Goal: Task Accomplishment & Management: Manage account settings

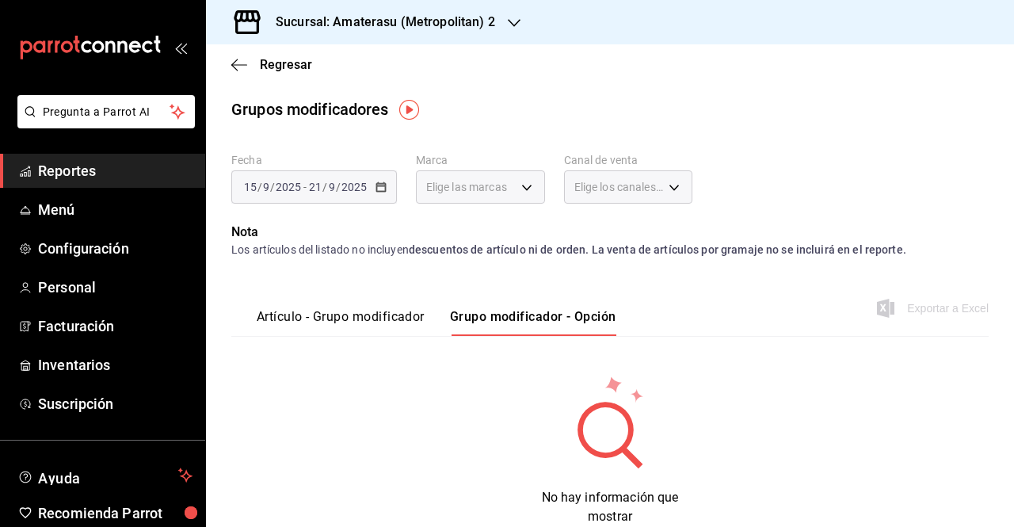
click at [487, 29] on h3 "Sucursal: Amaterasu (Metropolitan) 2" at bounding box center [379, 22] width 232 height 19
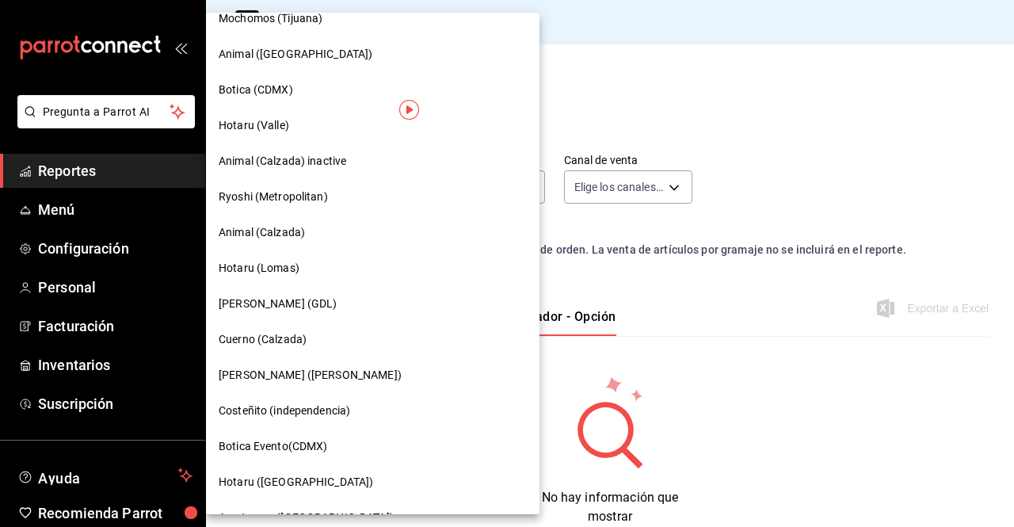
scroll to position [300, 0]
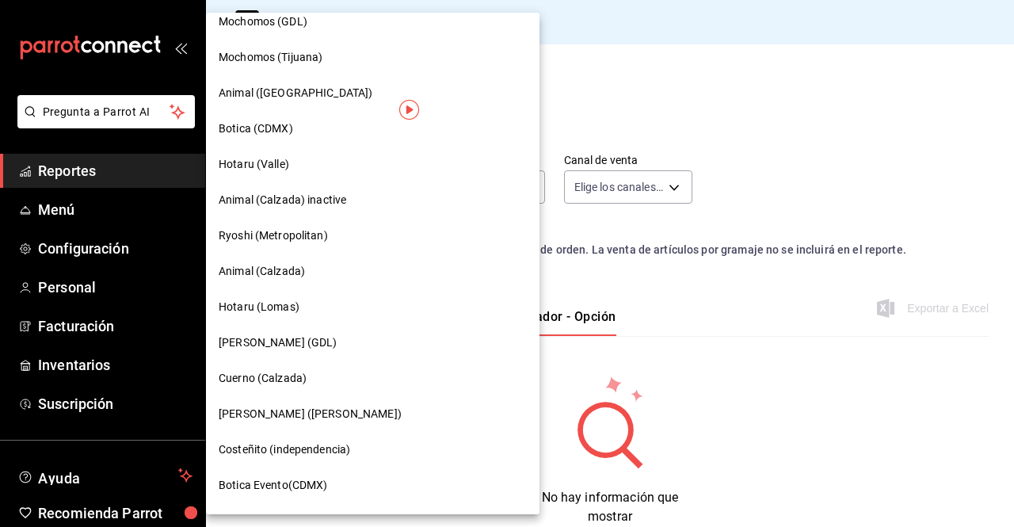
click at [301, 128] on div "Botica (CDMX)" at bounding box center [373, 128] width 308 height 17
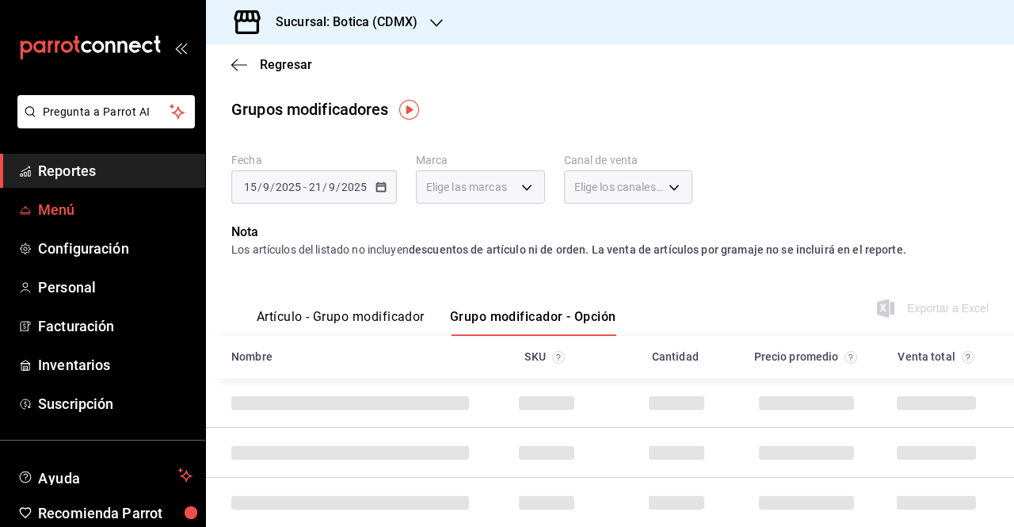
click at [78, 196] on link "Menú" at bounding box center [102, 210] width 205 height 34
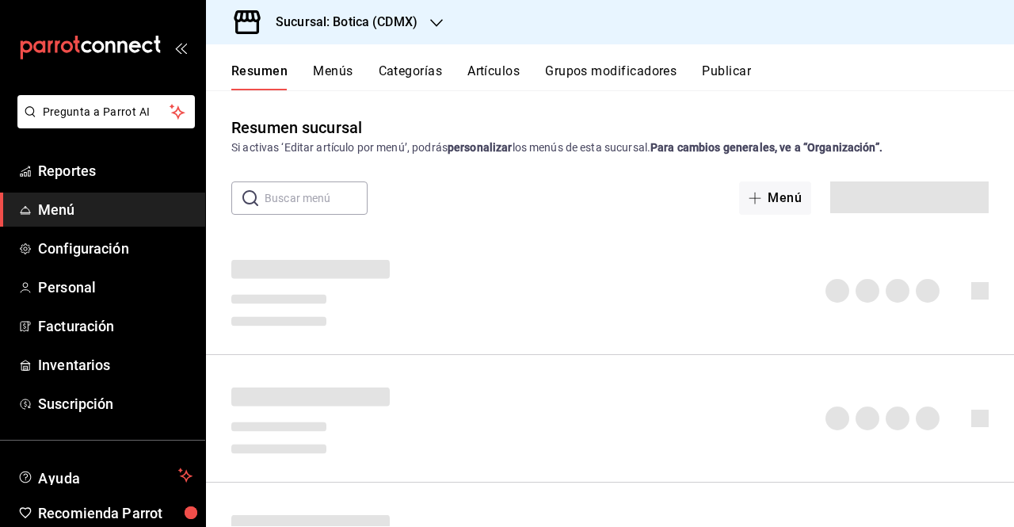
click at [507, 76] on button "Artículos" at bounding box center [494, 76] width 52 height 27
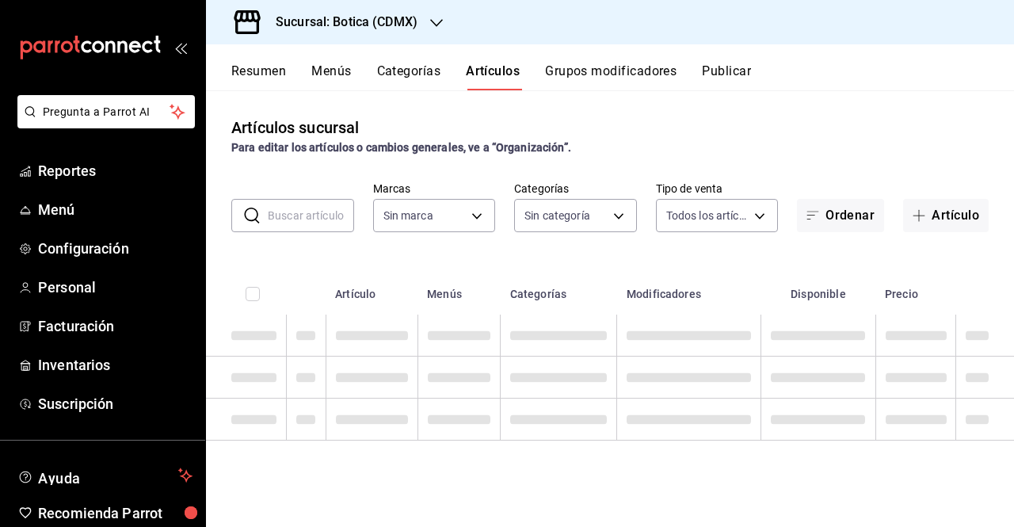
type input "d5352a43-907b-4cea-af89-ed5f283426a2"
type input "52039608-d3af-43d8-978b-7351115fcd58,48c160c6-e58b-40fc-ab83-08e030ab785e,3b989…"
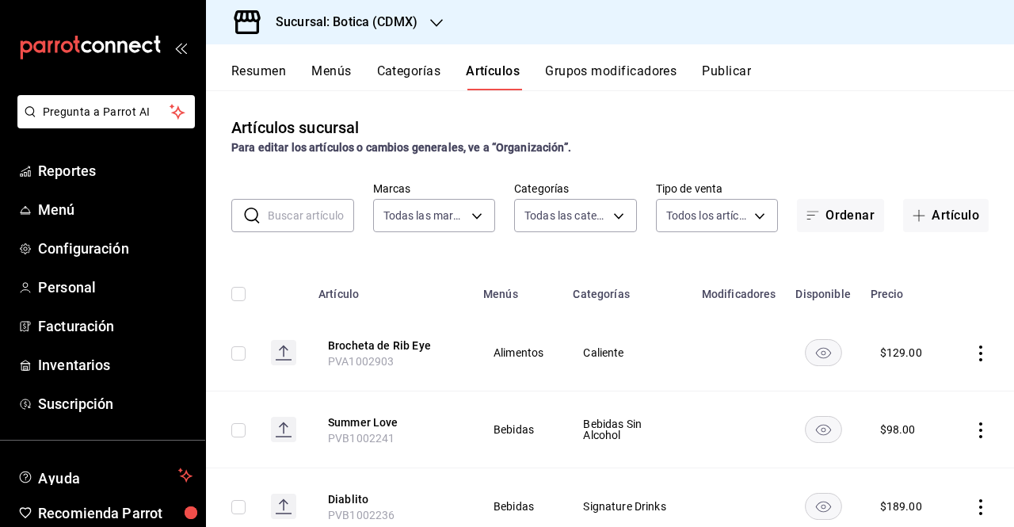
click at [319, 220] on input "text" at bounding box center [311, 216] width 86 height 32
paste input "PVB1000517"
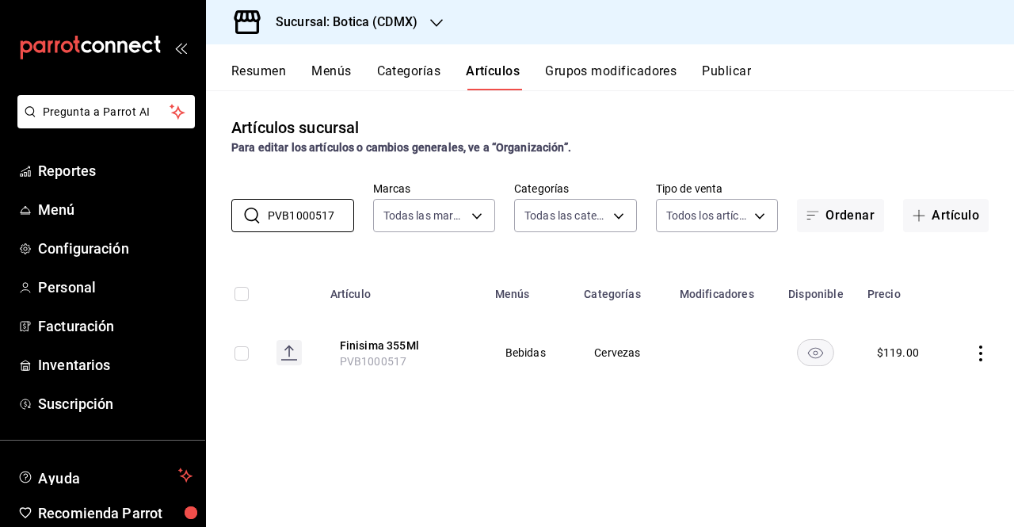
type input "PVB1000517"
click at [604, 48] on div "Resumen Menús Categorías Artículos Grupos modificadores Publicar" at bounding box center [610, 67] width 808 height 46
click at [602, 58] on div "Resumen Menús Categorías Artículos Grupos modificadores Publicar" at bounding box center [610, 67] width 808 height 46
click at [602, 61] on div "Resumen Menús Categorías Artículos Grupos modificadores Publicar" at bounding box center [610, 67] width 808 height 46
click at [598, 67] on button "Grupos modificadores" at bounding box center [611, 76] width 132 height 27
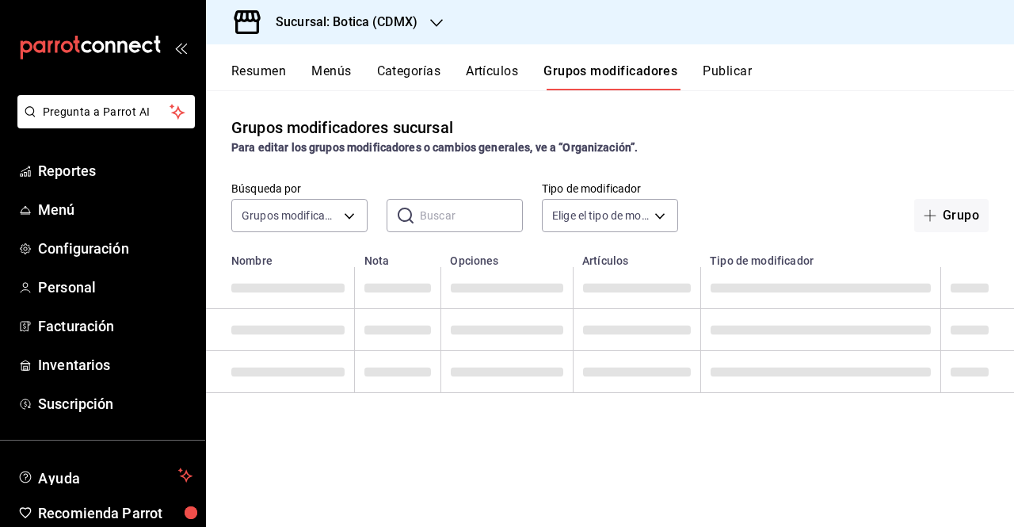
click at [437, 214] on input "text" at bounding box center [471, 216] width 103 height 32
paste input "PVB1000517"
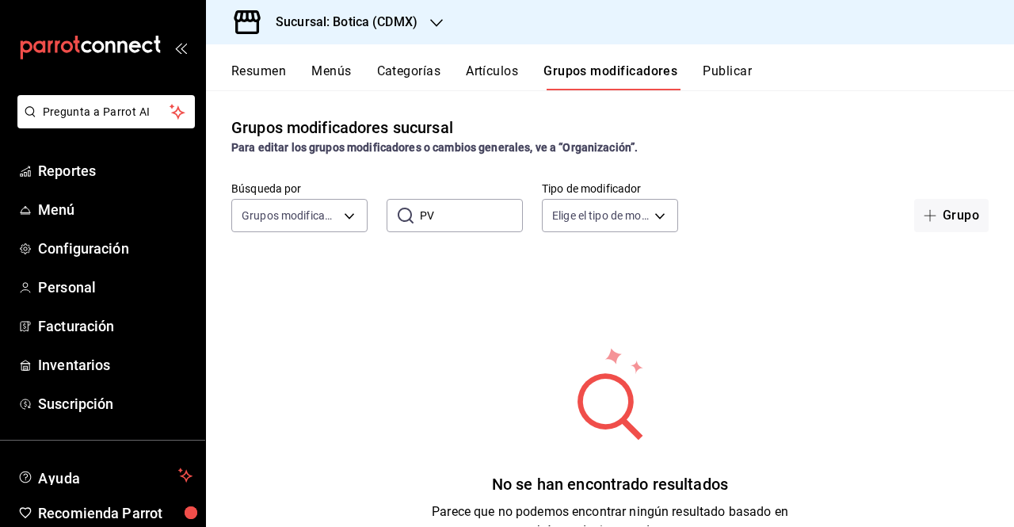
type input "P"
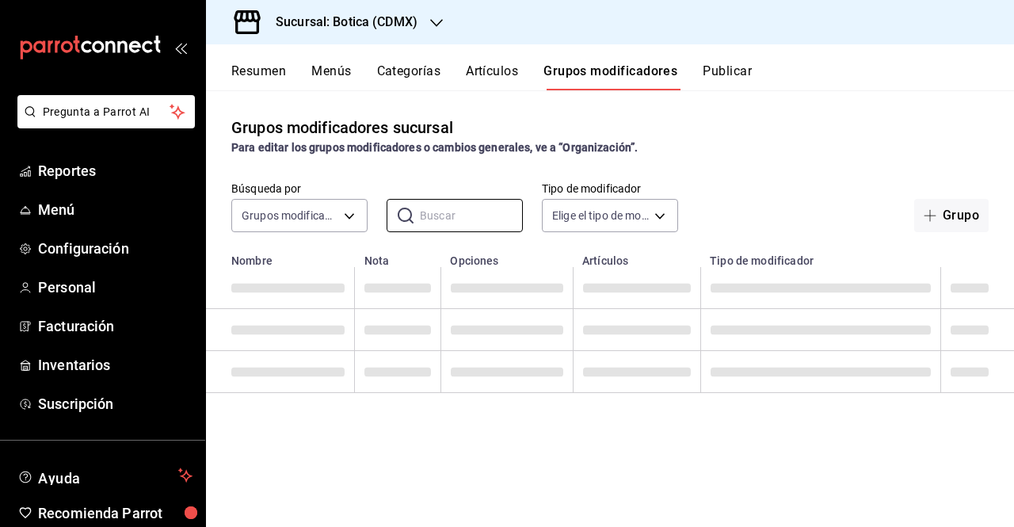
click at [507, 76] on button "Artículos" at bounding box center [492, 76] width 52 height 27
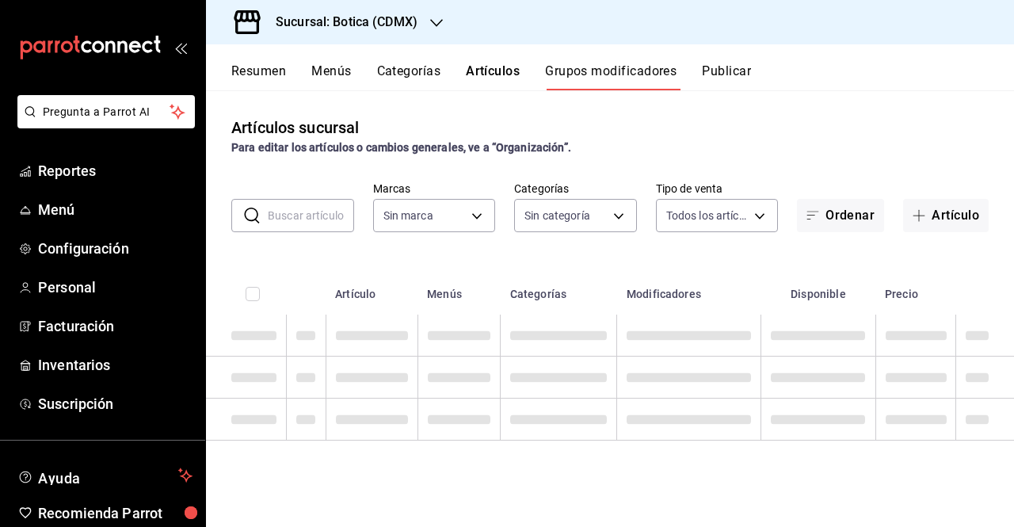
type input "d5352a43-907b-4cea-af89-ed5f283426a2"
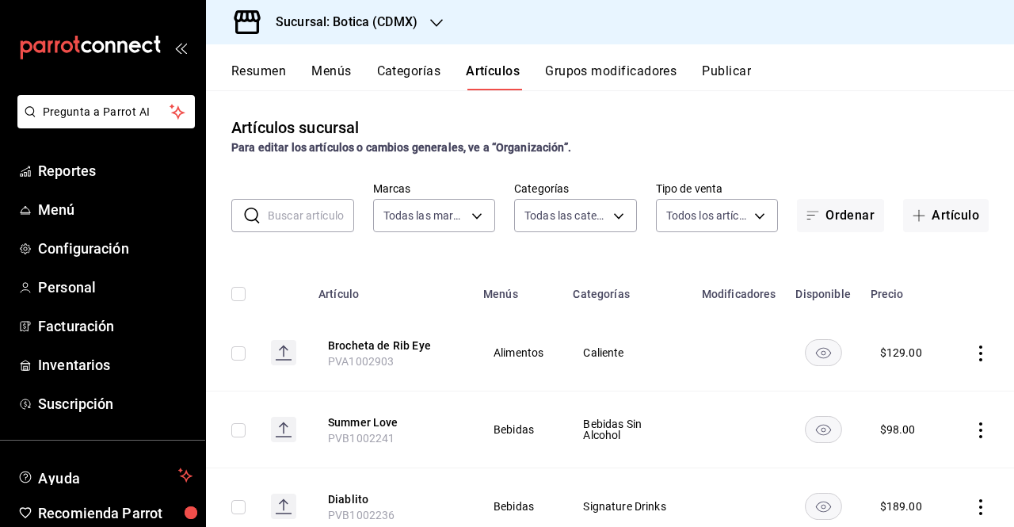
type input "52039608-d3af-43d8-978b-7351115fcd58,48c160c6-e58b-40fc-ab83-08e030ab785e,3b989…"
click at [315, 204] on input "text" at bounding box center [311, 216] width 86 height 32
paste input "PVB1000517"
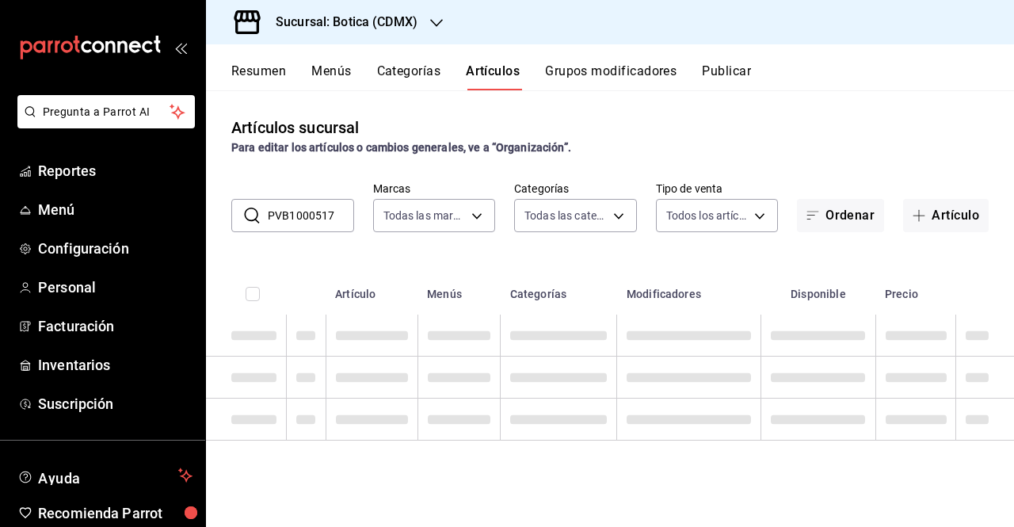
type input "PVB1000517"
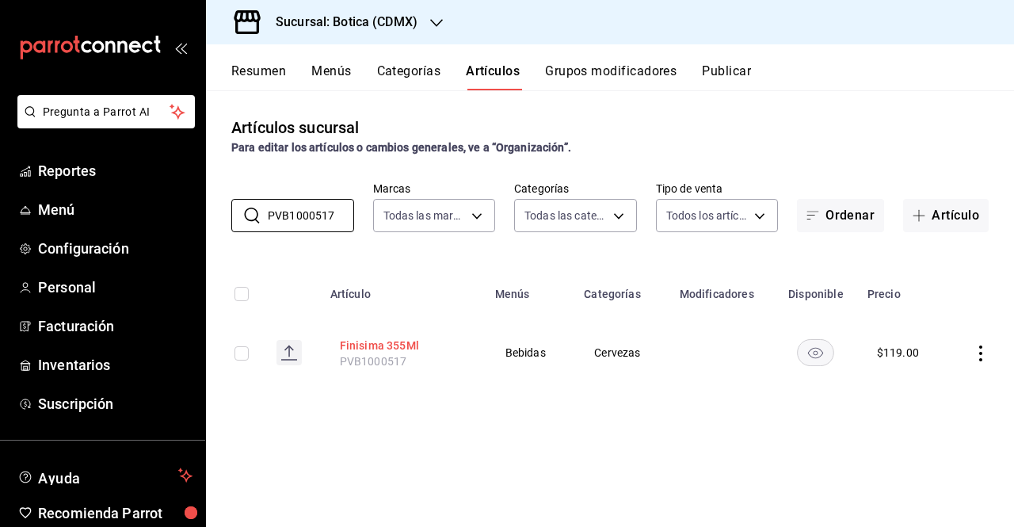
click at [353, 344] on button "Finisima 355Ml" at bounding box center [403, 346] width 127 height 16
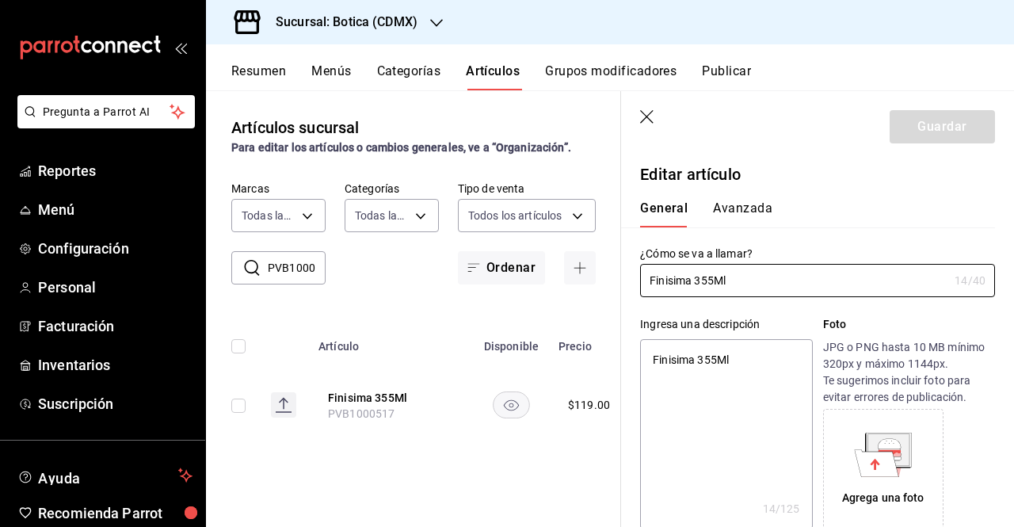
type textarea "x"
type input "$119.00"
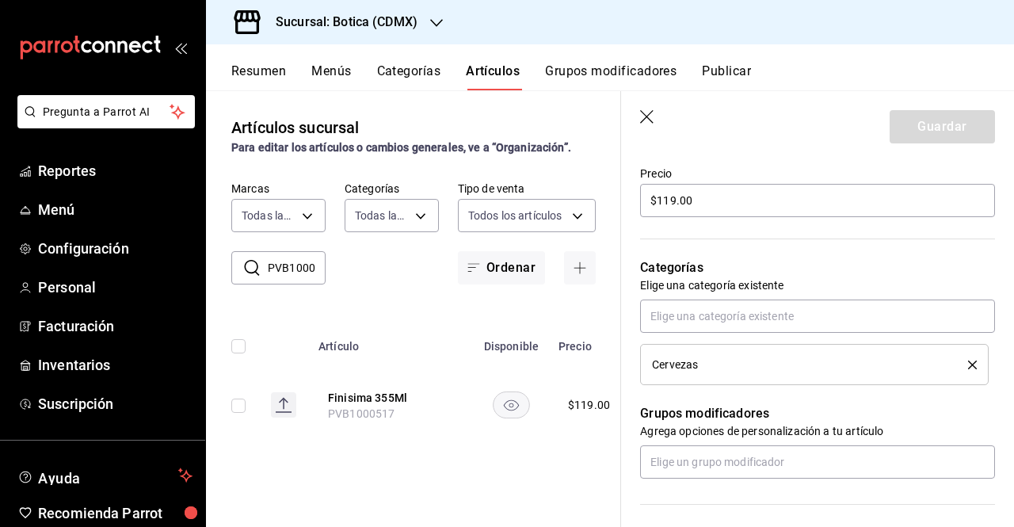
scroll to position [479, 0]
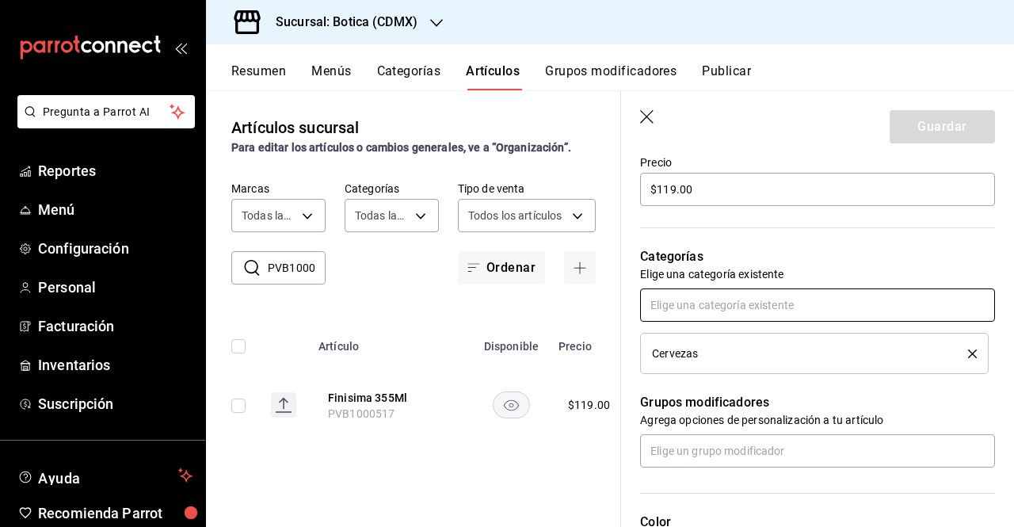
click at [808, 308] on input "text" at bounding box center [817, 304] width 355 height 33
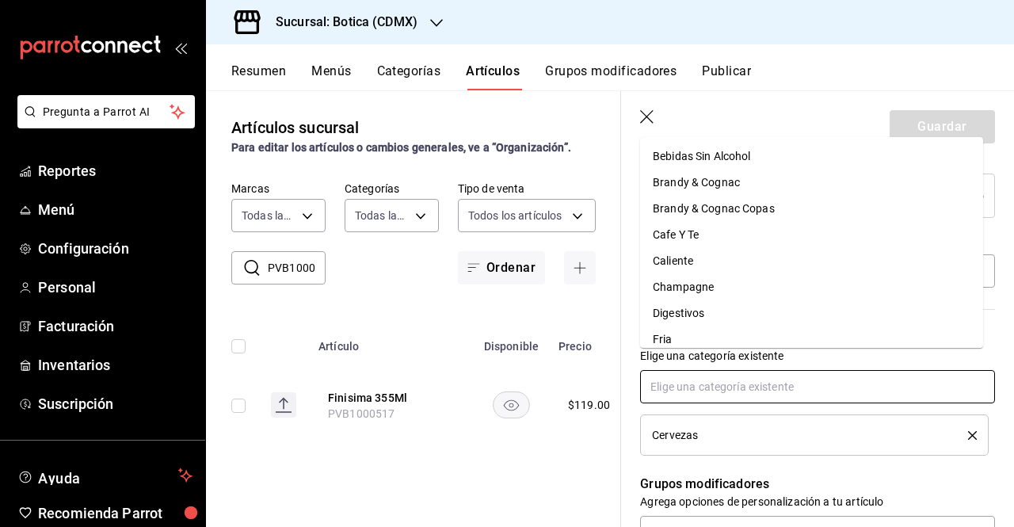
scroll to position [420, 0]
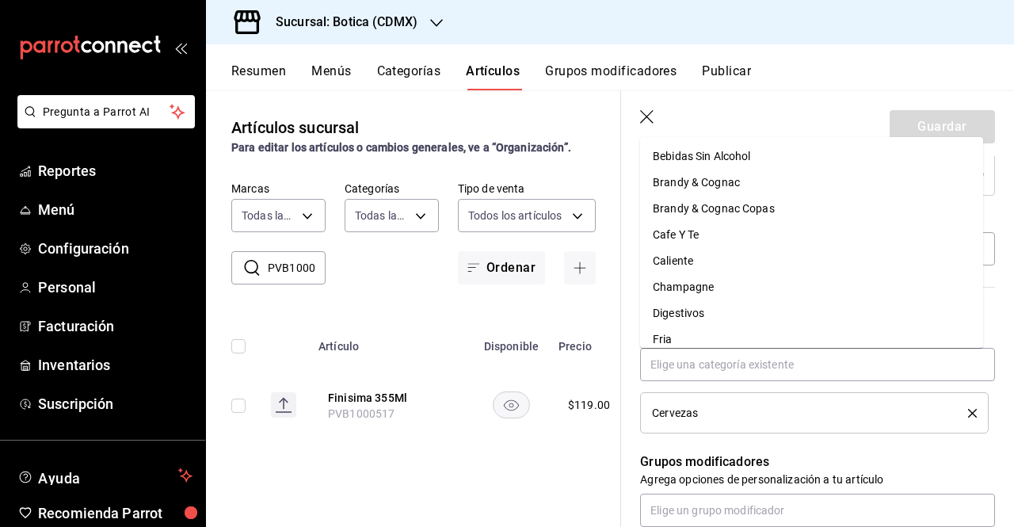
click at [775, 430] on li "Cervezas" at bounding box center [814, 412] width 349 height 41
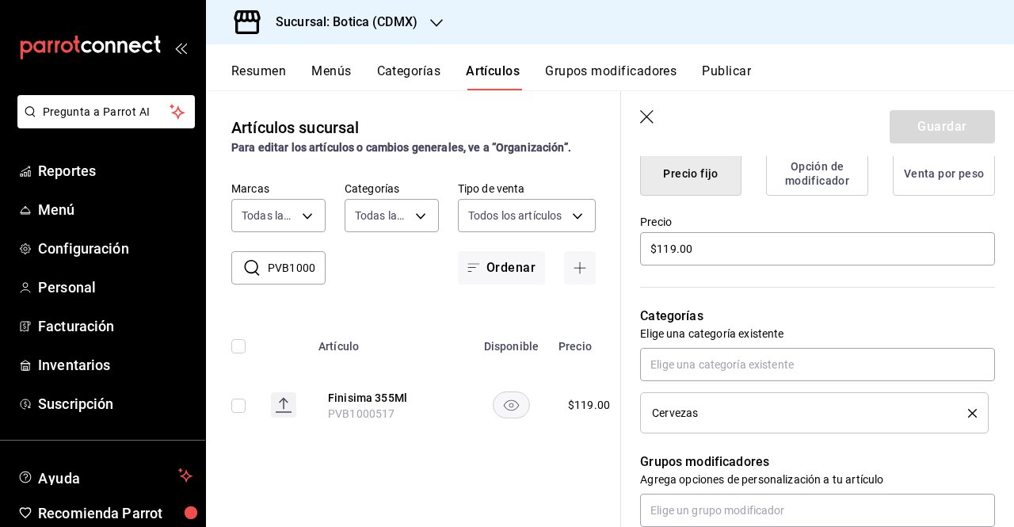
click at [463, 331] on th "Artículo" at bounding box center [391, 341] width 165 height 51
click at [646, 120] on icon "button" at bounding box center [648, 118] width 16 height 16
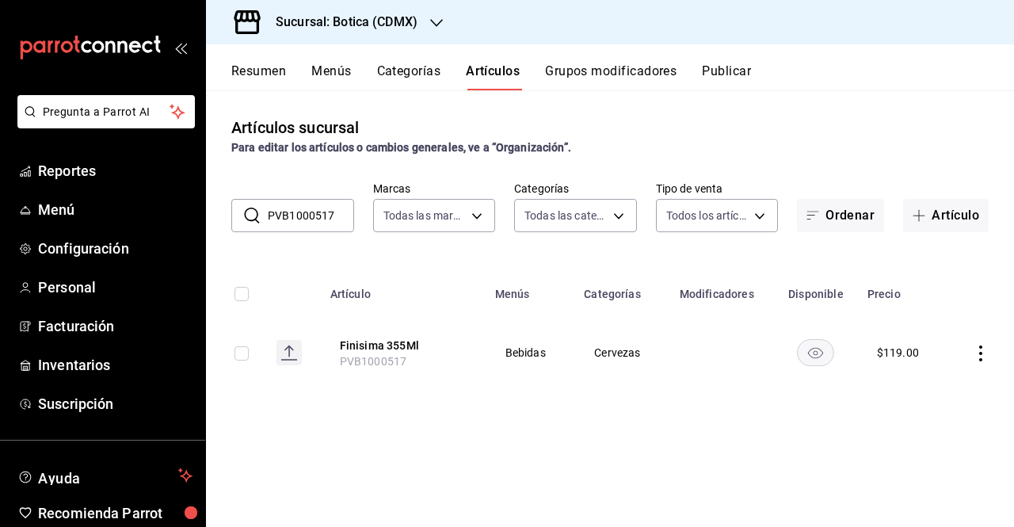
click at [374, 15] on h3 "Sucursal: Botica (CDMX)" at bounding box center [340, 22] width 155 height 19
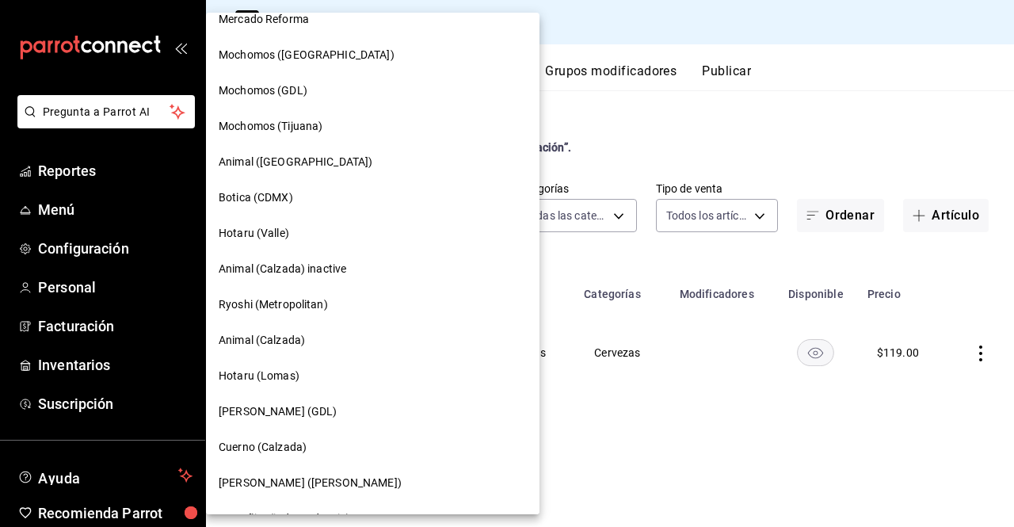
scroll to position [233, 0]
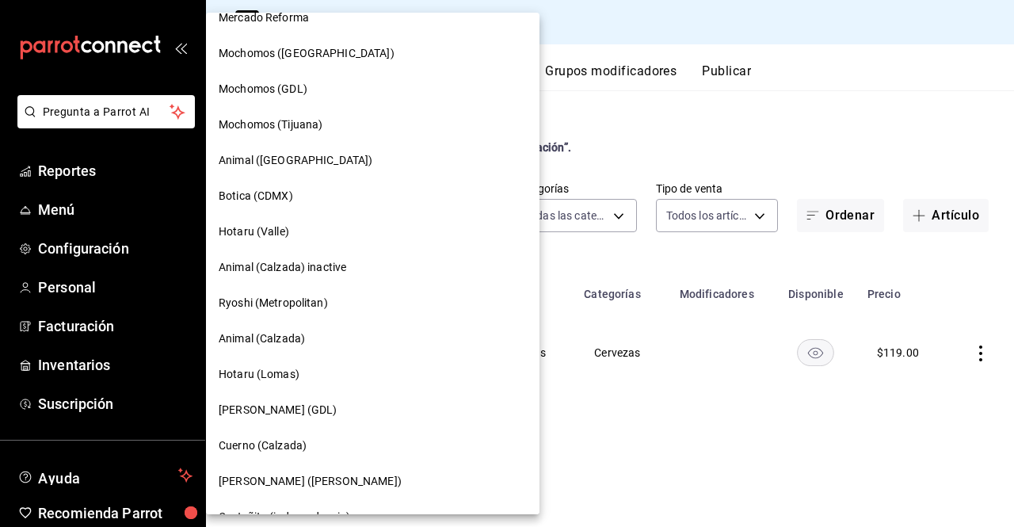
drag, startPoint x: 456, startPoint y: 187, endPoint x: 460, endPoint y: 226, distance: 39.1
click at [460, 226] on div at bounding box center [507, 263] width 1014 height 527
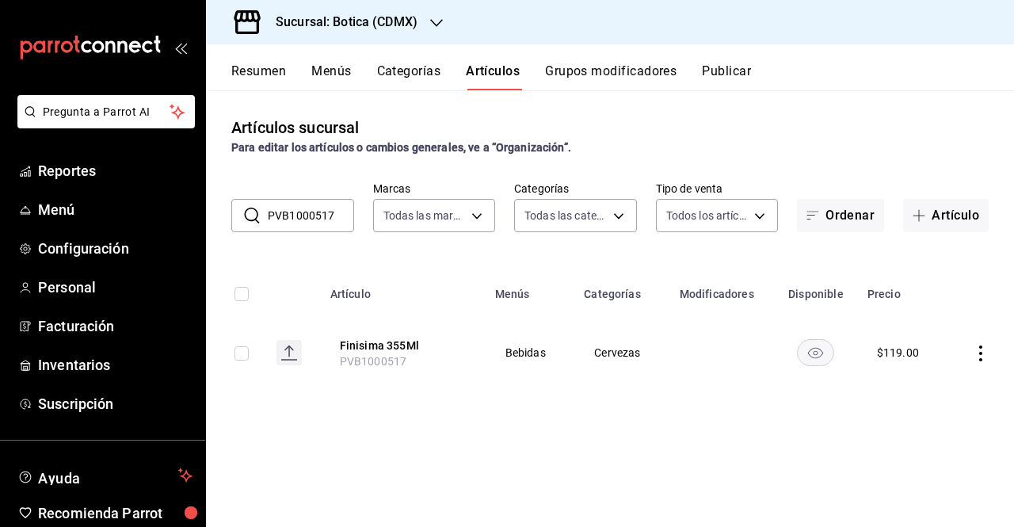
click at [390, 36] on div "Sucursal: Botica (CDMX)" at bounding box center [334, 22] width 231 height 44
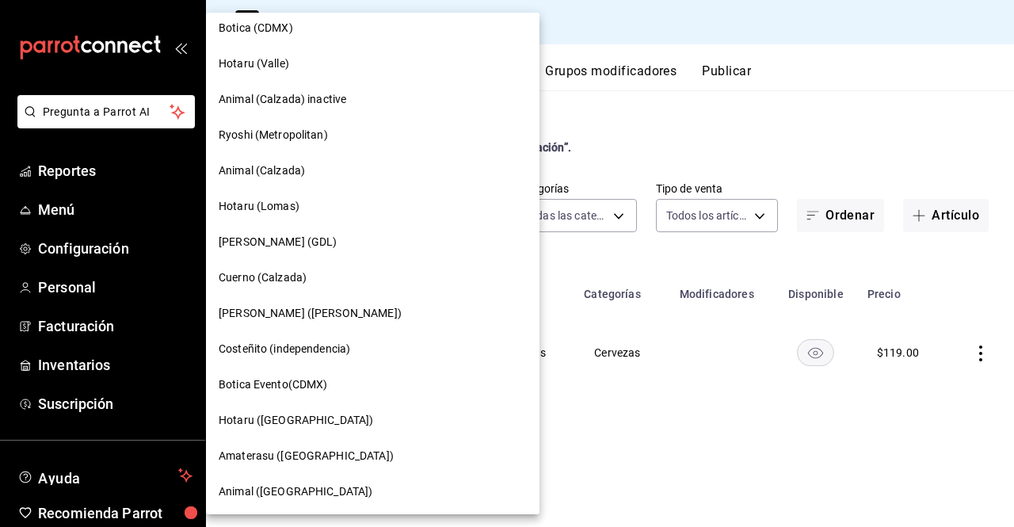
scroll to position [411, 0]
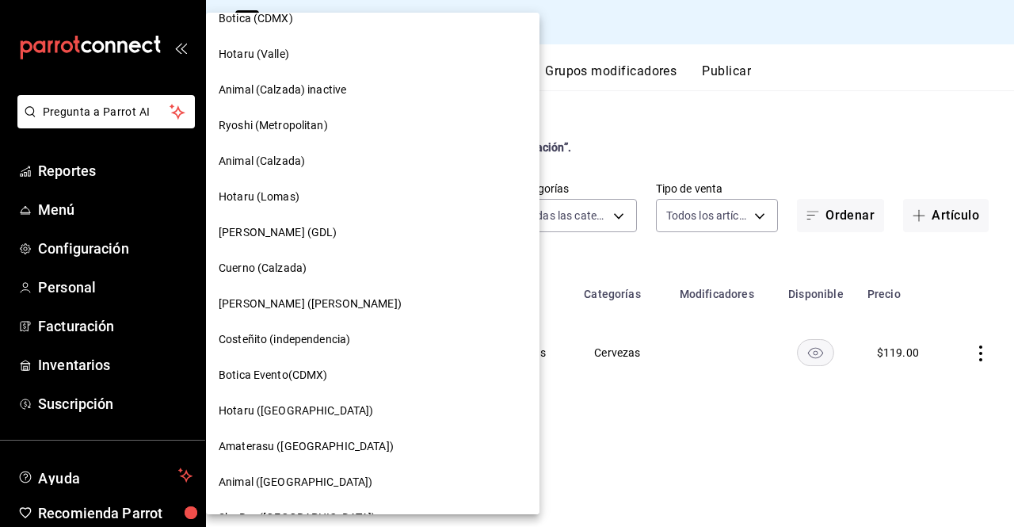
click at [281, 369] on span "Botica Evento(CDMX)" at bounding box center [273, 375] width 109 height 17
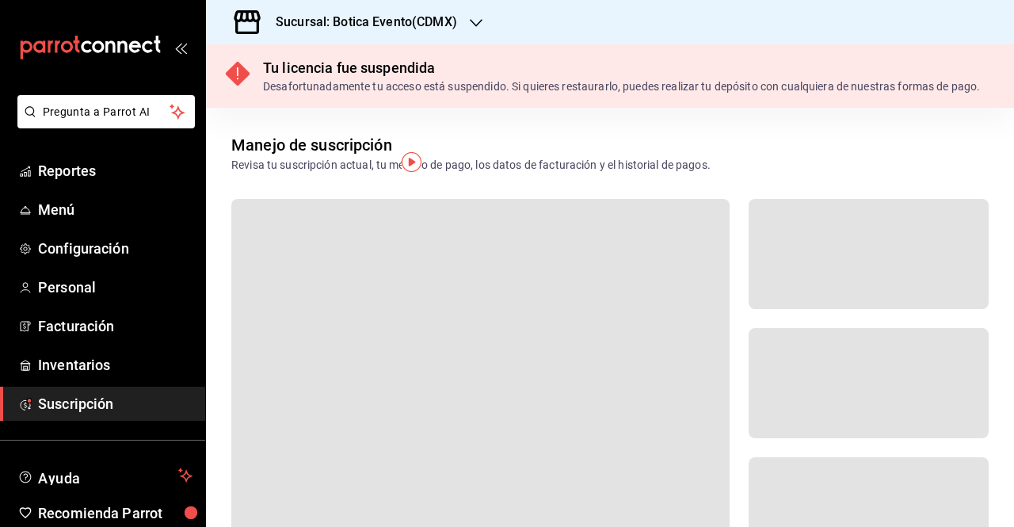
click at [472, 40] on div "Sucursal: Botica Evento(CDMX)" at bounding box center [354, 22] width 270 height 44
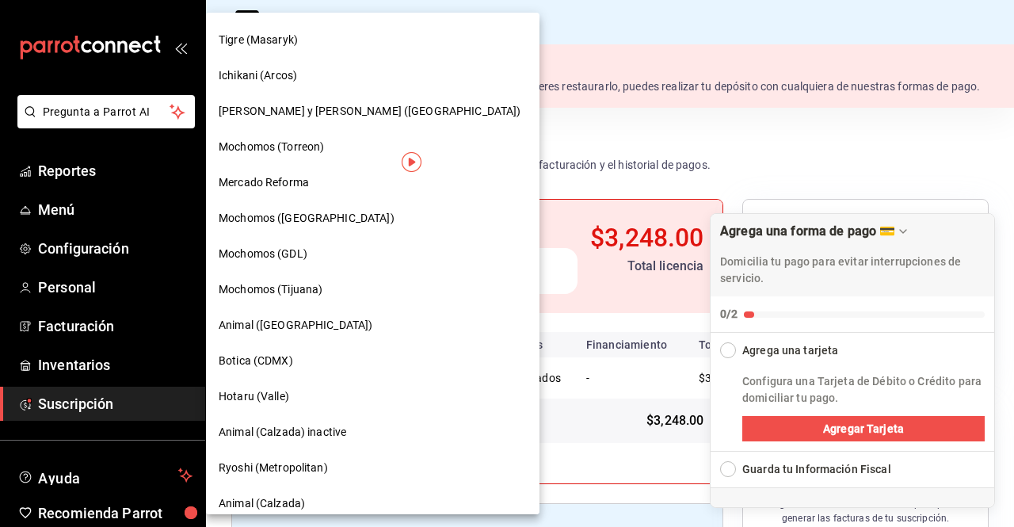
scroll to position [80, 0]
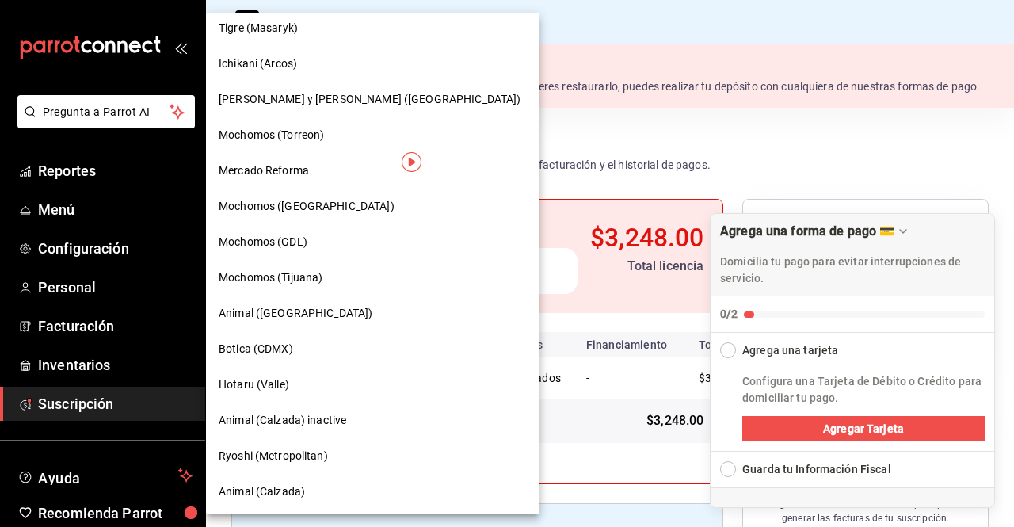
click at [238, 355] on span "Botica (CDMX)" at bounding box center [256, 349] width 75 height 17
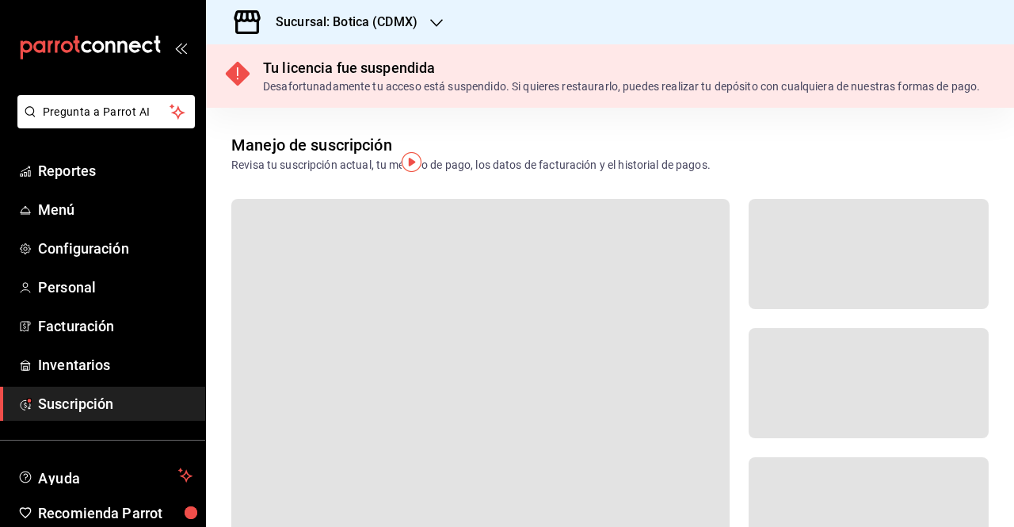
click at [437, 29] on icon "button" at bounding box center [436, 23] width 13 height 13
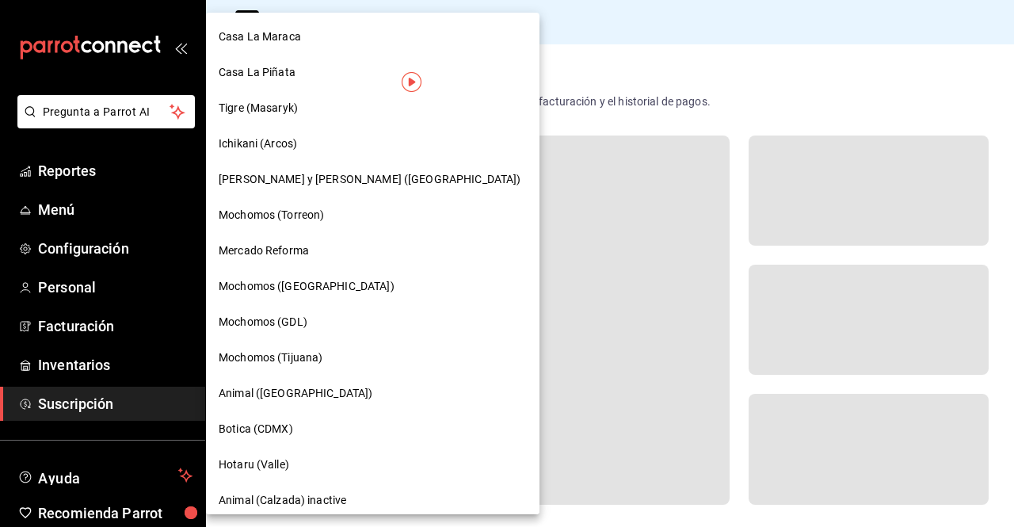
click at [61, 178] on div at bounding box center [507, 263] width 1014 height 527
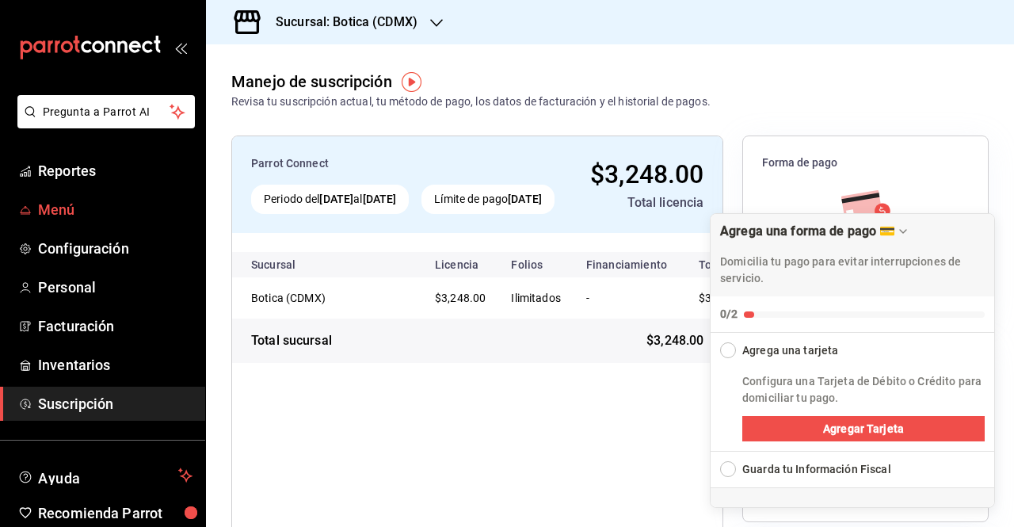
click at [71, 216] on span "Menú" at bounding box center [115, 209] width 155 height 21
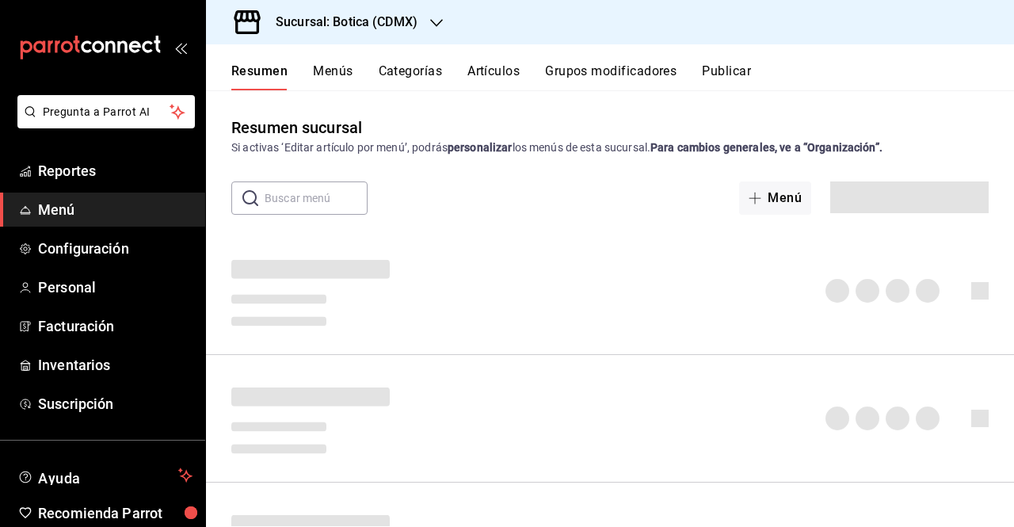
click at [436, 32] on div "Sucursal: Botica (CDMX)" at bounding box center [334, 22] width 231 height 44
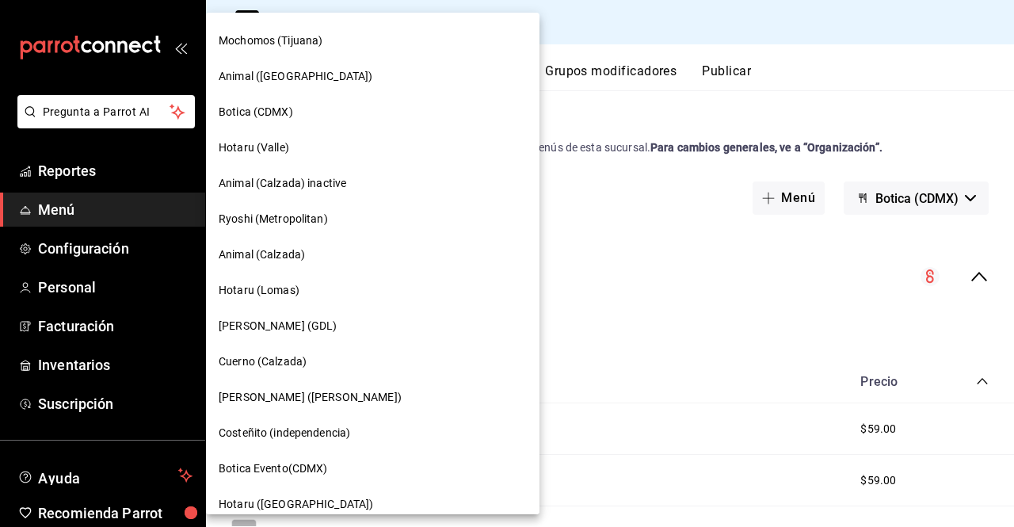
scroll to position [349, 0]
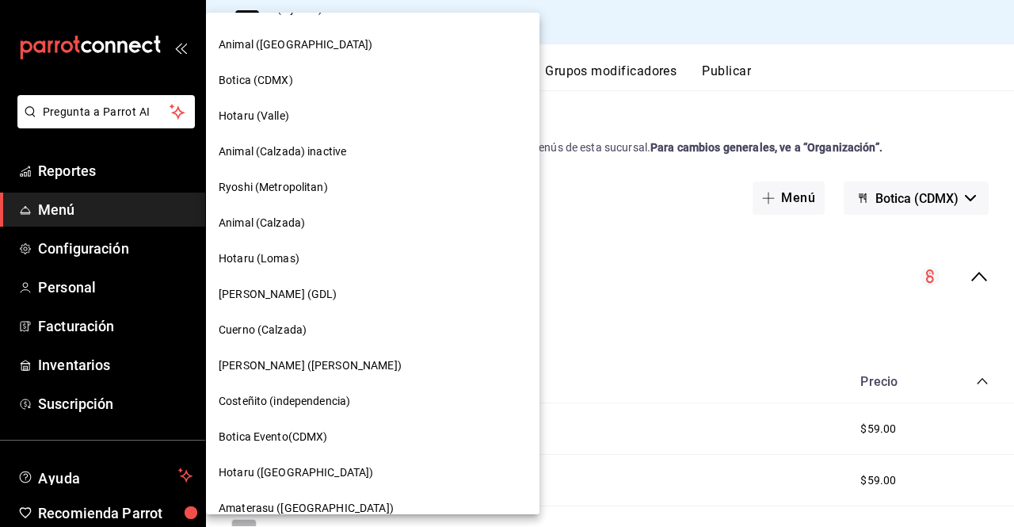
click at [671, 370] on div at bounding box center [507, 263] width 1014 height 527
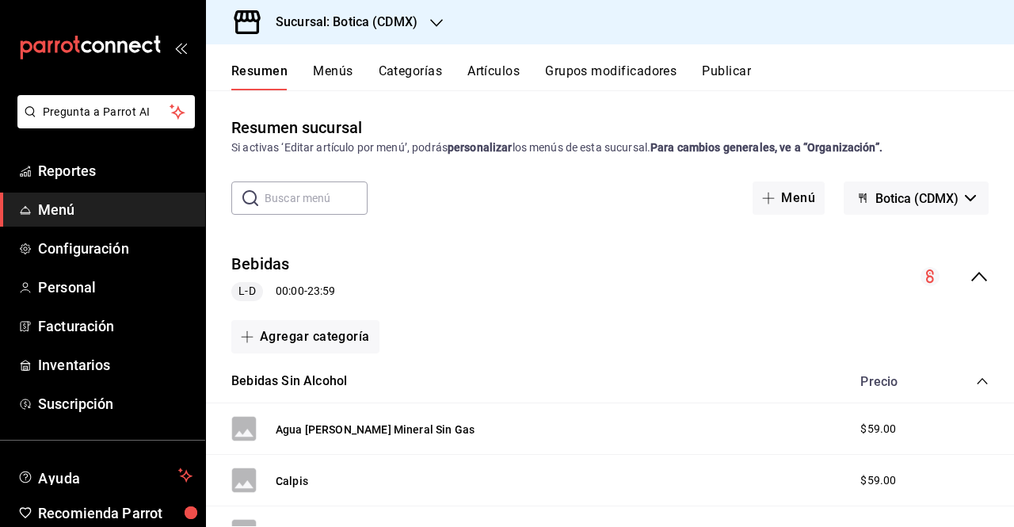
click at [463, 78] on div "Resumen Menús Categorías Artículos Grupos modificadores Publicar" at bounding box center [622, 76] width 783 height 27
click at [476, 73] on button "Artículos" at bounding box center [494, 76] width 52 height 27
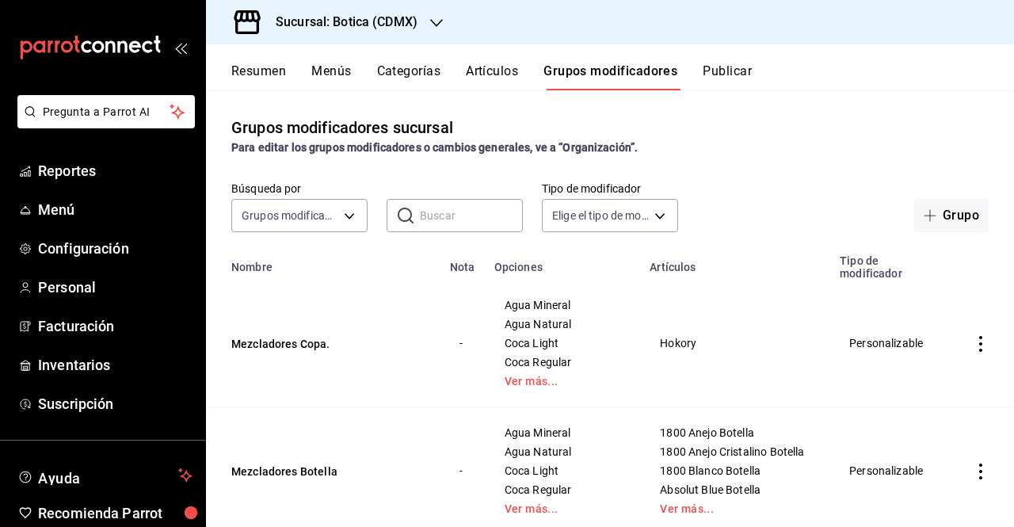
click at [487, 78] on button "Artículos" at bounding box center [492, 76] width 52 height 27
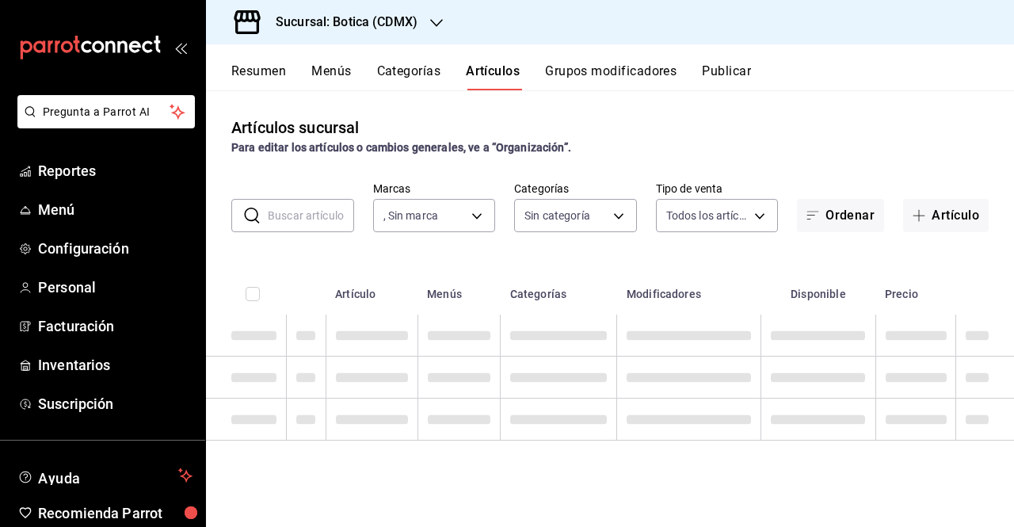
type input "d5352a43-907b-4cea-af89-ed5f283426a2"
click at [307, 216] on input "text" at bounding box center [311, 216] width 86 height 32
paste input "PVB1000517"
type input "PVB1000517"
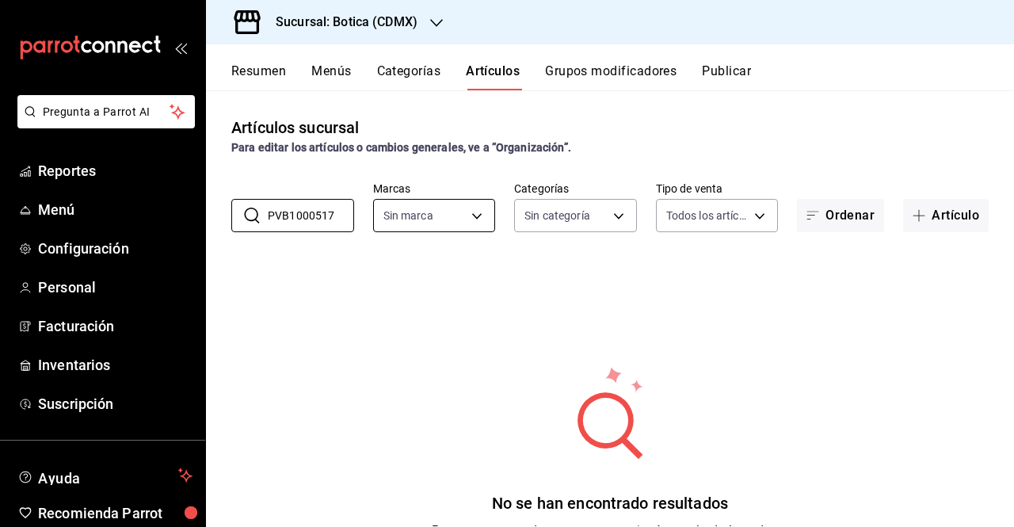
type input "d5352a43-907b-4cea-af89-ed5f283426a2"
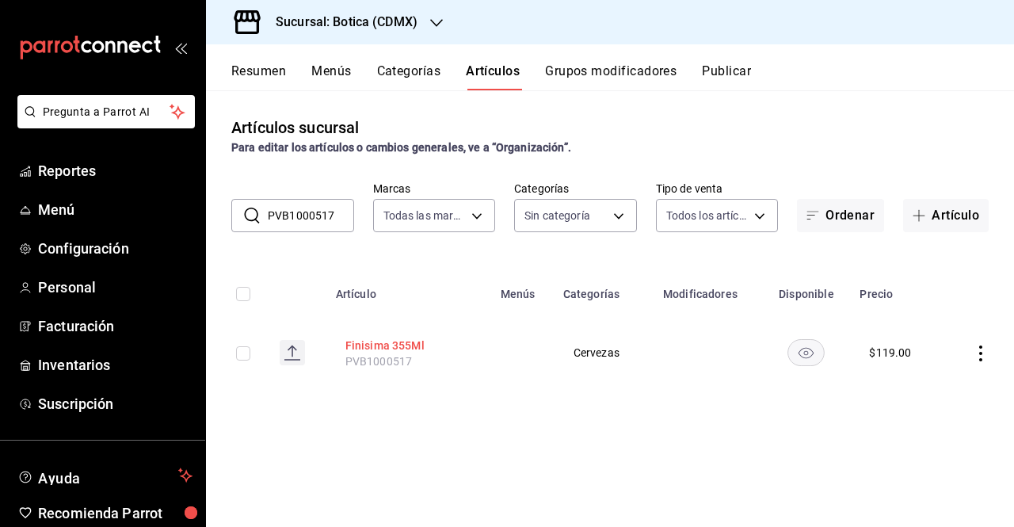
click at [363, 345] on button "Finisima 355Ml" at bounding box center [409, 346] width 127 height 16
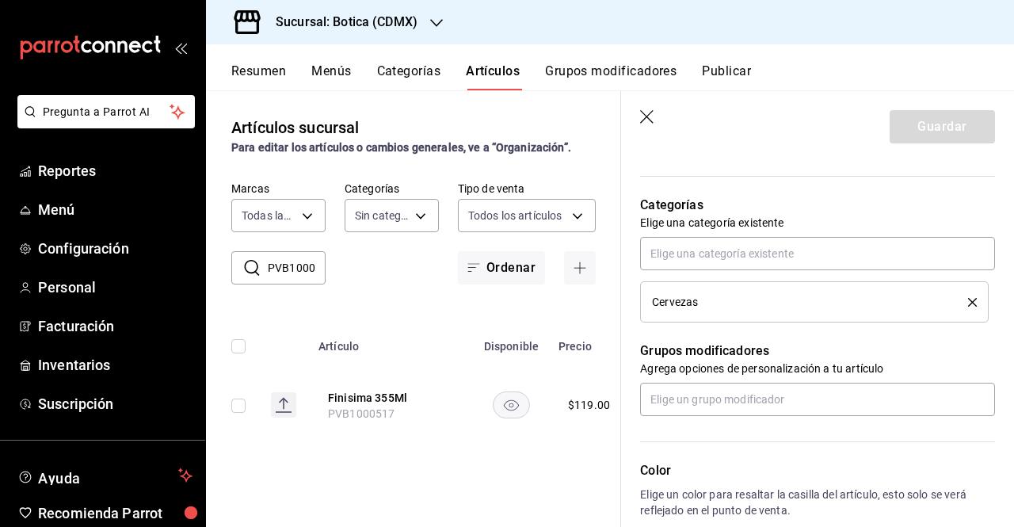
scroll to position [525, 0]
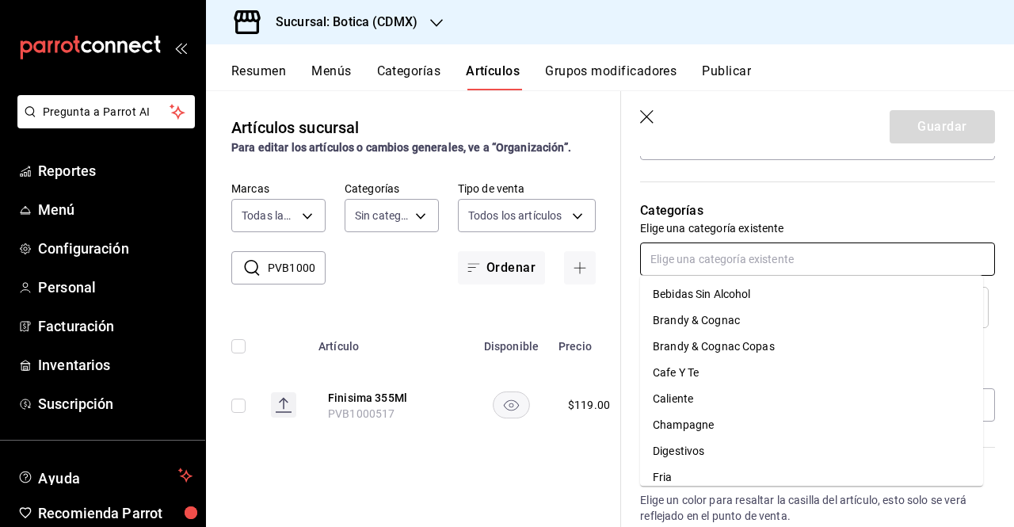
click at [820, 256] on input "text" at bounding box center [817, 259] width 355 height 33
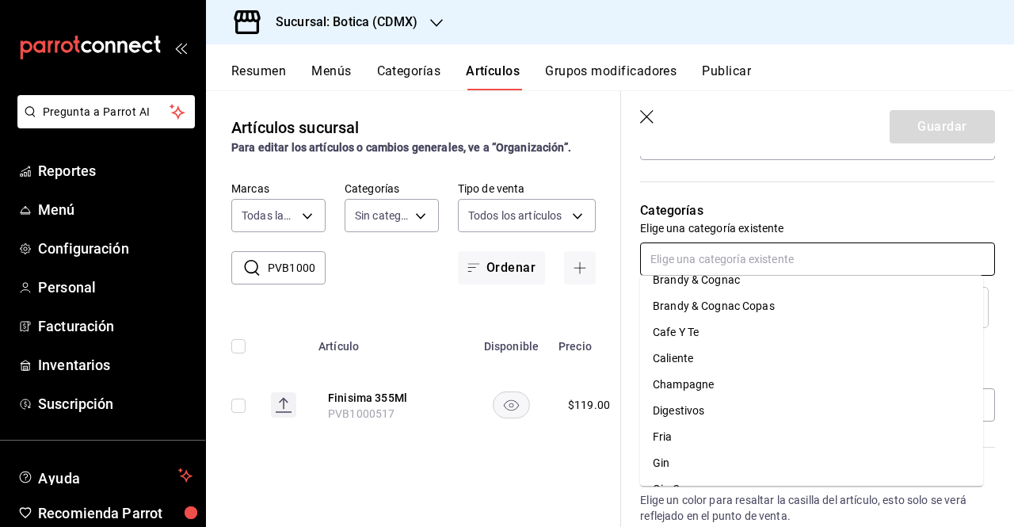
scroll to position [0, 0]
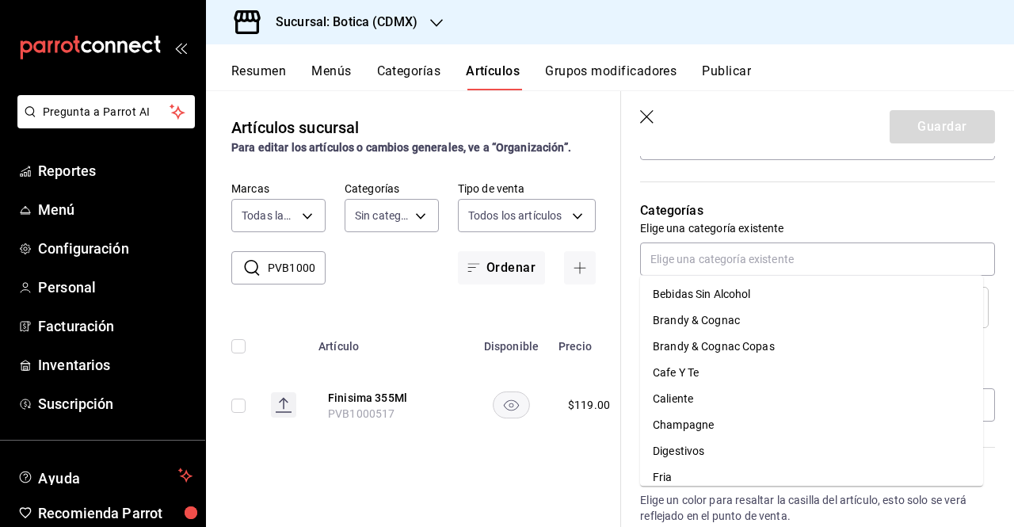
click at [820, 150] on header "Guardar" at bounding box center [817, 123] width 393 height 65
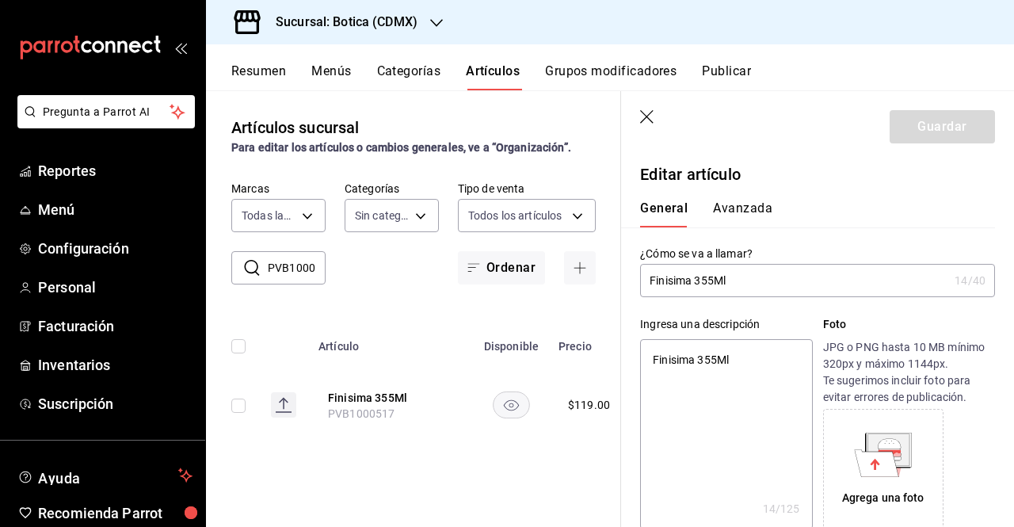
click at [734, 214] on button "Avanzada" at bounding box center [742, 214] width 59 height 27
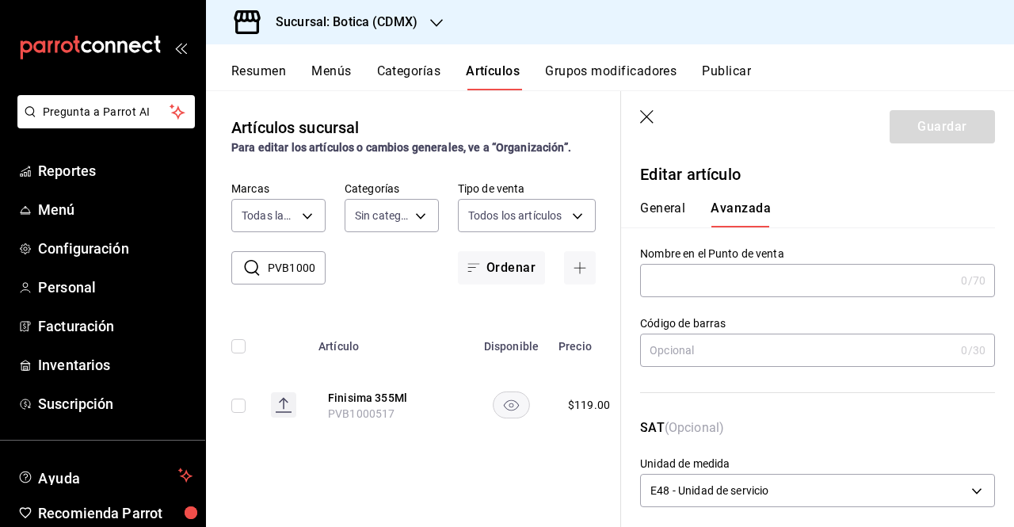
click at [683, 218] on button "General" at bounding box center [662, 214] width 45 height 27
type textarea "x"
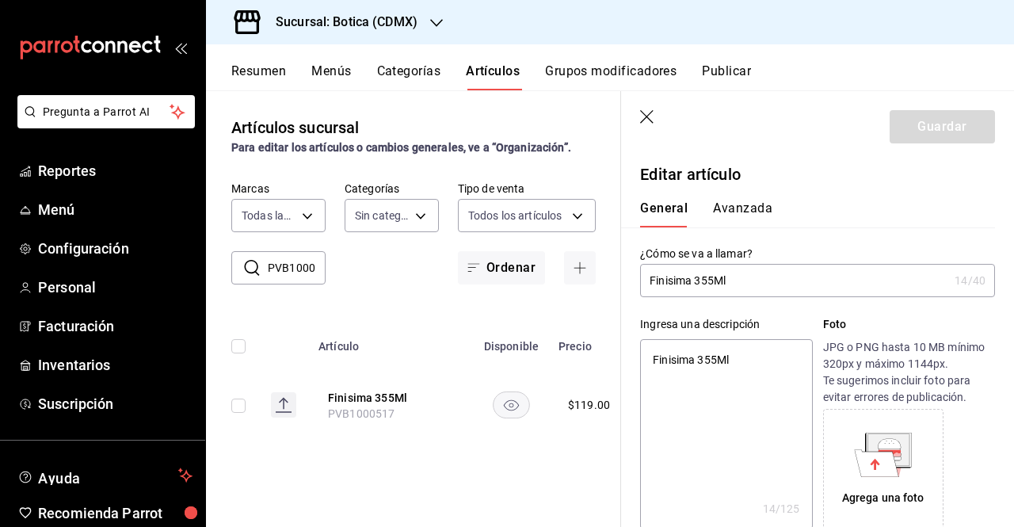
click at [651, 115] on icon "button" at bounding box center [648, 118] width 16 height 16
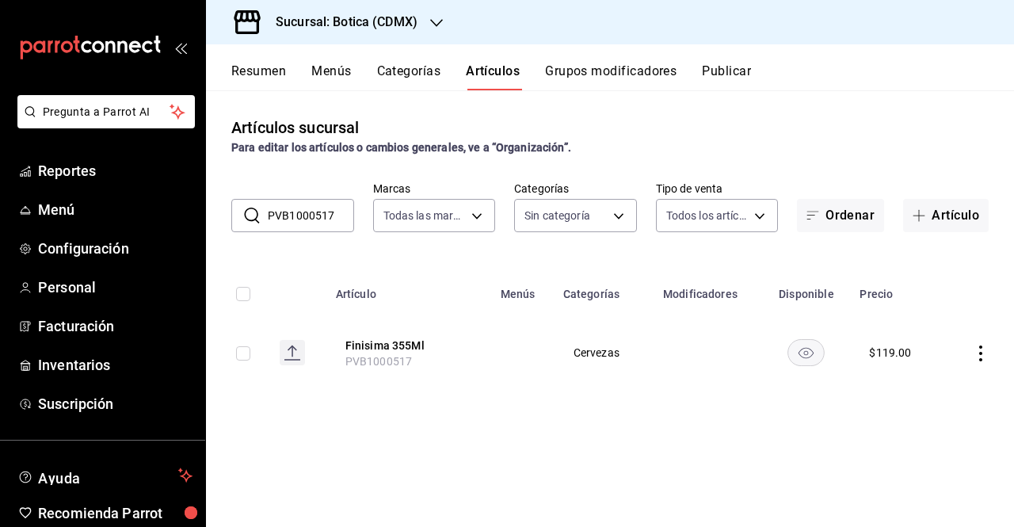
click at [244, 356] on input "checkbox" at bounding box center [243, 353] width 14 height 14
checkbox input "true"
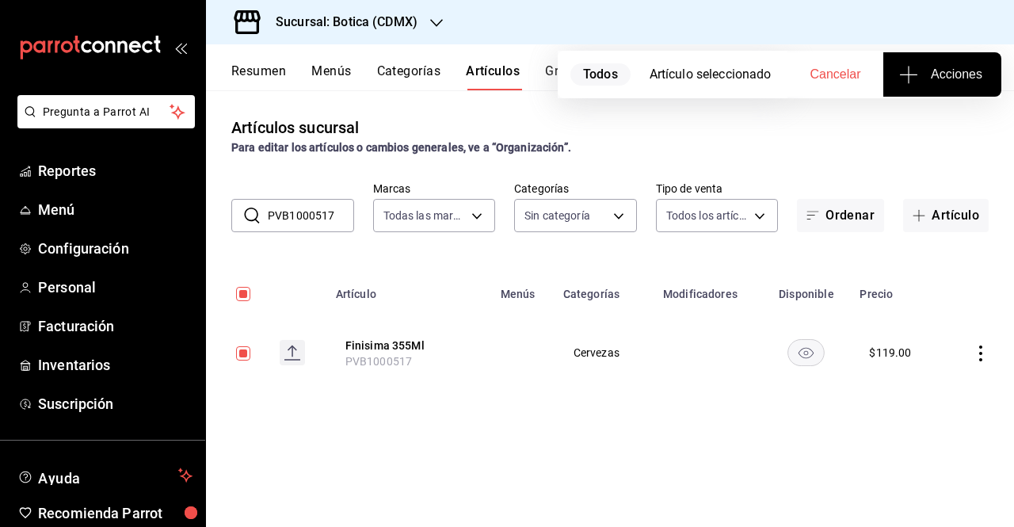
click at [820, 71] on span "Acciones" at bounding box center [943, 74] width 80 height 19
click at [820, 120] on span "Agregar tipo" at bounding box center [943, 124] width 94 height 17
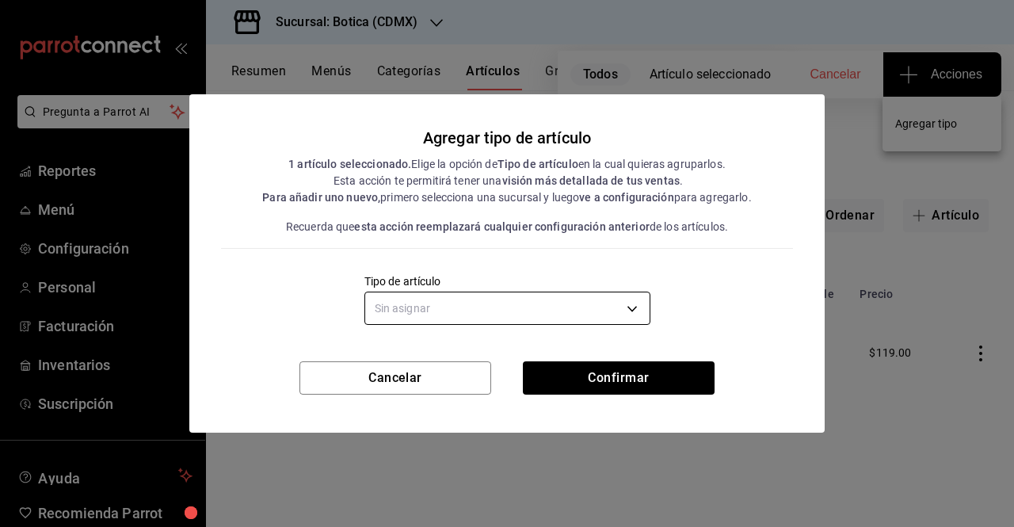
click at [617, 307] on body "Pregunta a Parrot AI Reportes Menú Configuración Personal Facturación Inventari…" at bounding box center [507, 263] width 1014 height 527
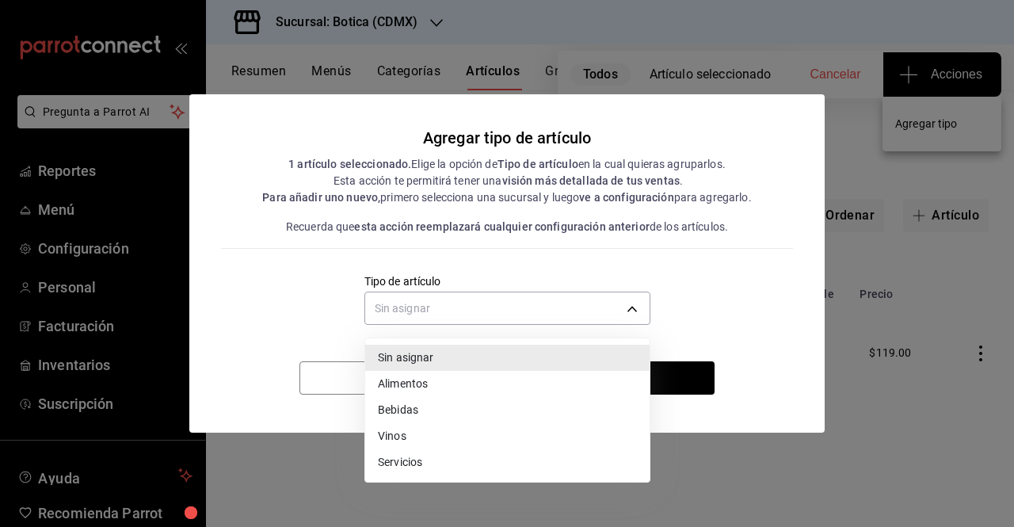
click at [501, 415] on li "Bebidas" at bounding box center [507, 410] width 285 height 26
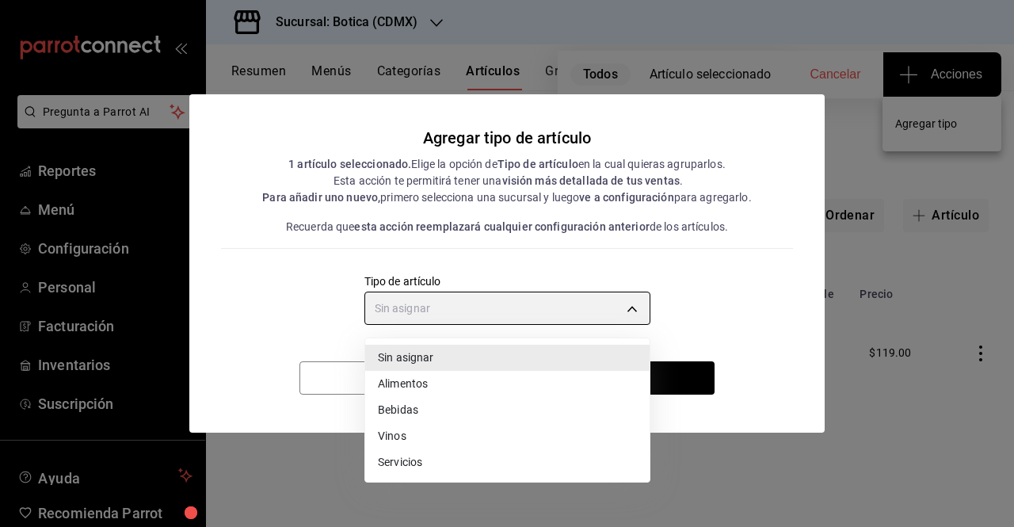
type input "e2400288-93b0-4d29-8cfc-2898dd229db7"
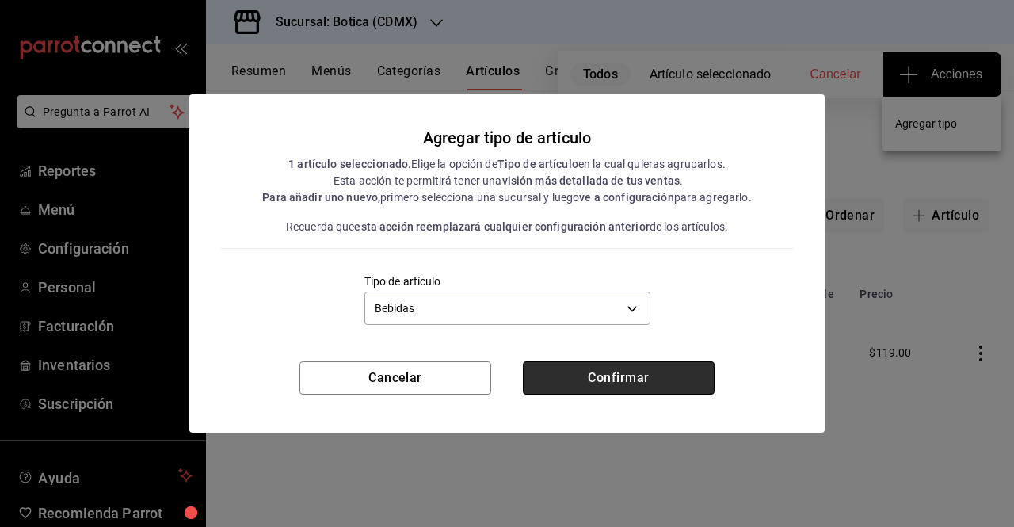
click at [587, 380] on button "Confirmar" at bounding box center [619, 377] width 192 height 33
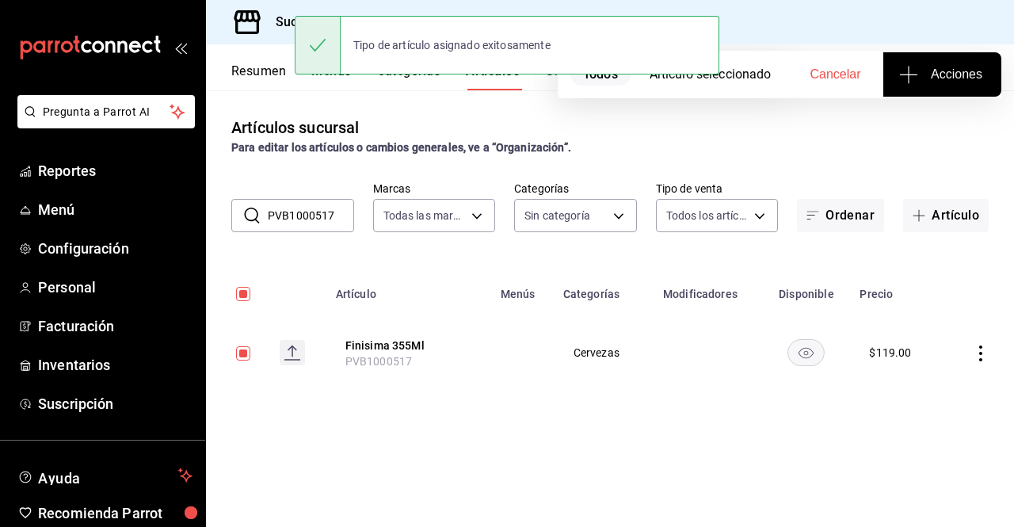
click at [820, 116] on div "Artículos sucursal Para editar los artículos o cambios generales, ve a “Organiz…" at bounding box center [610, 136] width 808 height 40
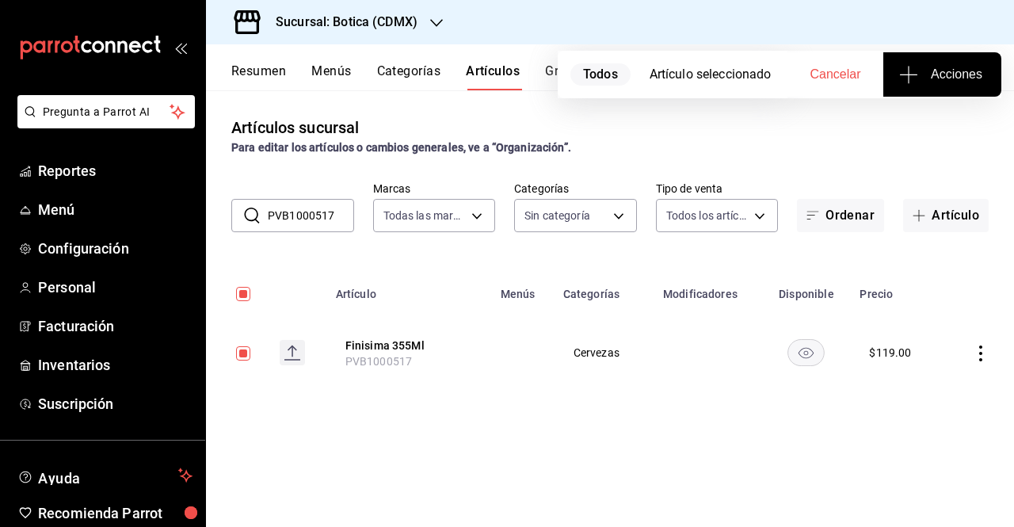
click at [243, 360] on input "checkbox" at bounding box center [243, 353] width 14 height 14
checkbox input "false"
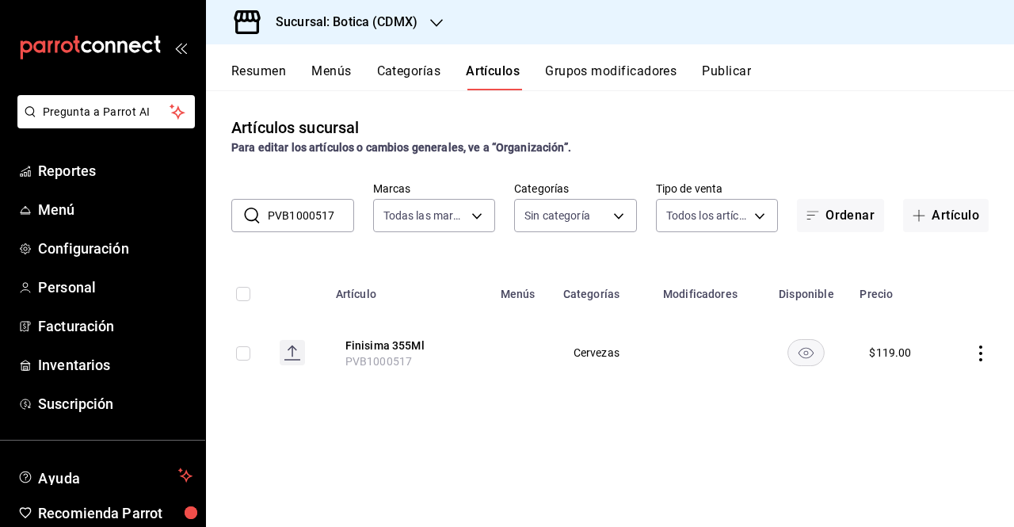
click at [716, 90] on button "Publicar" at bounding box center [726, 76] width 49 height 27
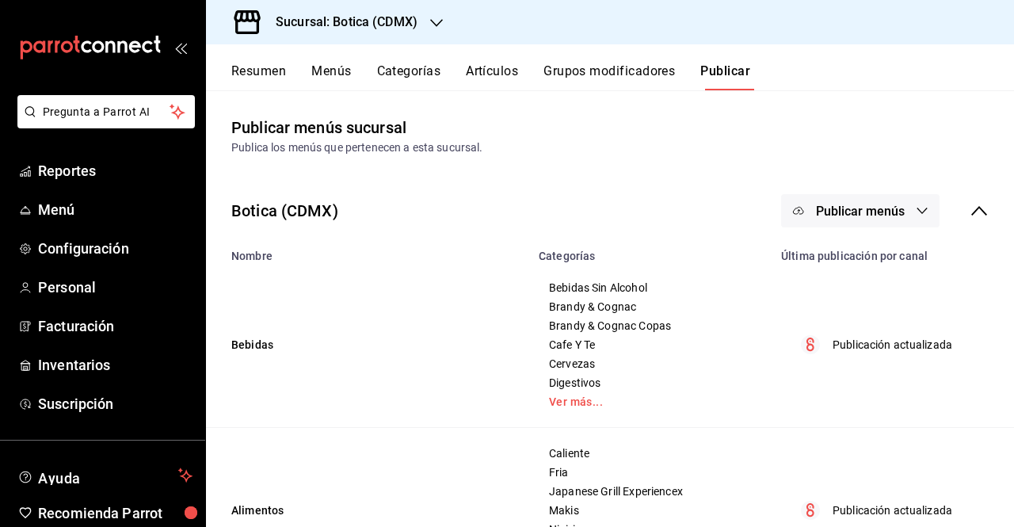
click at [808, 220] on button "Publicar menús" at bounding box center [860, 210] width 159 height 33
click at [820, 260] on span "Punto de venta" at bounding box center [872, 262] width 76 height 17
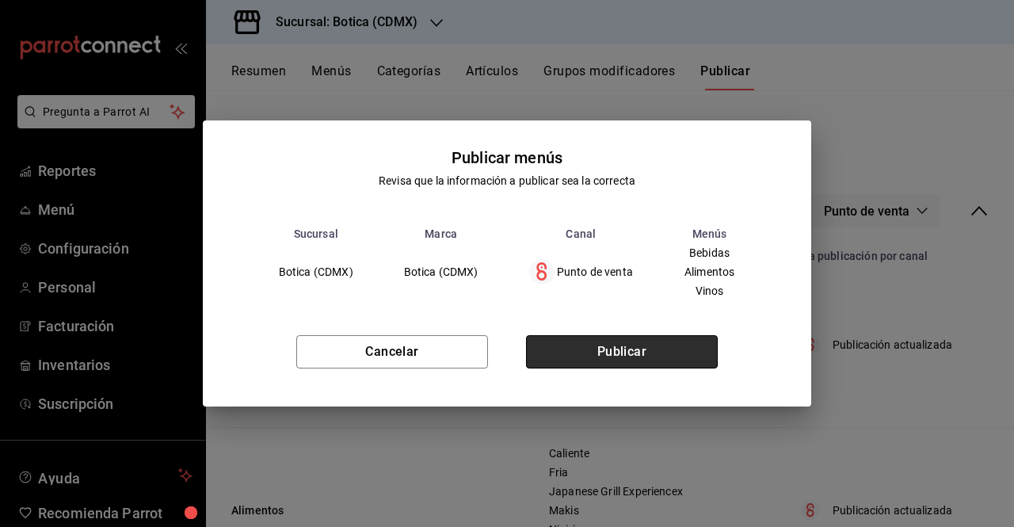
click at [584, 358] on button "Publicar" at bounding box center [622, 351] width 192 height 33
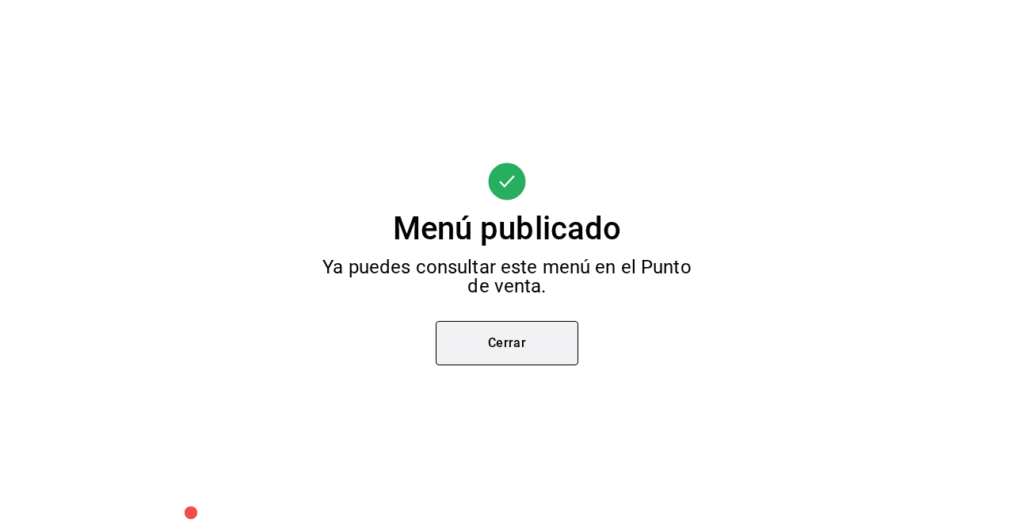
click at [567, 354] on button "Cerrar" at bounding box center [507, 343] width 143 height 44
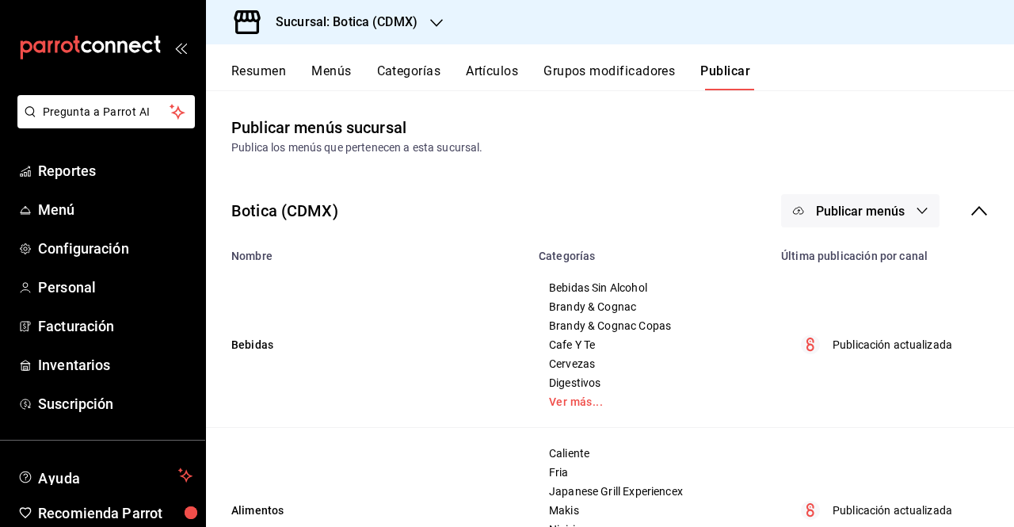
click at [493, 63] on div "Resumen Menús Categorías Artículos Grupos modificadores Publicar" at bounding box center [610, 67] width 808 height 46
click at [488, 81] on button "Artículos" at bounding box center [492, 76] width 52 height 27
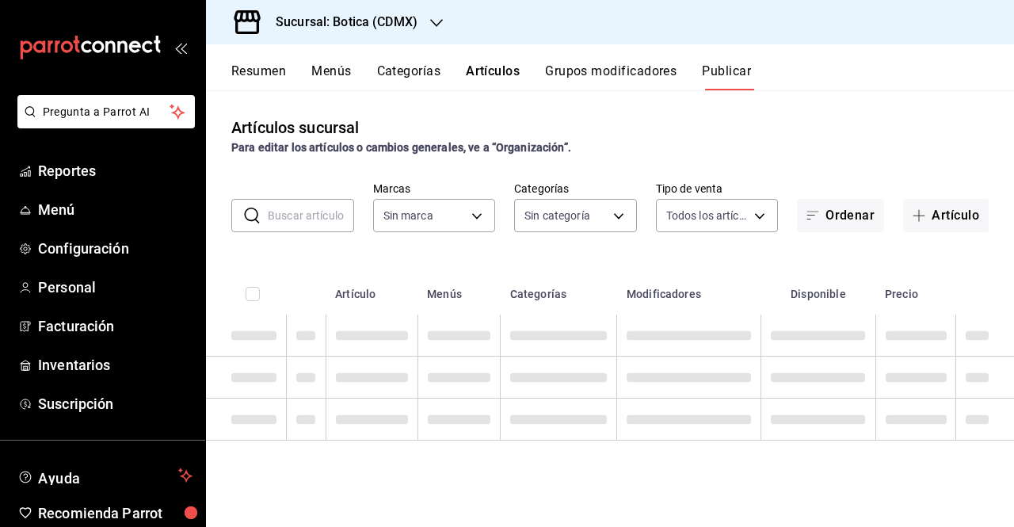
type input "d5352a43-907b-4cea-af89-ed5f283426a2"
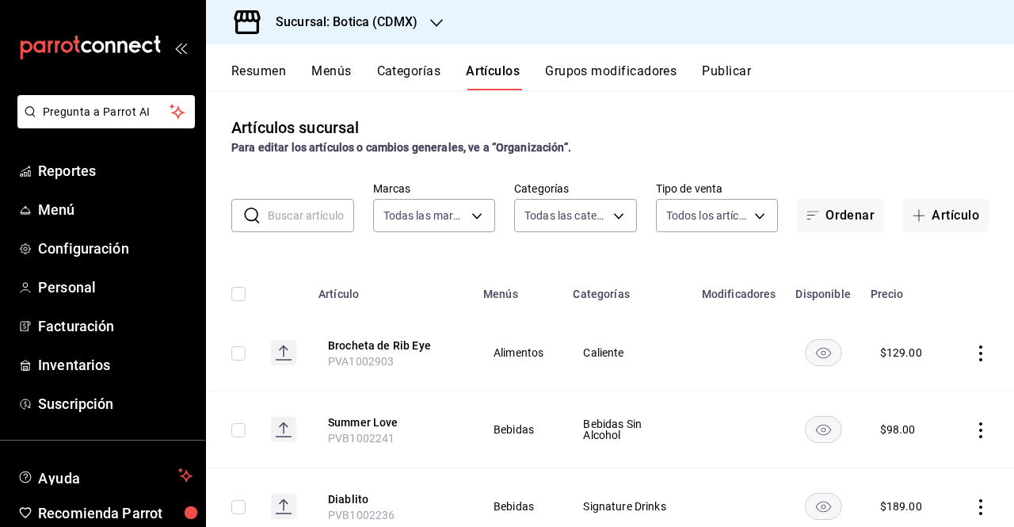
type input "52039608-d3af-43d8-978b-7351115fcd58,48c160c6-e58b-40fc-ab83-08e030ab785e,3b989…"
click at [266, 225] on div "​ ​" at bounding box center [292, 215] width 123 height 33
paste input "PVB1000517"
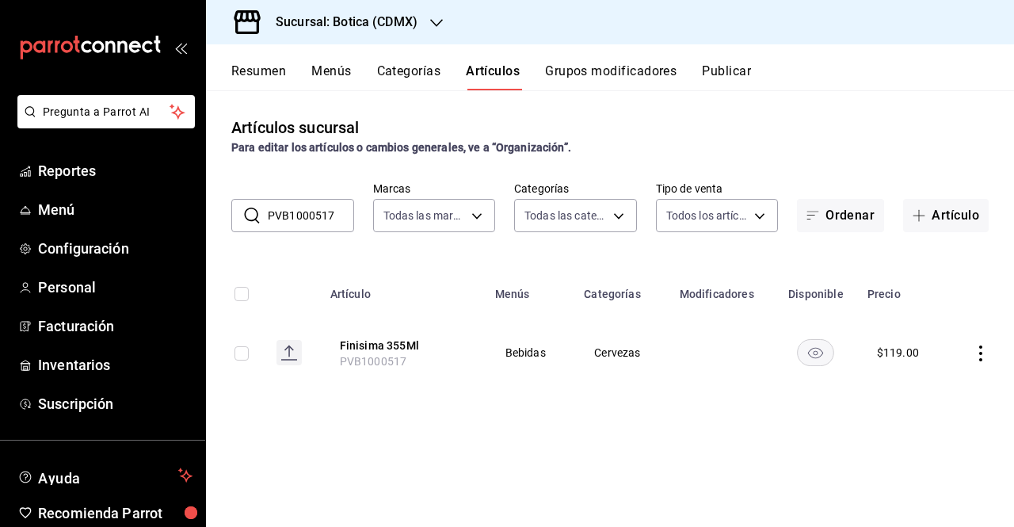
type input "PVB1000517"
click at [403, 407] on div "Artículos sucursal Para editar los artículos o cambios generales, ve a “Organiz…" at bounding box center [610, 308] width 808 height 436
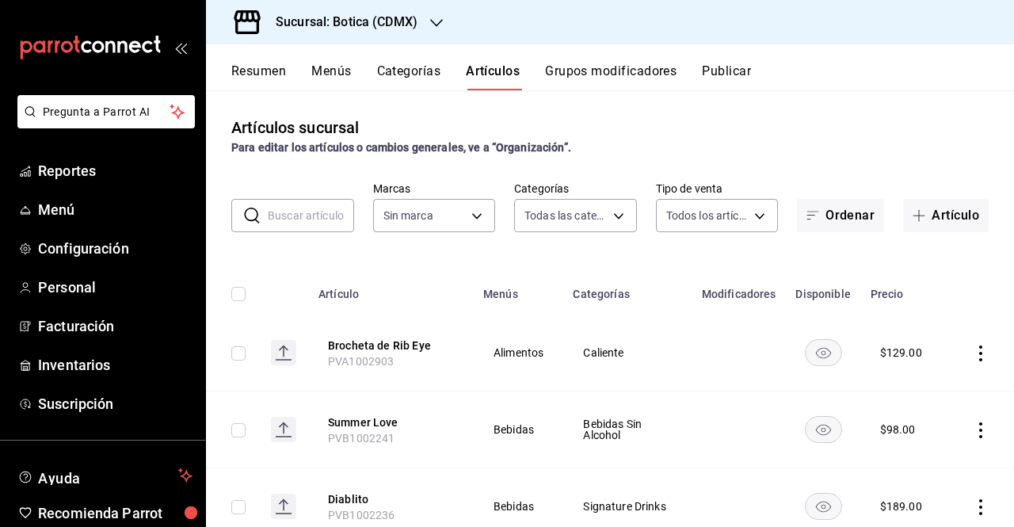
type input "52039608-d3af-43d8-978b-7351115fcd58,48c160c6-e58b-40fc-ab83-08e030ab785e,3b989…"
type input "d5352a43-907b-4cea-af89-ed5f283426a2"
click at [308, 213] on input "text" at bounding box center [311, 216] width 86 height 32
paste input "PVB1000517"
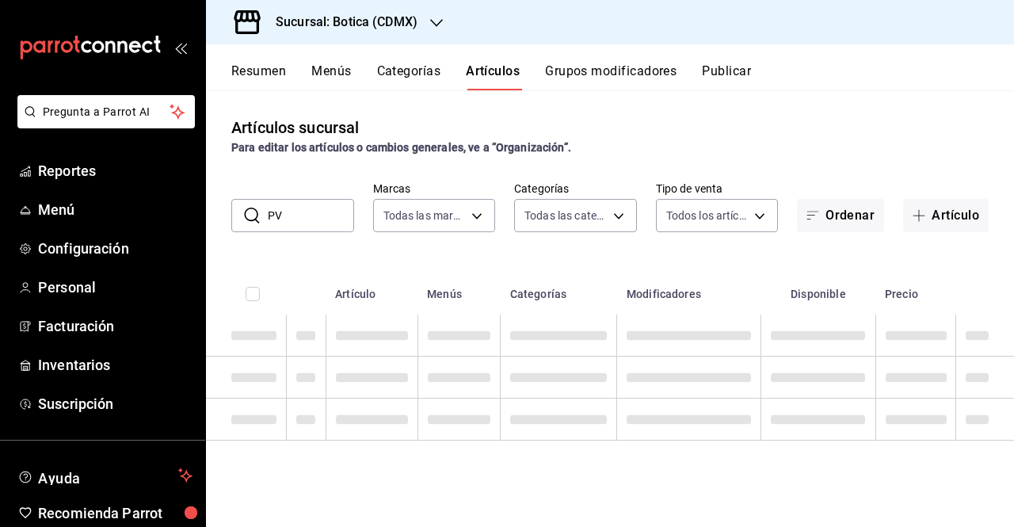
type input "P"
paste input "PVB1000517"
click at [343, 210] on input "PVB1000517" at bounding box center [311, 216] width 86 height 32
type input "P"
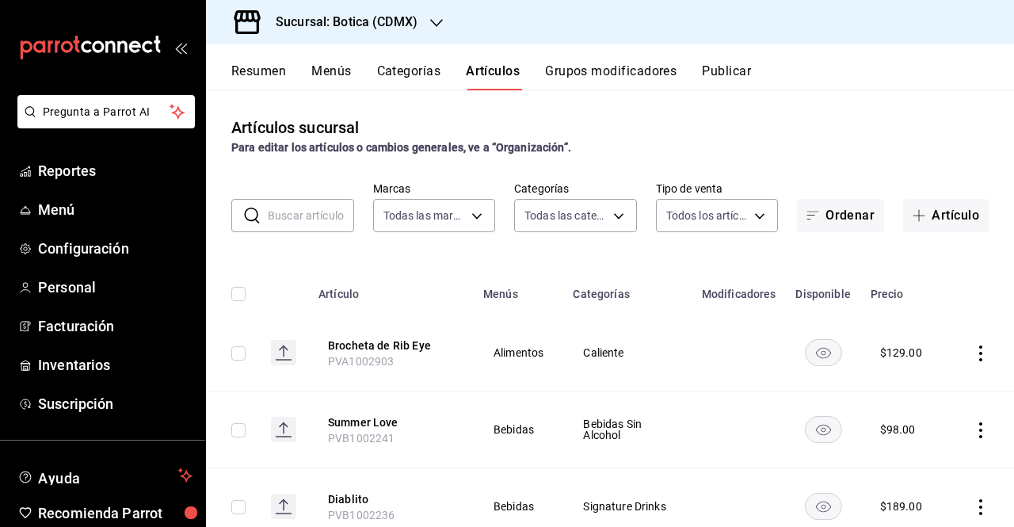
click at [322, 202] on input "text" at bounding box center [311, 216] width 86 height 32
paste input "PVB1000517"
type input "PVB1000517"
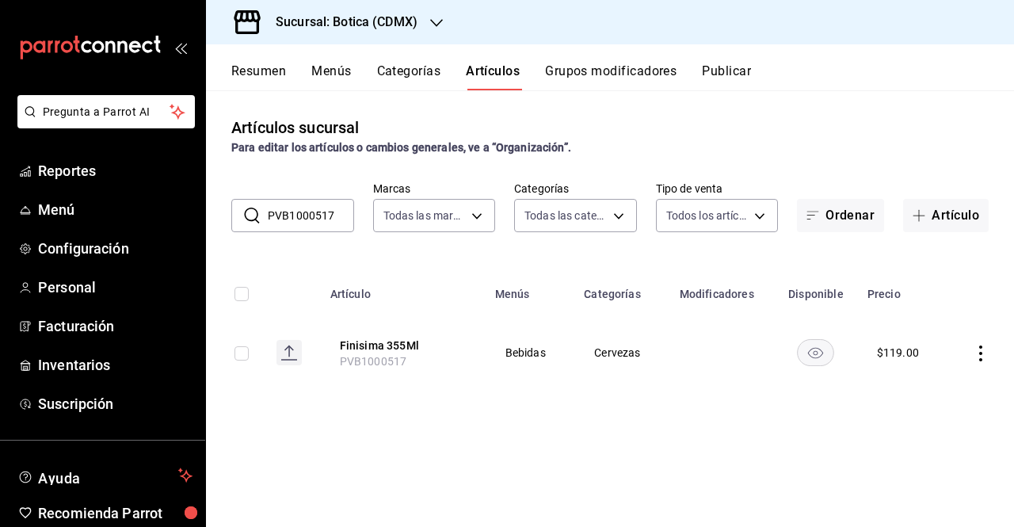
click at [421, 28] on div "Sucursal: Botica (CDMX)" at bounding box center [334, 22] width 231 height 44
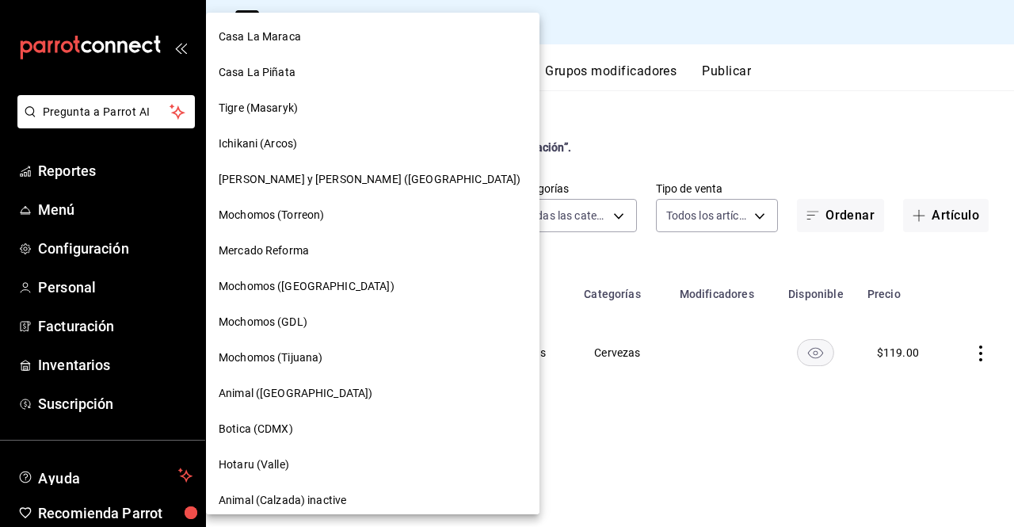
click at [556, 118] on div at bounding box center [507, 263] width 1014 height 527
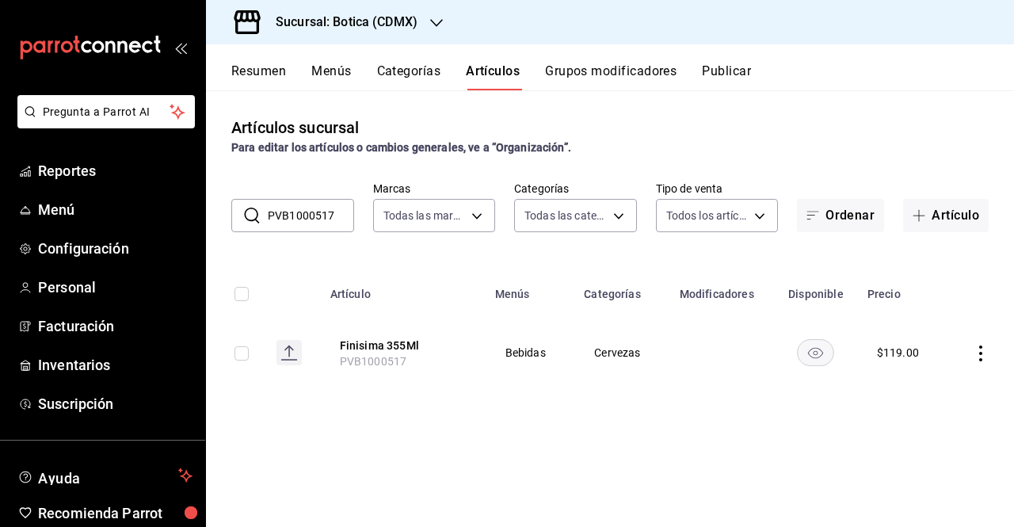
click at [425, 29] on div "Sucursal: Botica (CDMX)" at bounding box center [334, 22] width 231 height 44
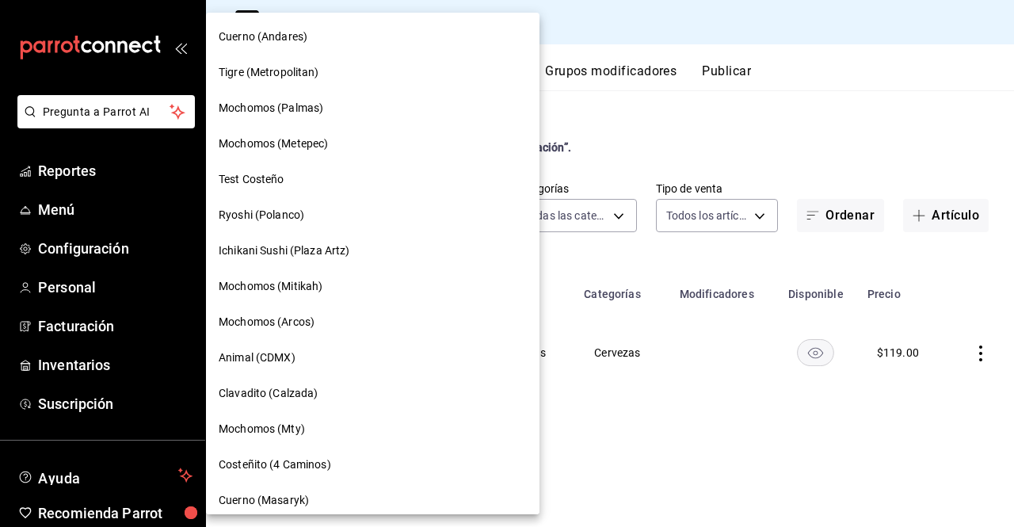
scroll to position [1011, 0]
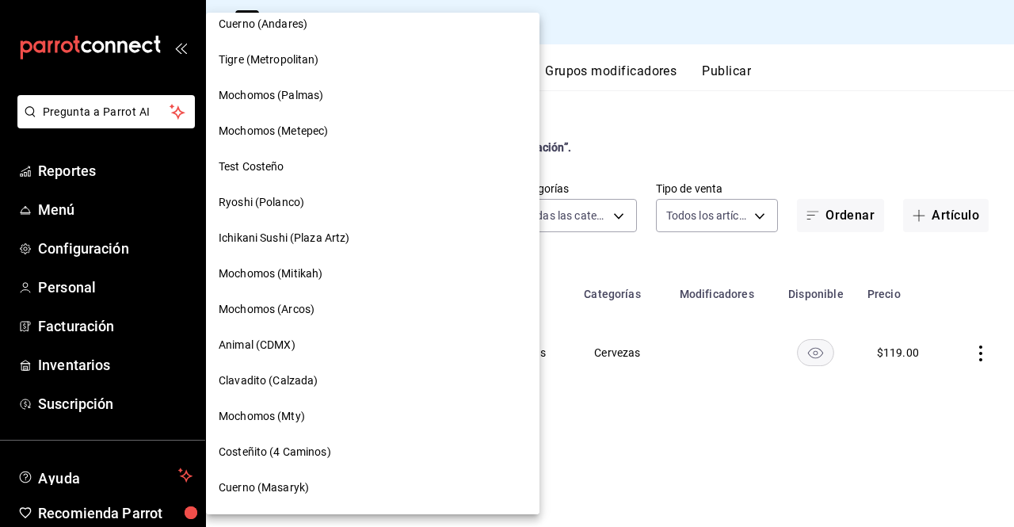
click at [304, 326] on div "Mochomos (Arcos)" at bounding box center [373, 310] width 334 height 36
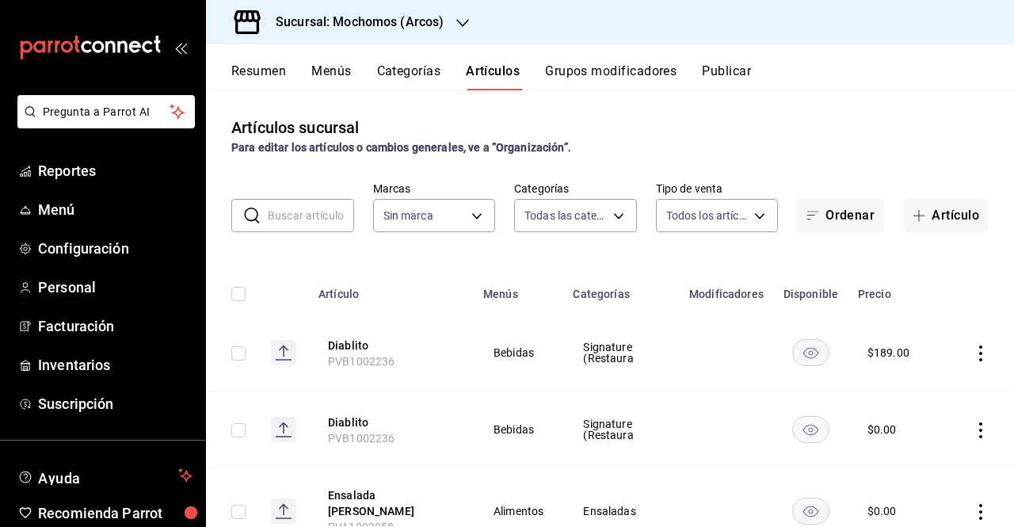
type input "7597c5c0-c189-439a-a9b1-46cc8ee7ac78,78dcea9d-0226-4a72-8dbe-4ec0b47d6941,3e6ec…"
type input "dd36a3dd-8c35-4563-bc3a-0ae6137ce787"
click at [300, 216] on input "text" at bounding box center [311, 216] width 86 height 32
click at [320, 212] on input "text" at bounding box center [311, 216] width 86 height 32
click at [604, 77] on button "Grupos modificadores" at bounding box center [611, 76] width 132 height 27
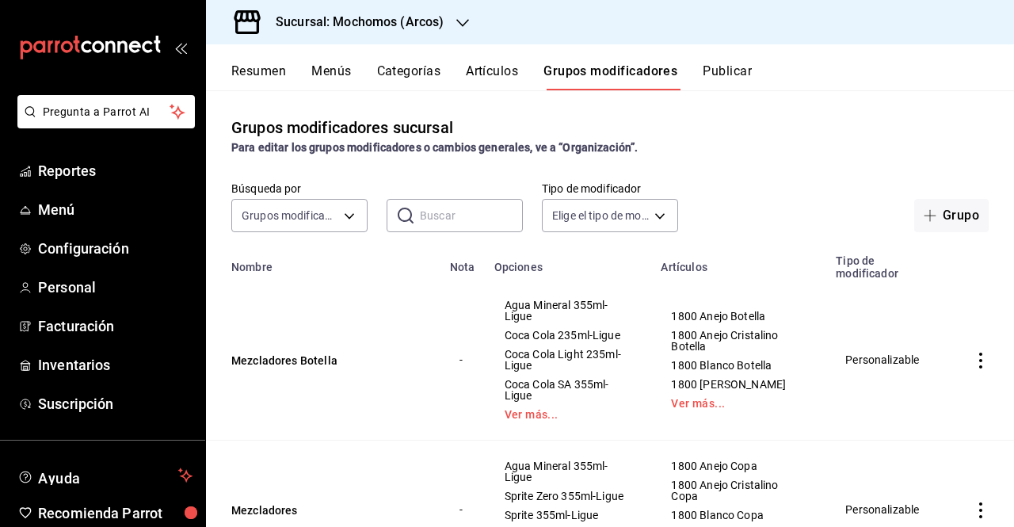
click at [498, 81] on button "Artículos" at bounding box center [492, 76] width 52 height 27
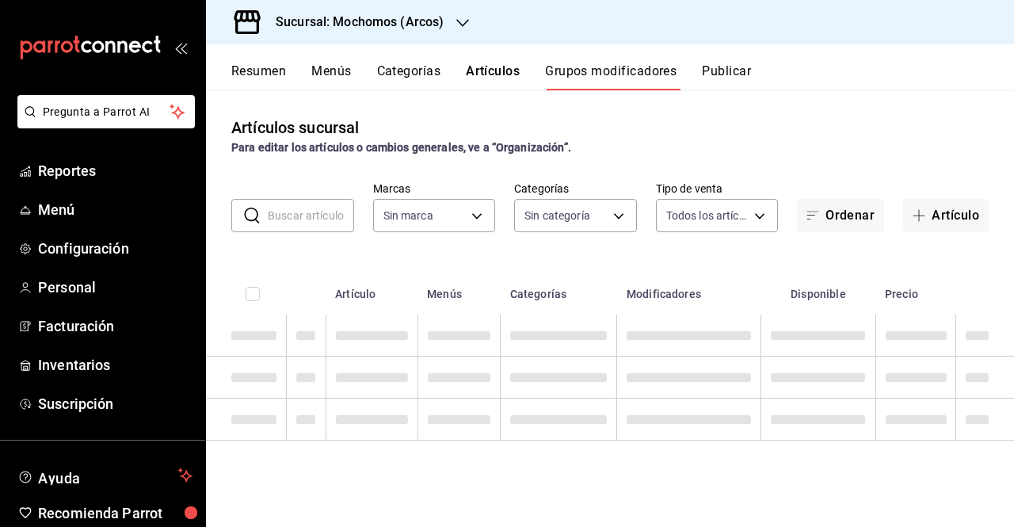
type input "dd36a3dd-8c35-4563-bc3a-0ae6137ce787"
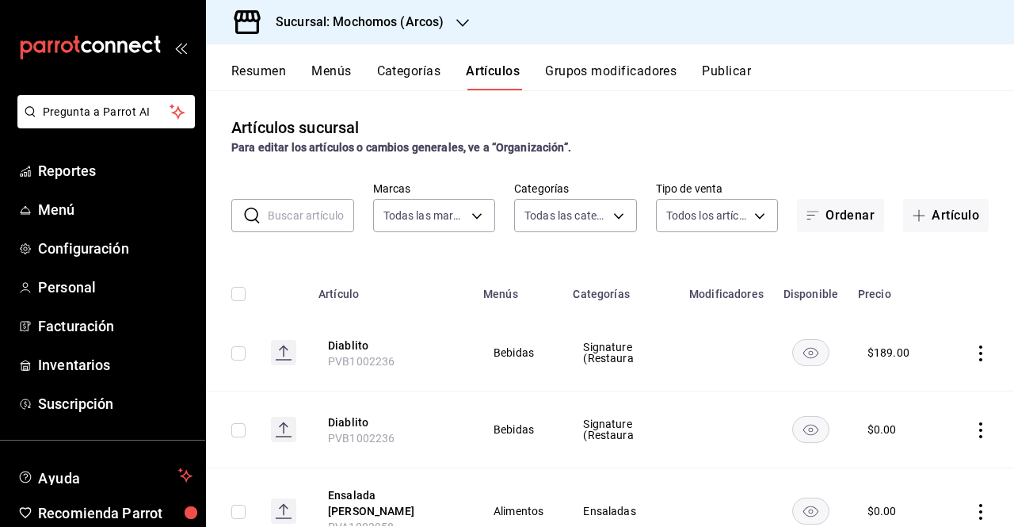
type input "7597c5c0-c189-439a-a9b1-46cc8ee7ac78,78dcea9d-0226-4a72-8dbe-4ec0b47d6941,3e6ec…"
click at [444, 31] on div "Sucursal: Mochomos (Arcos)" at bounding box center [347, 22] width 257 height 44
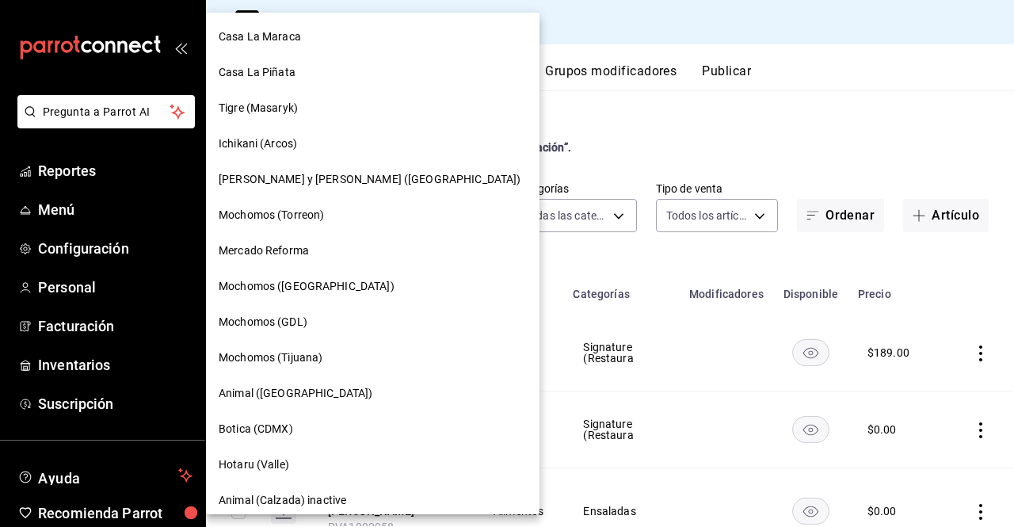
click at [584, 64] on div at bounding box center [507, 263] width 1014 height 527
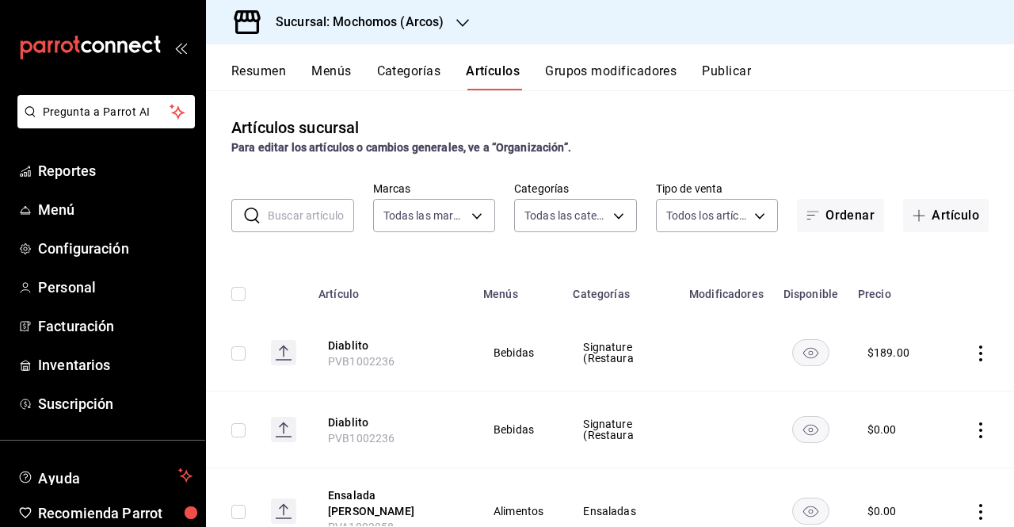
click at [712, 434] on td at bounding box center [727, 430] width 94 height 77
click at [685, 156] on div "Artículos sucursal Para editar los artículos o cambios generales, ve a “Organiz…" at bounding box center [610, 308] width 808 height 436
click at [468, 20] on icon "button" at bounding box center [463, 23] width 13 height 8
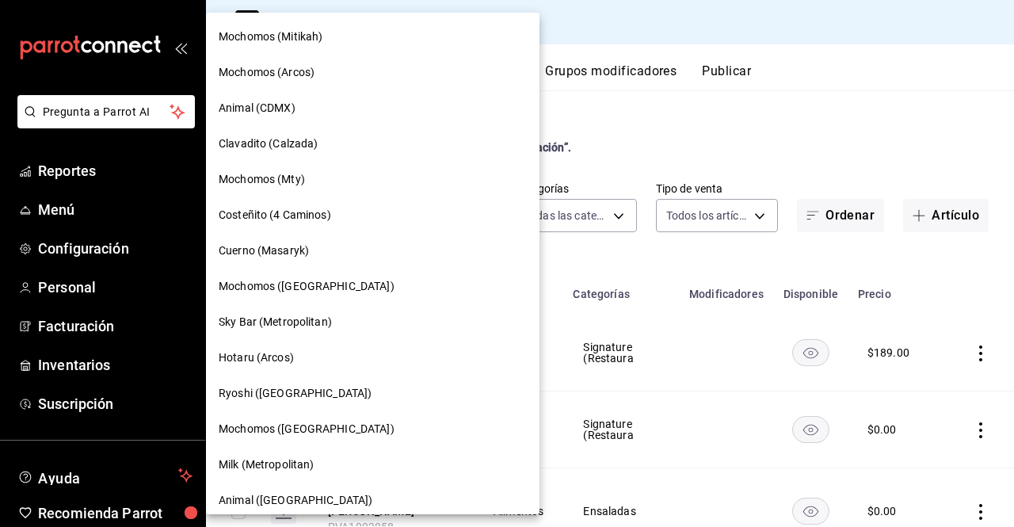
scroll to position [1259, 0]
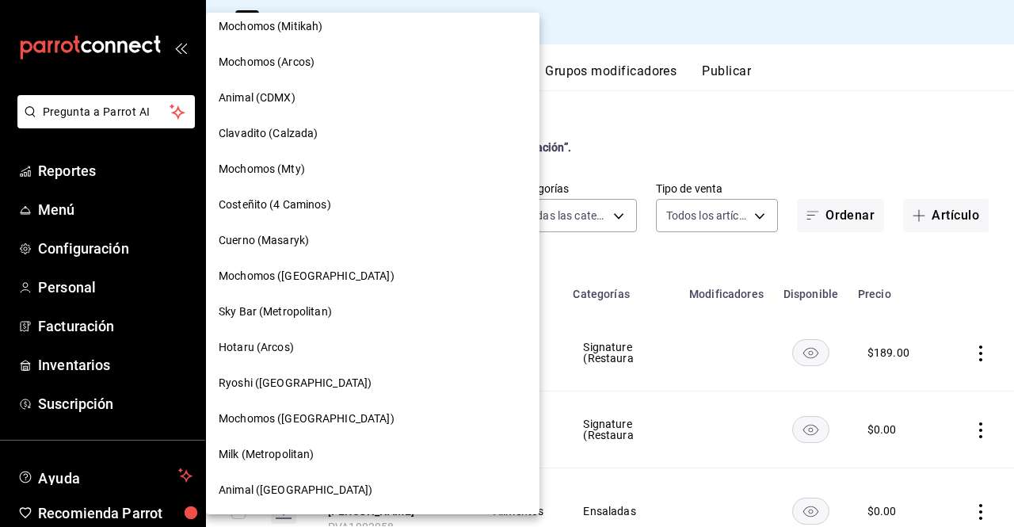
click at [365, 418] on div "Mochomos ([GEOGRAPHIC_DATA])" at bounding box center [373, 419] width 308 height 17
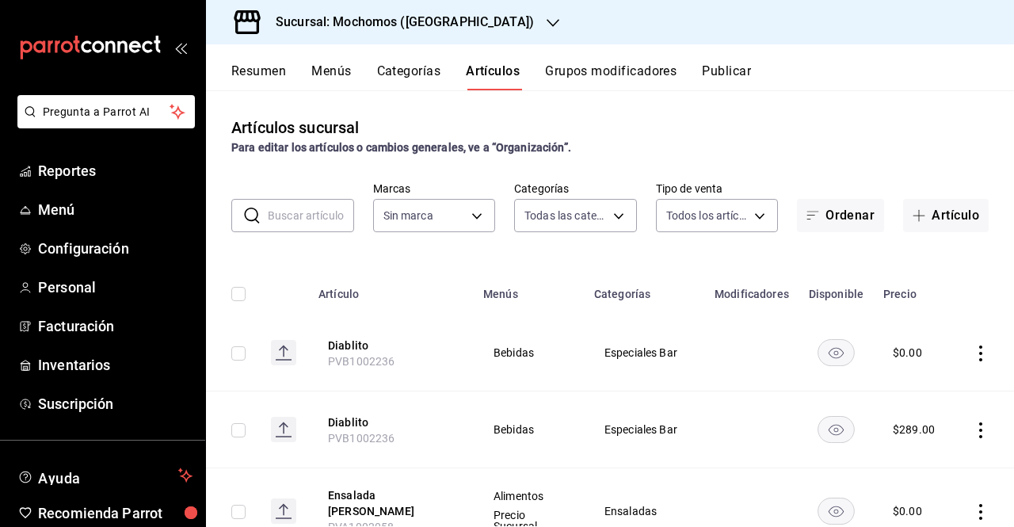
type input "b5f7db86-c3f3-4a8e-b99f-f293bc3b0450,ef28511d-5ee6-483a-9e98-10d431b114fe,2cfe5…"
type input "81a909d9-58c5-46d1-b07d-4106a63ec642"
click at [479, 36] on div "Sucursal: Mochomos (Cancun)" at bounding box center [392, 22] width 347 height 44
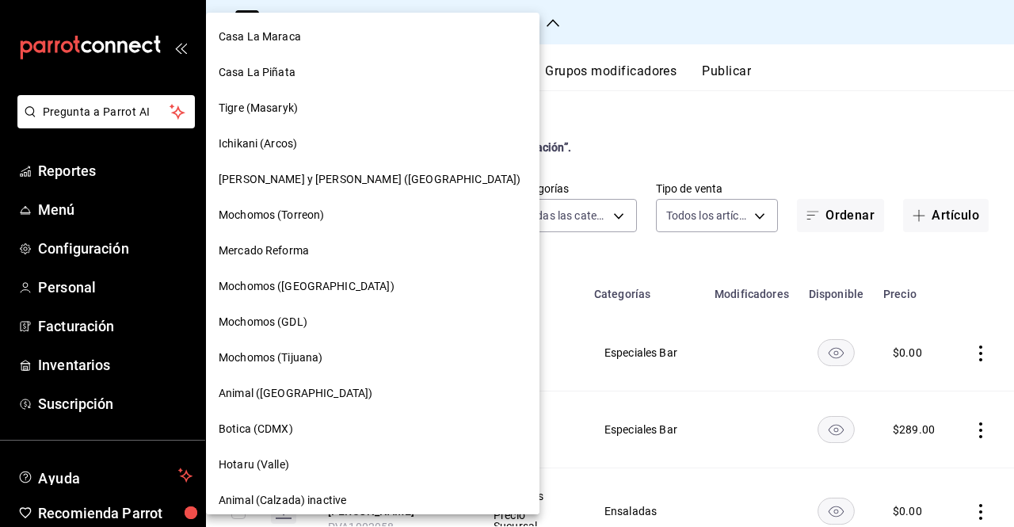
click at [282, 441] on div "Botica (CDMX)" at bounding box center [373, 429] width 334 height 36
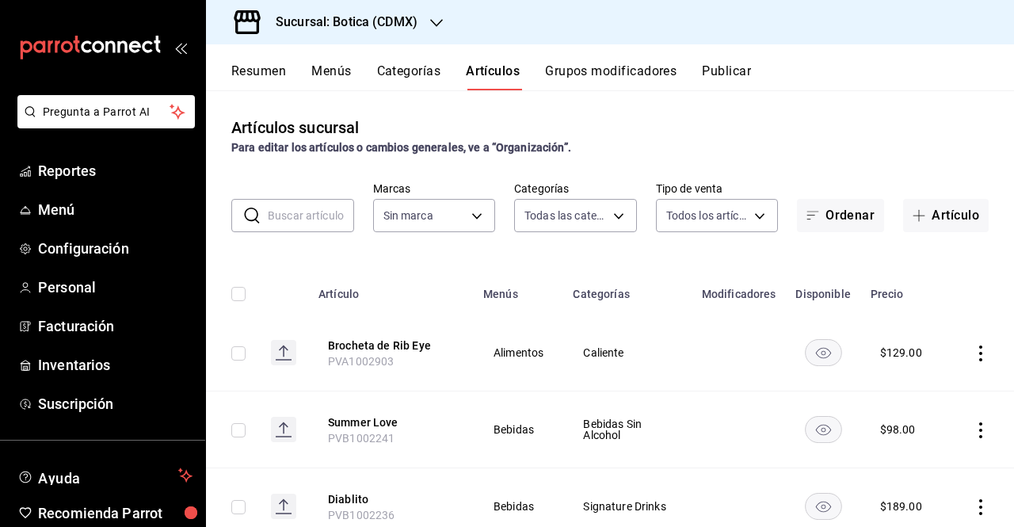
type input "52039608-d3af-43d8-978b-7351115fcd58,48c160c6-e58b-40fc-ab83-08e030ab785e,3b989…"
type input "d5352a43-907b-4cea-af89-ed5f283426a2"
click at [333, 221] on input "text" at bounding box center [311, 216] width 86 height 32
paste input "PVB1000517"
type input "PVB1000517"
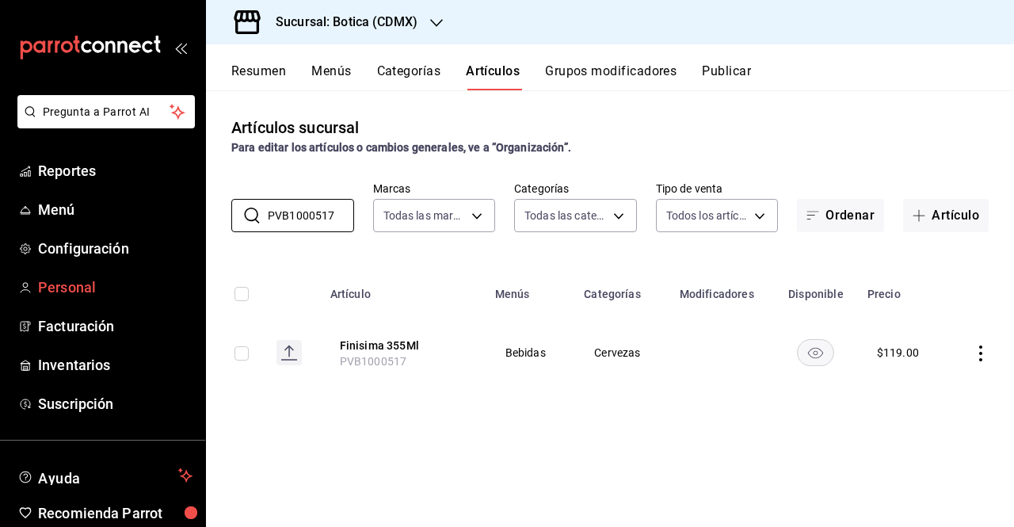
drag, startPoint x: 345, startPoint y: 216, endPoint x: 78, endPoint y: 304, distance: 281.2
click at [78, 304] on div "Pregunta a Parrot AI Reportes Menú Configuración Personal Facturación Inventari…" at bounding box center [507, 263] width 1014 height 527
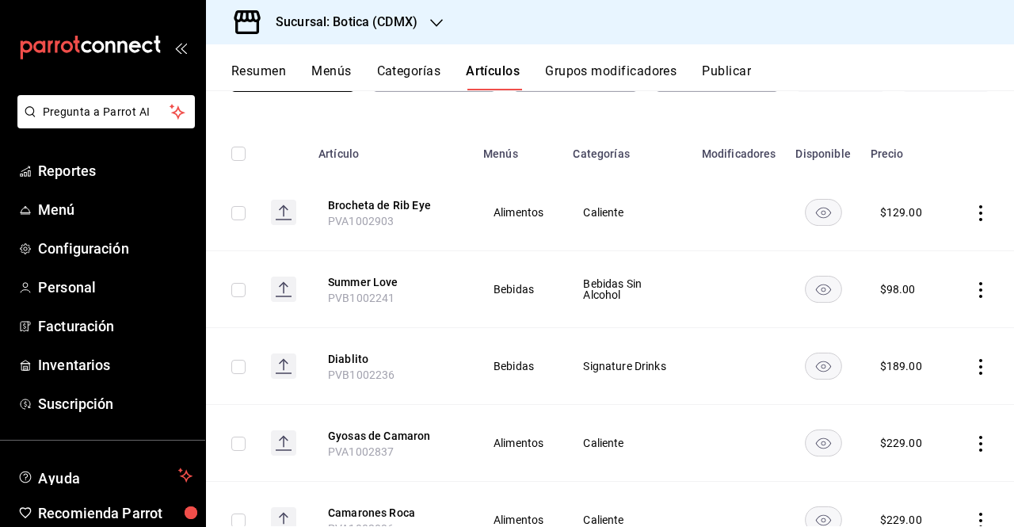
scroll to position [0, 0]
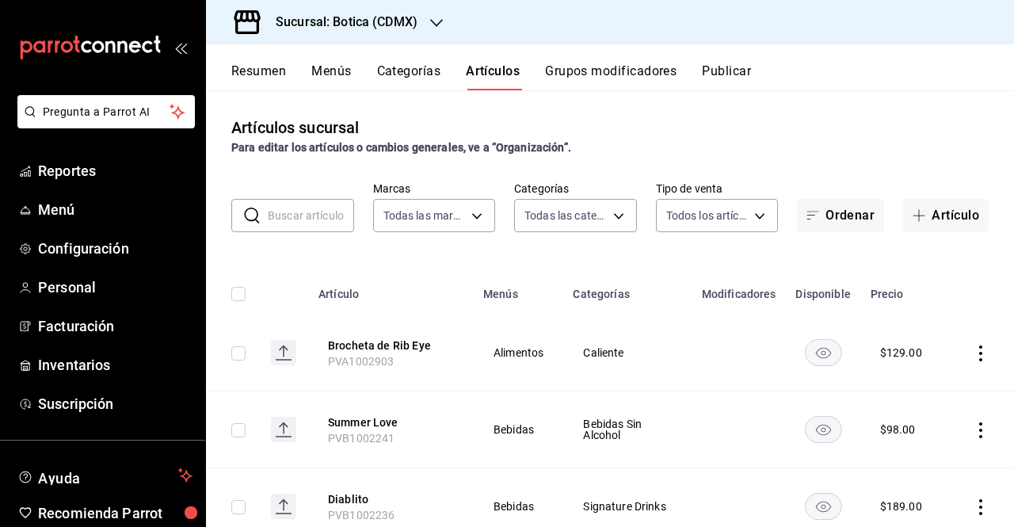
click at [720, 473] on td at bounding box center [740, 506] width 94 height 77
click at [428, 36] on div "Sucursal: Botica (CDMX)" at bounding box center [334, 22] width 231 height 44
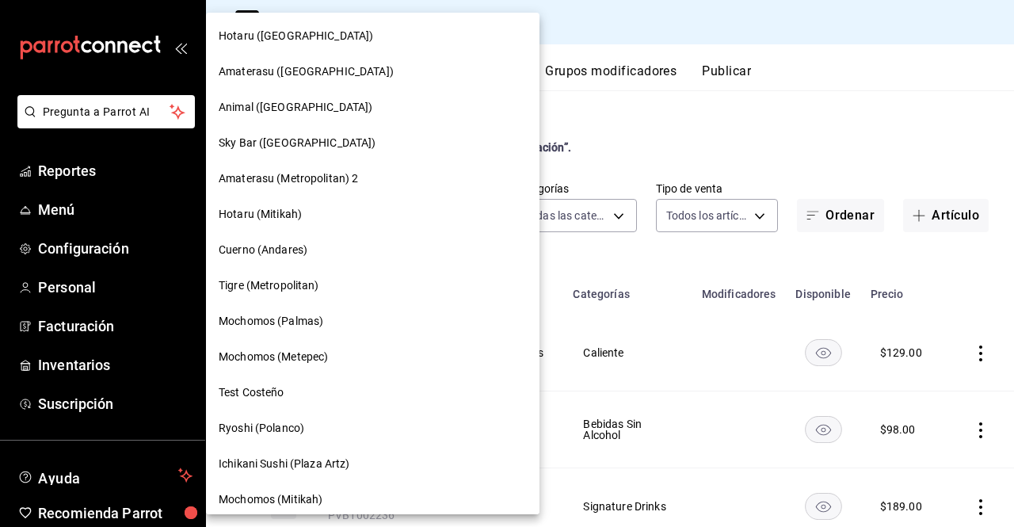
scroll to position [868, 0]
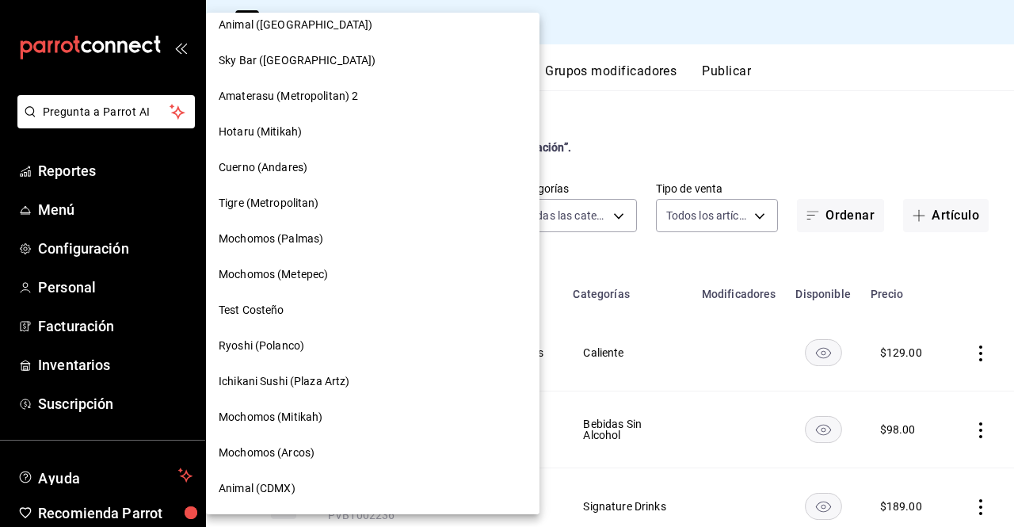
click at [306, 275] on span "Mochomos (Metepec)" at bounding box center [273, 274] width 109 height 17
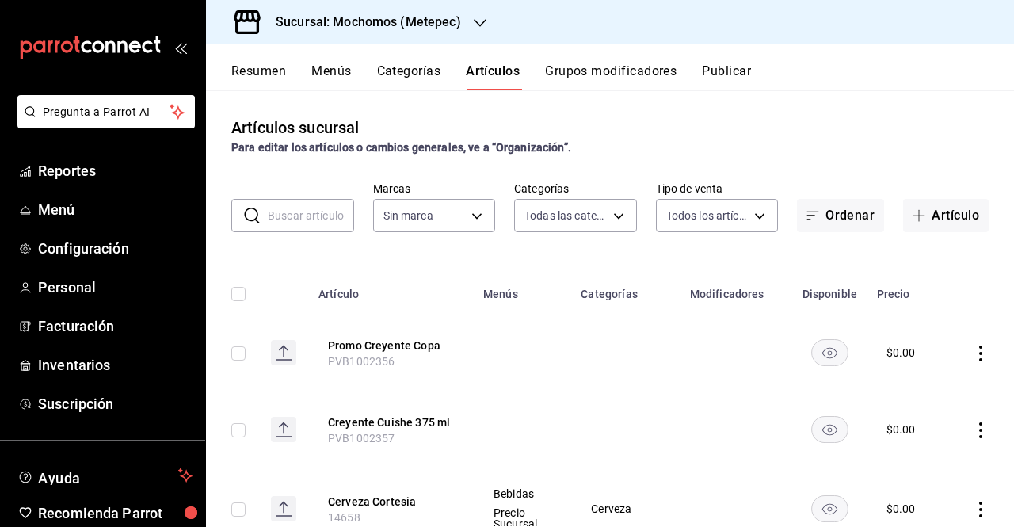
type input "c9cbc288-c827-488d-81f5-370afefb1912,46081463-7037-4dd2-a9ab-e56ff6a8fa7c,bf958…"
type input "2365f74e-aa6b-4392-bdf2-72765591bddf"
click at [302, 216] on input "text" at bounding box center [311, 216] width 86 height 32
paste input "10475"
type input "10475"
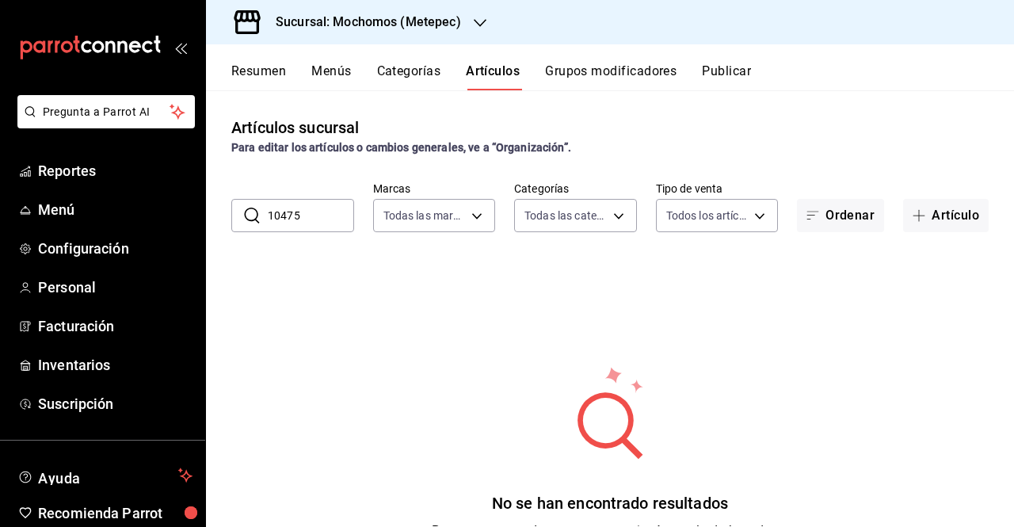
click at [602, 66] on button "Grupos modificadores" at bounding box center [611, 76] width 132 height 27
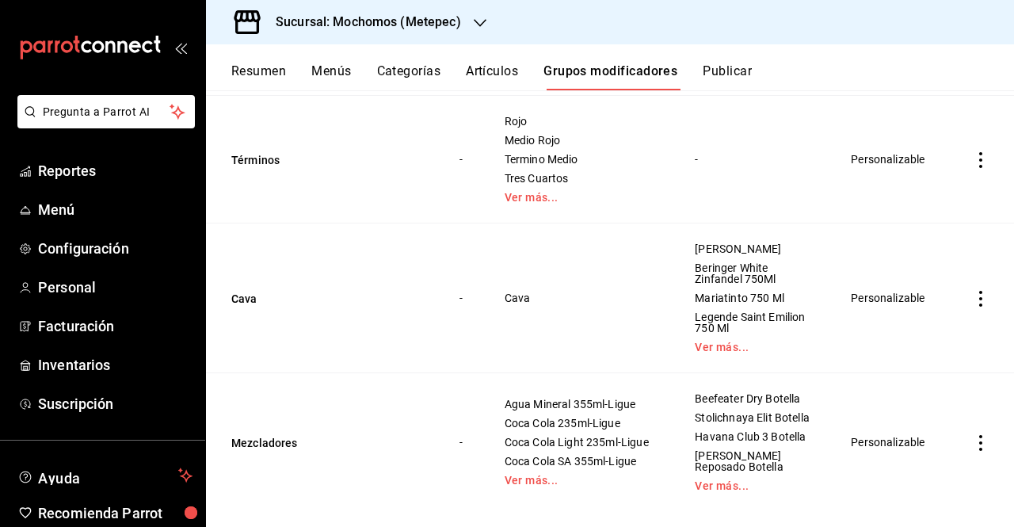
scroll to position [693, 0]
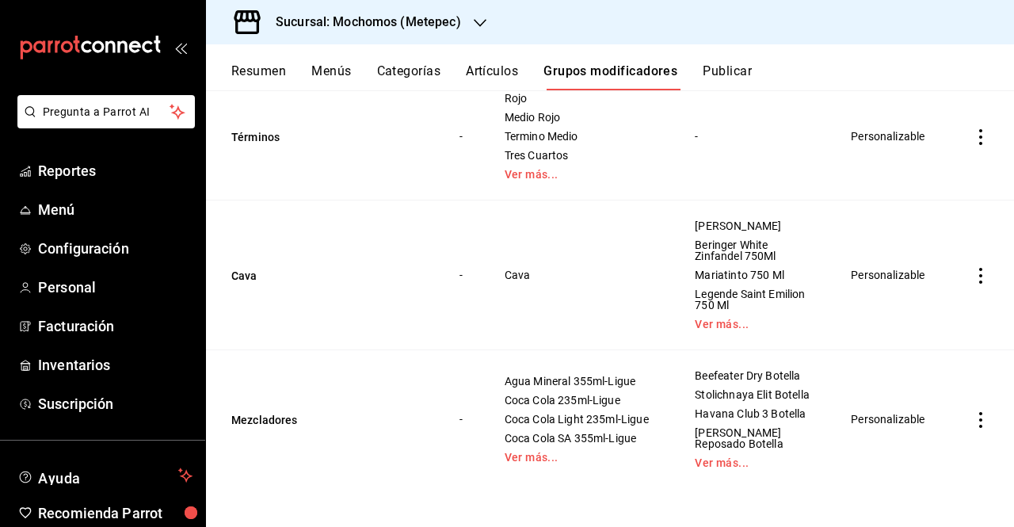
click at [480, 86] on button "Artículos" at bounding box center [492, 76] width 52 height 27
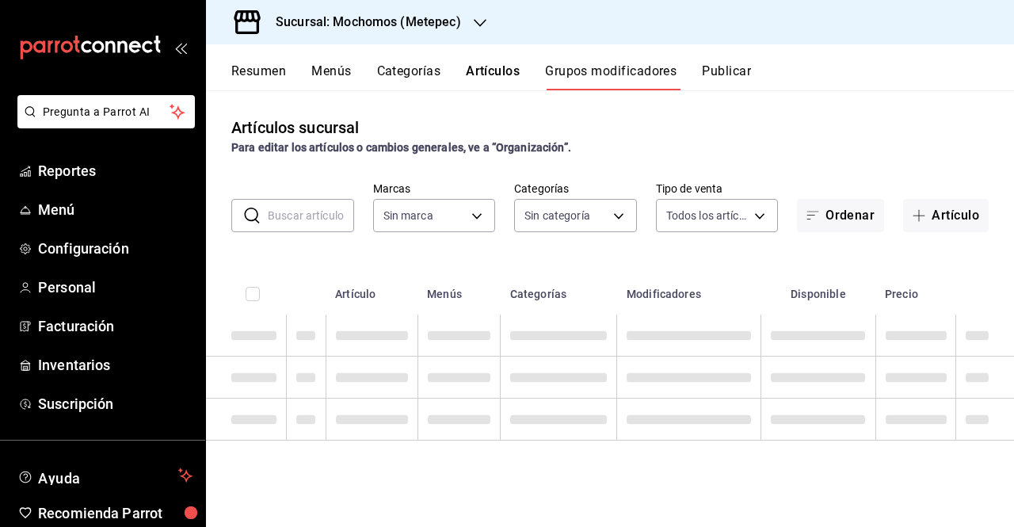
type input "2365f74e-aa6b-4392-bdf2-72765591bddf"
click at [317, 209] on input "text" at bounding box center [311, 216] width 86 height 32
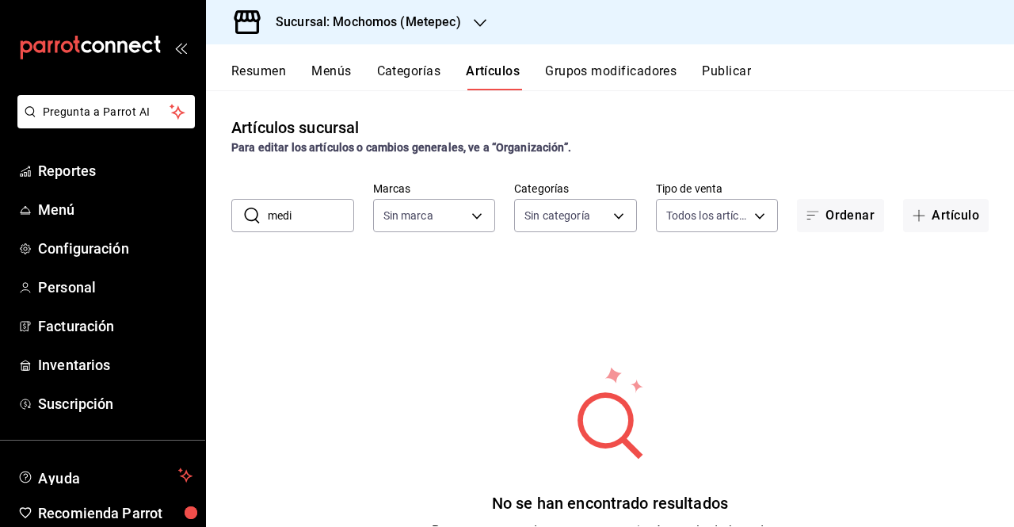
type input "med"
type input "2365f74e-aa6b-4392-bdf2-72765591bddf"
type input "m"
click at [960, 311] on div "No se han encontrado resultados Parece que no podemos encontrar ningún resultad…" at bounding box center [610, 462] width 808 height 396
click at [330, 201] on input "text" at bounding box center [311, 216] width 86 height 32
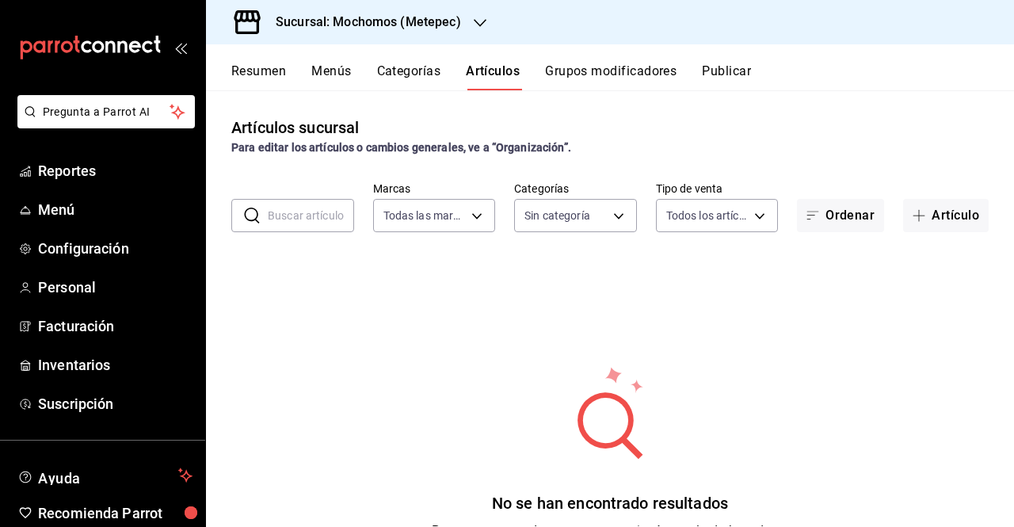
type input "copa"
click at [411, 88] on button "Categorías" at bounding box center [409, 76] width 64 height 27
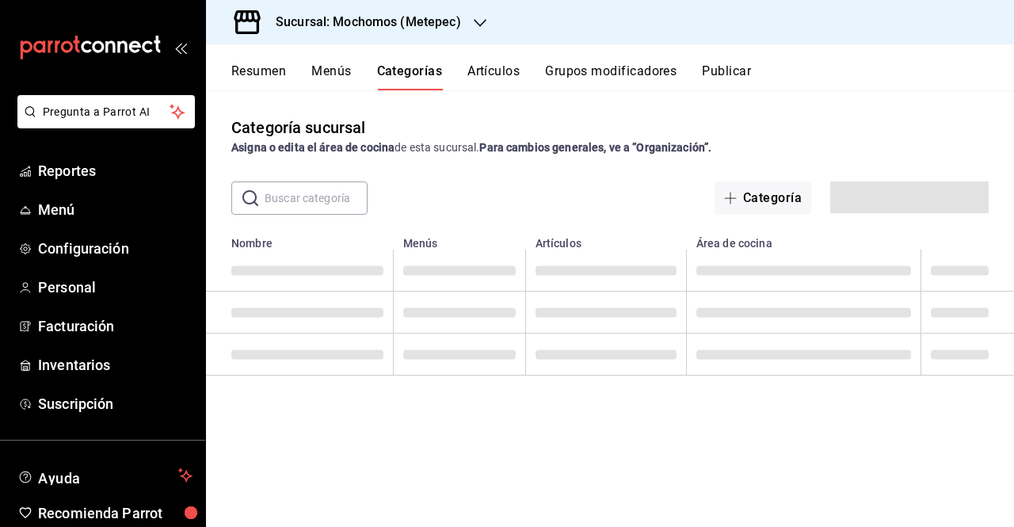
click at [517, 63] on button "Artículos" at bounding box center [494, 76] width 52 height 27
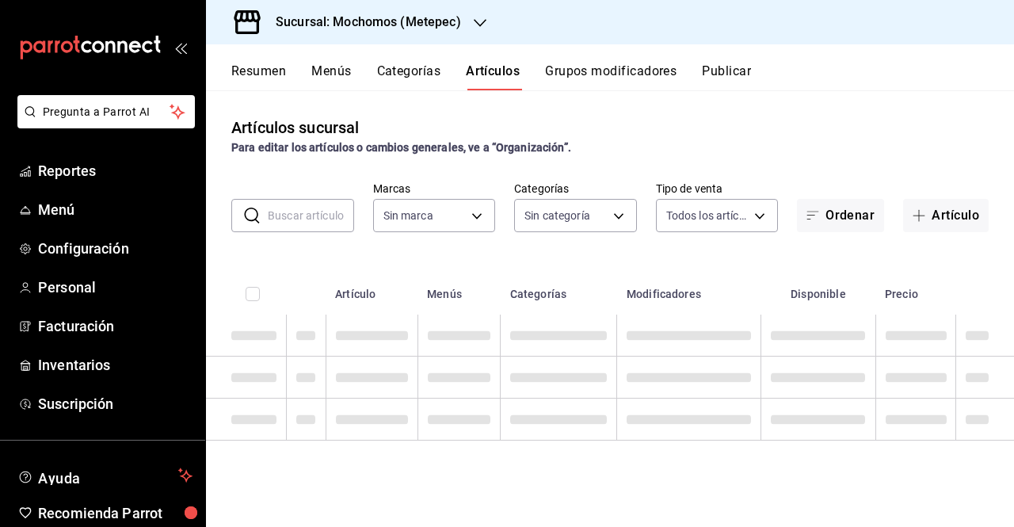
type input "2365f74e-aa6b-4392-bdf2-72765591bddf"
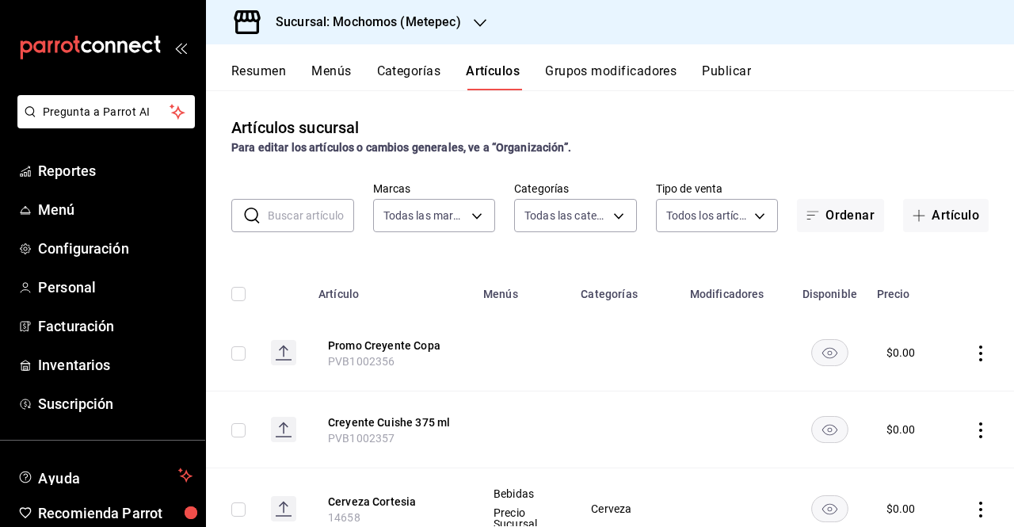
type input "c9cbc288-c827-488d-81f5-370afefb1912,46081463-7037-4dd2-a9ab-e56ff6a8fa7c,bf958…"
click at [319, 210] on input "text" at bounding box center [311, 216] width 86 height 32
paste input "1060024"
click at [322, 217] on input "1060024" at bounding box center [311, 216] width 86 height 32
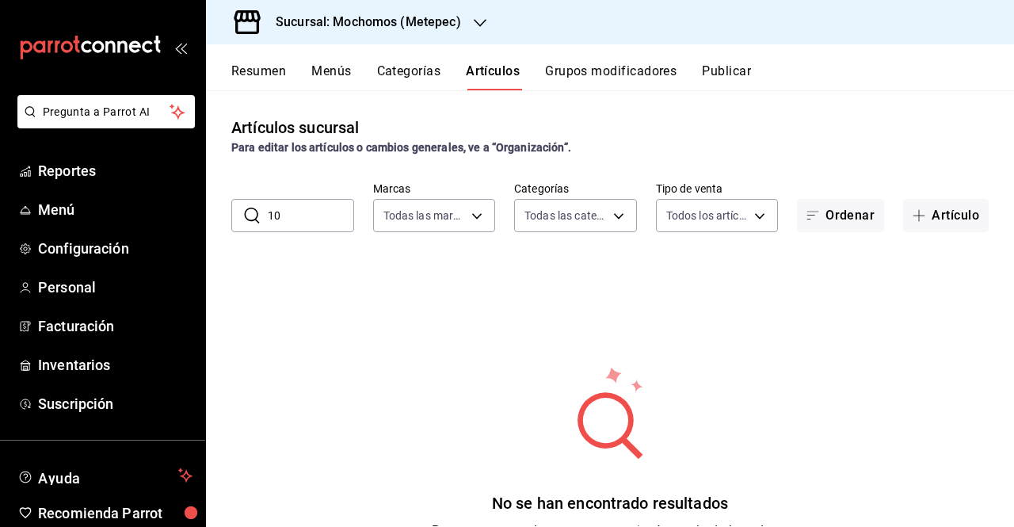
type input "1"
click at [622, 63] on button "Grupos modificadores" at bounding box center [611, 76] width 132 height 27
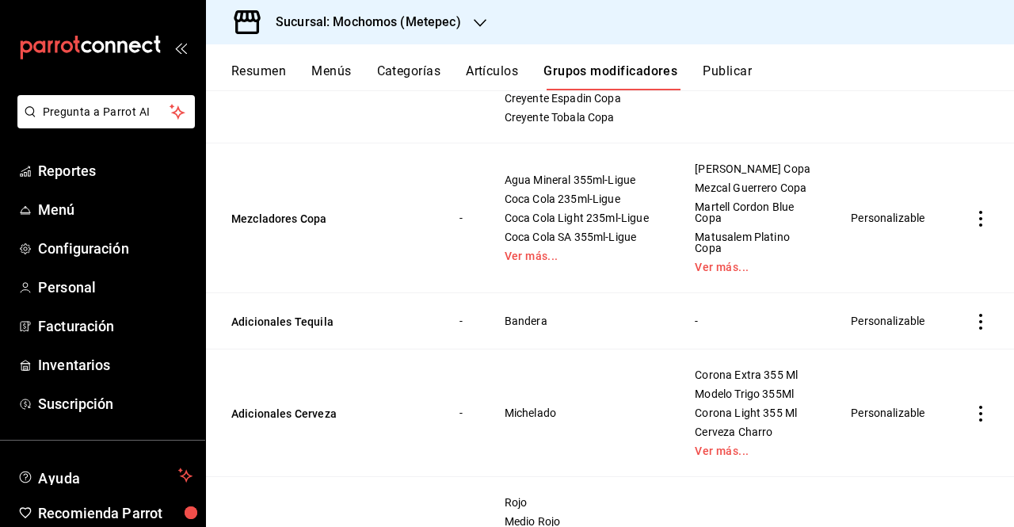
scroll to position [263, 0]
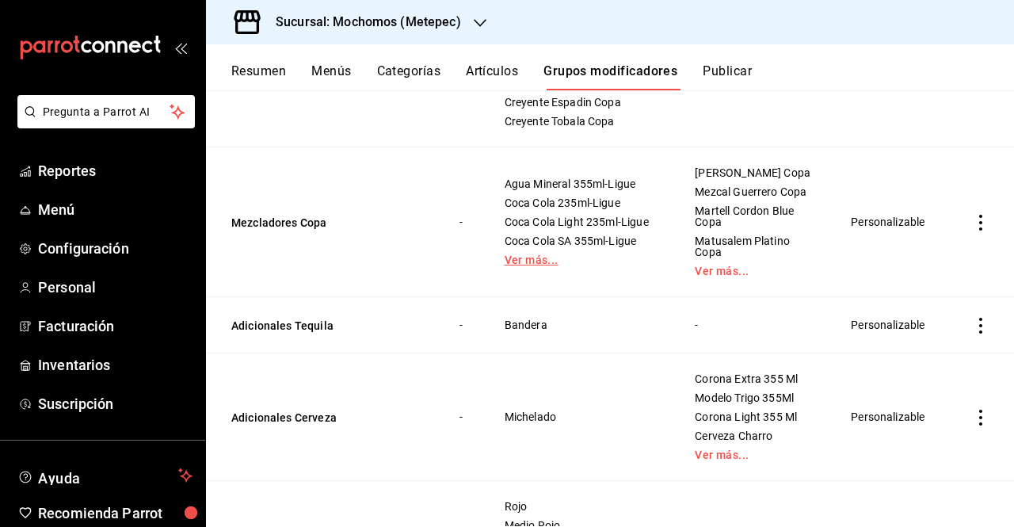
click at [518, 266] on link "Ver más..." at bounding box center [580, 259] width 151 height 11
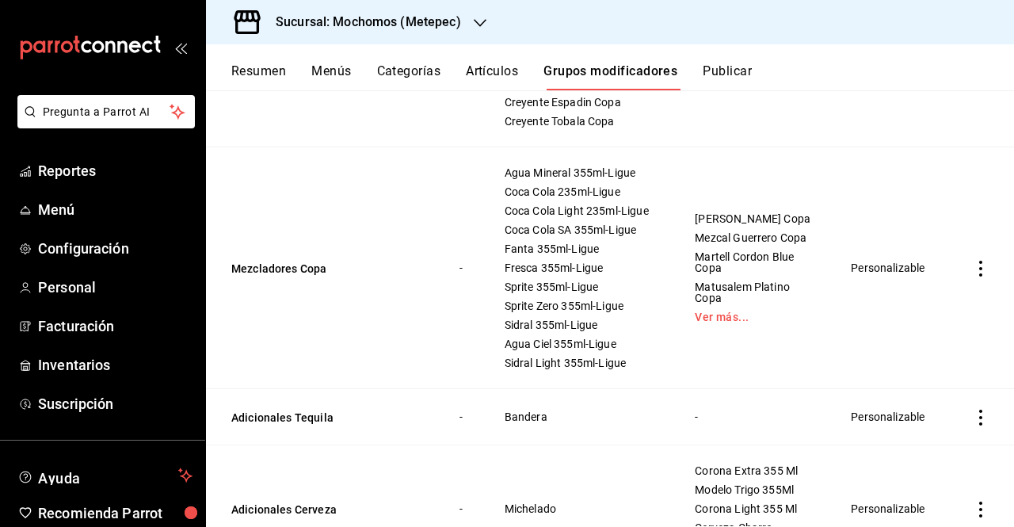
click at [284, 289] on td "Mezcladores Copa" at bounding box center [323, 268] width 235 height 242
click at [285, 277] on button "Mezcladores Copa" at bounding box center [326, 269] width 190 height 16
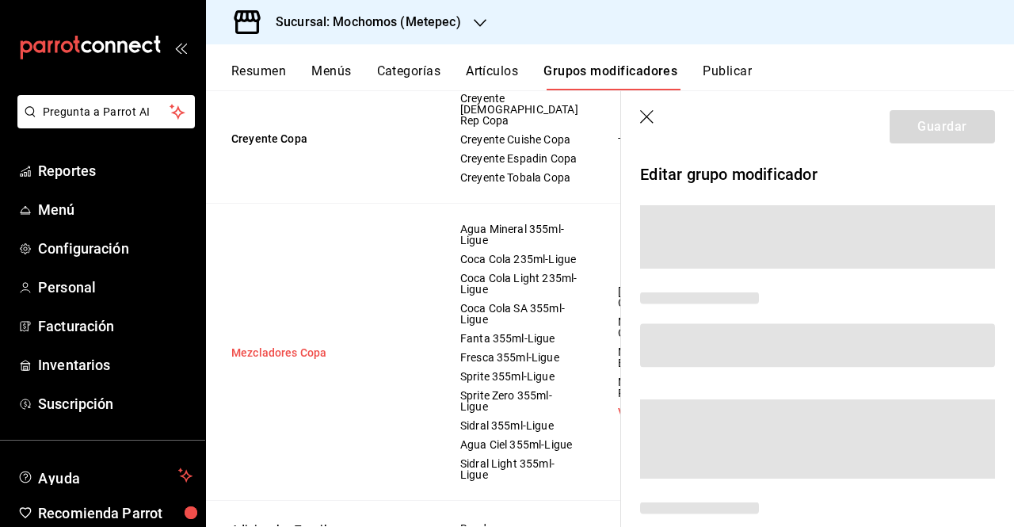
scroll to position [250, 0]
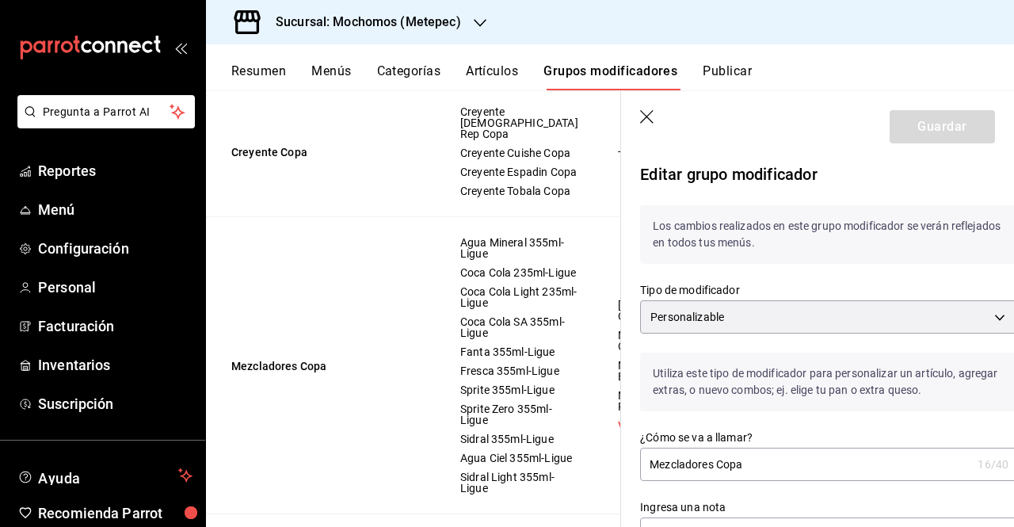
click at [651, 120] on icon "button" at bounding box center [646, 116] width 13 height 13
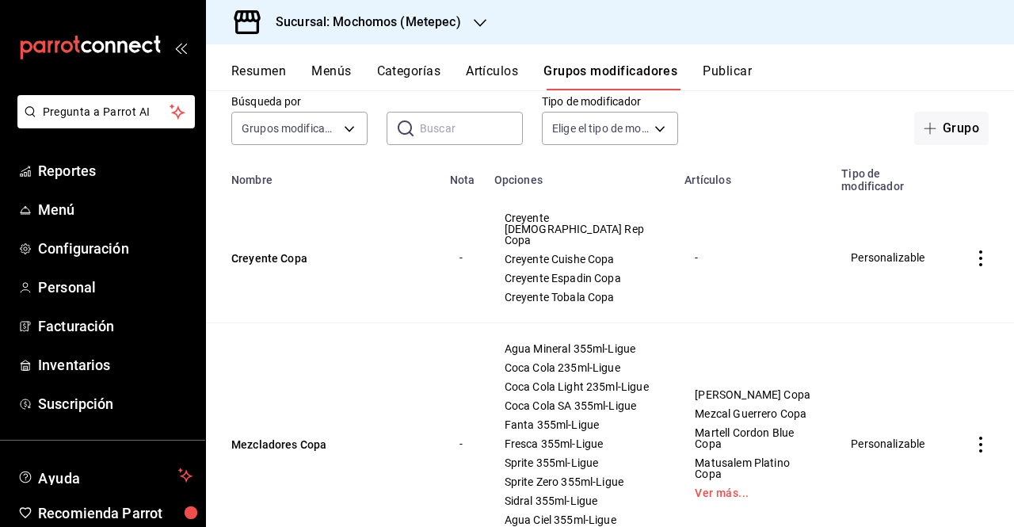
scroll to position [139, 0]
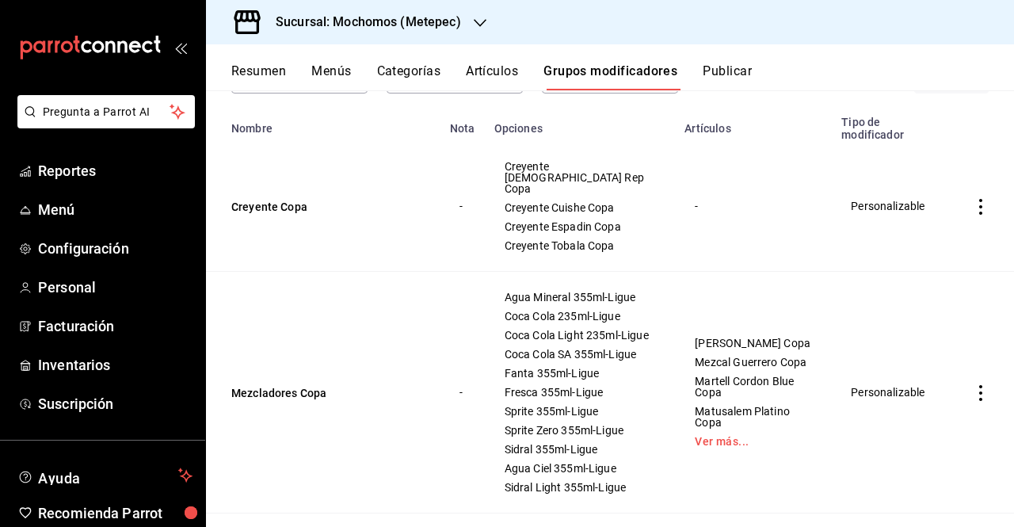
click at [534, 203] on span "Creyente Cuishe Copa" at bounding box center [580, 207] width 151 height 11
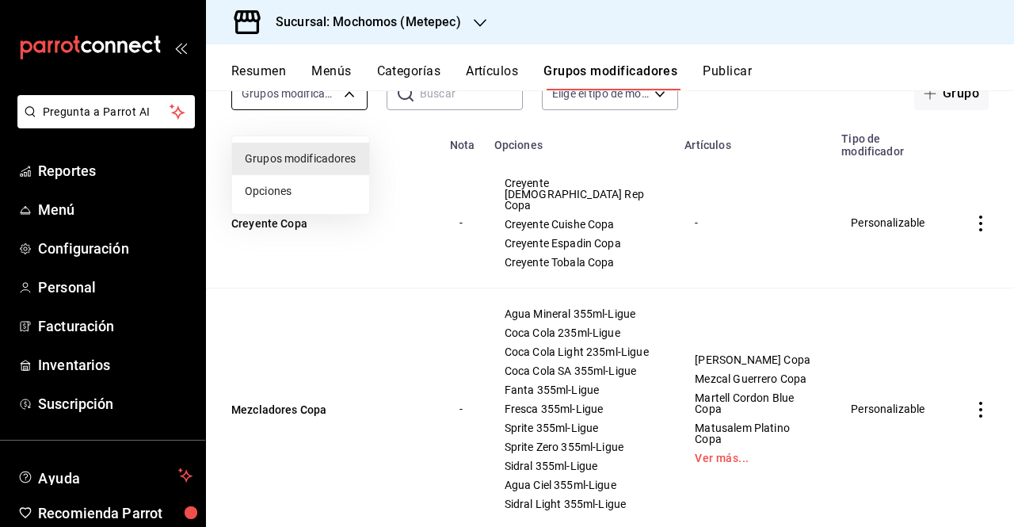
scroll to position [109, 0]
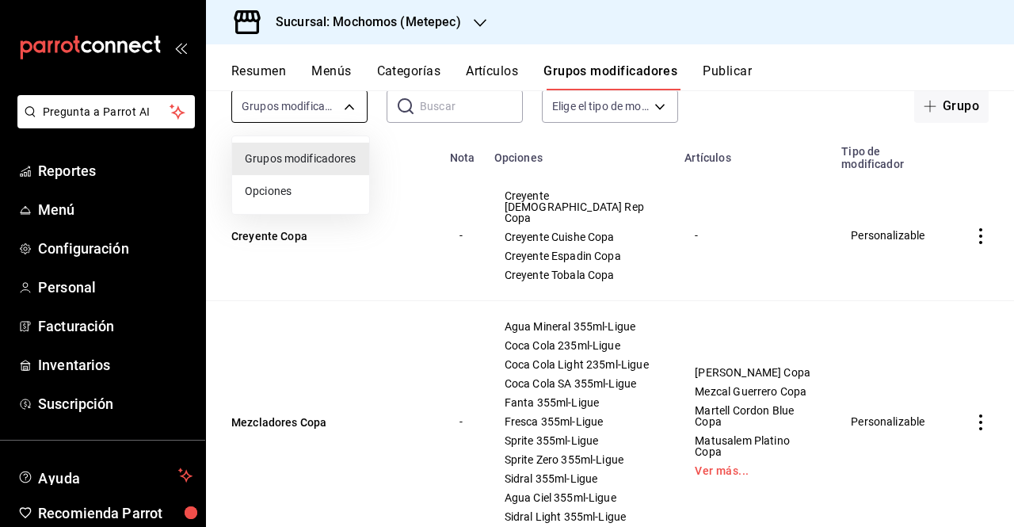
click at [271, 98] on body "Pregunta a Parrot AI Reportes Menú Configuración Personal Facturación Inventari…" at bounding box center [507, 263] width 1014 height 527
click at [333, 112] on div at bounding box center [507, 263] width 1014 height 527
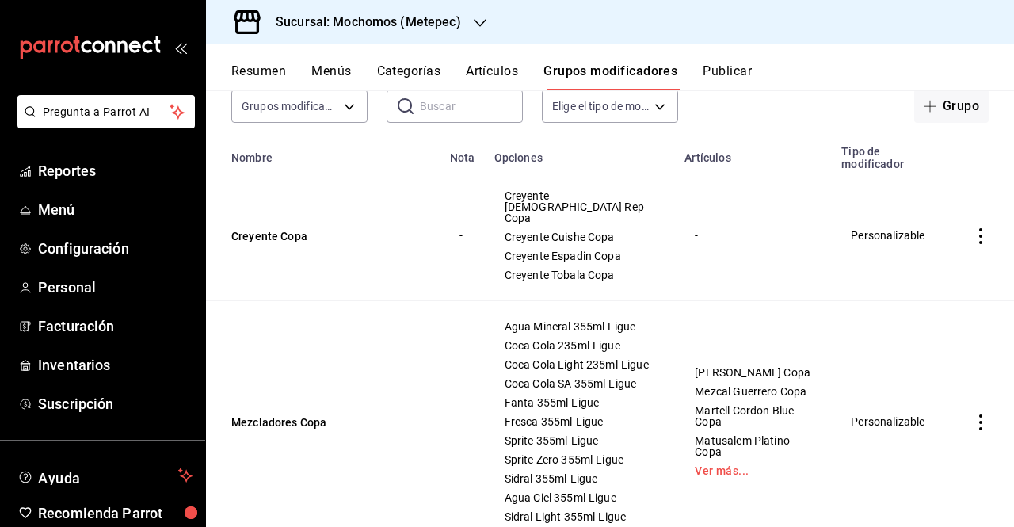
click at [430, 90] on button "Categorías" at bounding box center [409, 76] width 64 height 27
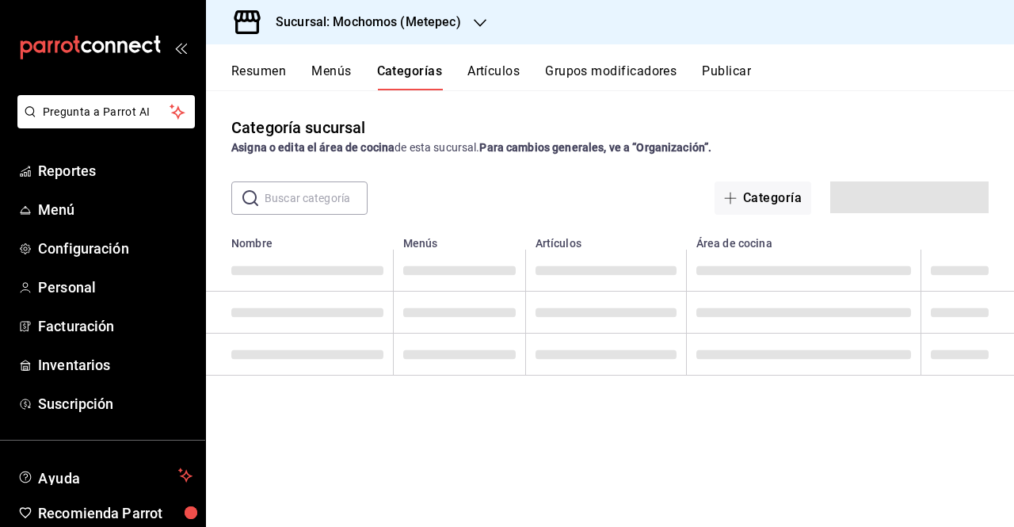
click at [623, 61] on div "Resumen Menús Categorías Artículos Grupos modificadores Publicar" at bounding box center [610, 67] width 808 height 46
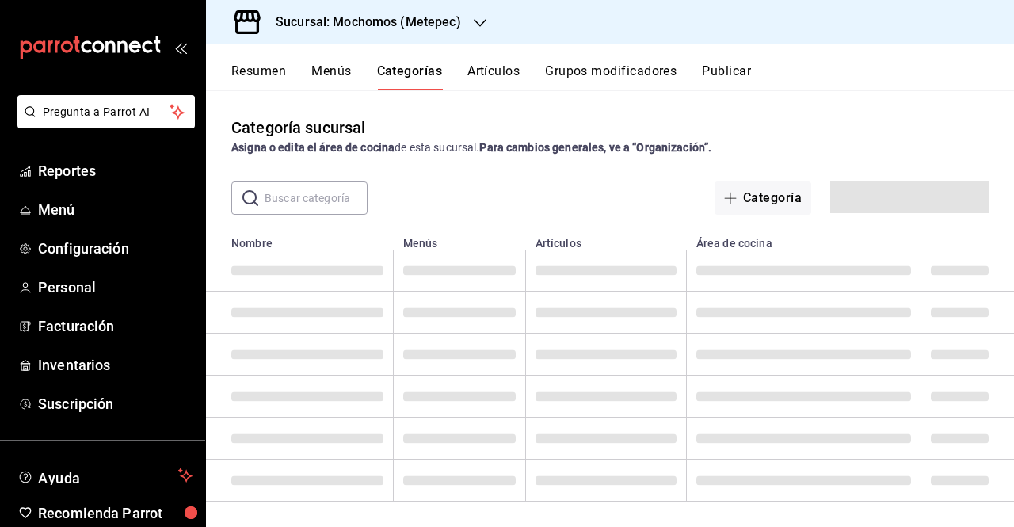
click at [623, 61] on div "Resumen Menús Categorías Artículos Grupos modificadores Publicar" at bounding box center [610, 67] width 808 height 46
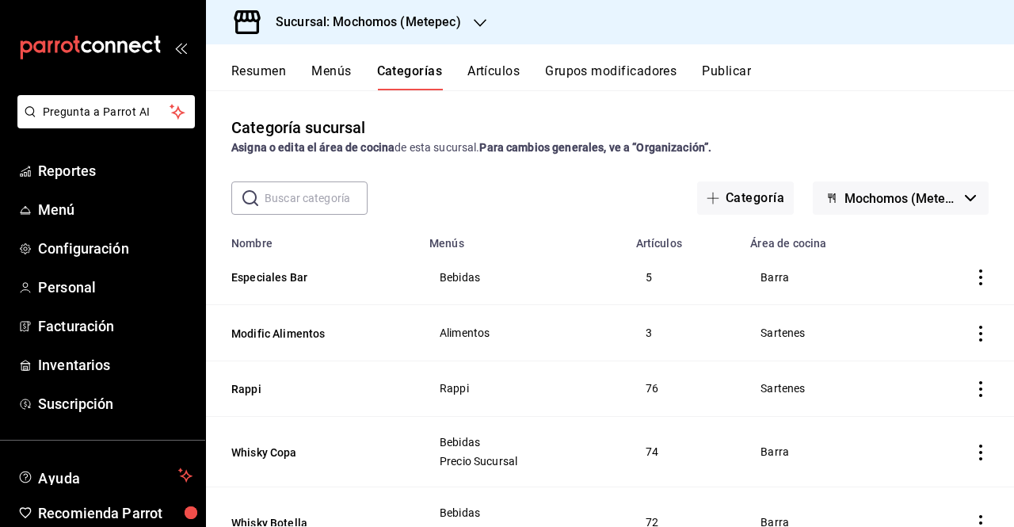
click at [629, 71] on button "Grupos modificadores" at bounding box center [611, 76] width 132 height 27
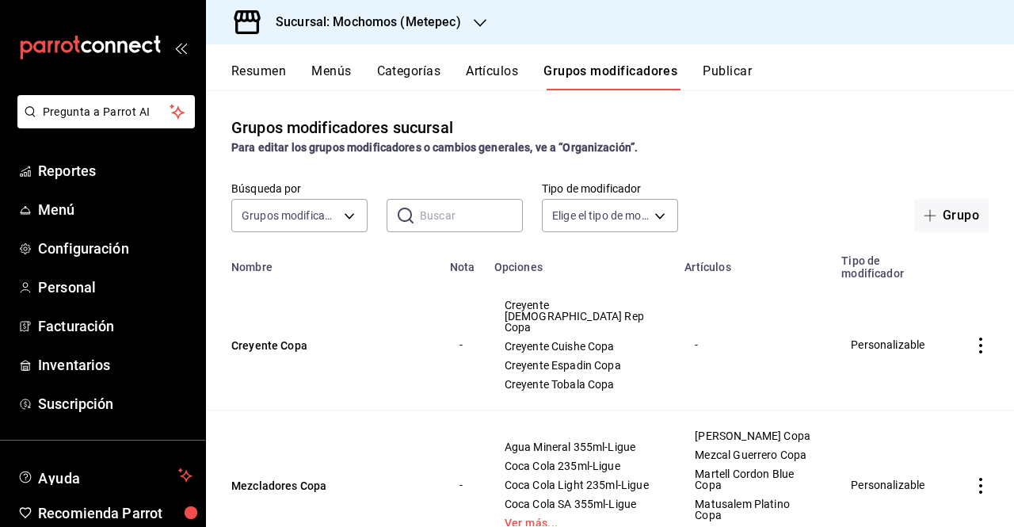
click at [495, 193] on div "Búsqueda por Grupos modificadores GROUP ​ ​ Tipo de modificador Elige el tipo d…" at bounding box center [610, 206] width 808 height 51
click at [474, 223] on input "text" at bounding box center [471, 216] width 103 height 32
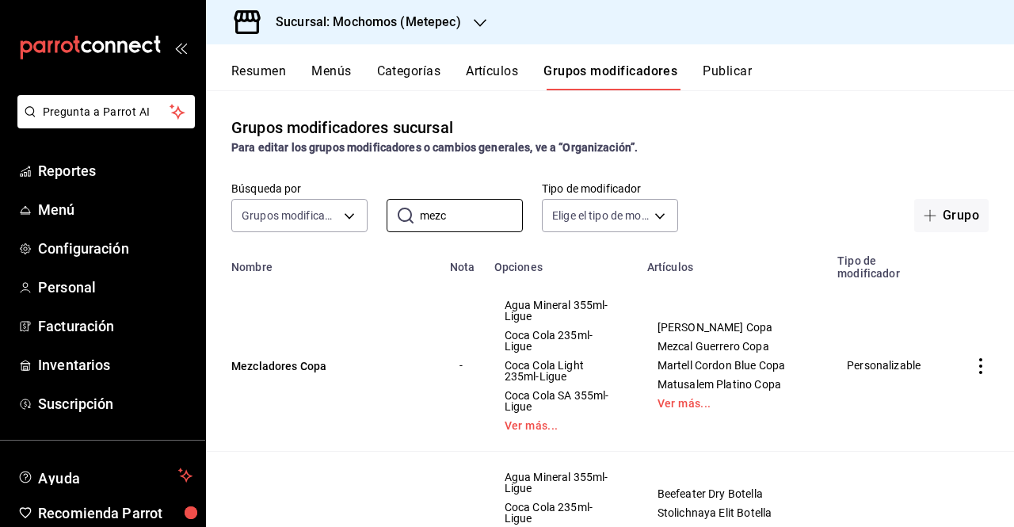
type input "mezc"
click at [993, 288] on td "simple table" at bounding box center [981, 366] width 67 height 172
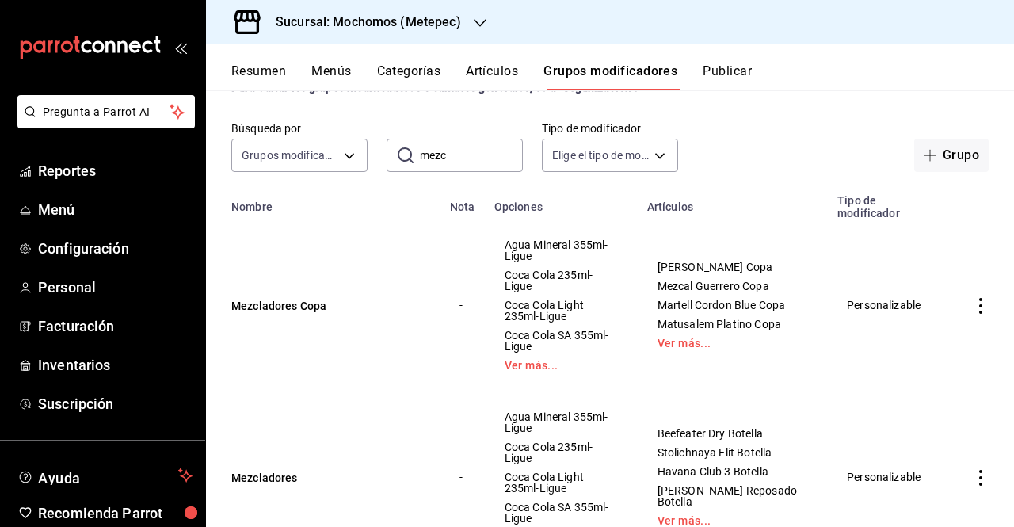
scroll to position [113, 0]
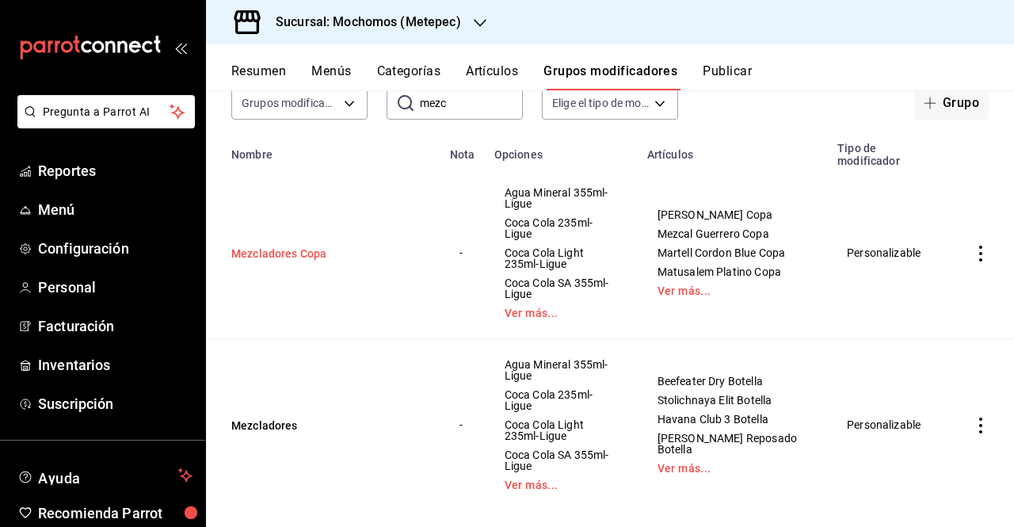
click at [249, 246] on button "Mezcladores Copa" at bounding box center [326, 254] width 190 height 16
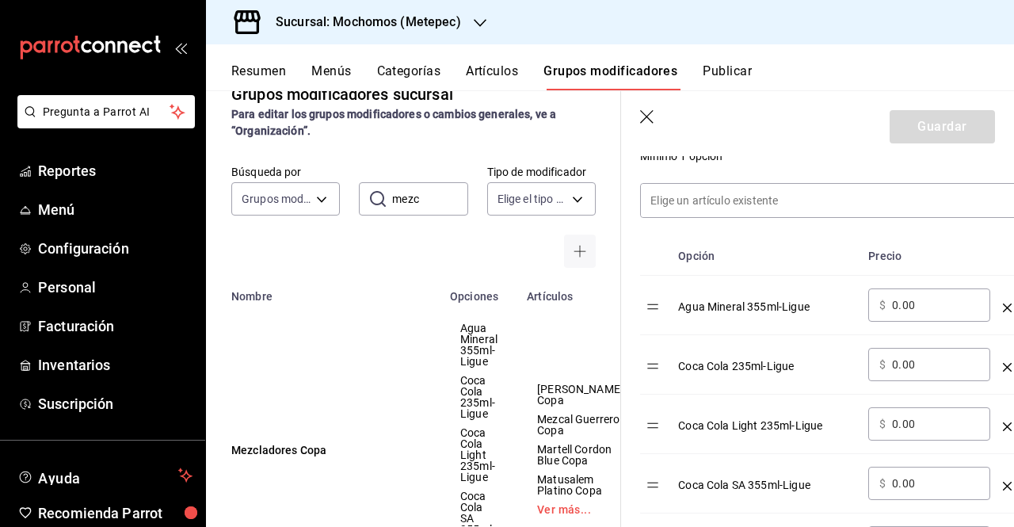
scroll to position [425, 0]
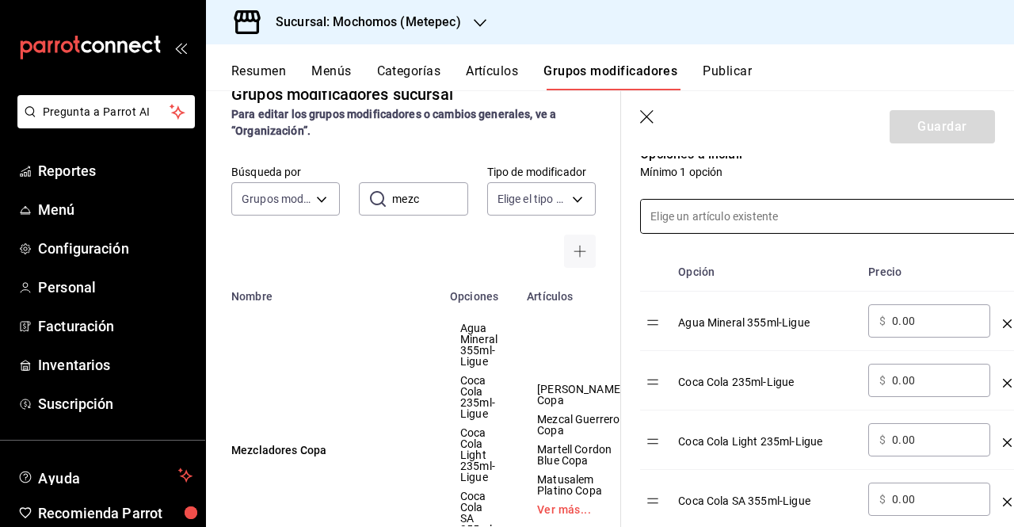
click at [716, 216] on input at bounding box center [829, 216] width 376 height 33
click at [846, 205] on input "sch" at bounding box center [829, 216] width 376 height 33
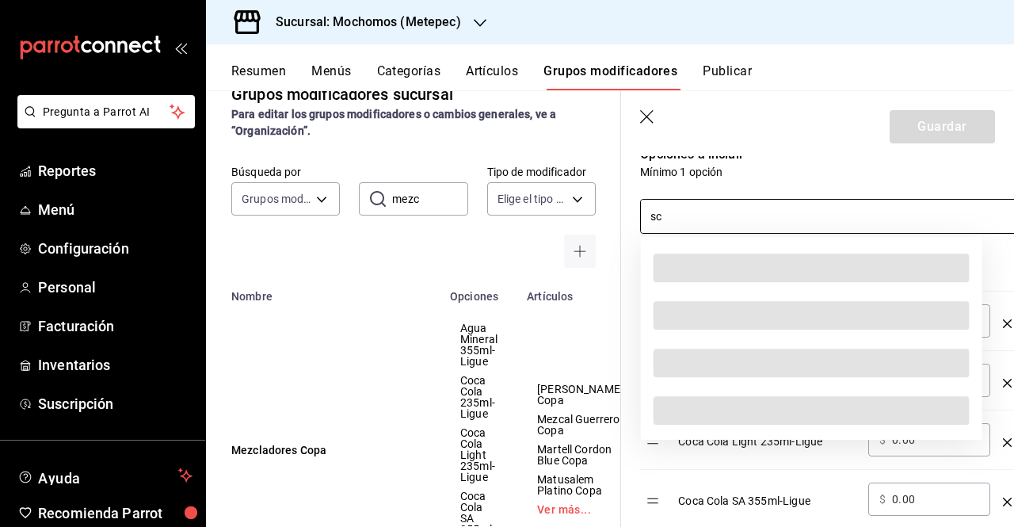
type input "s"
click at [831, 183] on div at bounding box center [819, 207] width 397 height 54
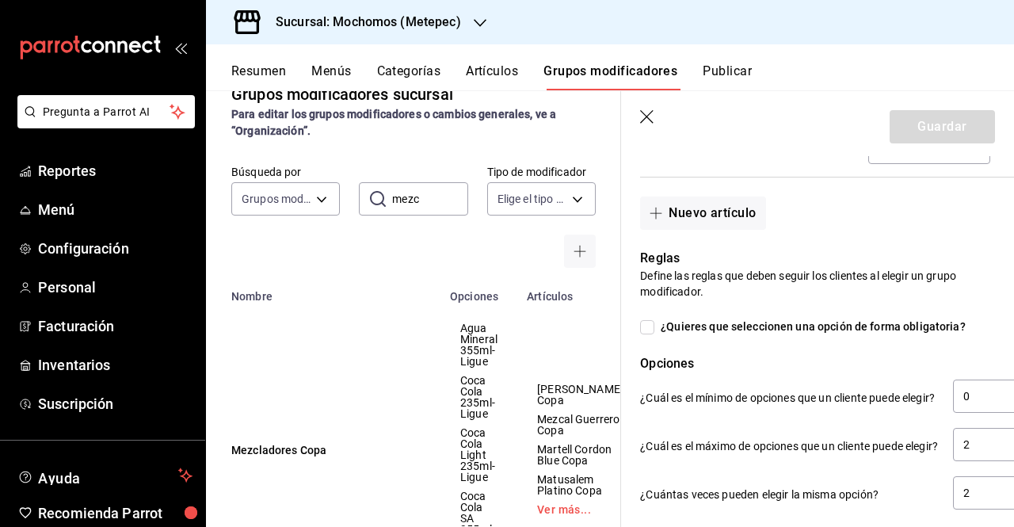
scroll to position [1162, 0]
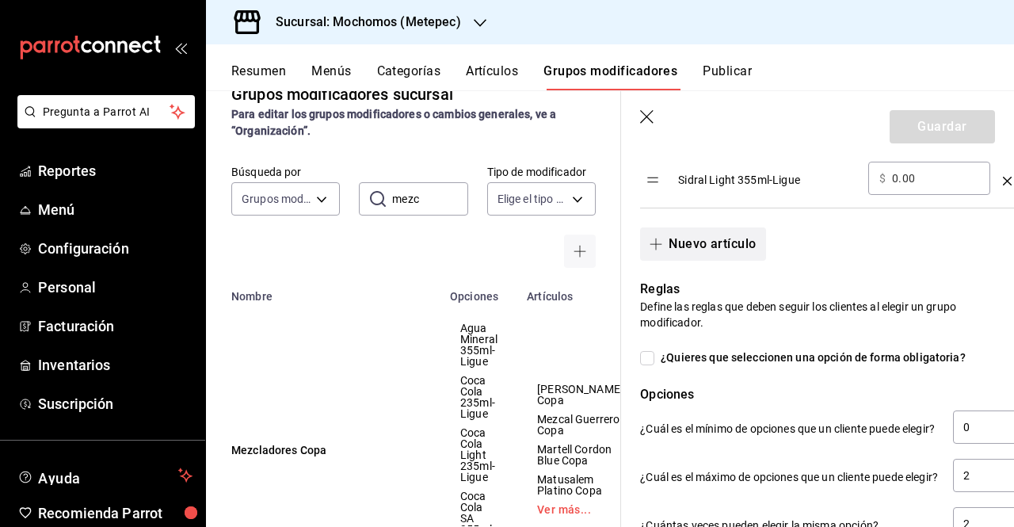
click at [694, 242] on button "Nuevo artículo" at bounding box center [702, 243] width 125 height 33
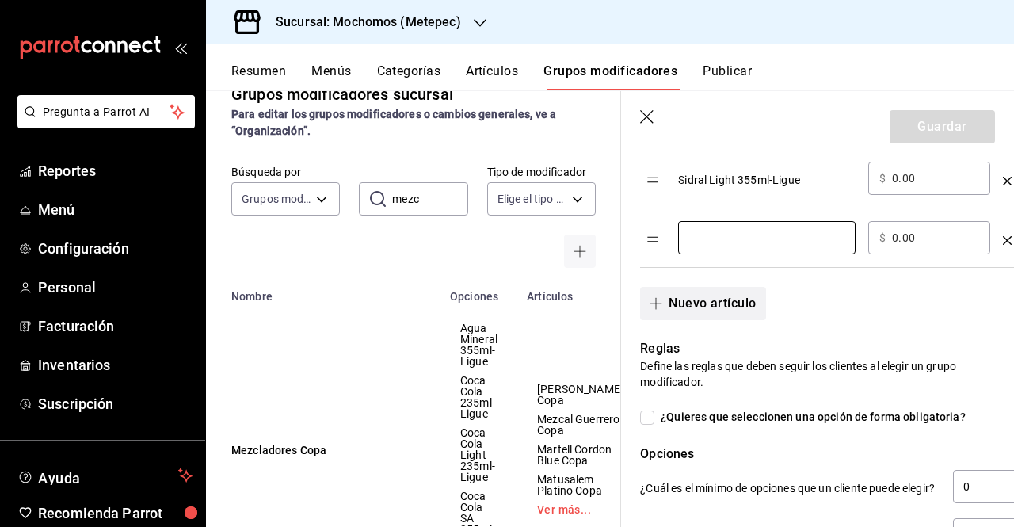
click at [694, 242] on input "optionsTable" at bounding box center [767, 238] width 155 height 16
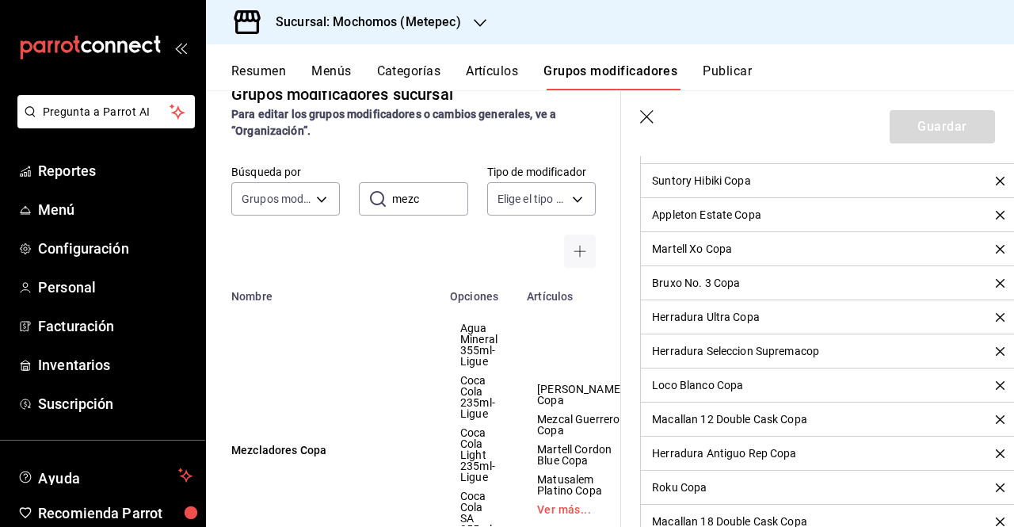
scroll to position [11554, 0]
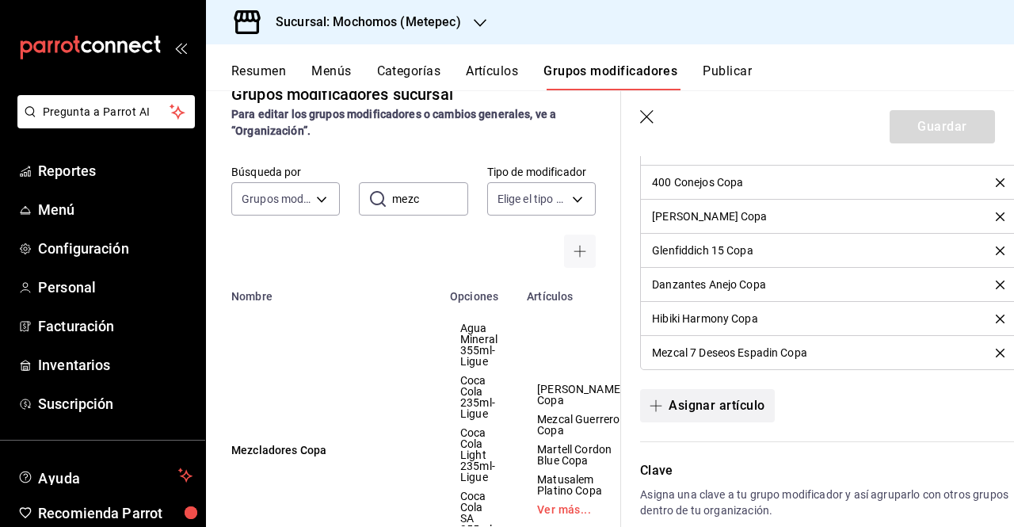
click at [747, 389] on button "Asignar artículo" at bounding box center [707, 405] width 134 height 33
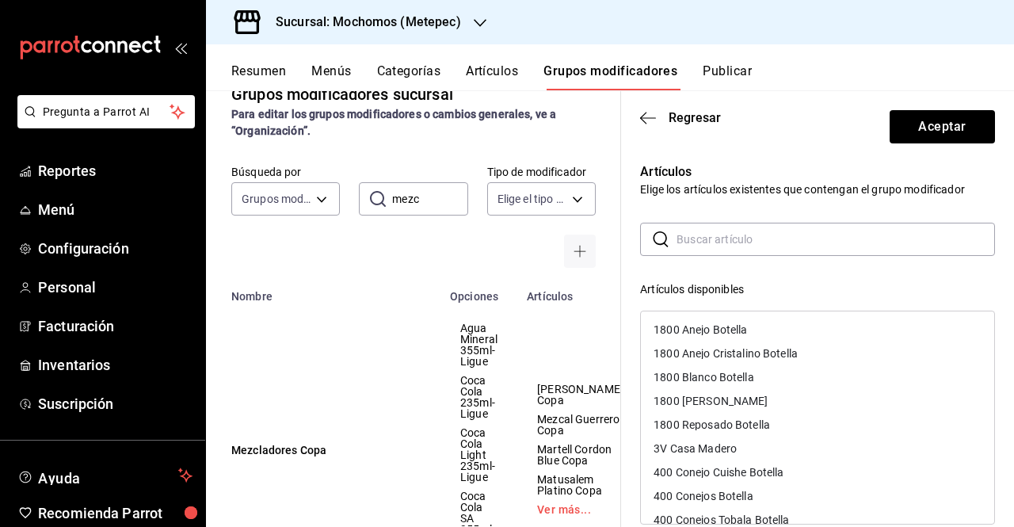
drag, startPoint x: 753, startPoint y: 215, endPoint x: 793, endPoint y: 240, distance: 47.0
click at [793, 240] on input "text" at bounding box center [836, 240] width 319 height 32
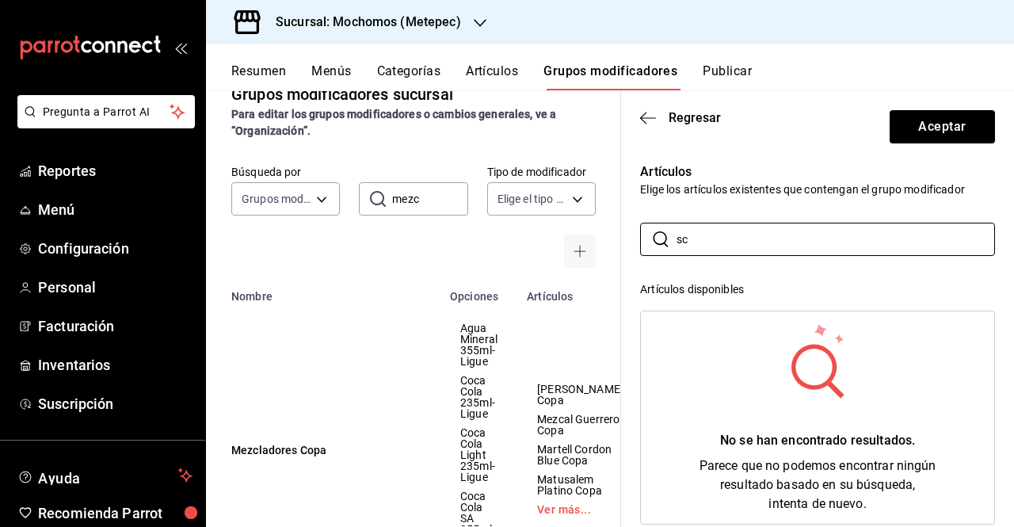
type input "s"
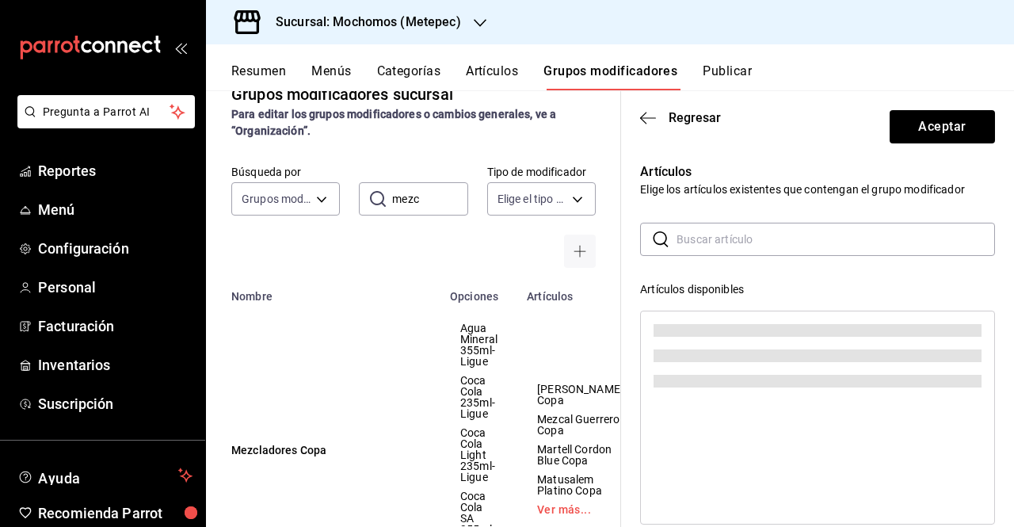
click at [648, 101] on header "Regresar Aceptar" at bounding box center [817, 123] width 393 height 65
click at [656, 122] on span "Regresar" at bounding box center [680, 117] width 81 height 15
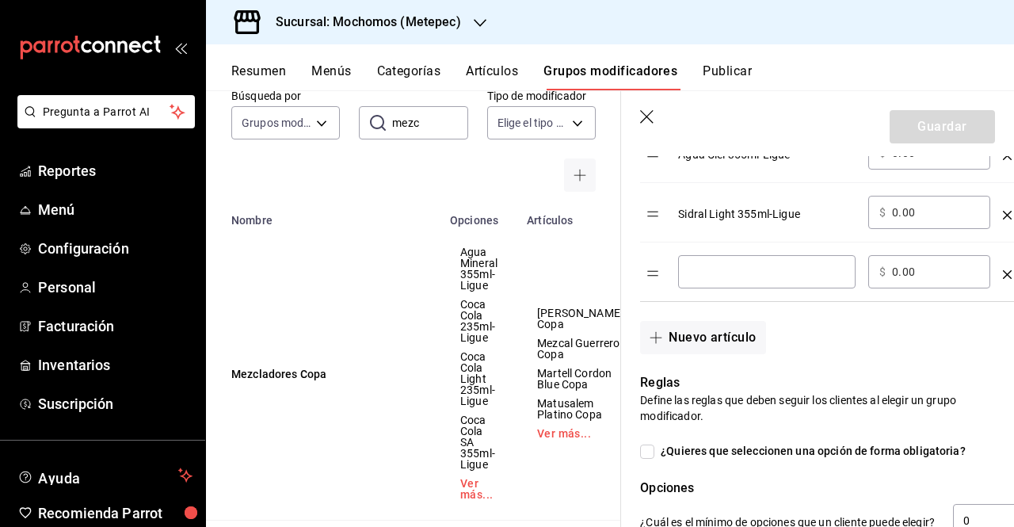
scroll to position [1097, 0]
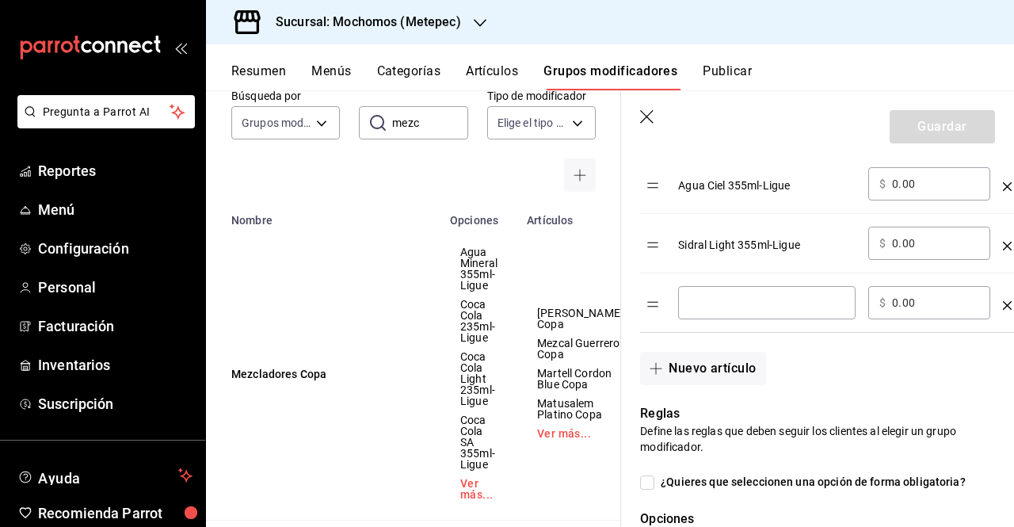
click at [648, 119] on icon "button" at bounding box center [646, 116] width 13 height 13
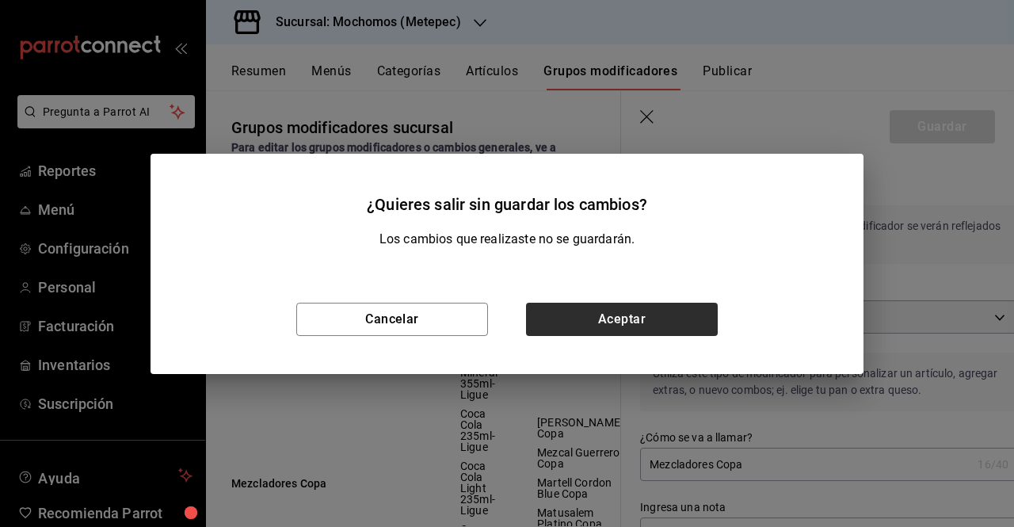
scroll to position [1097, 0]
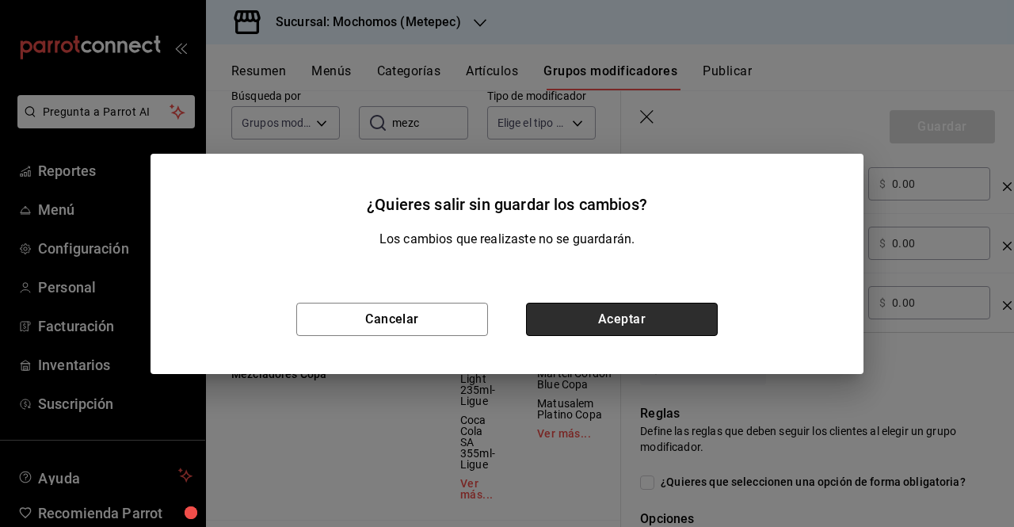
click at [598, 323] on button "Aceptar" at bounding box center [622, 319] width 192 height 33
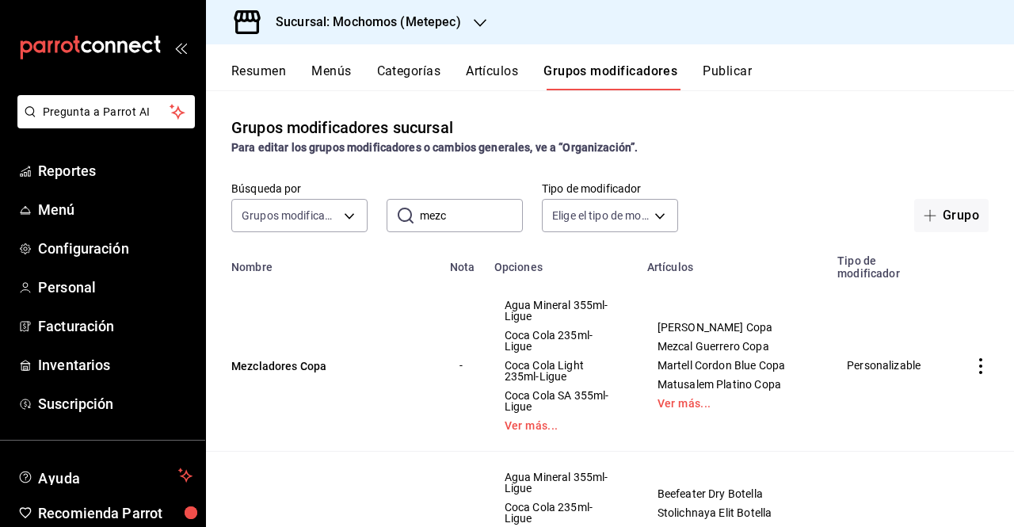
drag, startPoint x: 491, startPoint y: 205, endPoint x: 445, endPoint y: 229, distance: 51.8
click at [445, 229] on input "mezc" at bounding box center [471, 216] width 103 height 32
type input "m"
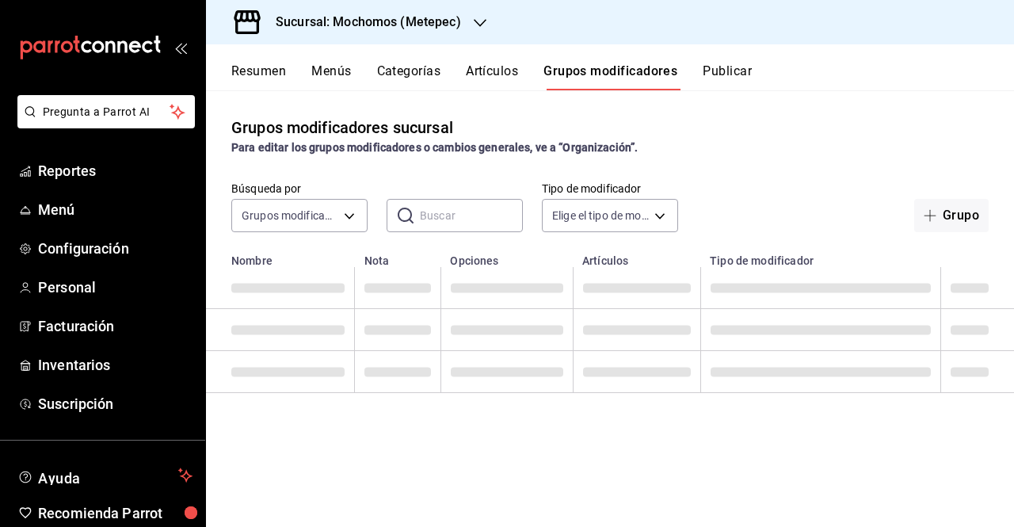
click at [512, 65] on button "Artículos" at bounding box center [492, 76] width 52 height 27
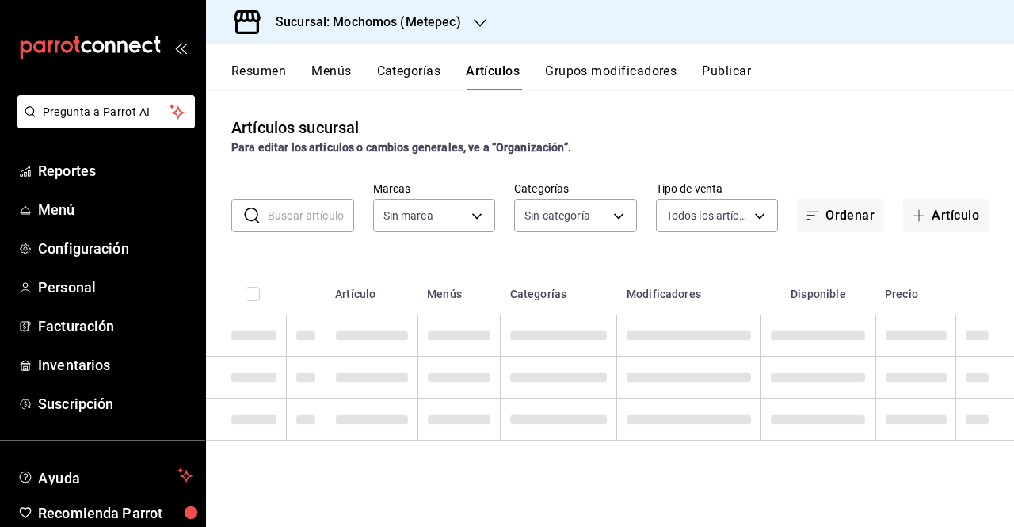
type input "2365f74e-aa6b-4392-bdf2-72765591bddf"
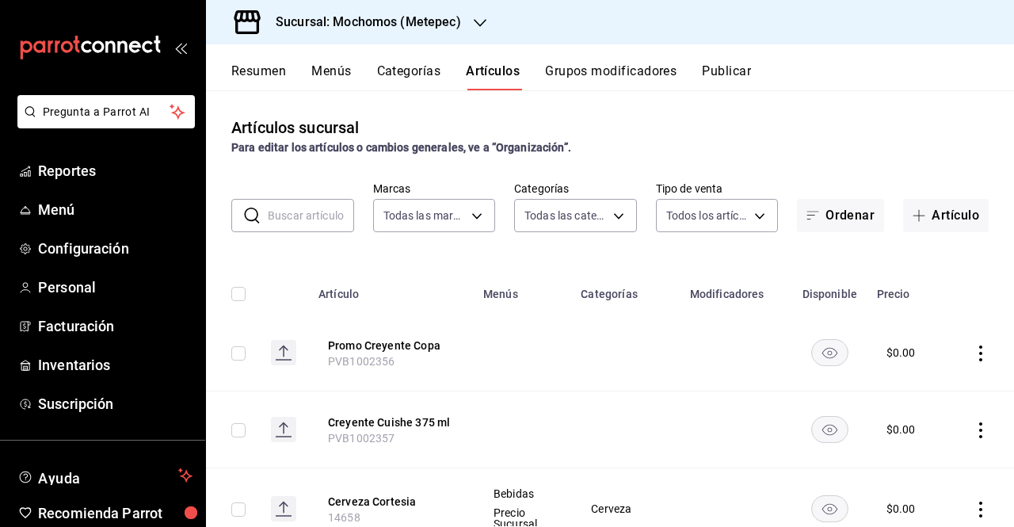
type input "c9cbc288-c827-488d-81f5-370afefb1912,46081463-7037-4dd2-a9ab-e56ff6a8fa7c,bf958…"
click at [336, 220] on input "text" at bounding box center [311, 216] width 86 height 32
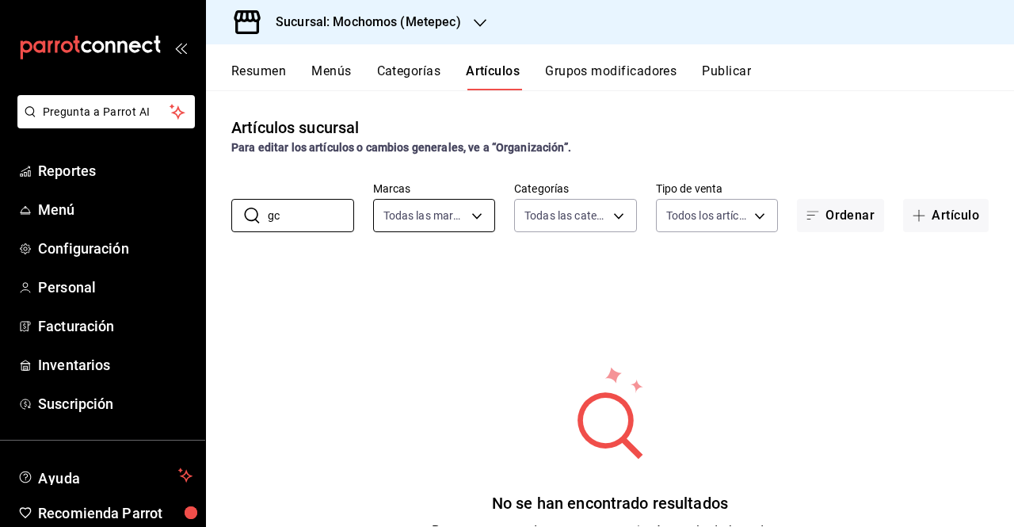
type input "g"
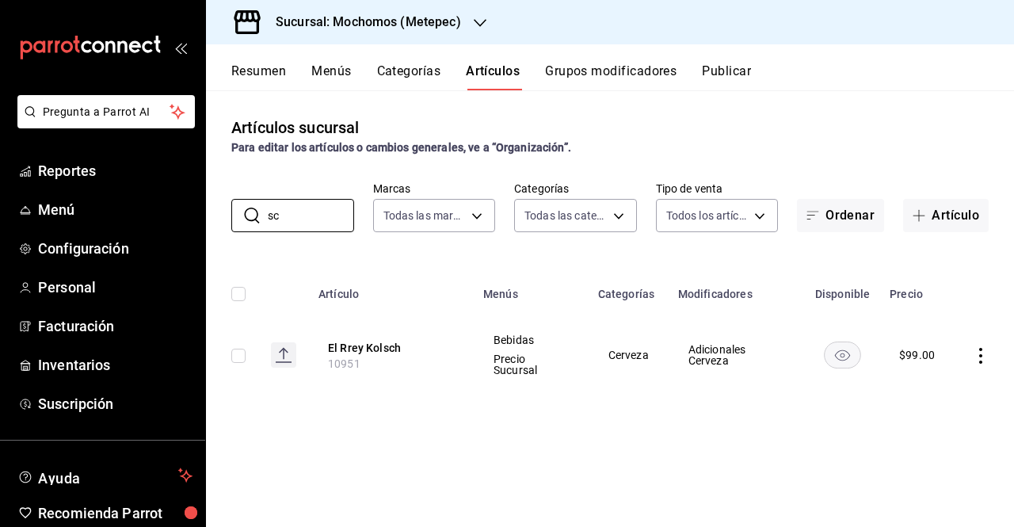
type input "s"
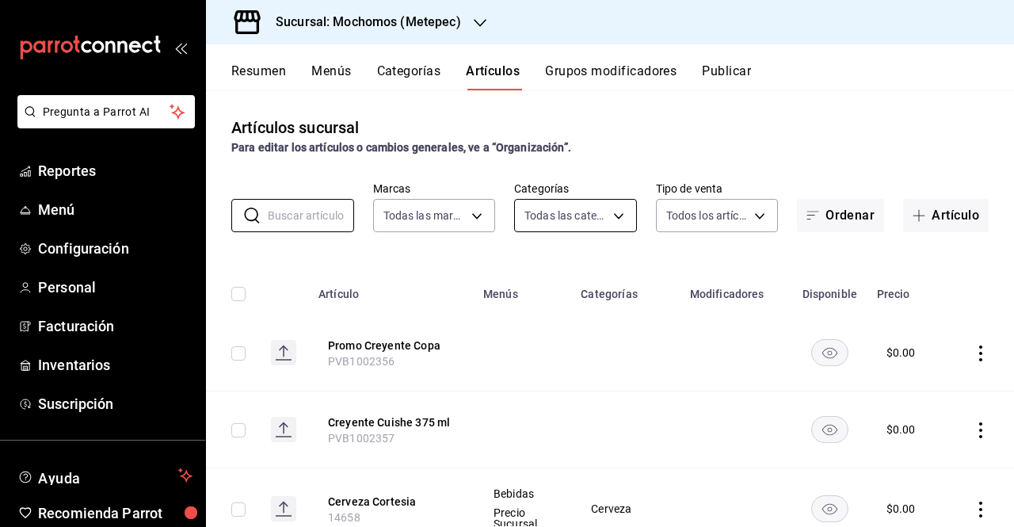
drag, startPoint x: 450, startPoint y: 243, endPoint x: 594, endPoint y: 205, distance: 148.4
click at [516, 216] on div "Artículos sucursal Para editar los artículos o cambios generales, ve a “Organiz…" at bounding box center [610, 308] width 808 height 436
click at [608, 59] on div "Resumen Menús Categorías Artículos Grupos modificadores Publicar" at bounding box center [610, 67] width 808 height 46
click at [607, 65] on button "Grupos modificadores" at bounding box center [611, 76] width 132 height 27
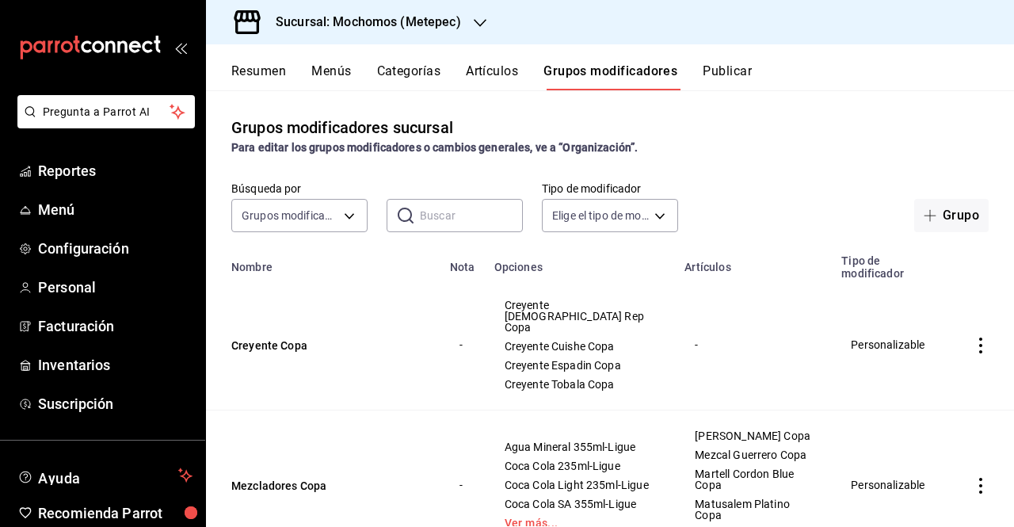
click at [503, 74] on button "Artículos" at bounding box center [492, 76] width 52 height 27
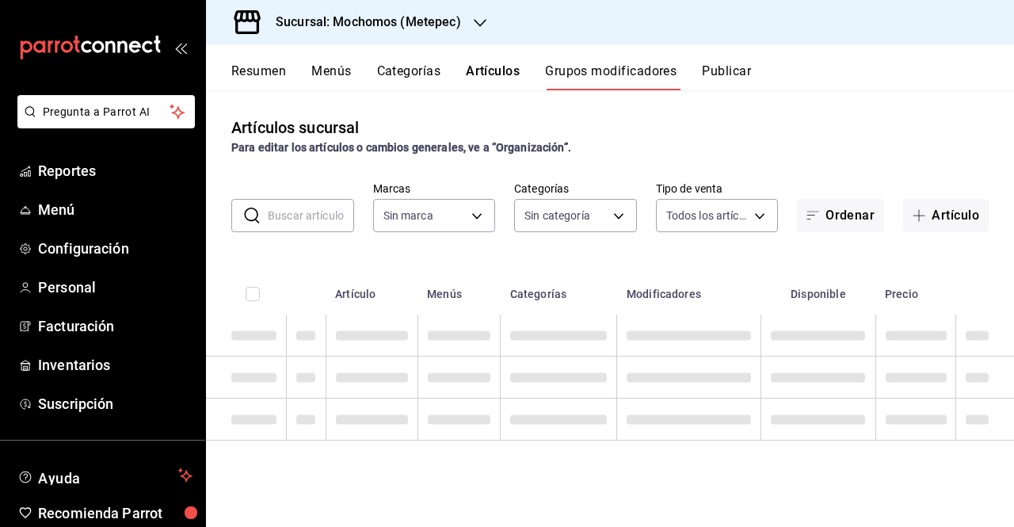
click at [336, 226] on input "text" at bounding box center [311, 216] width 86 height 32
type input "2365f74e-aa6b-4392-bdf2-72765591bddf"
paste input "1001222"
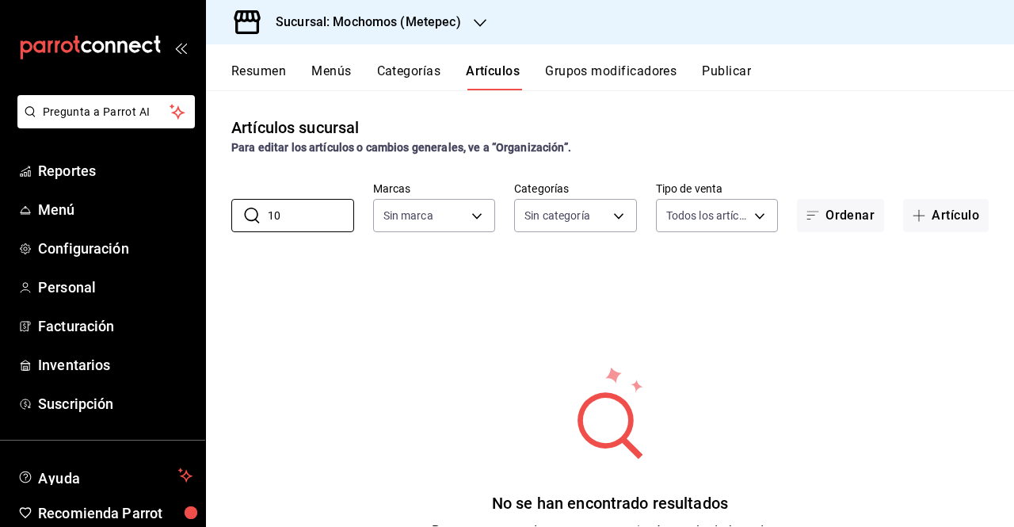
type input "1"
type input "2365f74e-aa6b-4392-bdf2-72765591bddf"
click at [300, 208] on input "text" at bounding box center [311, 216] width 86 height 32
paste input "PVB1001222"
type input "P"
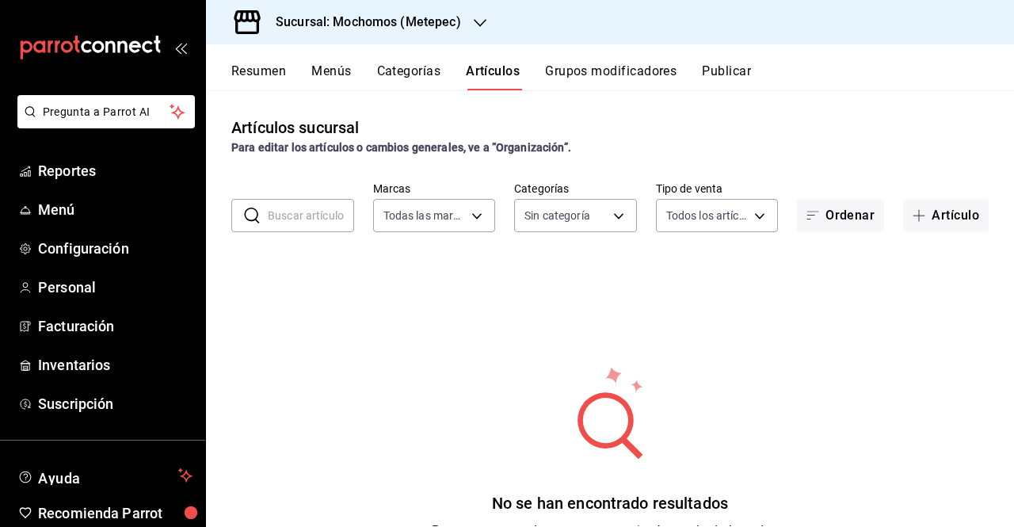
click at [320, 218] on input "text" at bounding box center [311, 216] width 86 height 32
paste input "PVB1002023"
type input "P"
click at [613, 63] on button "Grupos modificadores" at bounding box center [611, 76] width 132 height 27
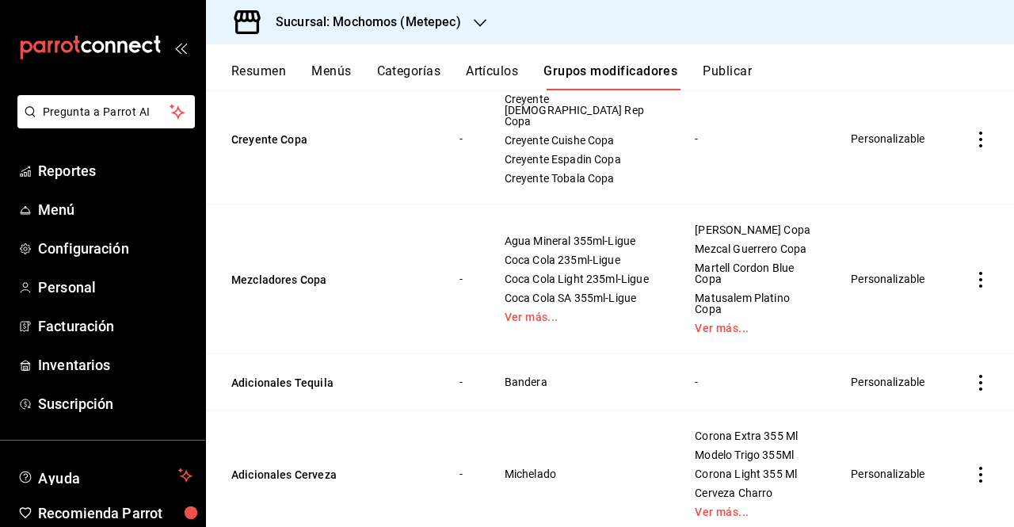
scroll to position [49, 0]
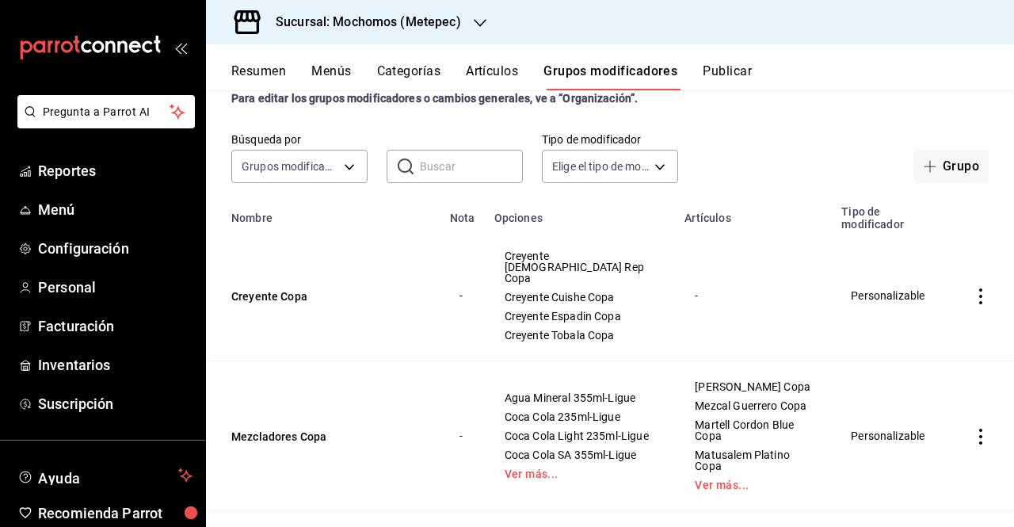
click at [478, 167] on input "text" at bounding box center [471, 167] width 103 height 32
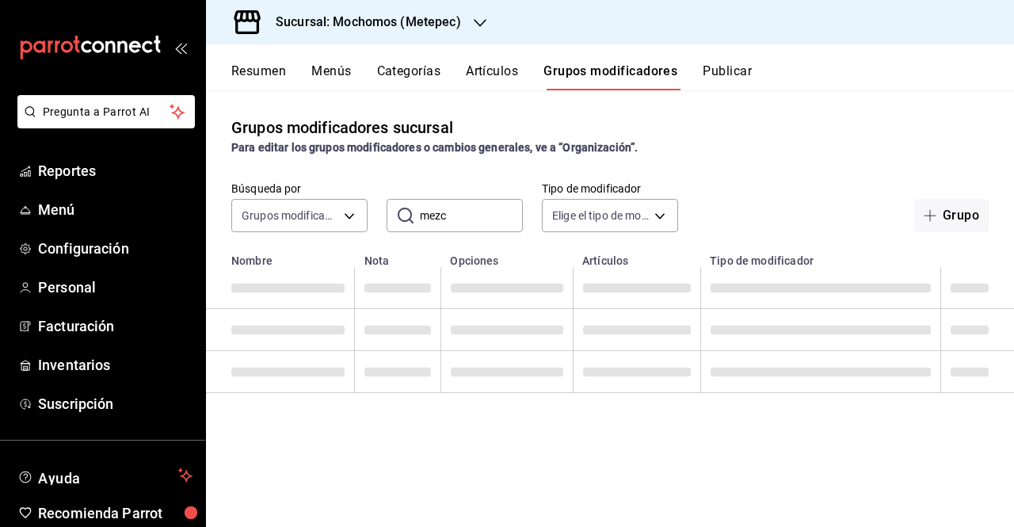
scroll to position [0, 0]
click at [434, 226] on input "mezc" at bounding box center [471, 216] width 103 height 32
click at [455, 224] on input "mezc" at bounding box center [471, 216] width 103 height 32
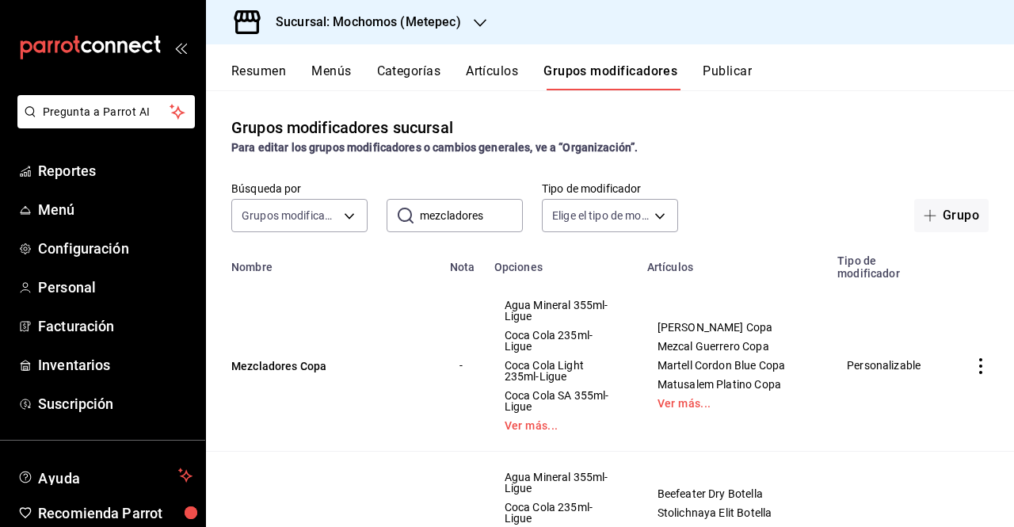
type input "mezcladores"
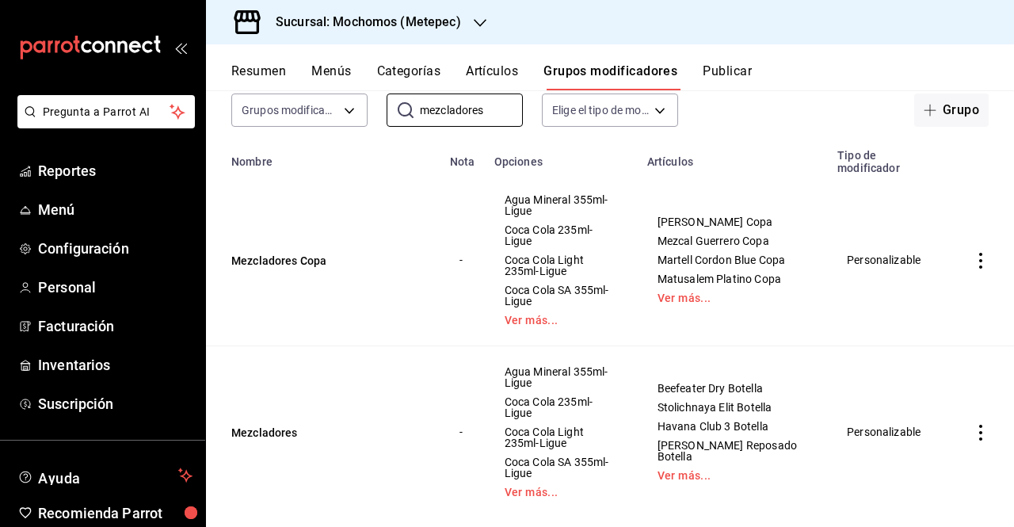
scroll to position [113, 0]
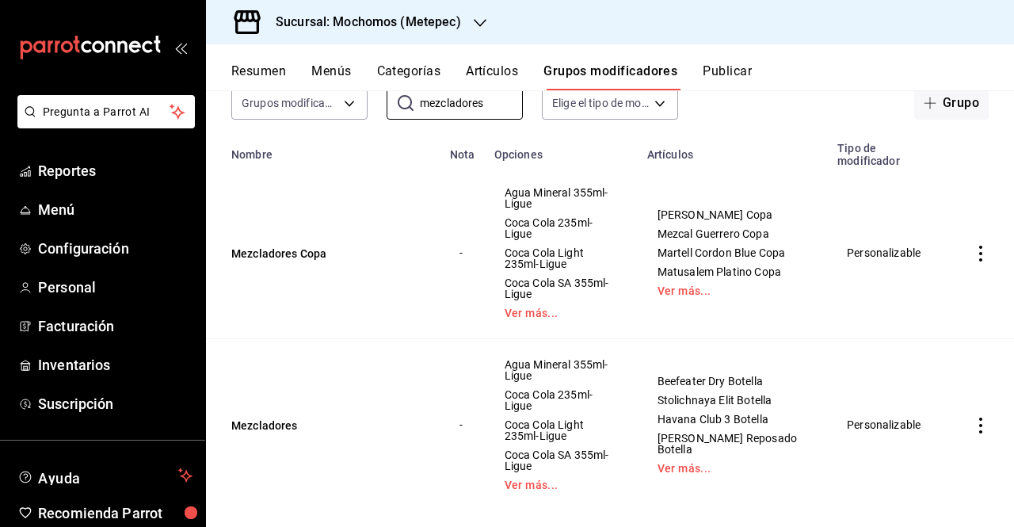
click at [307, 237] on td "Mezcladores Copa" at bounding box center [323, 253] width 235 height 172
click at [307, 246] on button "Mezcladores Copa" at bounding box center [326, 254] width 190 height 16
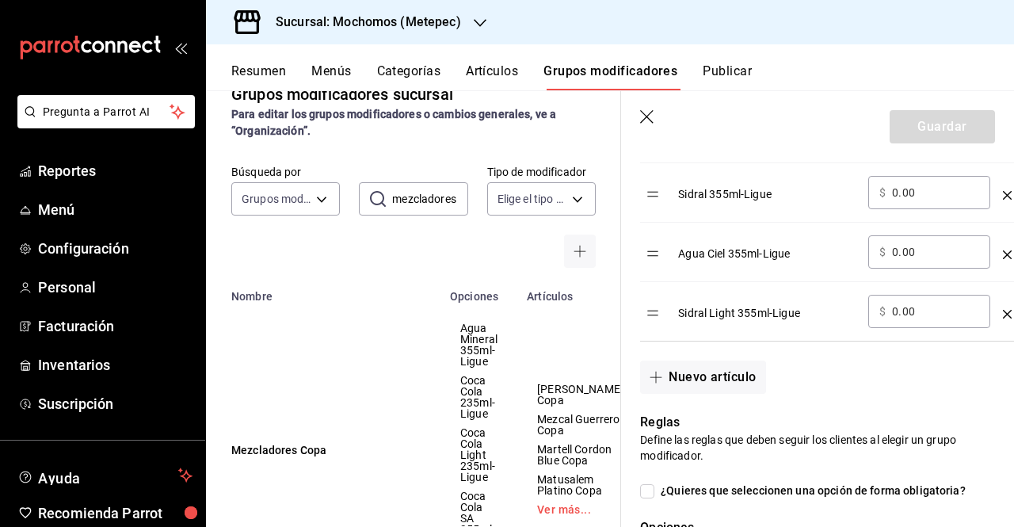
scroll to position [1045, 0]
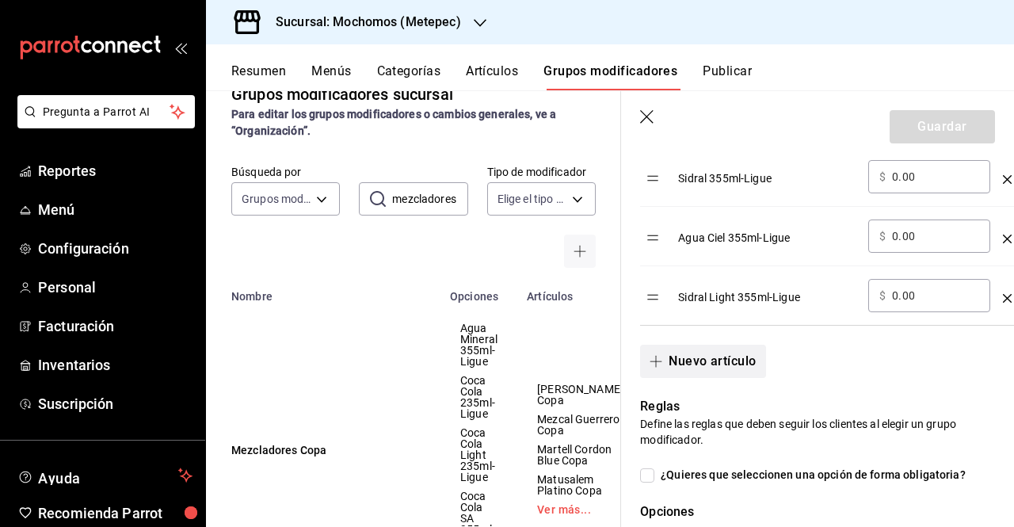
click at [683, 356] on button "Nuevo artículo" at bounding box center [702, 361] width 125 height 33
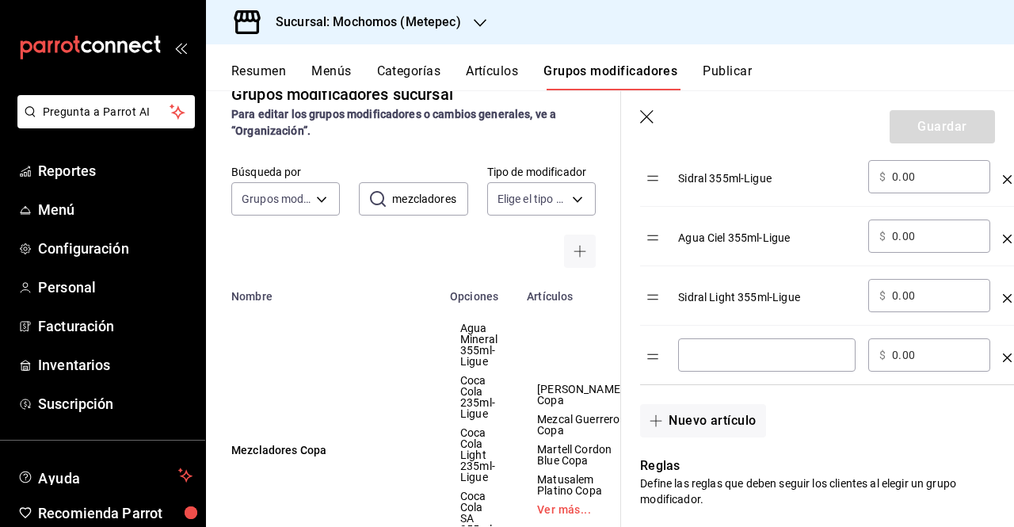
click at [705, 365] on div "​" at bounding box center [767, 354] width 178 height 33
paste input "SCHWEPPES 296 ML-LIGUE"
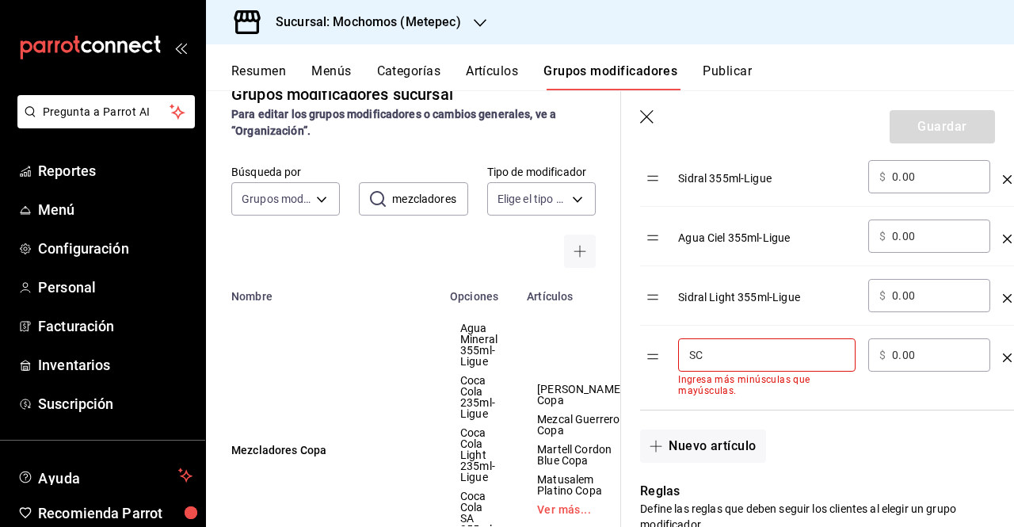
type input "S"
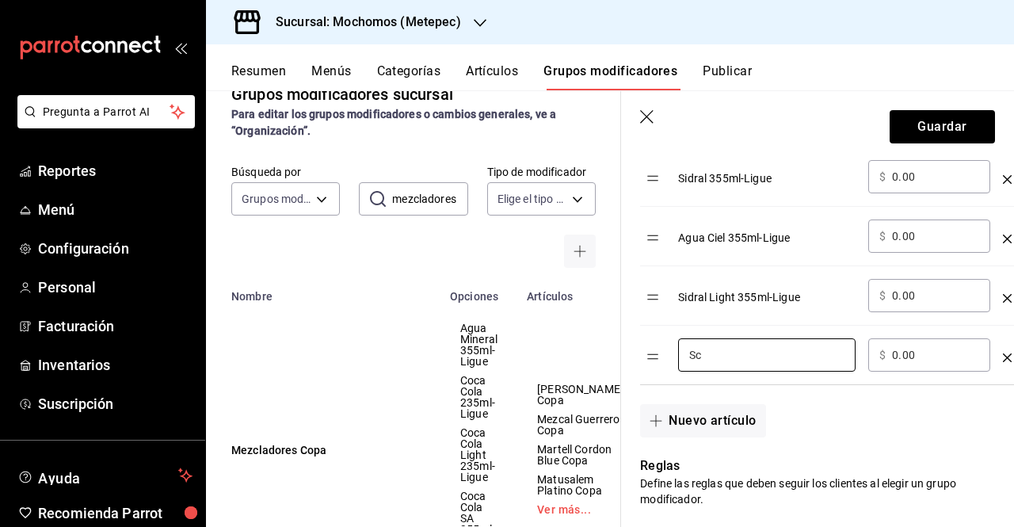
type input "S"
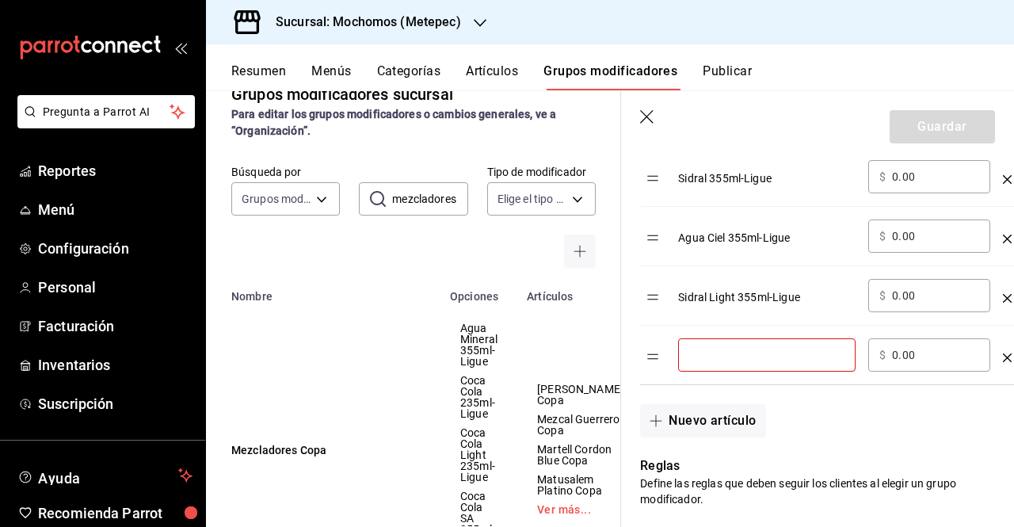
paste input "Schweppes 296 ML-Ligue"
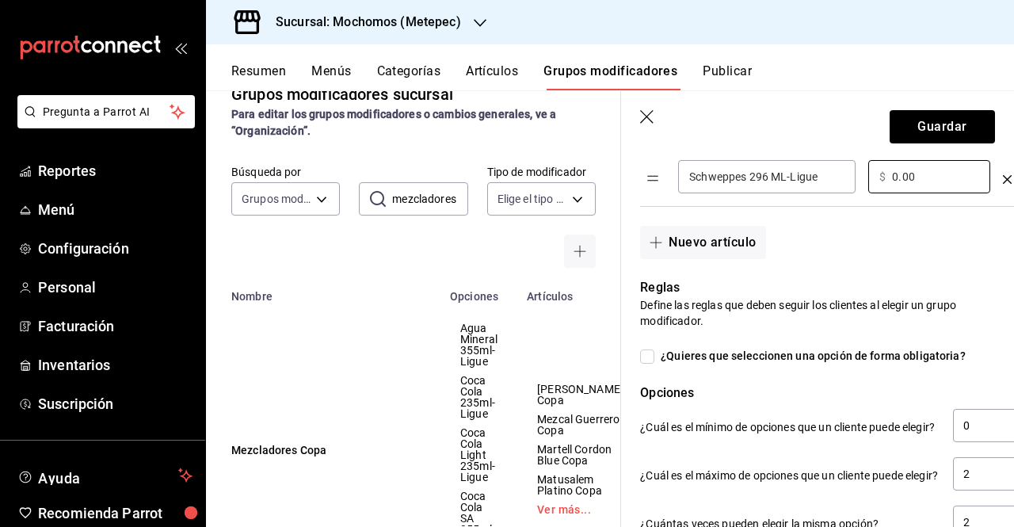
scroll to position [1176, 0]
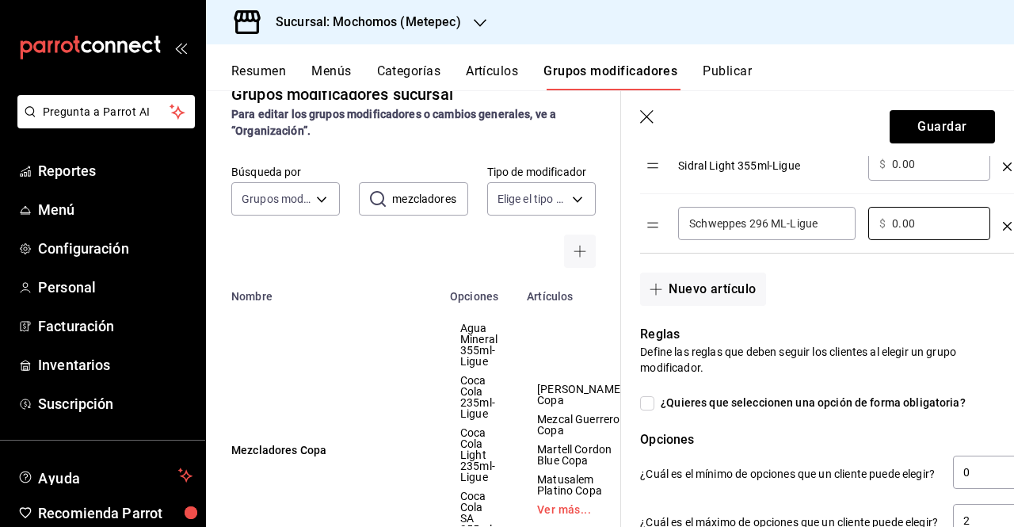
click at [783, 218] on input "Schweppes 296 ML-Ligue" at bounding box center [767, 224] width 155 height 16
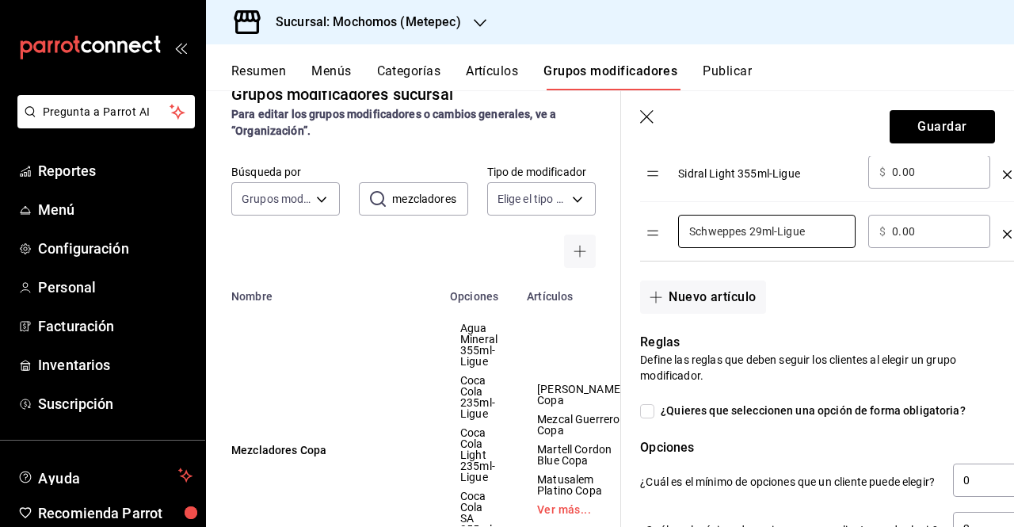
scroll to position [1137, 0]
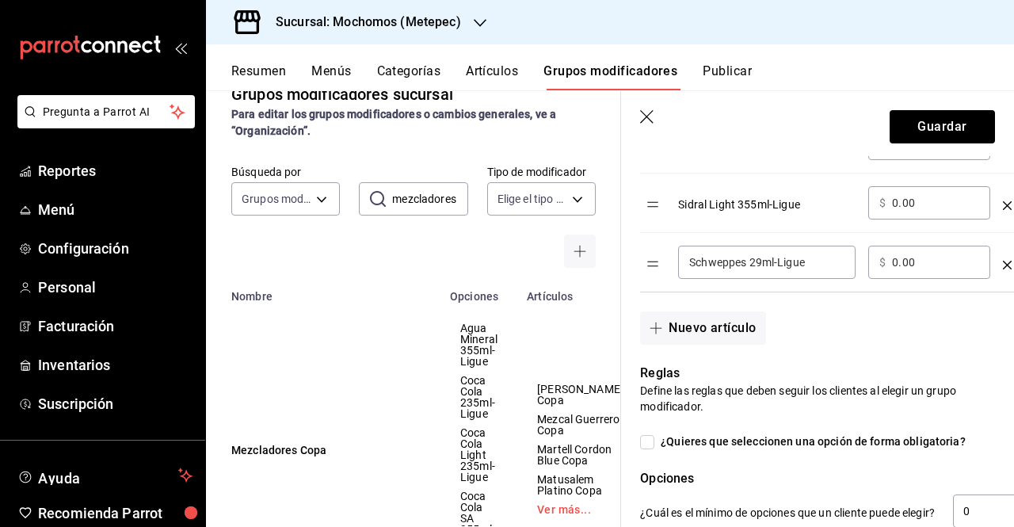
click at [765, 258] on input "Schweppes 29ml-Ligue" at bounding box center [767, 262] width 155 height 16
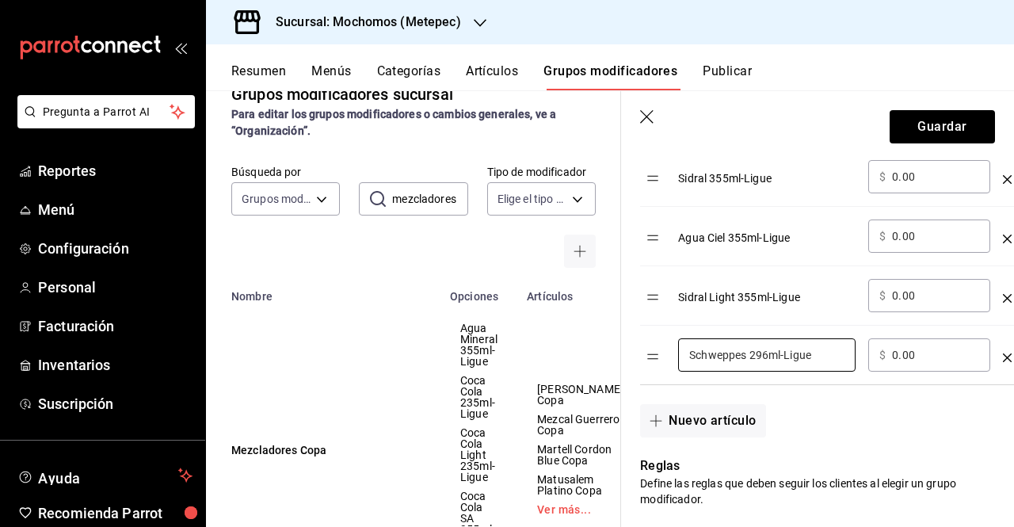
scroll to position [1053, 0]
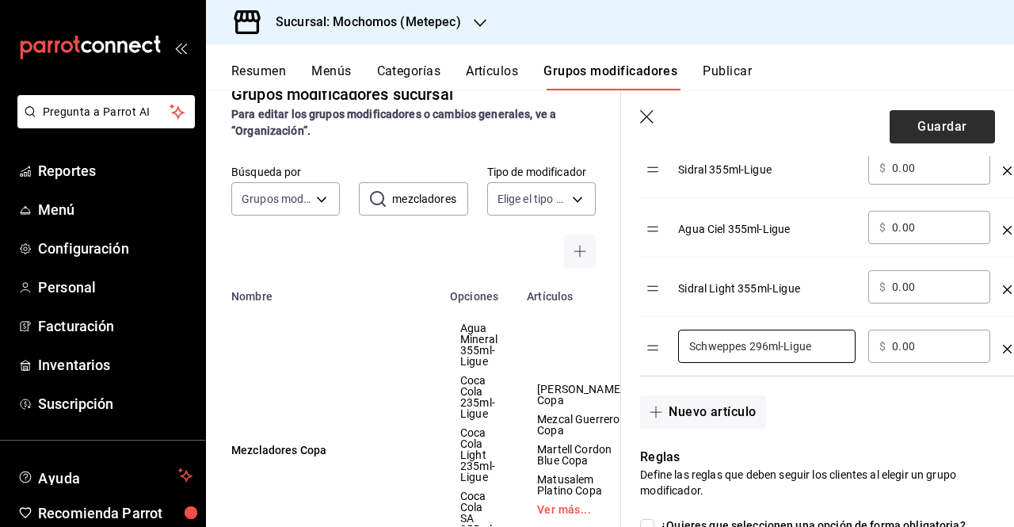
type input "Schweppes 296ml-Ligue"
click at [938, 142] on button "Guardar" at bounding box center [942, 126] width 105 height 33
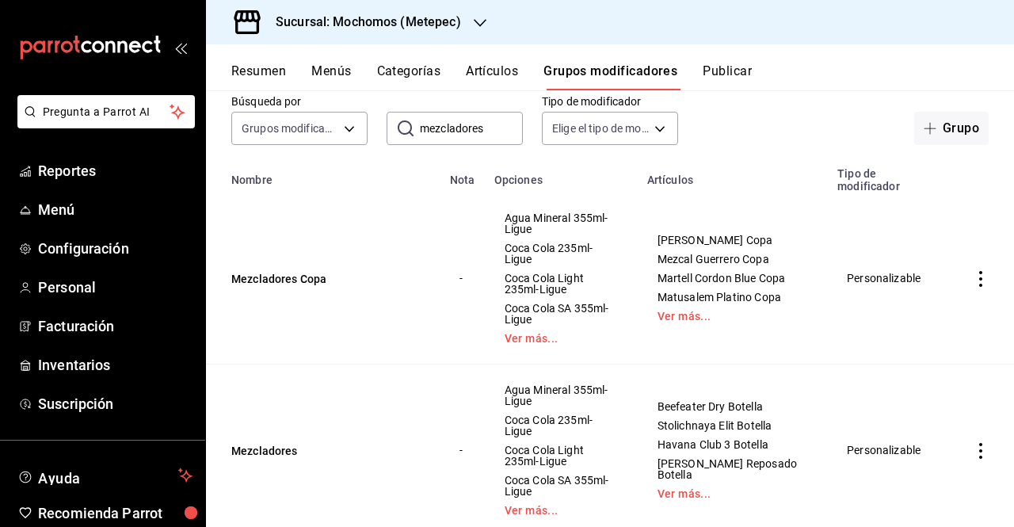
scroll to position [113, 0]
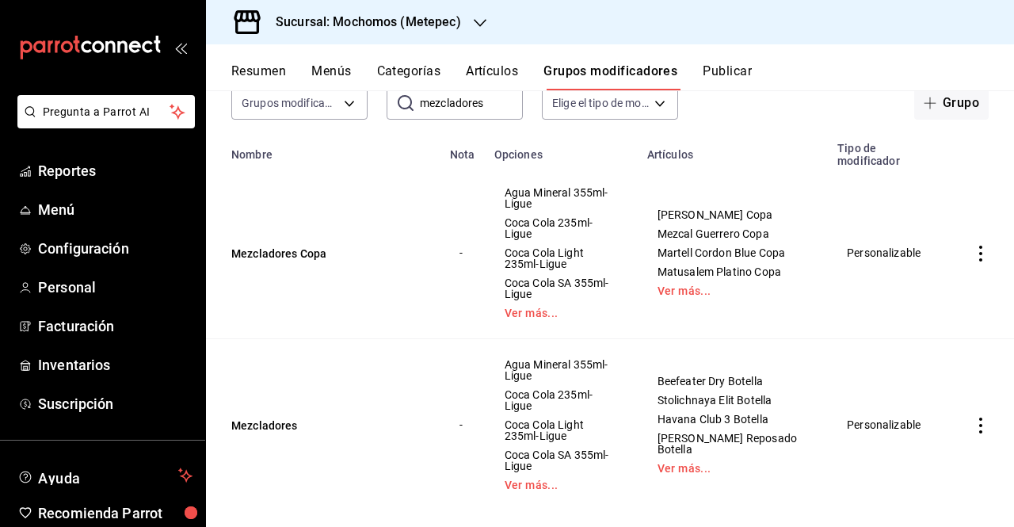
click at [281, 400] on td "Mezcladores" at bounding box center [323, 425] width 235 height 172
click at [281, 418] on button "Mezcladores" at bounding box center [326, 426] width 190 height 16
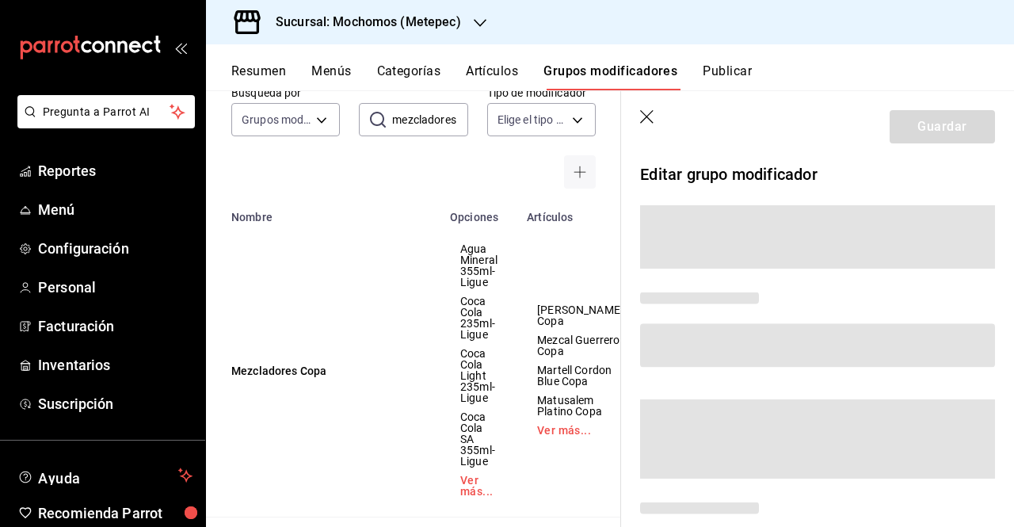
click at [281, 403] on td "Mezcladores Copa" at bounding box center [323, 371] width 235 height 294
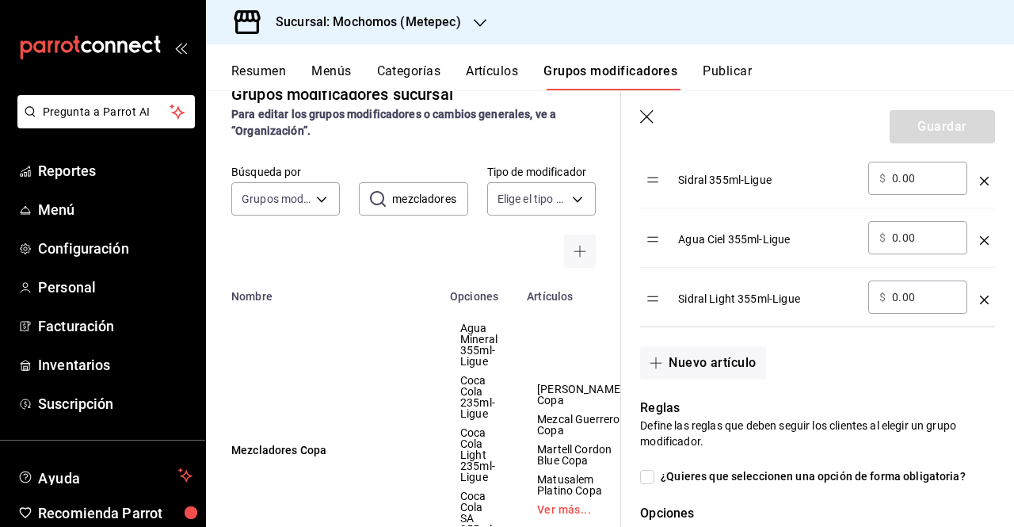
scroll to position [1119, 0]
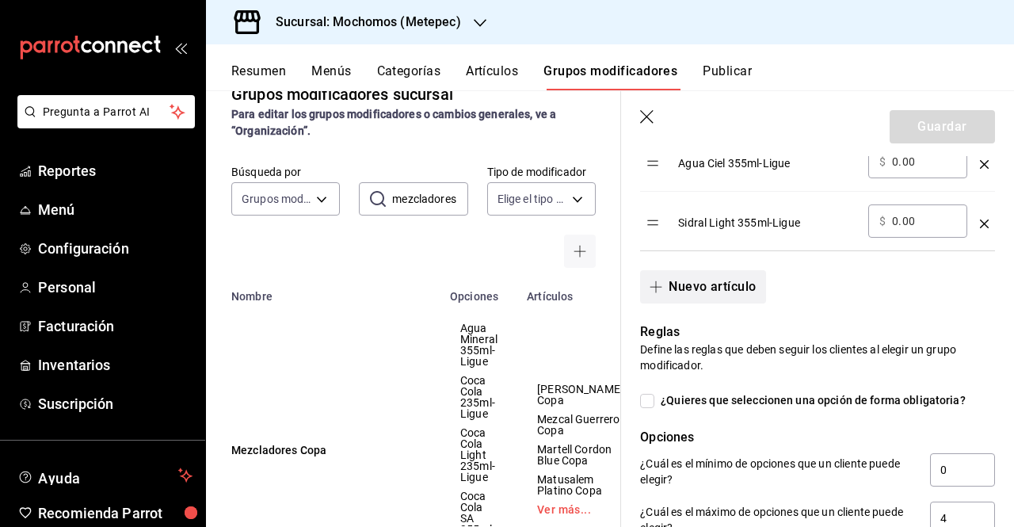
click at [696, 278] on button "Nuevo artículo" at bounding box center [702, 286] width 125 height 33
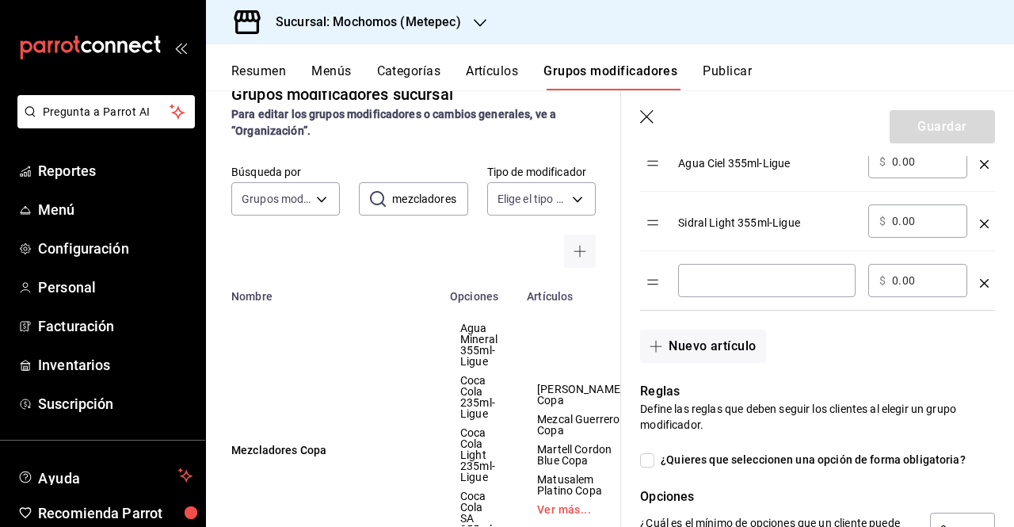
click at [732, 289] on div "​" at bounding box center [767, 280] width 178 height 33
paste input "Schweppes 296 ML-Ligue"
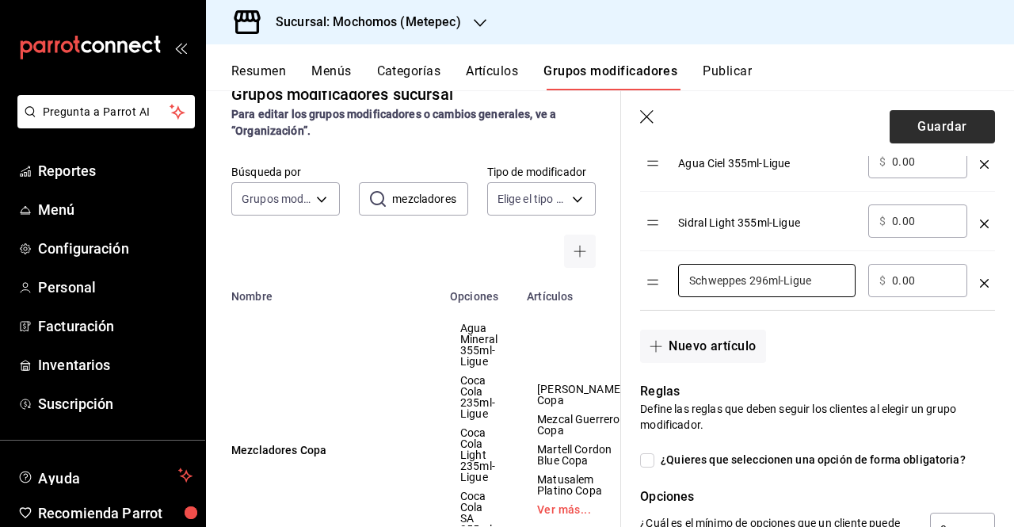
type input "Schweppes 296ml-Ligue"
click at [948, 134] on button "Guardar" at bounding box center [942, 126] width 105 height 33
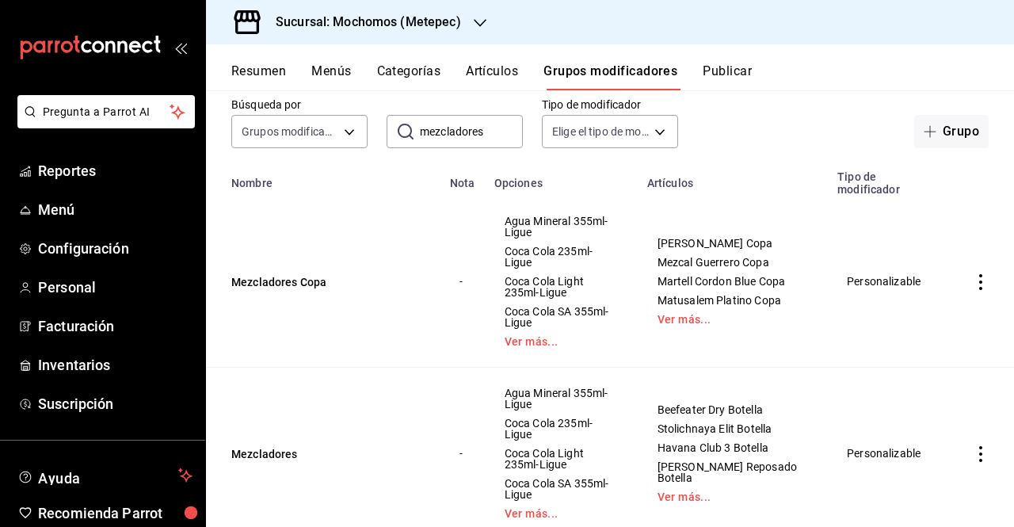
scroll to position [113, 0]
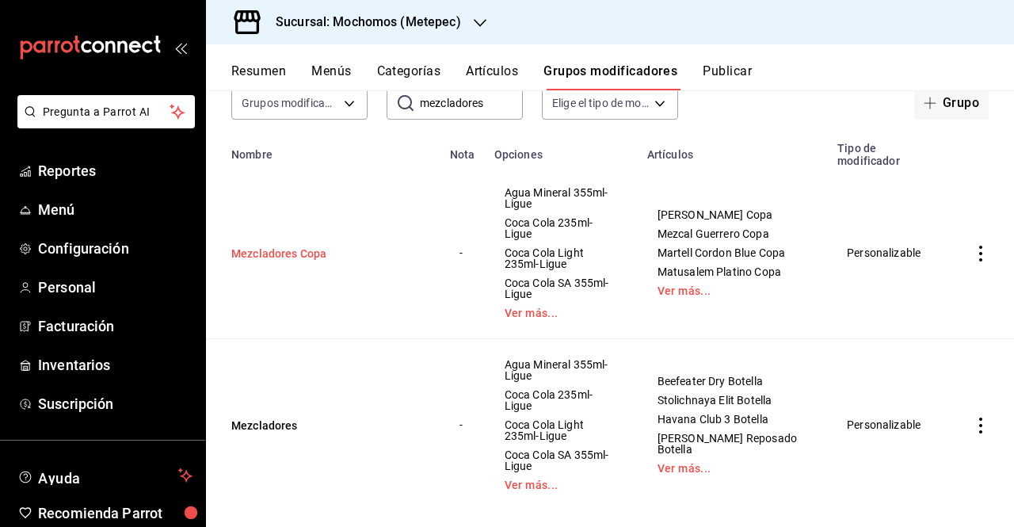
click at [307, 246] on button "Mezcladores Copa" at bounding box center [326, 254] width 190 height 16
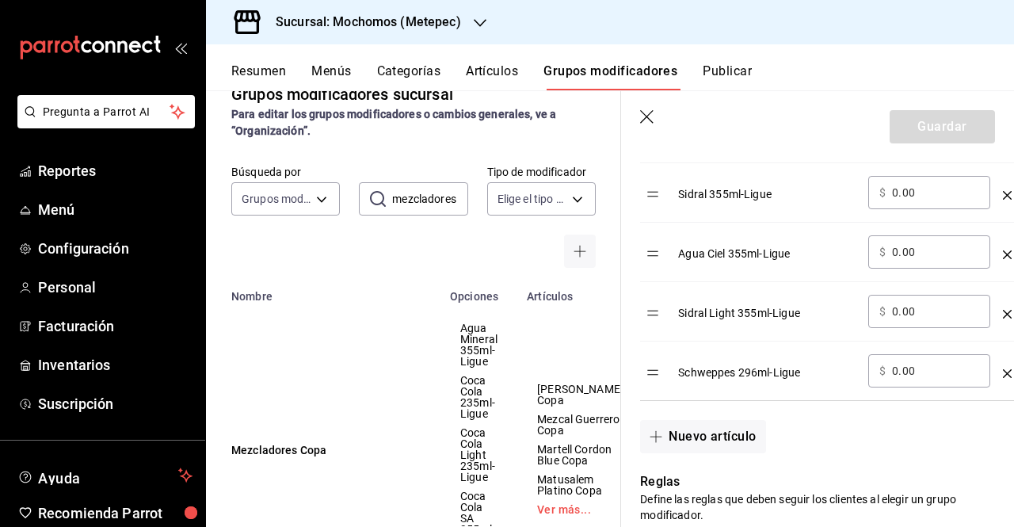
scroll to position [1035, 0]
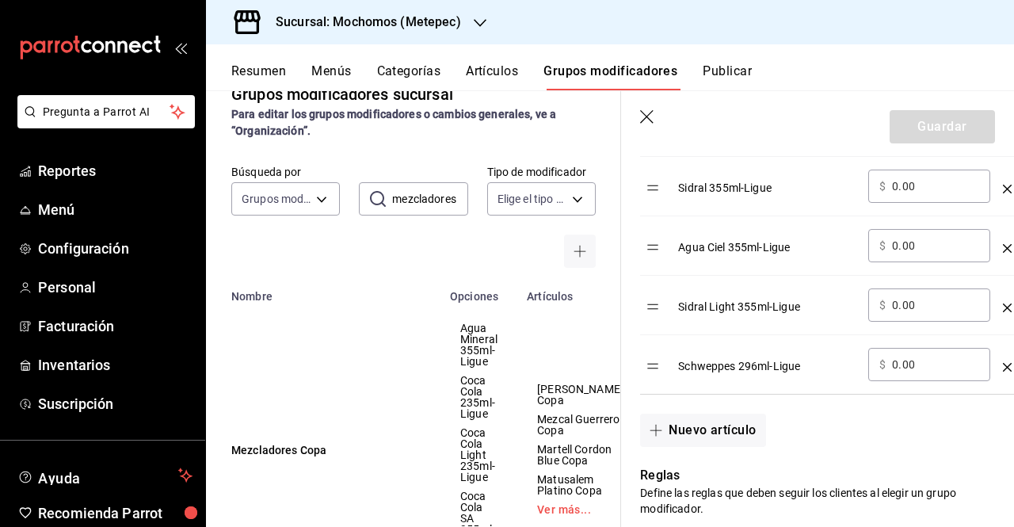
click at [645, 112] on icon "button" at bounding box center [648, 118] width 16 height 16
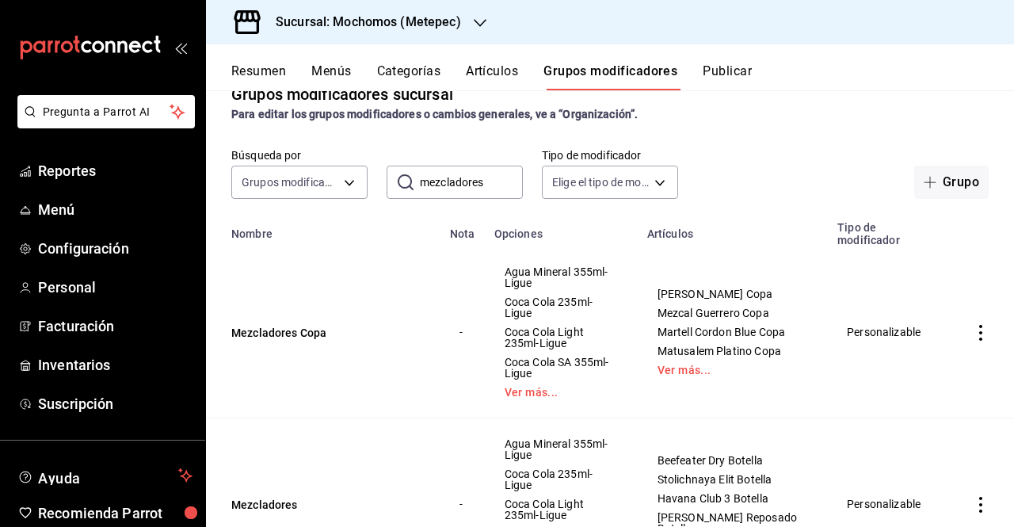
click at [690, 60] on div "Resumen Menús Categorías Artículos Grupos modificadores Publicar" at bounding box center [610, 67] width 808 height 46
click at [715, 70] on button "Publicar" at bounding box center [727, 76] width 49 height 27
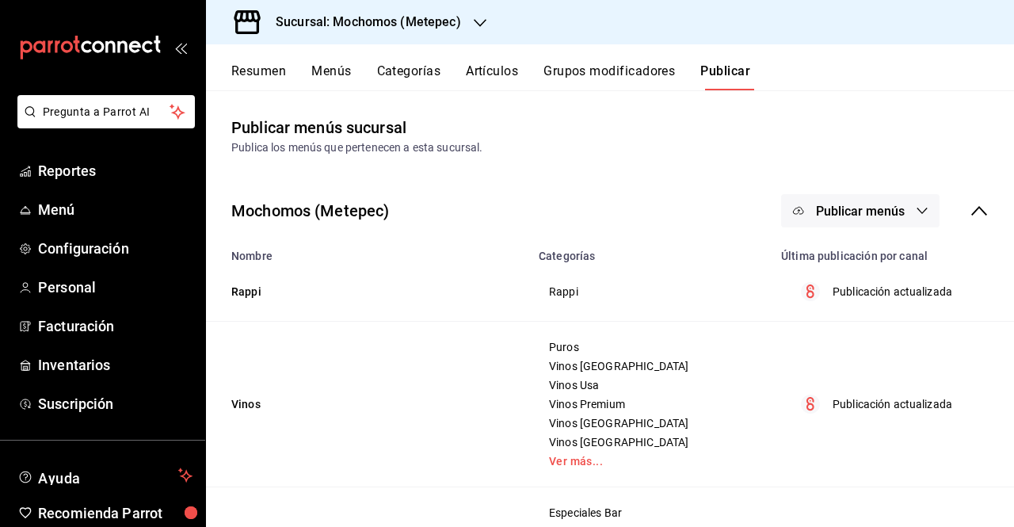
click at [831, 220] on button "Publicar menús" at bounding box center [860, 210] width 159 height 33
click at [829, 281] on li "Punto de venta" at bounding box center [850, 262] width 146 height 44
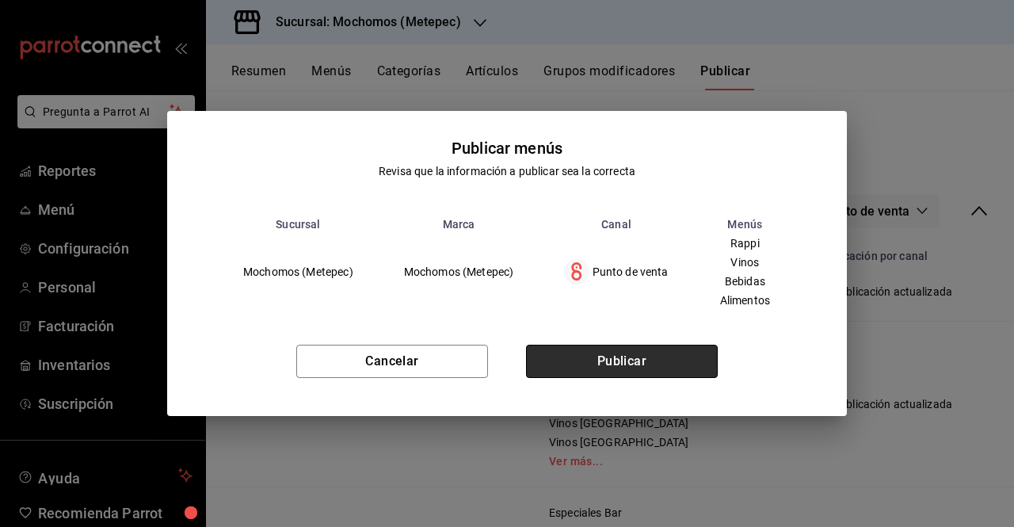
click at [651, 353] on button "Publicar" at bounding box center [622, 361] width 192 height 33
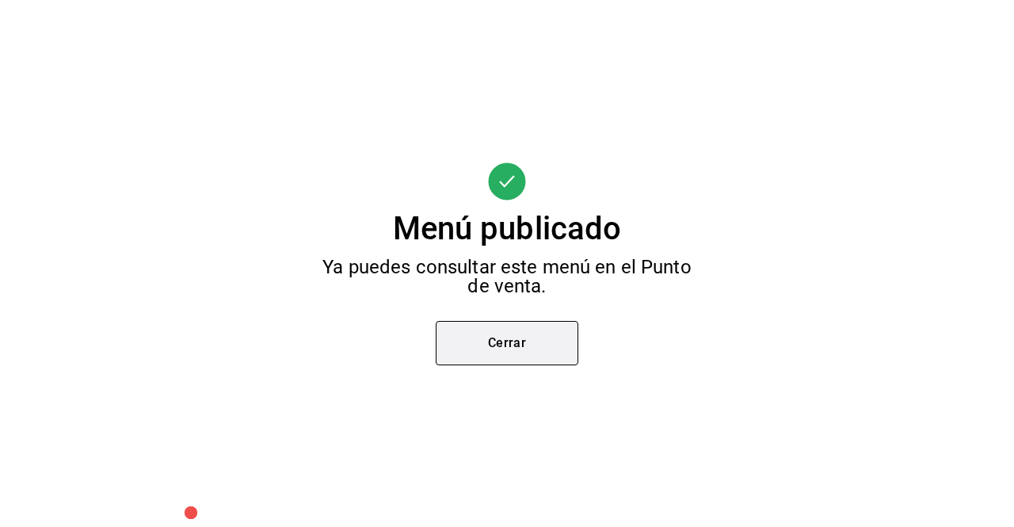
click at [525, 335] on button "Cerrar" at bounding box center [507, 343] width 143 height 44
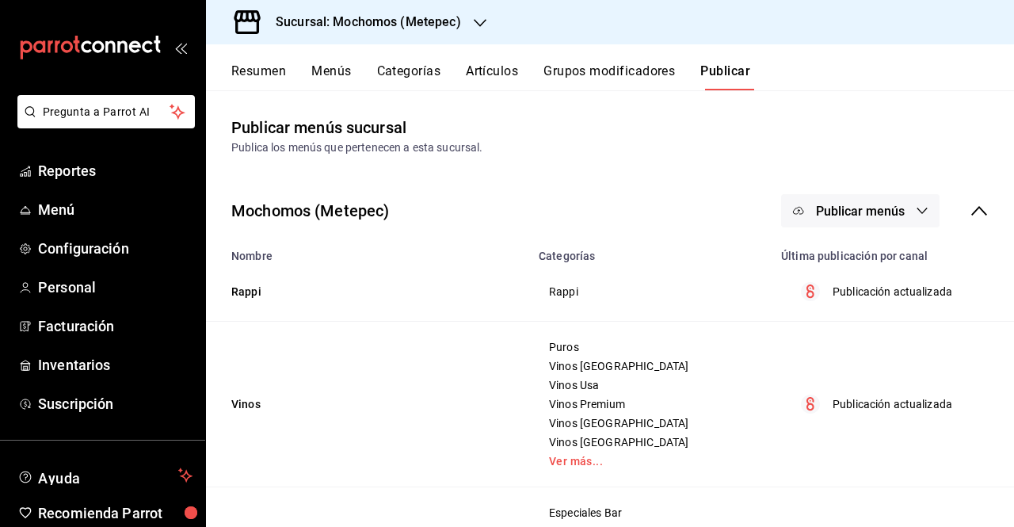
click at [338, 64] on button "Menús" at bounding box center [331, 76] width 40 height 27
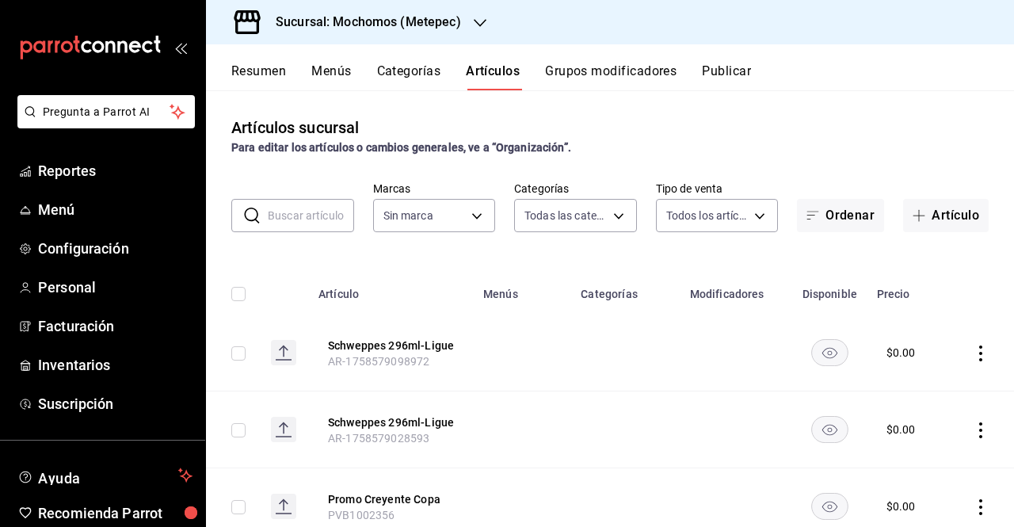
type input "c9cbc288-c827-488d-81f5-370afefb1912,46081463-7037-4dd2-a9ab-e56ff6a8fa7c,bf958…"
type input "2365f74e-aa6b-4392-bdf2-72765591bddf"
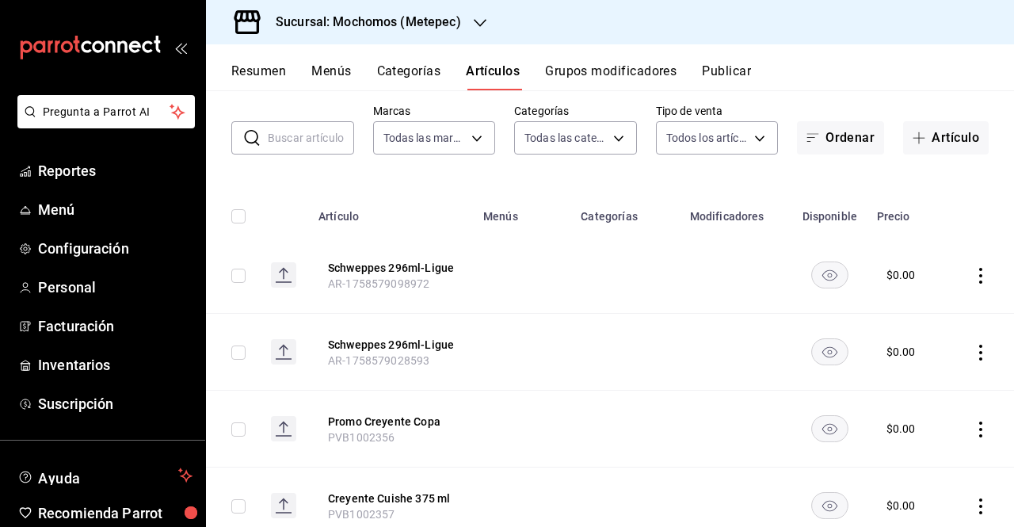
scroll to position [88, 0]
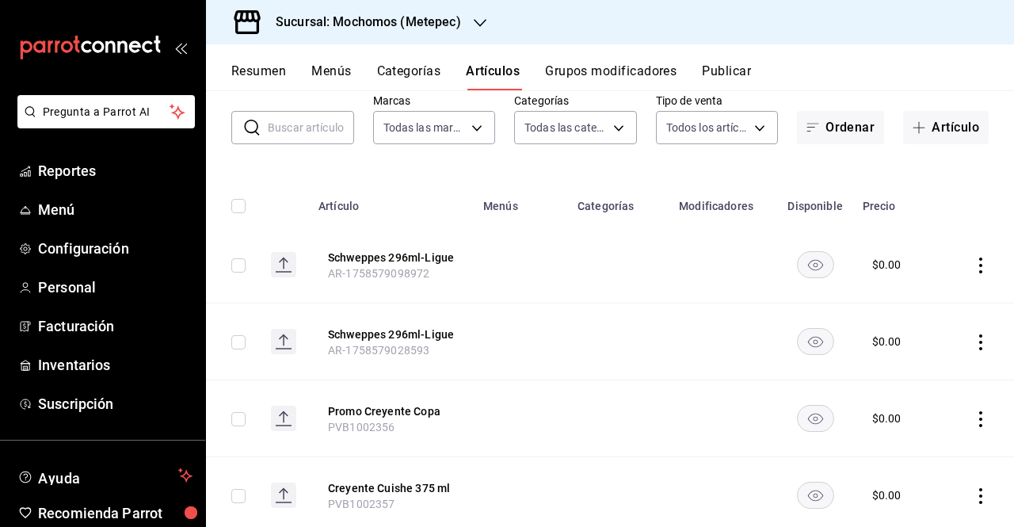
click at [401, 238] on th "Schweppes 296ml-Ligue AR-1758579098972" at bounding box center [391, 265] width 165 height 77
click at [413, 261] on button "Schweppes 296ml-Ligue" at bounding box center [391, 258] width 127 height 16
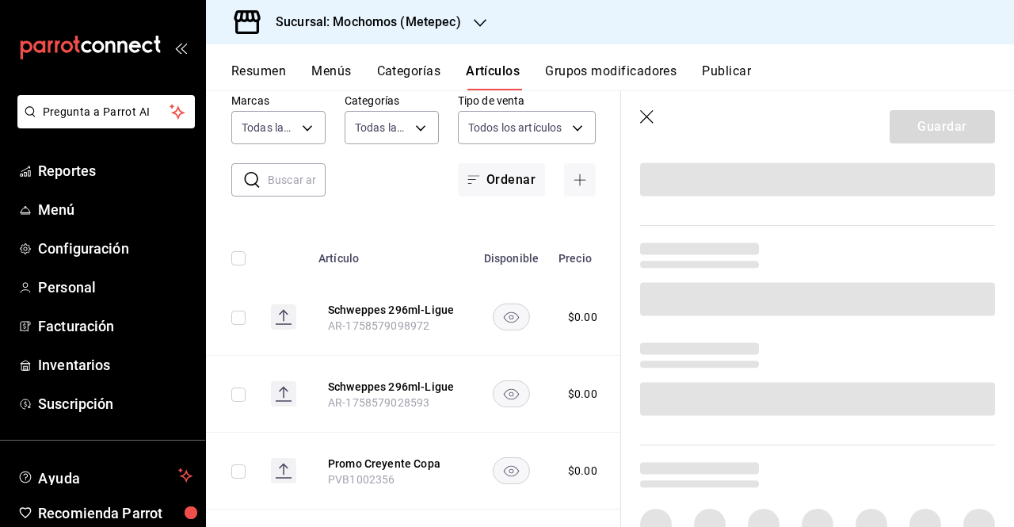
scroll to position [610, 0]
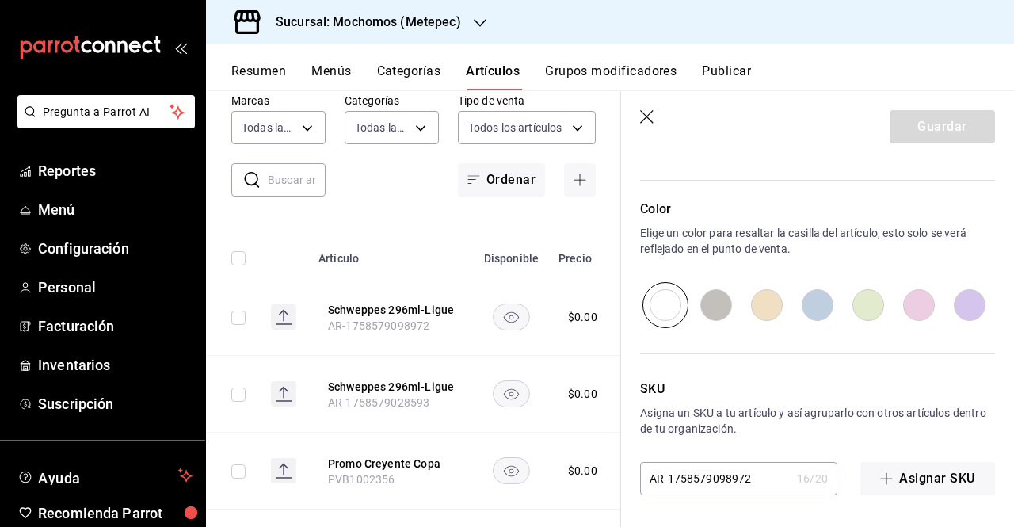
type input "$0.00"
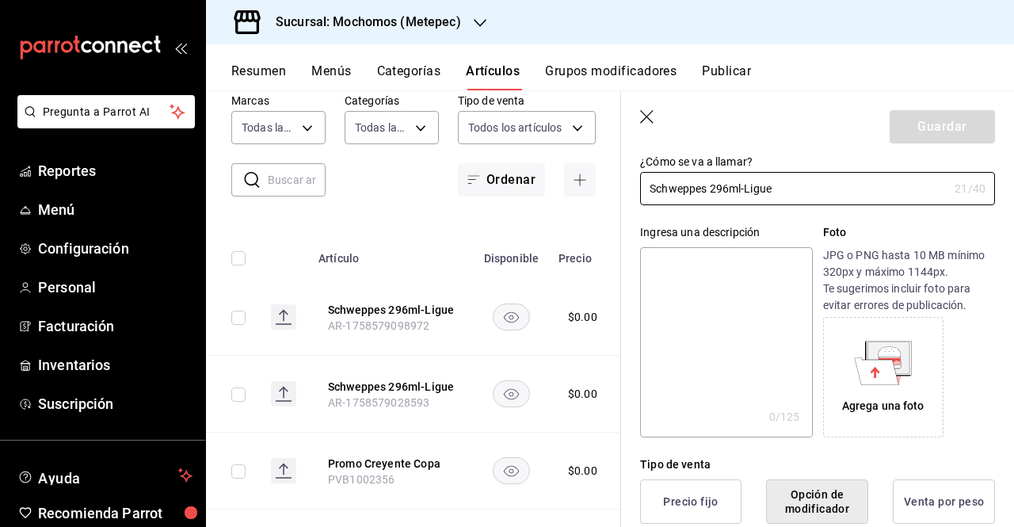
scroll to position [94, 0]
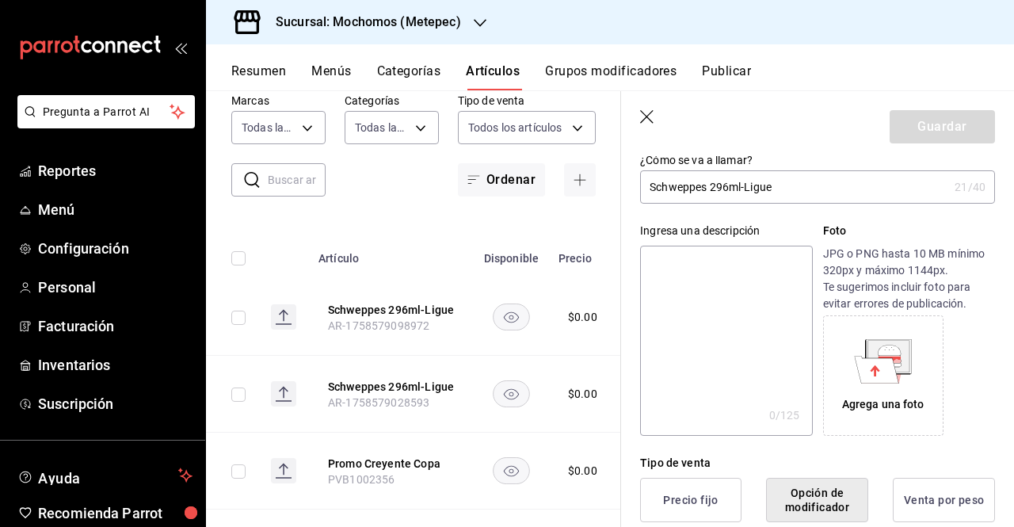
click at [711, 75] on button "Publicar" at bounding box center [726, 76] width 49 height 27
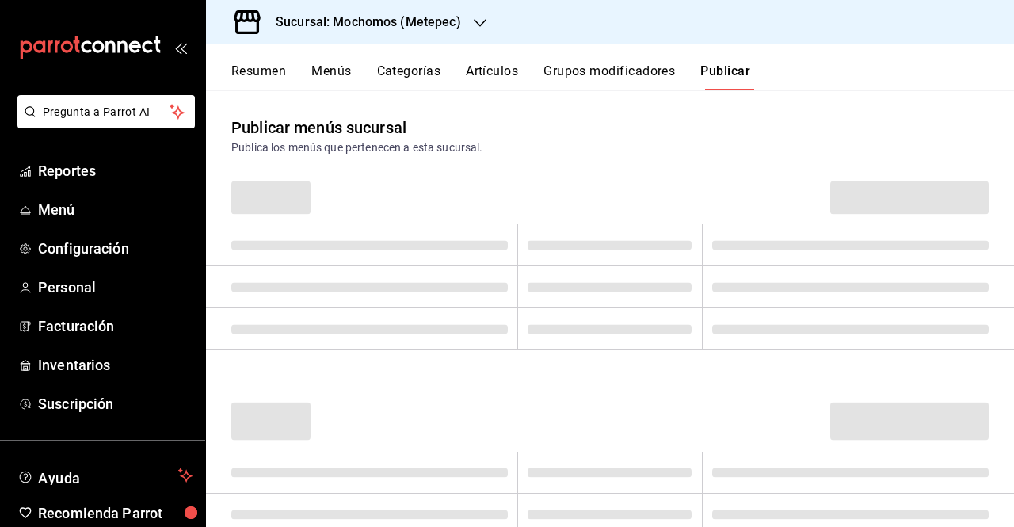
click at [450, 80] on div "Resumen Menús Categorías Artículos Grupos modificadores Publicar" at bounding box center [622, 76] width 783 height 27
click at [490, 75] on button "Artículos" at bounding box center [492, 76] width 52 height 27
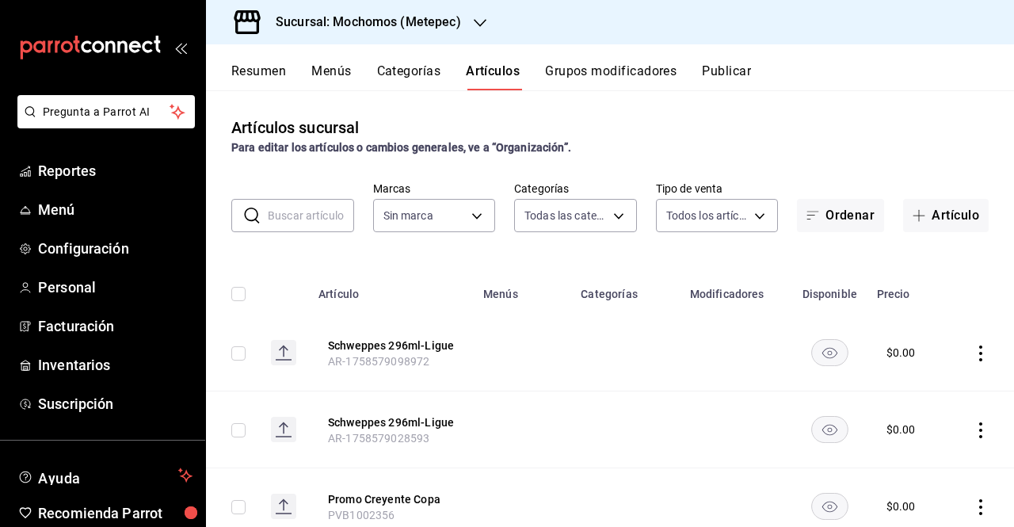
type input "c9cbc288-c827-488d-81f5-370afefb1912,46081463-7037-4dd2-a9ab-e56ff6a8fa7c,bf958…"
type input "2365f74e-aa6b-4392-bdf2-72765591bddf"
click at [247, 354] on td at bounding box center [232, 353] width 52 height 77
click at [240, 353] on input "checkbox" at bounding box center [238, 353] width 14 height 14
checkbox input "true"
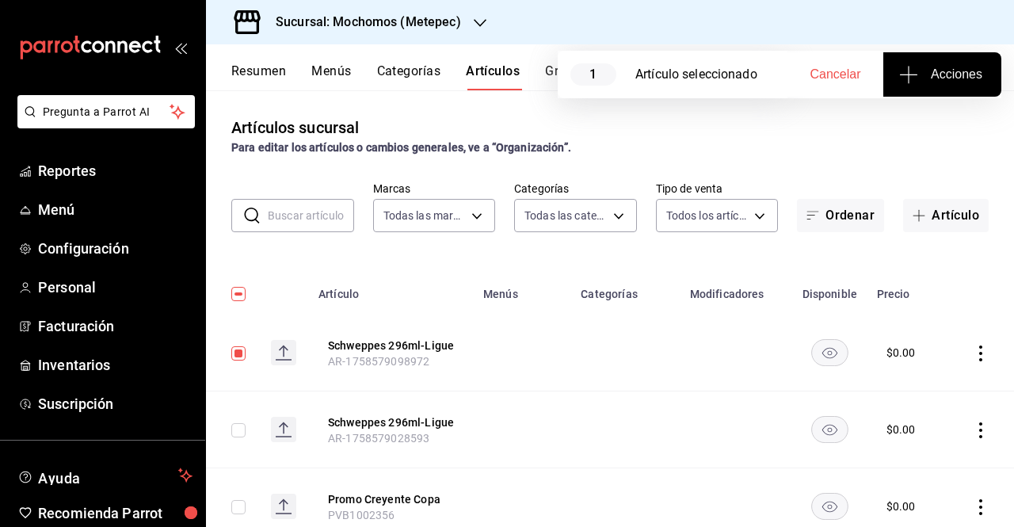
click at [999, 73] on button "Acciones" at bounding box center [943, 74] width 118 height 44
click at [978, 112] on li "Agregar tipo" at bounding box center [942, 124] width 119 height 42
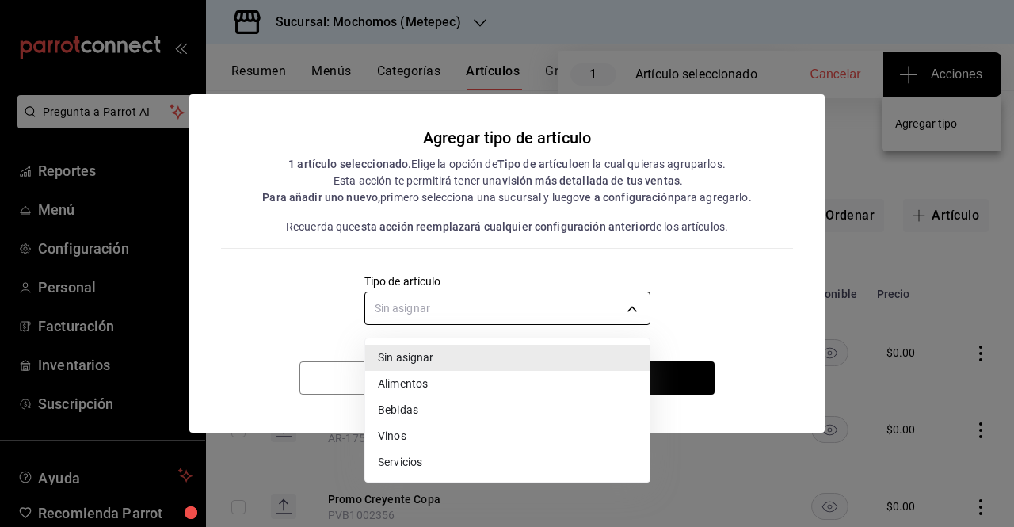
click at [636, 307] on body "Pregunta a Parrot AI Reportes Menú Configuración Personal Facturación Inventari…" at bounding box center [507, 263] width 1014 height 527
click at [464, 415] on li "Bebidas" at bounding box center [507, 410] width 285 height 26
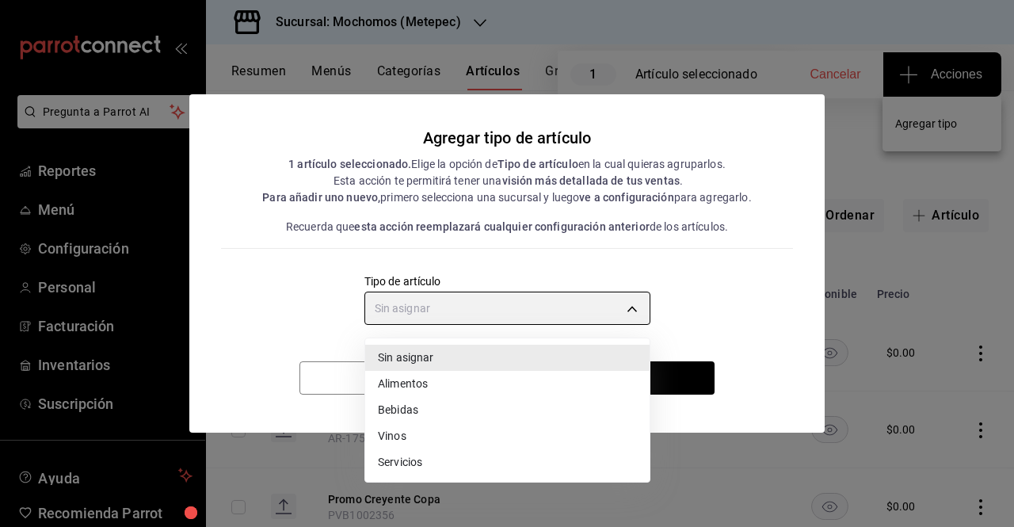
type input "e2400288-93b0-4d29-8cfc-2898dd229db7"
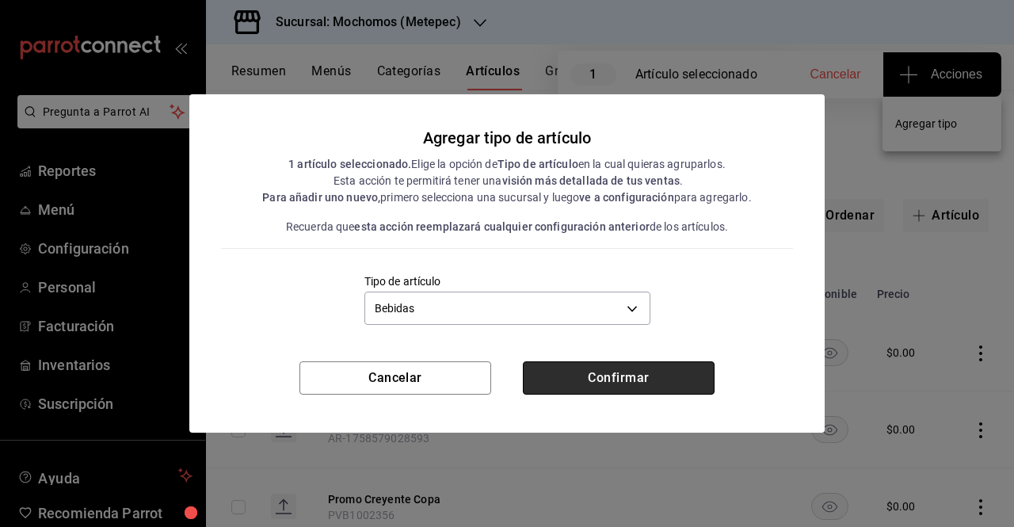
click at [582, 383] on button "Confirmar" at bounding box center [619, 377] width 192 height 33
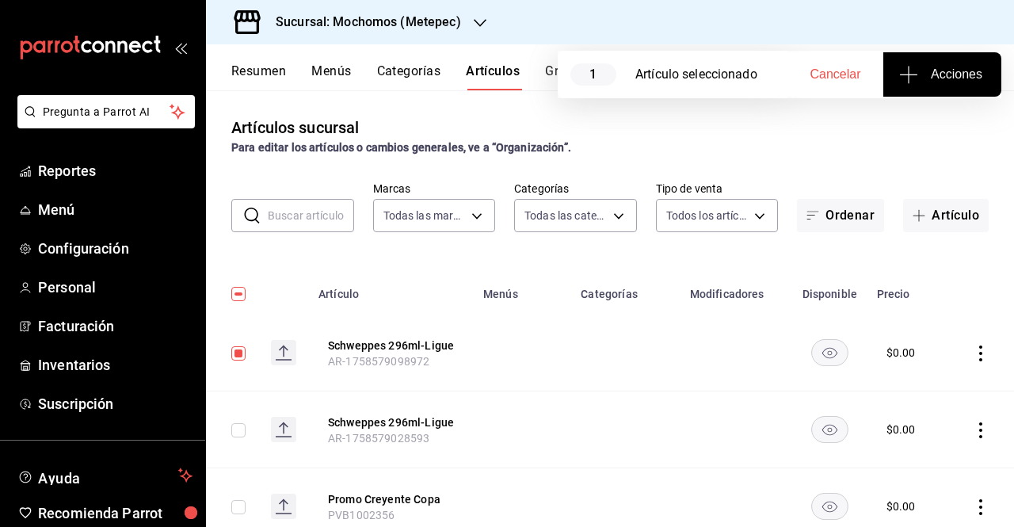
scroll to position [381, 0]
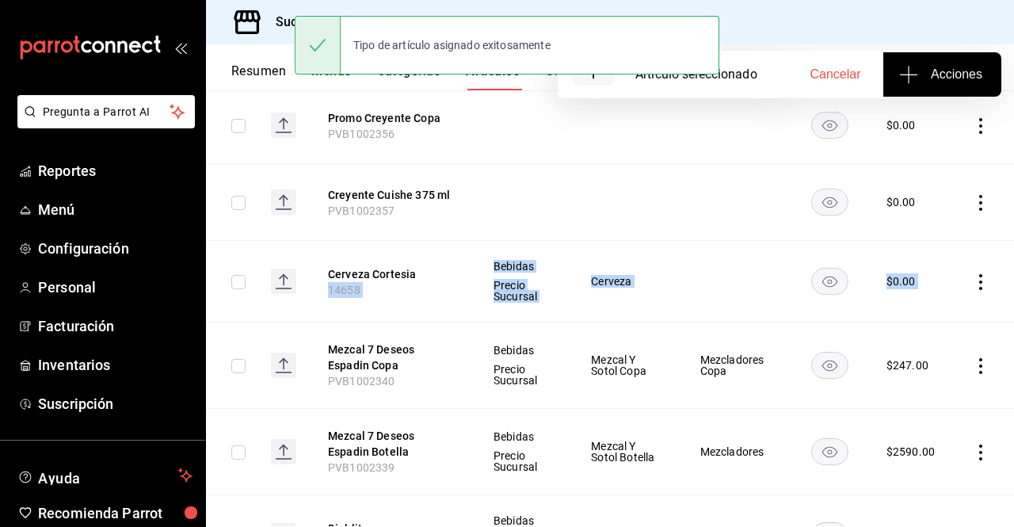
drag, startPoint x: 991, startPoint y: 188, endPoint x: 997, endPoint y: 258, distance: 70.0
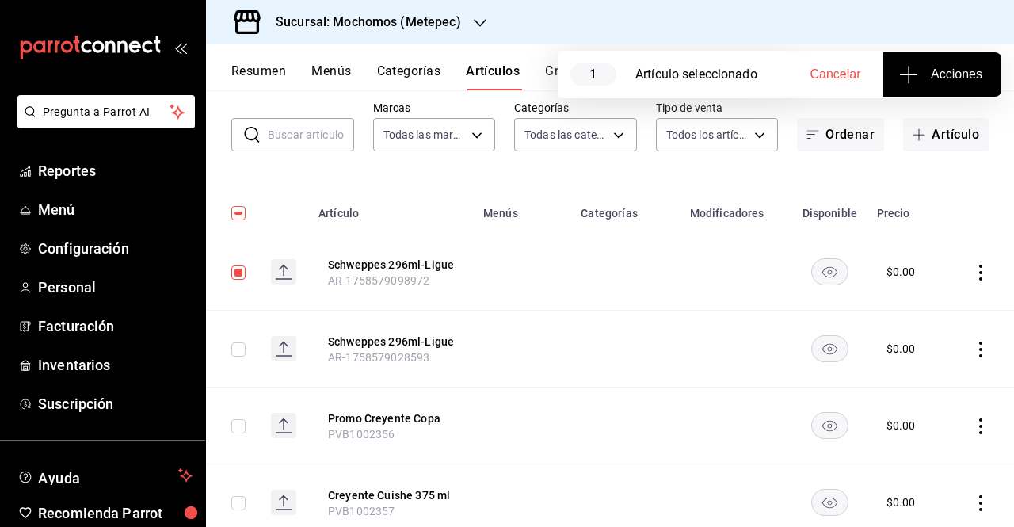
scroll to position [0, 0]
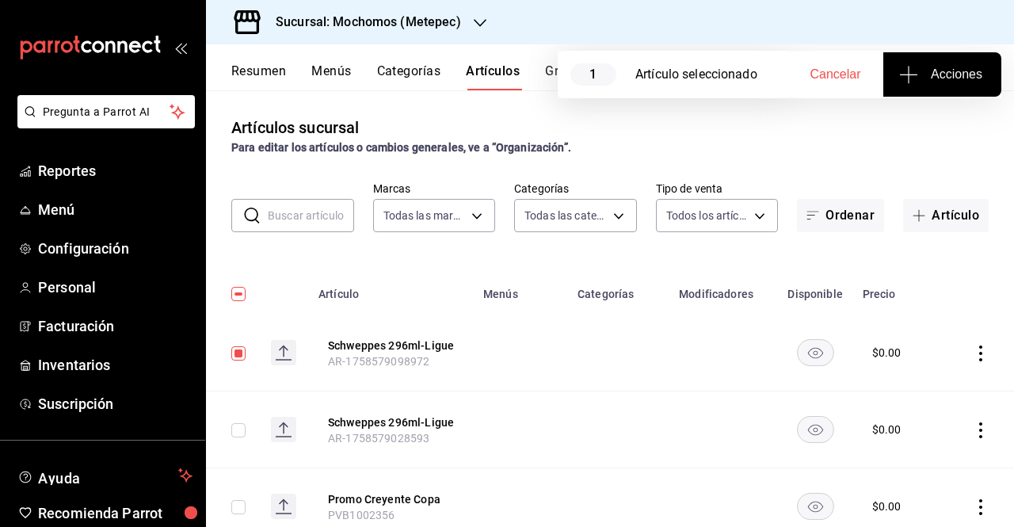
click at [591, 21] on div "Sucursal: Mochomos (Metepec)" at bounding box center [610, 22] width 808 height 44
click at [716, 128] on div "Artículos sucursal Para editar los artículos o cambios generales, ve a “Organiz…" at bounding box center [610, 136] width 808 height 40
click at [517, 72] on button "Artículos" at bounding box center [493, 76] width 54 height 27
click at [529, 72] on div "Resumen Menús Categorías Artículos Grupos modificadores Publicar" at bounding box center [622, 76] width 783 height 27
click at [801, 175] on div "Artículos sucursal Para editar los artículos o cambios generales, ve a “Organiz…" at bounding box center [610, 308] width 808 height 436
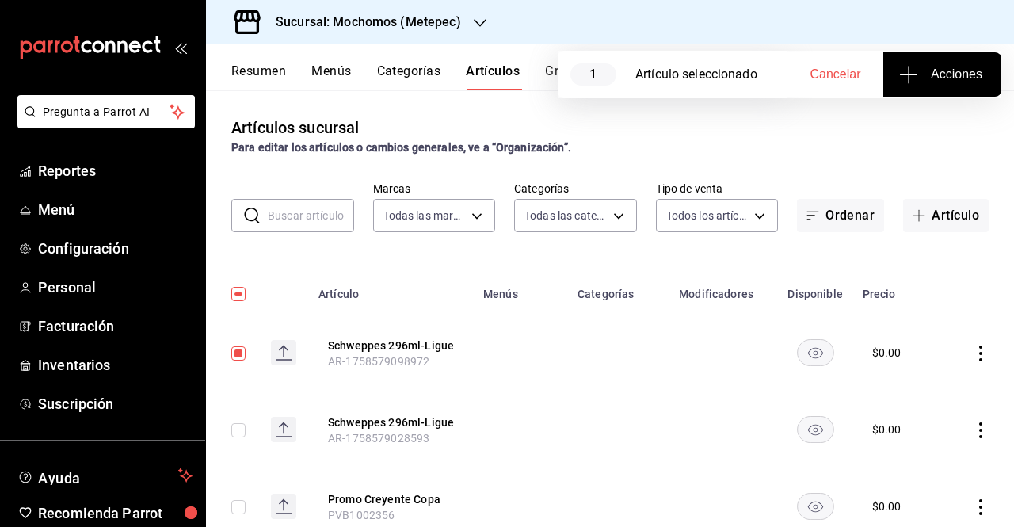
click at [929, 64] on button "Acciones" at bounding box center [943, 74] width 118 height 44
click at [820, 164] on div at bounding box center [507, 263] width 1014 height 527
click at [236, 353] on input "checkbox" at bounding box center [238, 353] width 14 height 14
checkbox input "false"
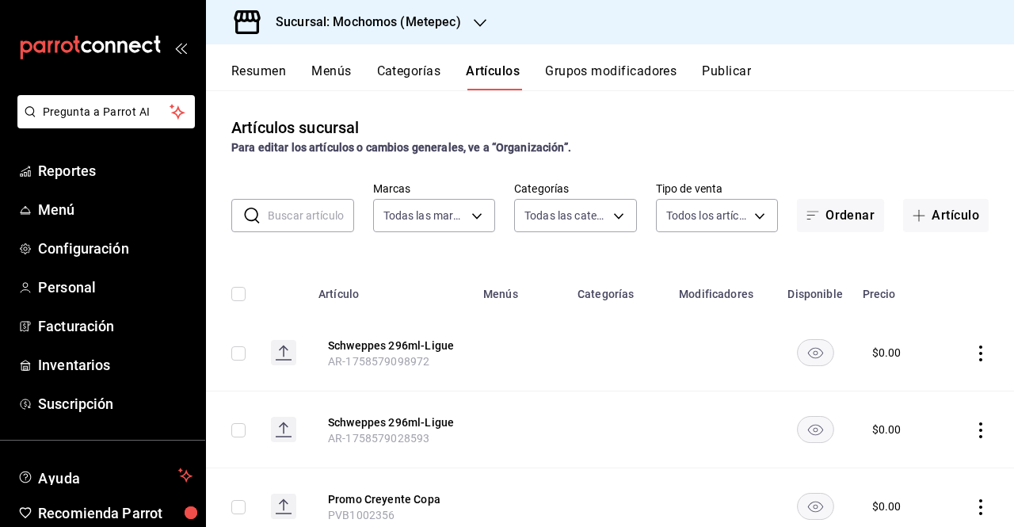
click at [723, 86] on button "Publicar" at bounding box center [726, 76] width 49 height 27
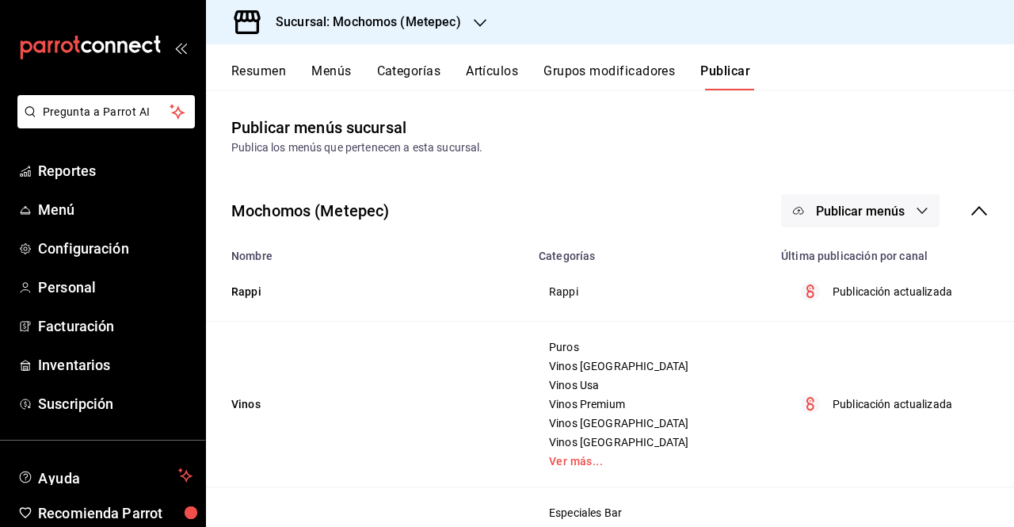
click at [834, 226] on button "Publicar menús" at bounding box center [860, 210] width 159 height 33
click at [841, 259] on span "Punto de venta" at bounding box center [872, 262] width 76 height 17
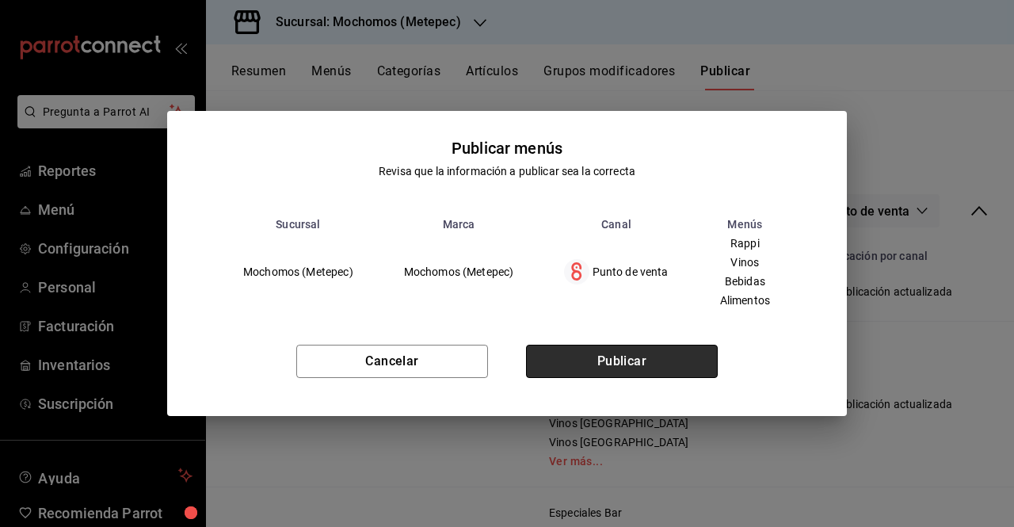
click at [678, 378] on button "Publicar" at bounding box center [622, 361] width 192 height 33
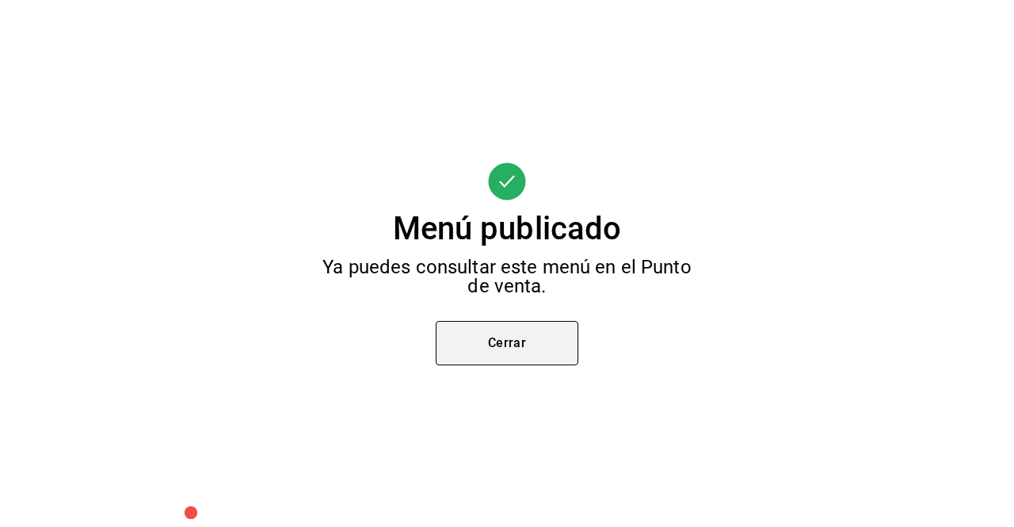
click at [522, 333] on button "Cerrar" at bounding box center [507, 343] width 143 height 44
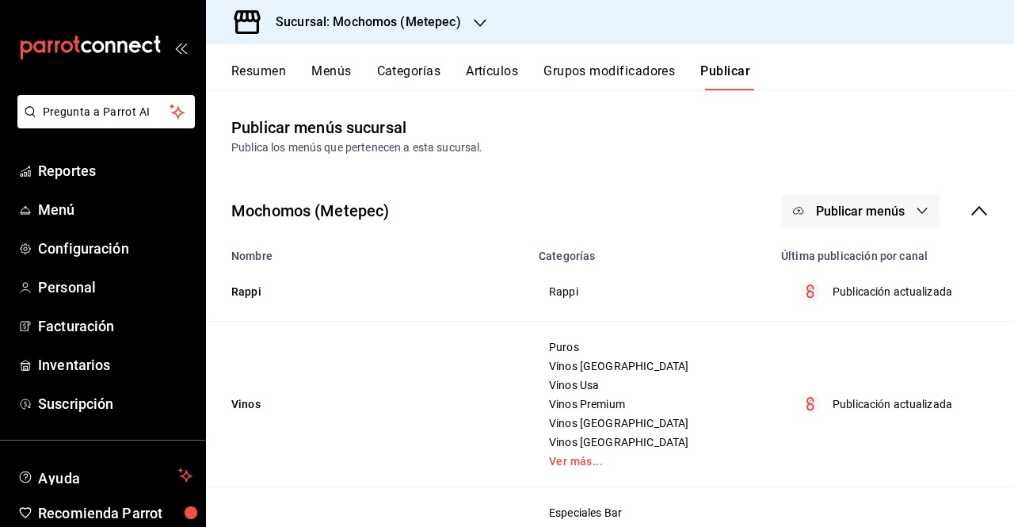
click at [338, 74] on button "Menús" at bounding box center [331, 76] width 40 height 27
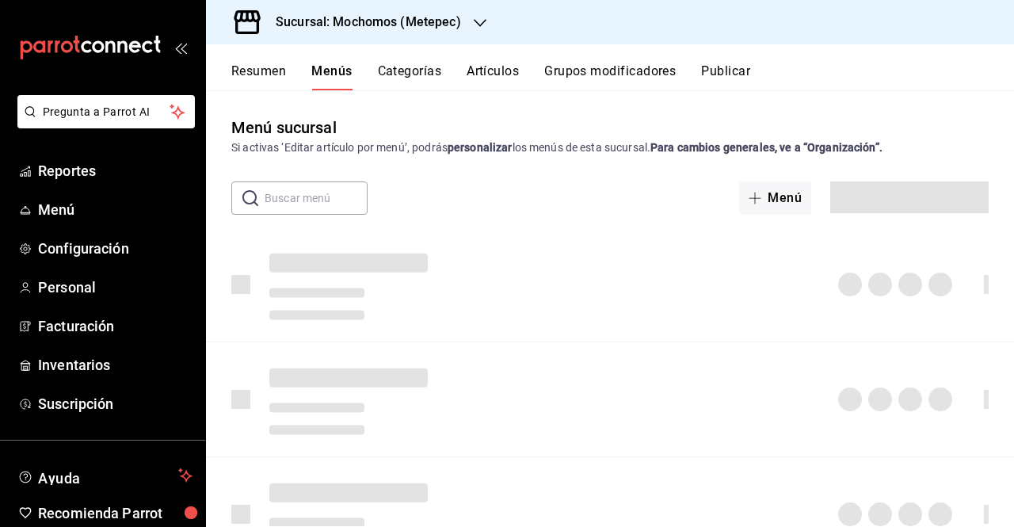
click at [510, 67] on button "Artículos" at bounding box center [493, 76] width 52 height 27
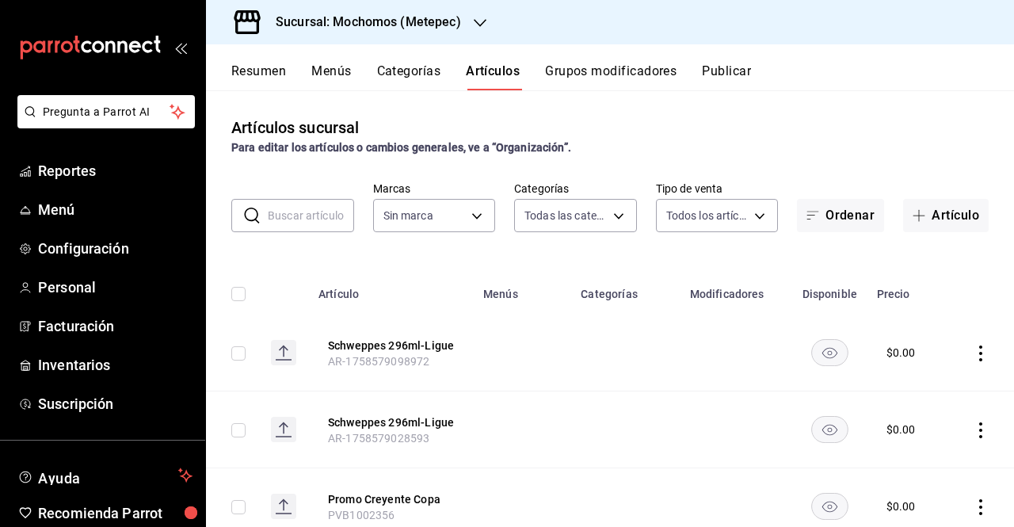
type input "c9cbc288-c827-488d-81f5-370afefb1912,46081463-7037-4dd2-a9ab-e56ff6a8fa7c,bf958…"
type input "2365f74e-aa6b-4392-bdf2-72765591bddf"
click at [241, 427] on input "checkbox" at bounding box center [238, 430] width 14 height 14
checkbox input "true"
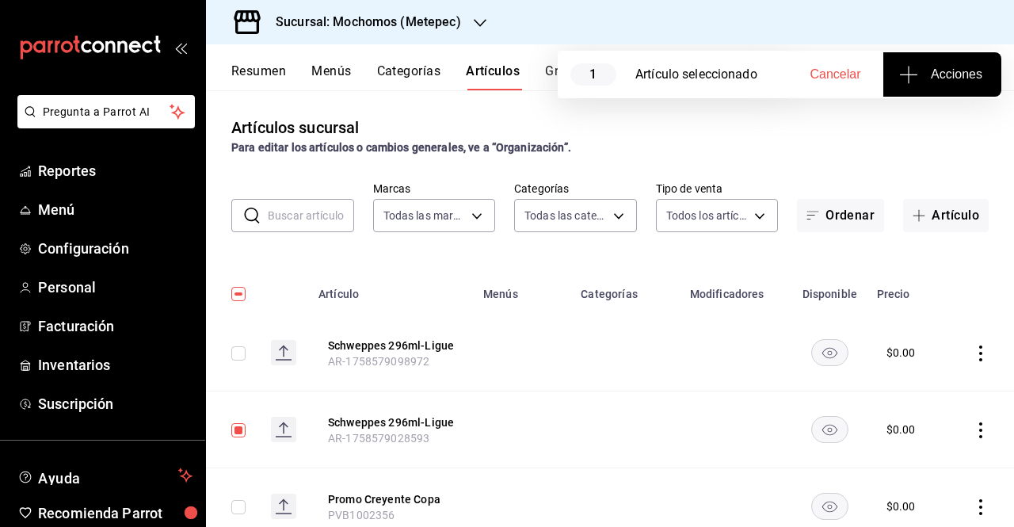
click at [940, 77] on span "Acciones" at bounding box center [943, 74] width 80 height 19
click at [942, 118] on span "Agregar tipo" at bounding box center [943, 124] width 94 height 17
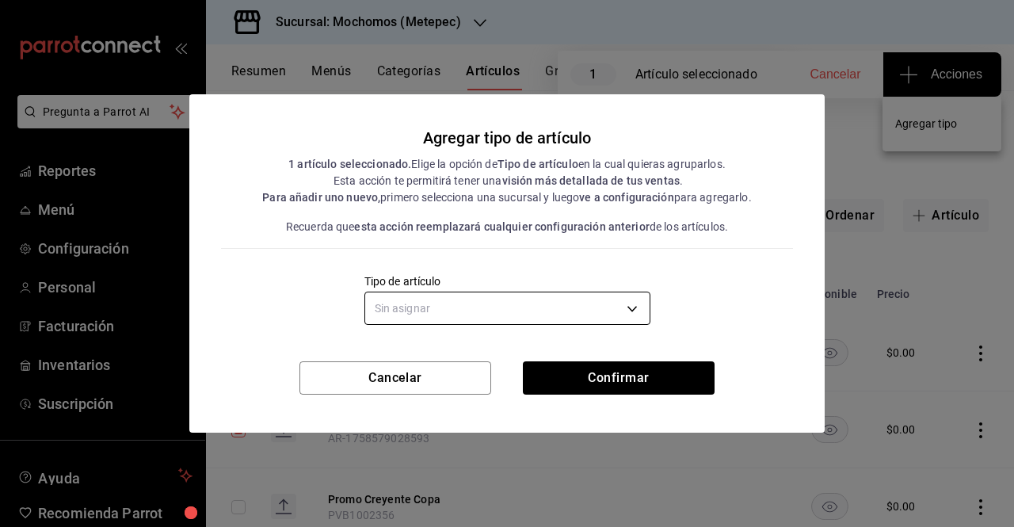
click at [616, 302] on body "Pregunta a Parrot AI Reportes Menú Configuración Personal Facturación Inventari…" at bounding box center [507, 263] width 1014 height 527
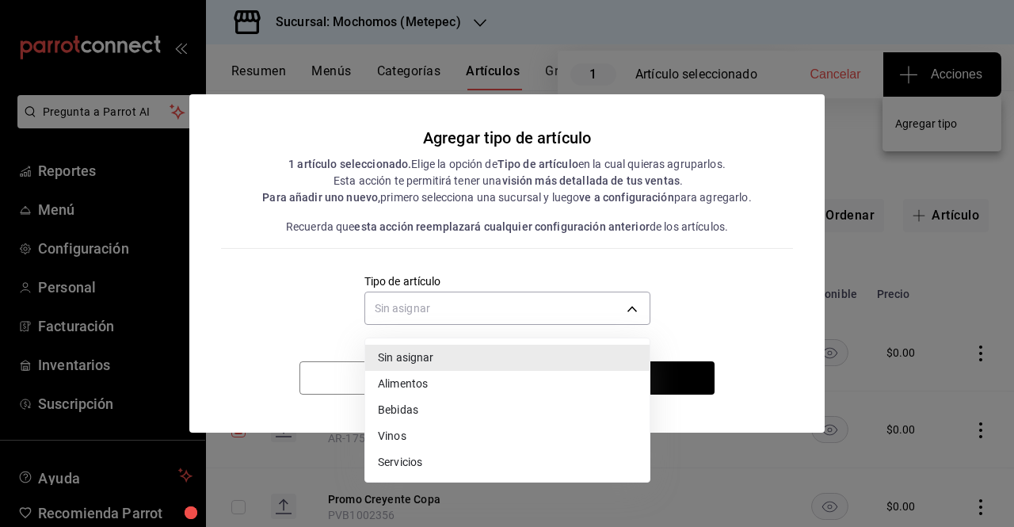
click at [437, 407] on li "Bebidas" at bounding box center [507, 410] width 285 height 26
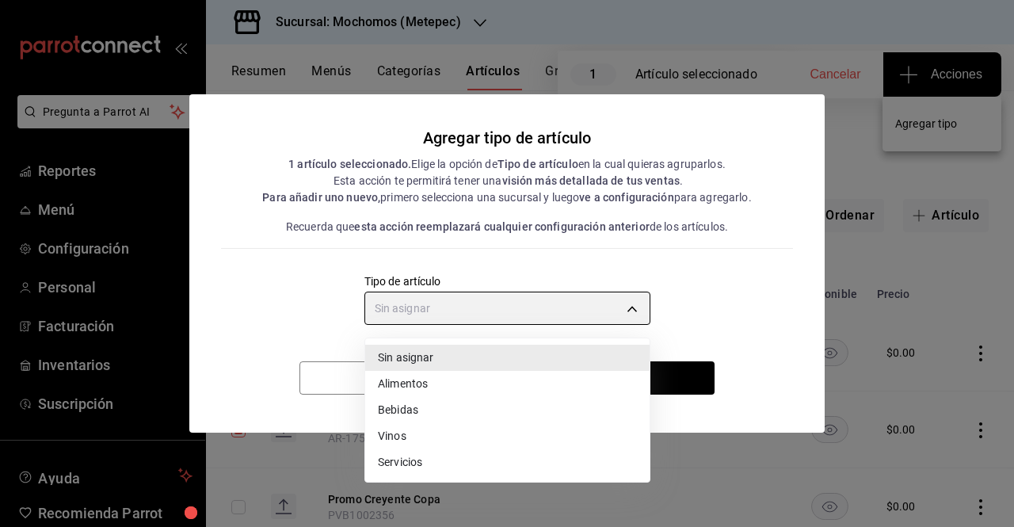
type input "e2400288-93b0-4d29-8cfc-2898dd229db7"
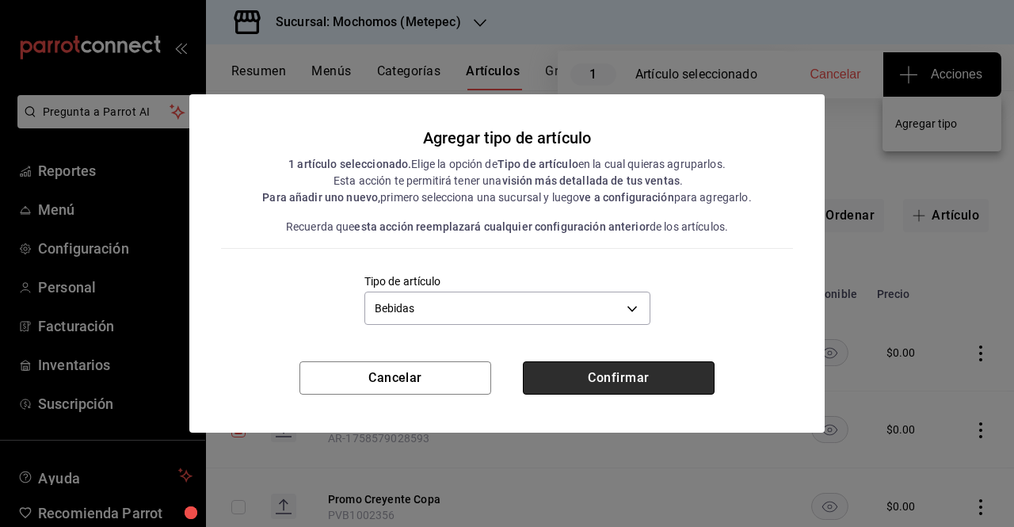
click at [568, 380] on button "Confirmar" at bounding box center [619, 377] width 192 height 33
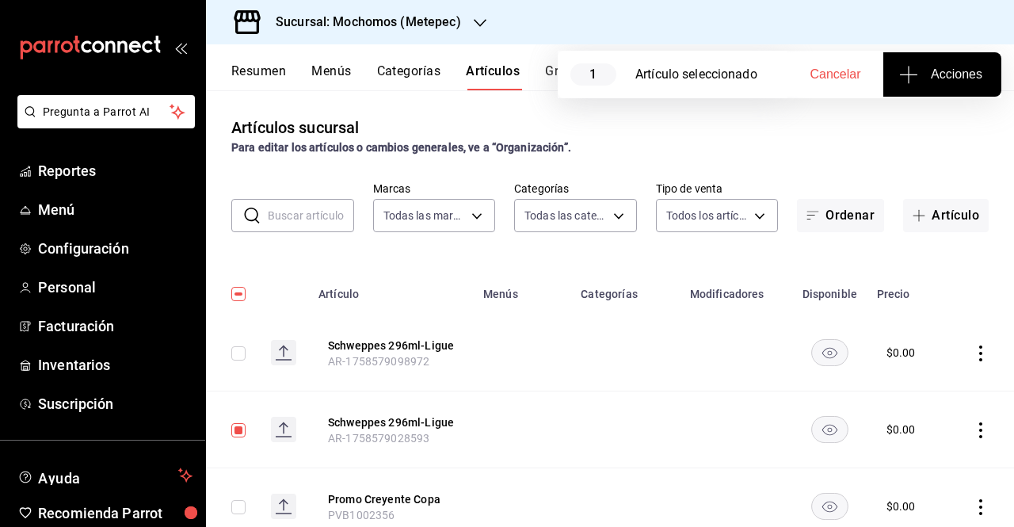
click at [254, 438] on td at bounding box center [232, 430] width 52 height 77
click at [243, 430] on input "checkbox" at bounding box center [238, 430] width 14 height 14
checkbox input "false"
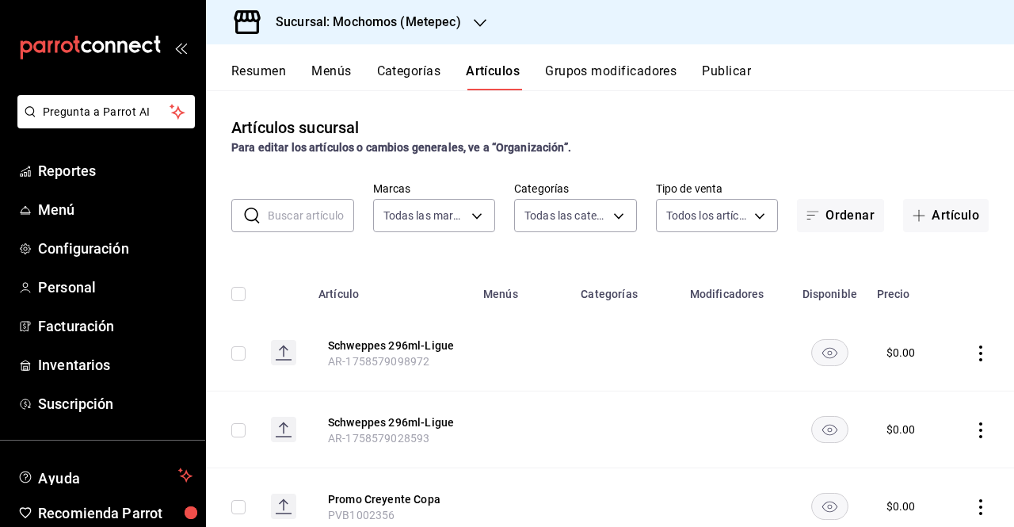
click at [236, 362] on td at bounding box center [232, 353] width 52 height 77
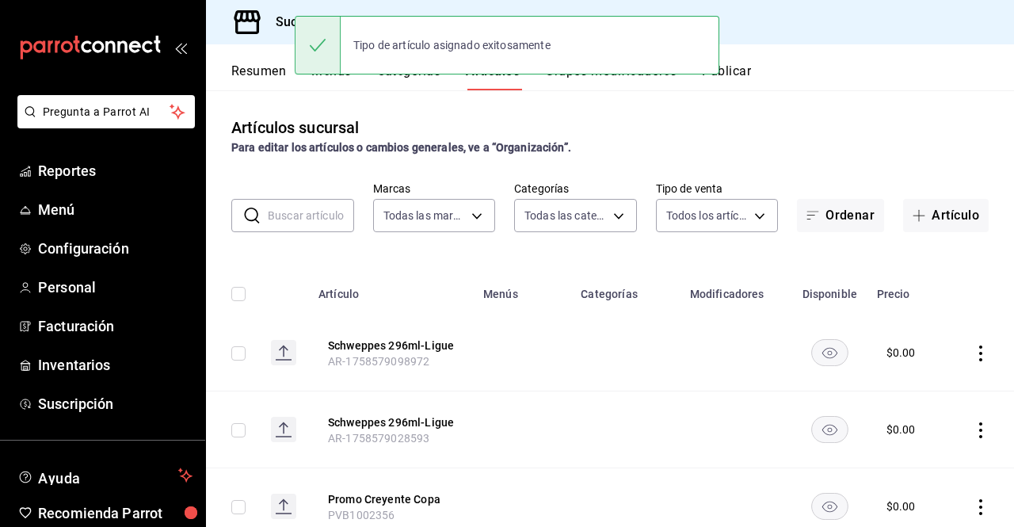
click at [239, 357] on input "checkbox" at bounding box center [238, 353] width 14 height 14
checkbox input "true"
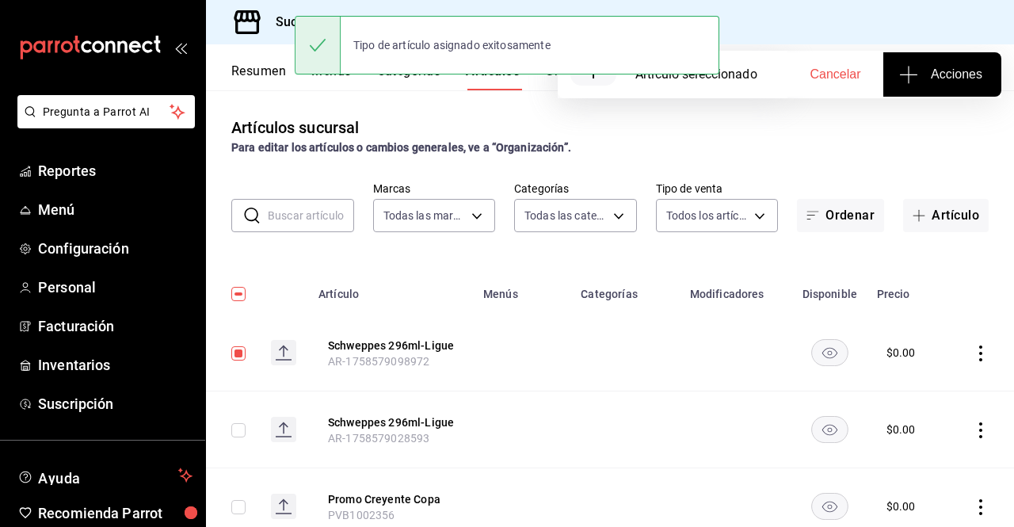
click at [942, 78] on span "Acciones" at bounding box center [943, 74] width 80 height 19
click at [927, 136] on li "Agregar tipo" at bounding box center [942, 124] width 119 height 42
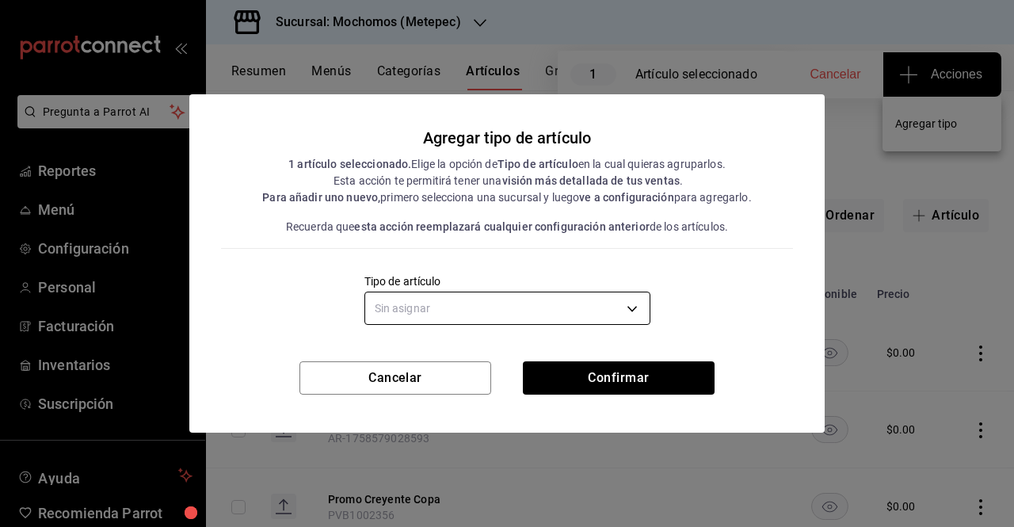
click at [624, 311] on body "Pregunta a Parrot AI Reportes Menú Configuración Personal Facturación Inventari…" at bounding box center [507, 263] width 1014 height 527
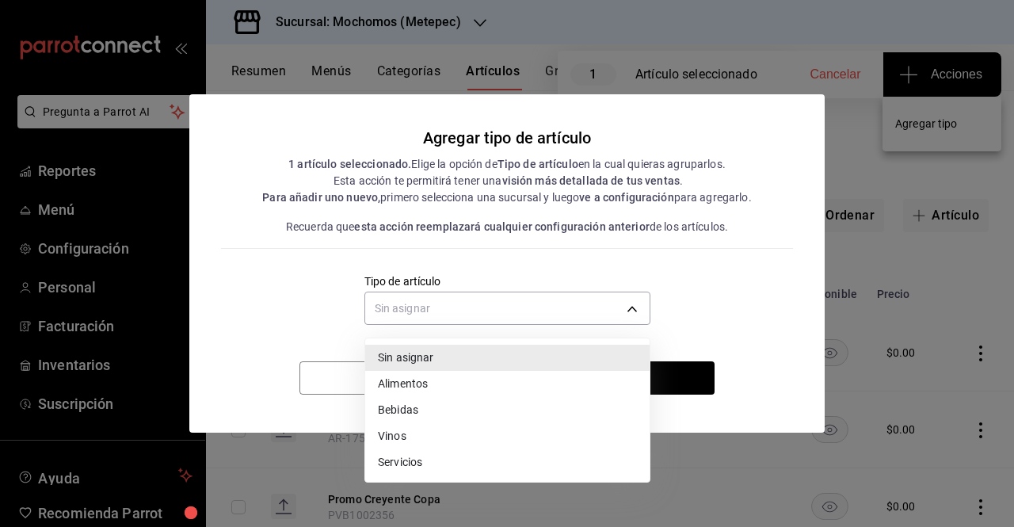
click at [463, 407] on li "Bebidas" at bounding box center [507, 410] width 285 height 26
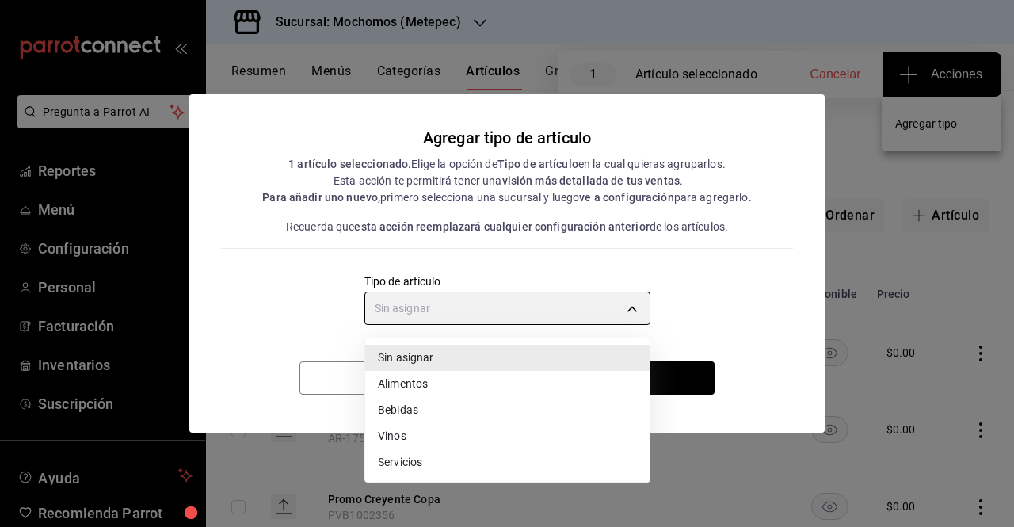
type input "e2400288-93b0-4d29-8cfc-2898dd229db7"
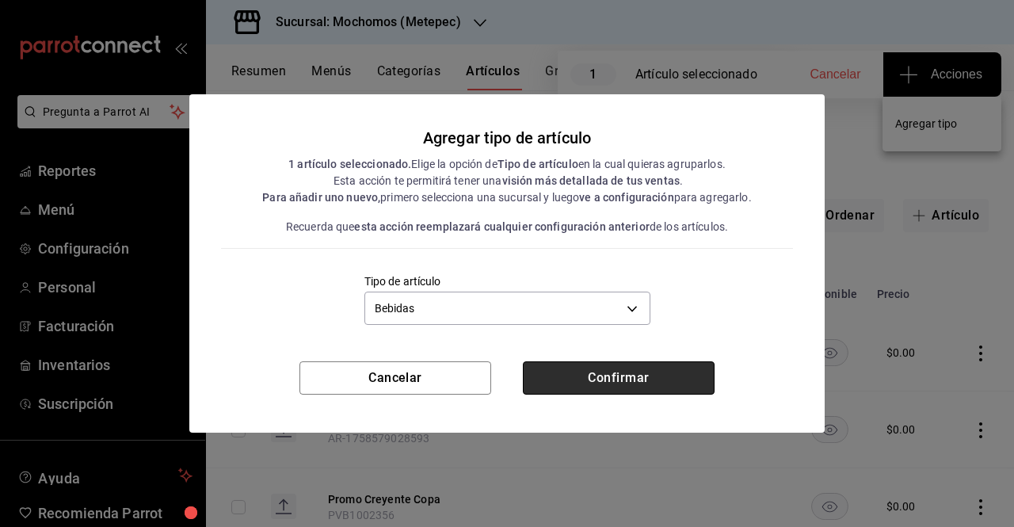
click at [574, 392] on button "Confirmar" at bounding box center [619, 377] width 192 height 33
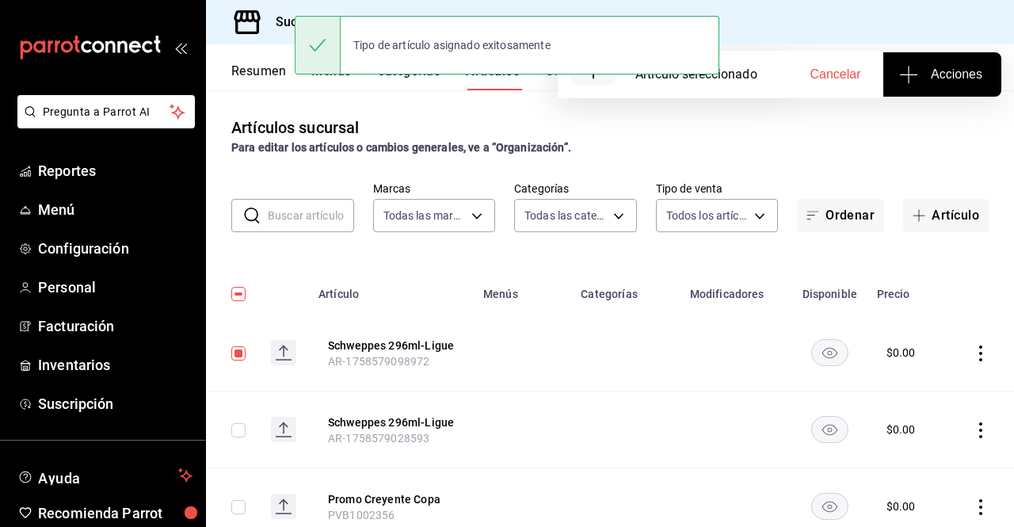
click at [241, 353] on input "checkbox" at bounding box center [238, 353] width 14 height 14
checkbox input "false"
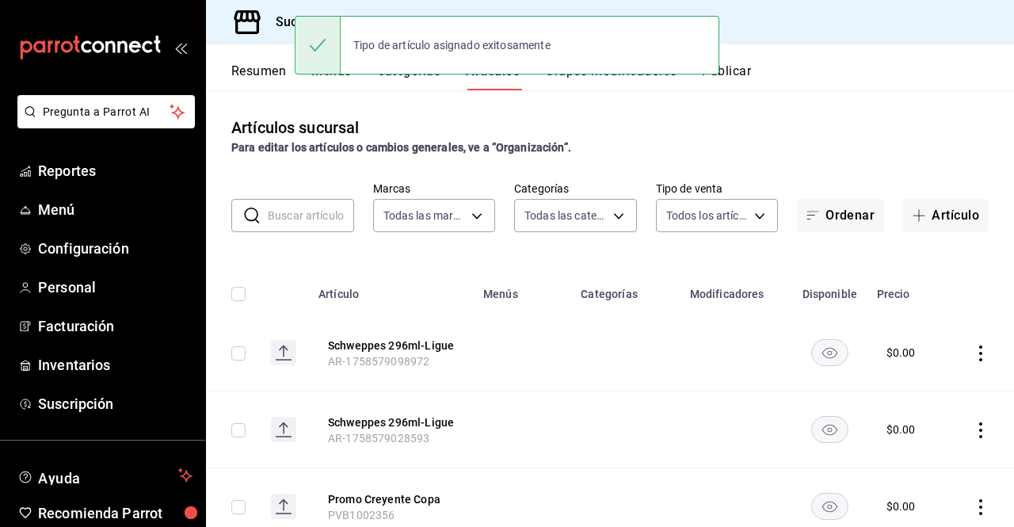
click at [762, 67] on div "Resumen Menús Categorías Artículos Grupos modificadores Publicar" at bounding box center [622, 76] width 783 height 27
click at [756, 70] on div "Resumen Menús Categorías Artículos Grupos modificadores Publicar" at bounding box center [622, 76] width 783 height 27
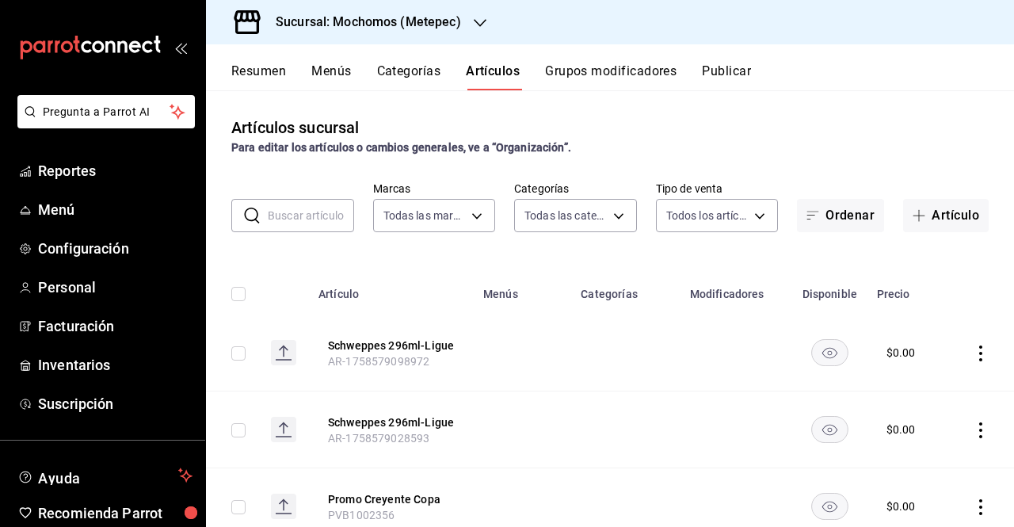
click at [739, 71] on button "Publicar" at bounding box center [726, 76] width 49 height 27
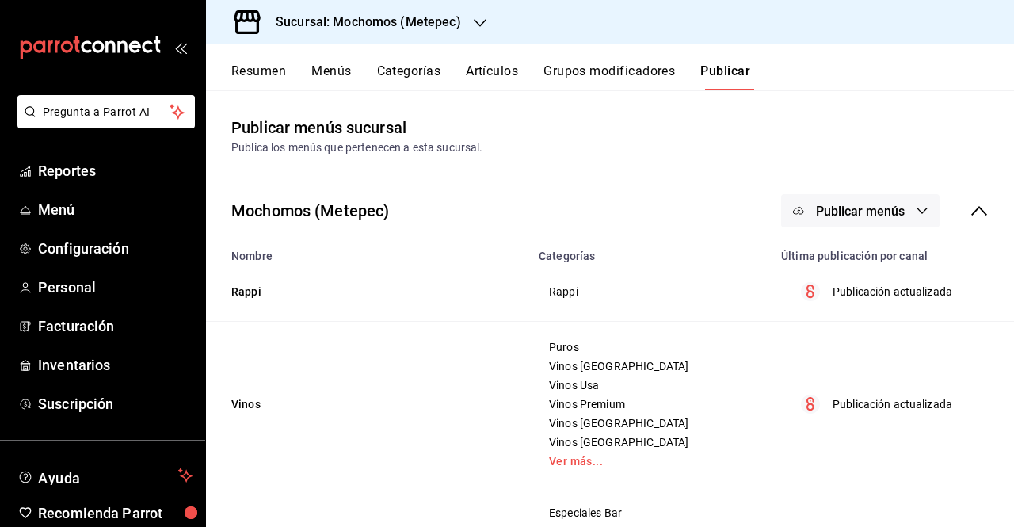
click at [865, 204] on span "Publicar menús" at bounding box center [860, 211] width 89 height 15
click at [850, 288] on ul "Punto de venta" at bounding box center [850, 262] width 146 height 57
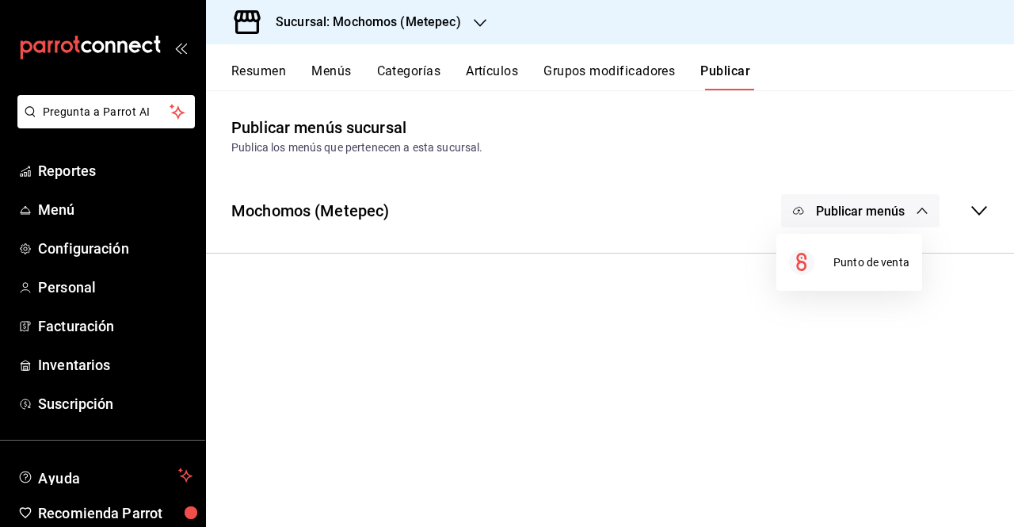
click at [1011, 220] on div at bounding box center [507, 263] width 1014 height 527
click at [985, 213] on icon at bounding box center [979, 210] width 19 height 19
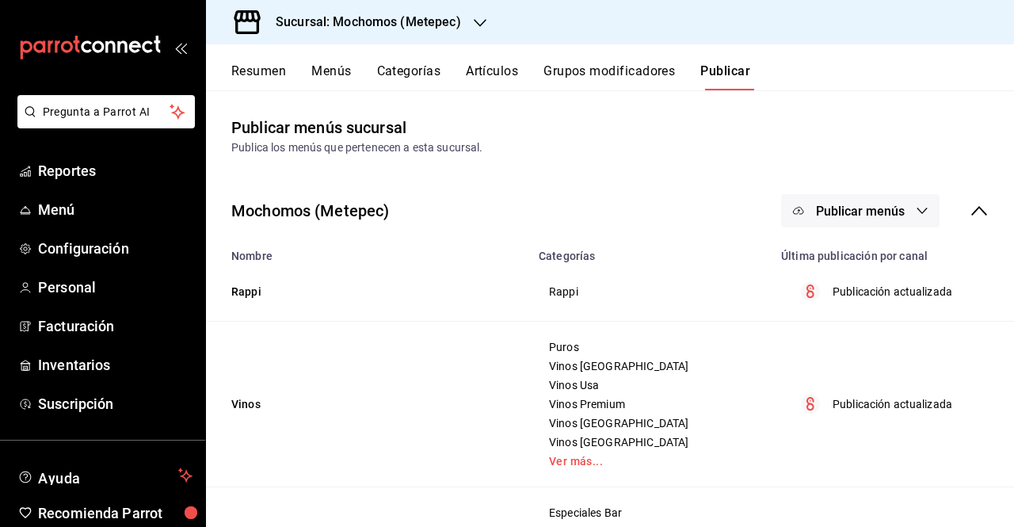
click at [907, 200] on button "Publicar menús" at bounding box center [860, 210] width 159 height 33
click at [875, 265] on span "Punto de venta" at bounding box center [872, 262] width 76 height 17
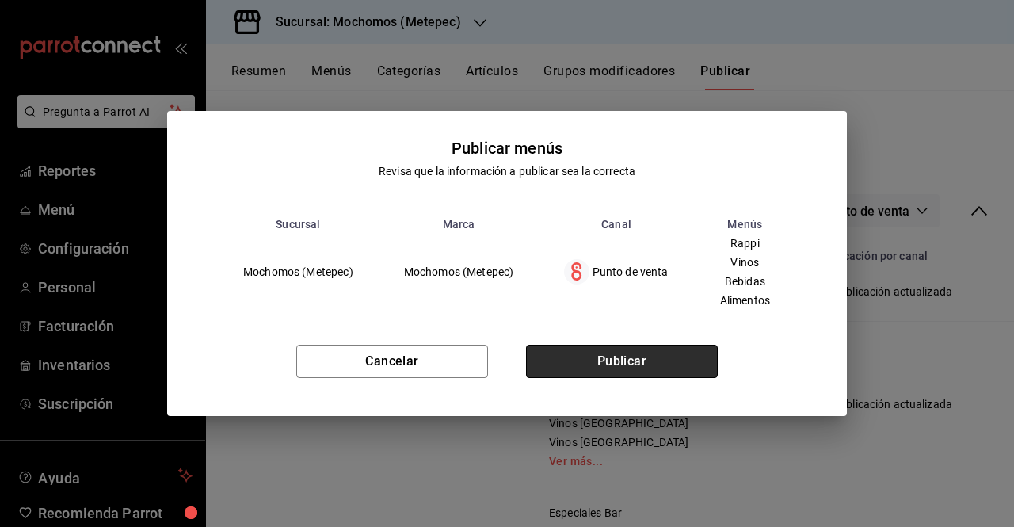
click at [658, 373] on button "Publicar" at bounding box center [622, 361] width 192 height 33
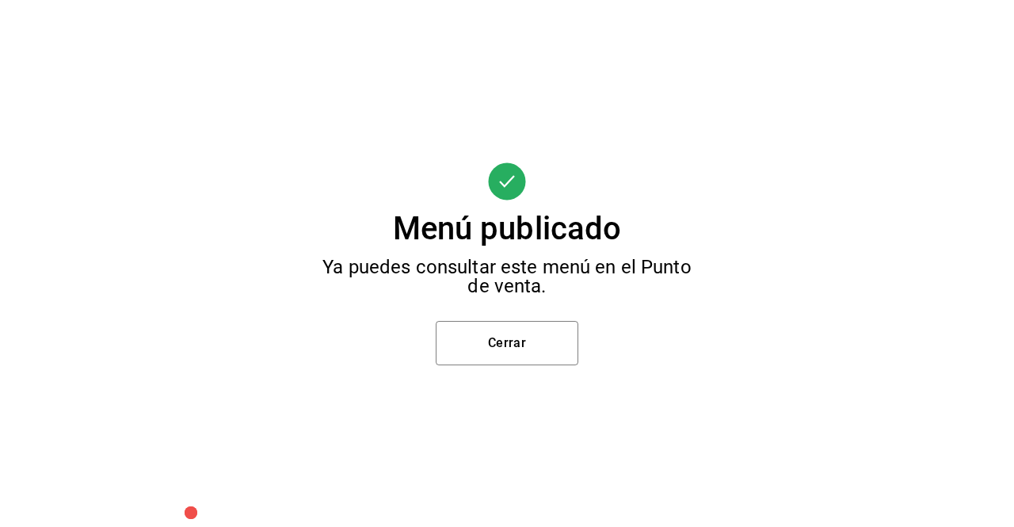
click at [548, 366] on div "Menú publicado Ya puedes consultar este menú en el Punto de venta. Cerrar" at bounding box center [507, 263] width 1014 height 527
click at [534, 351] on button "Cerrar" at bounding box center [507, 343] width 143 height 44
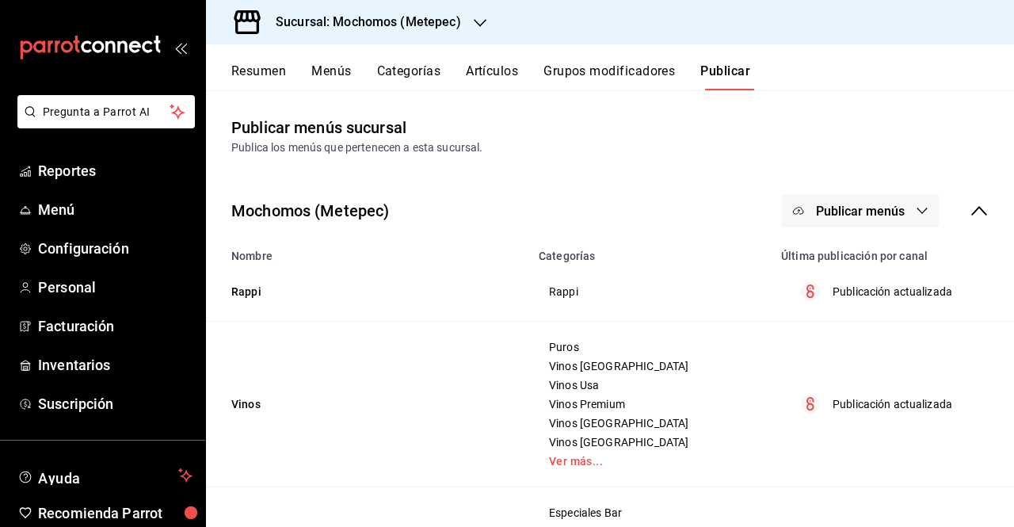
click at [506, 74] on button "Artículos" at bounding box center [492, 76] width 52 height 27
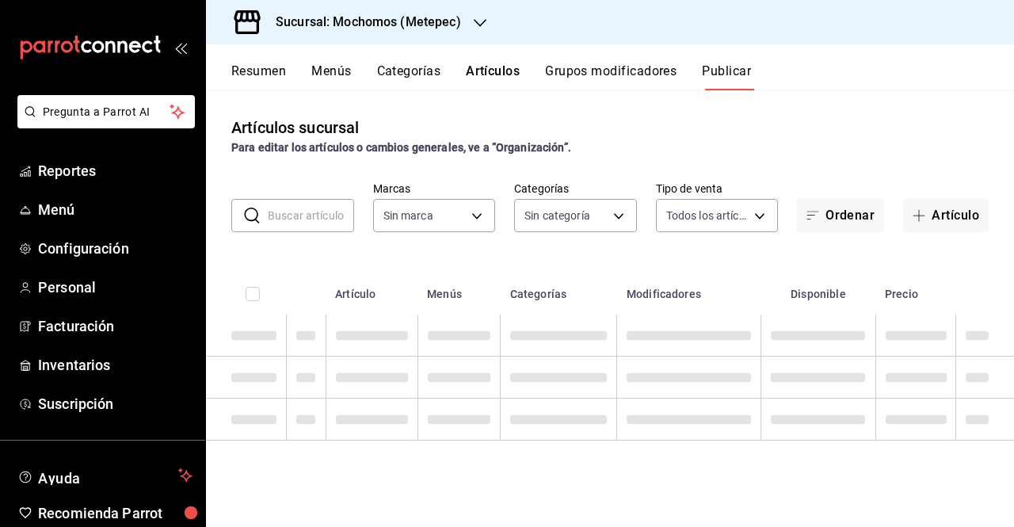
type input "2365f74e-aa6b-4392-bdf2-72765591bddf"
type input "c9cbc288-c827-488d-81f5-370afefb1912,46081463-7037-4dd2-a9ab-e56ff6a8fa7c,bf958…"
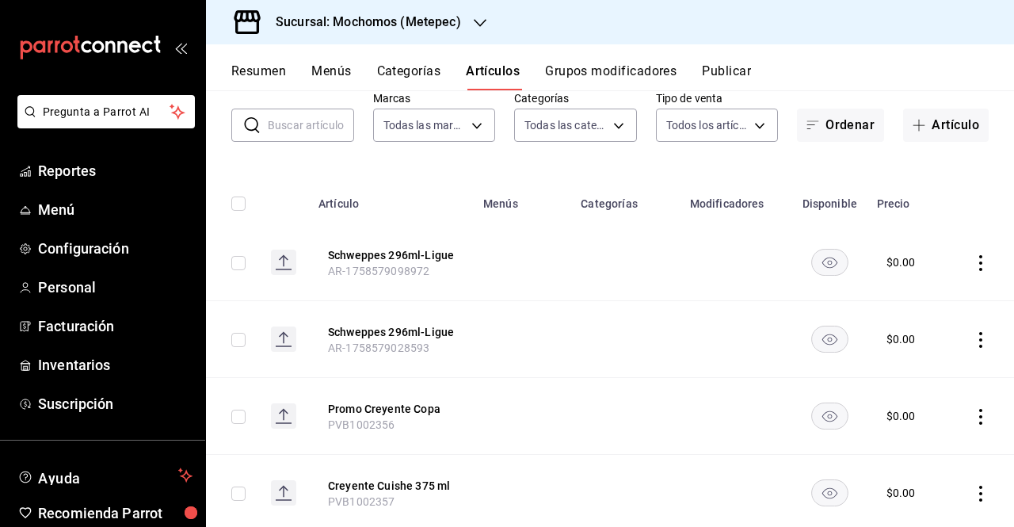
scroll to position [86, 0]
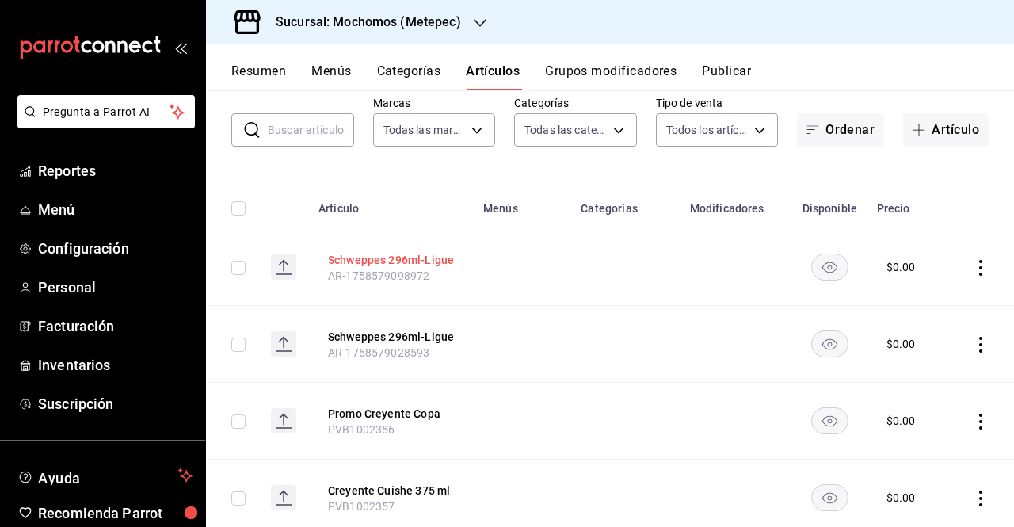
click at [397, 266] on button "Schweppes 296ml-Ligue" at bounding box center [391, 260] width 127 height 16
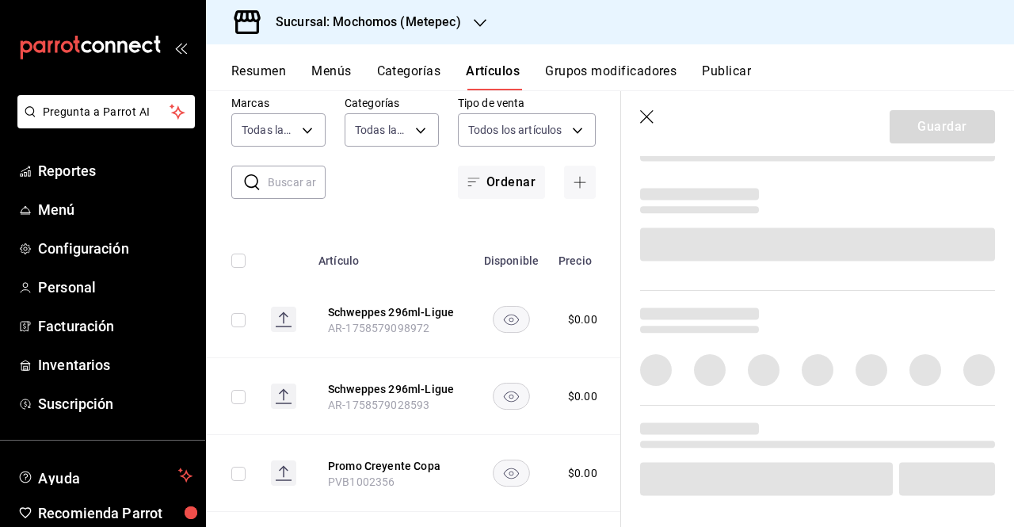
scroll to position [607, 0]
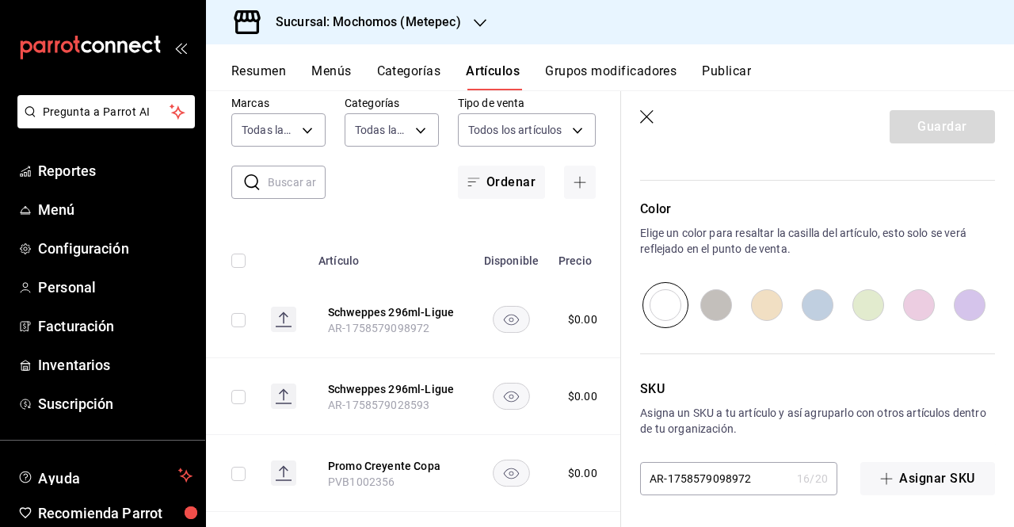
type input "$0.00"
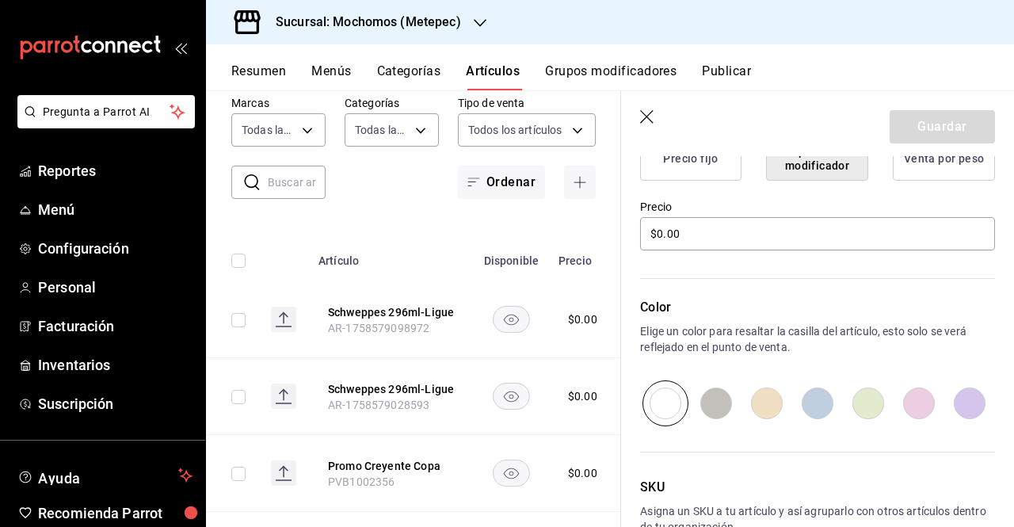
scroll to position [533, 0]
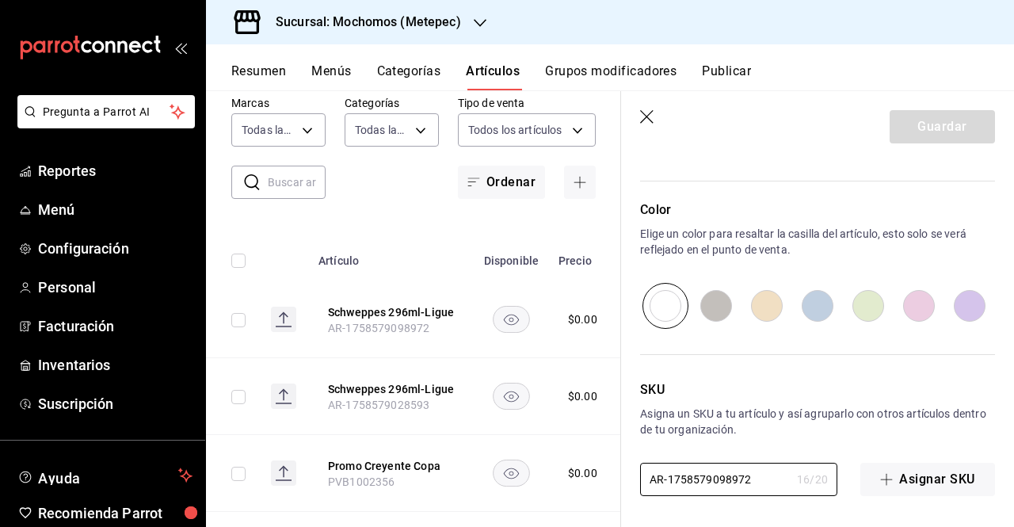
drag, startPoint x: 753, startPoint y: 481, endPoint x: 560, endPoint y: 526, distance: 198.6
click at [560, 526] on main "Artículos sucursal Para editar los artículos o cambios generales, ve a “Organiz…" at bounding box center [610, 308] width 808 height 437
paste input "PVB1002023"
type input "PVB1002023"
click at [931, 112] on button "Guardar" at bounding box center [942, 126] width 105 height 33
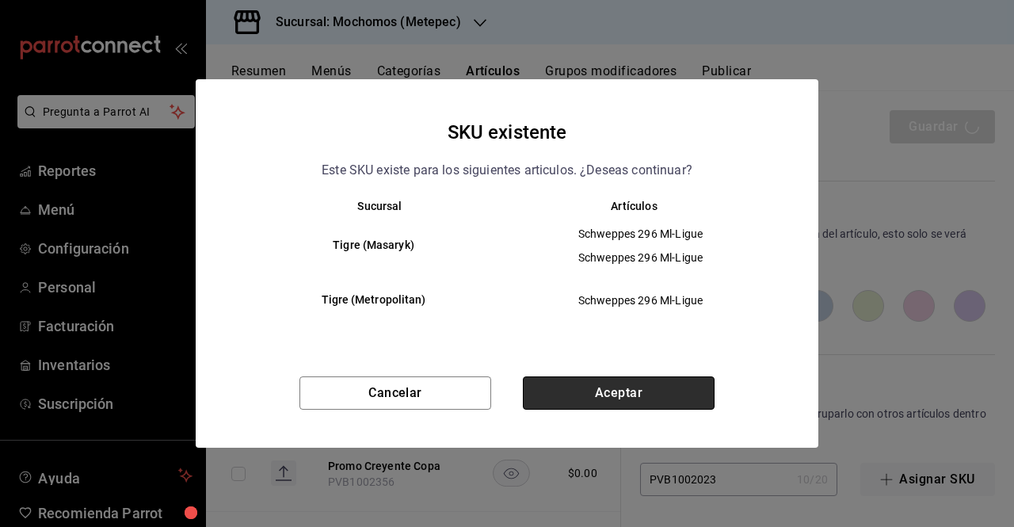
click at [661, 392] on button "Aceptar" at bounding box center [619, 392] width 192 height 33
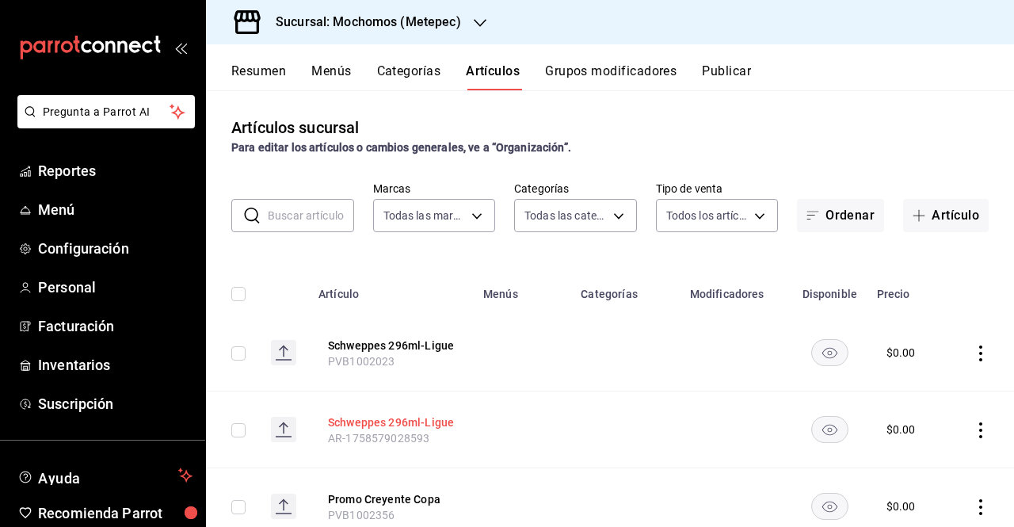
click at [411, 418] on button "Schweppes 296ml-Ligue" at bounding box center [391, 423] width 127 height 16
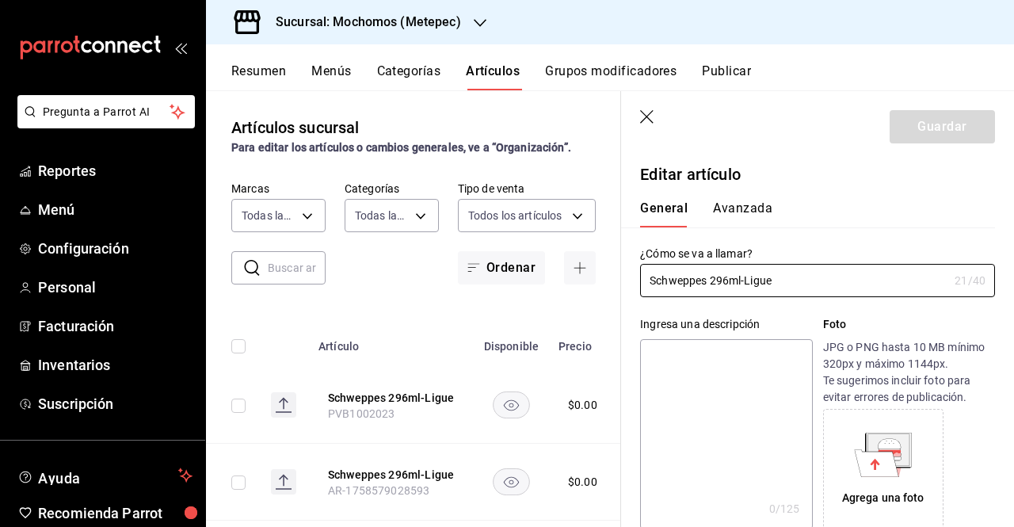
scroll to position [533, 0]
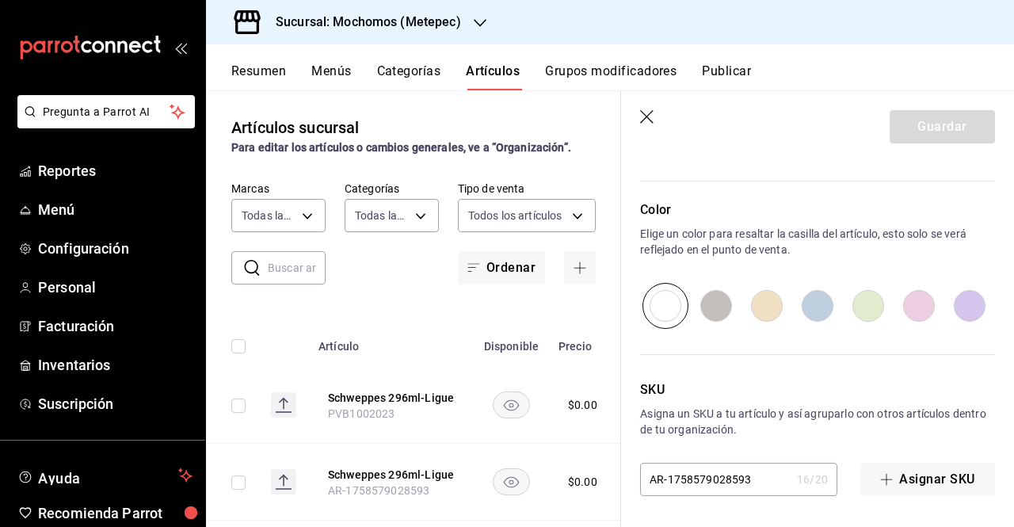
click at [768, 480] on input "AR-1758579028593" at bounding box center [715, 480] width 151 height 32
drag, startPoint x: 768, startPoint y: 480, endPoint x: 538, endPoint y: 564, distance: 244.4
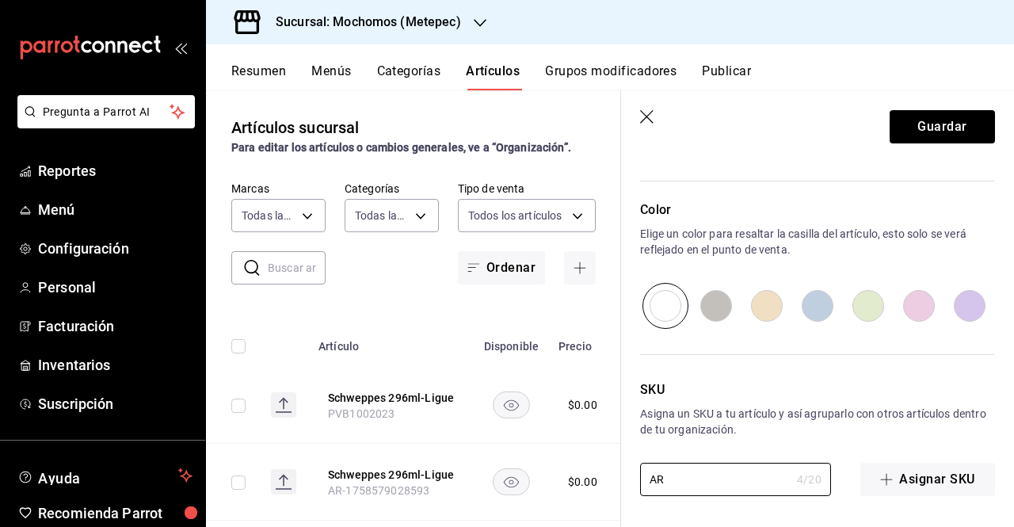
type input "A"
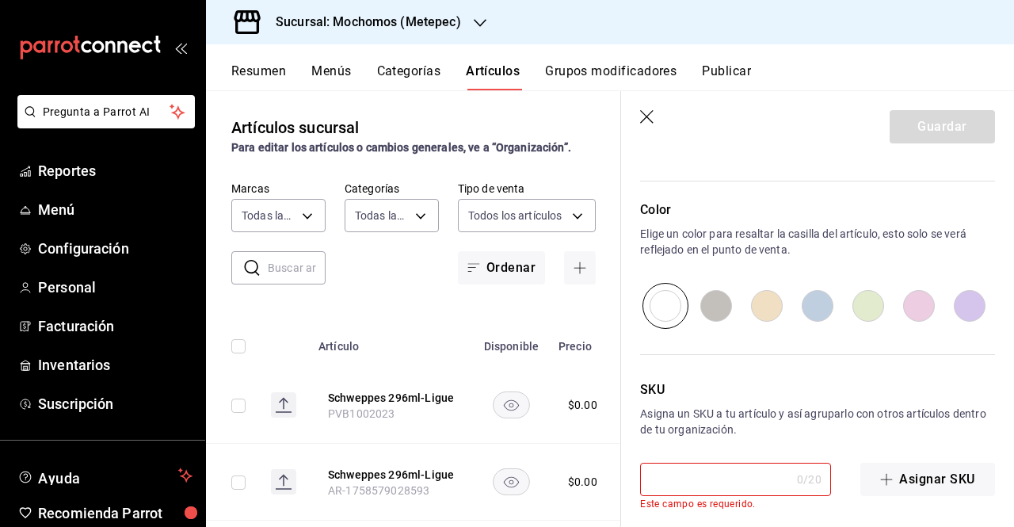
paste input "PVB1002023"
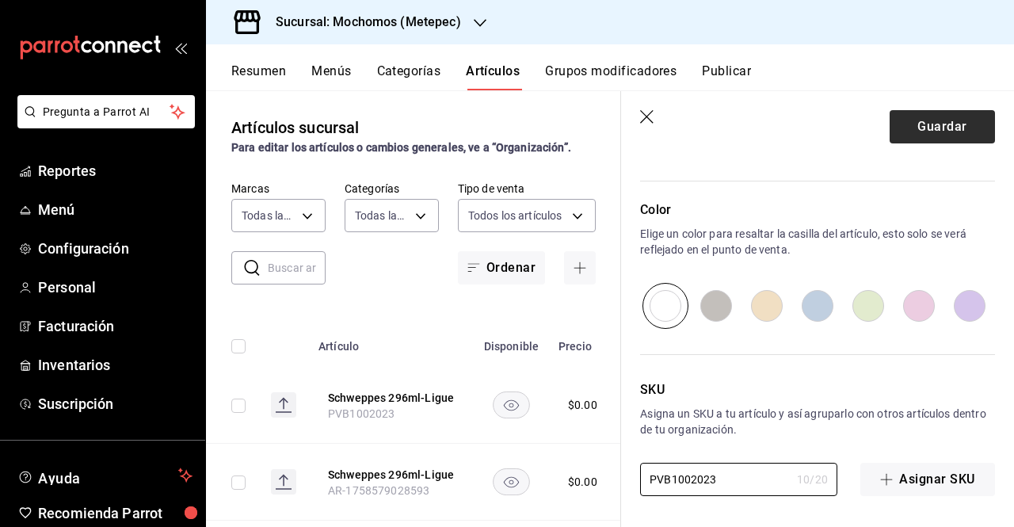
type input "PVB1002023"
click at [890, 116] on button "Guardar" at bounding box center [942, 126] width 105 height 33
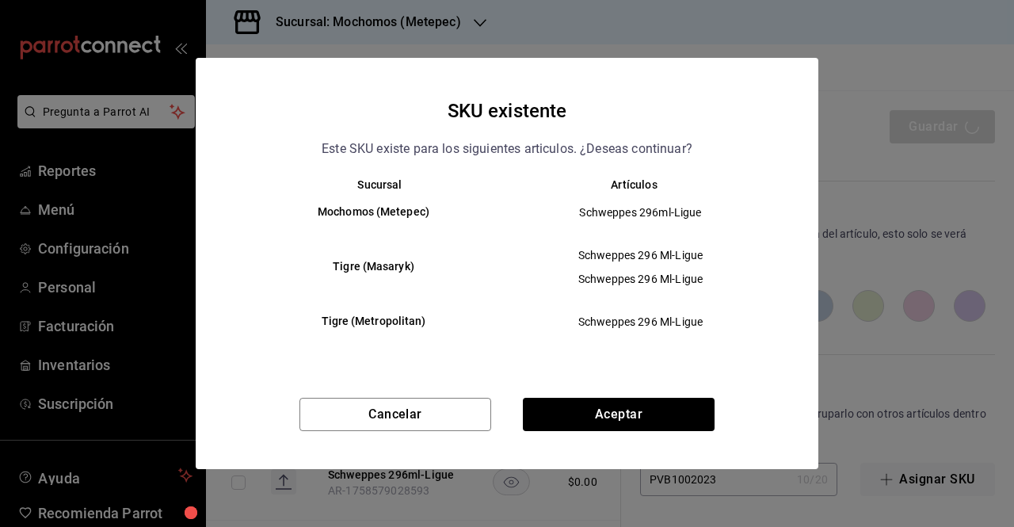
click at [625, 441] on div "Cancelar Aceptar" at bounding box center [507, 433] width 623 height 71
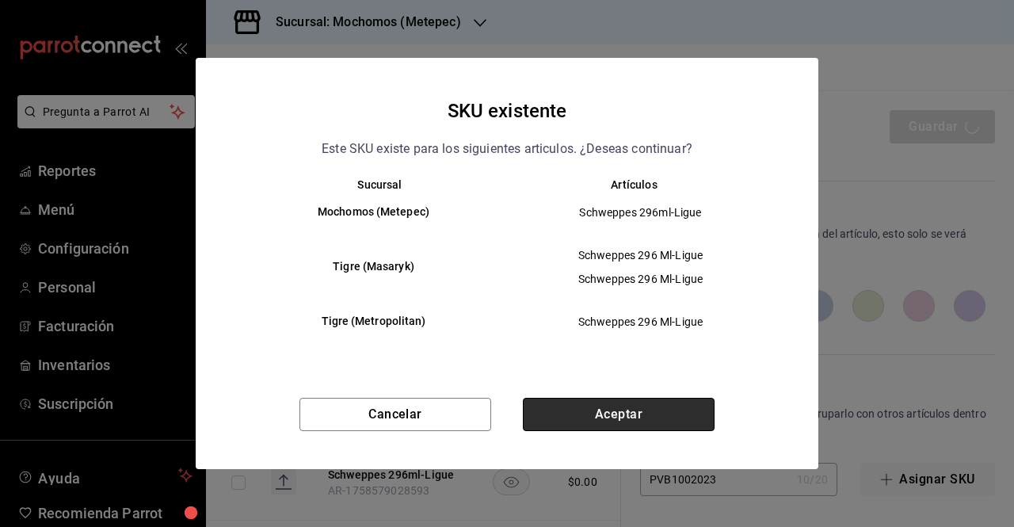
click at [628, 422] on button "Aceptar" at bounding box center [619, 414] width 192 height 33
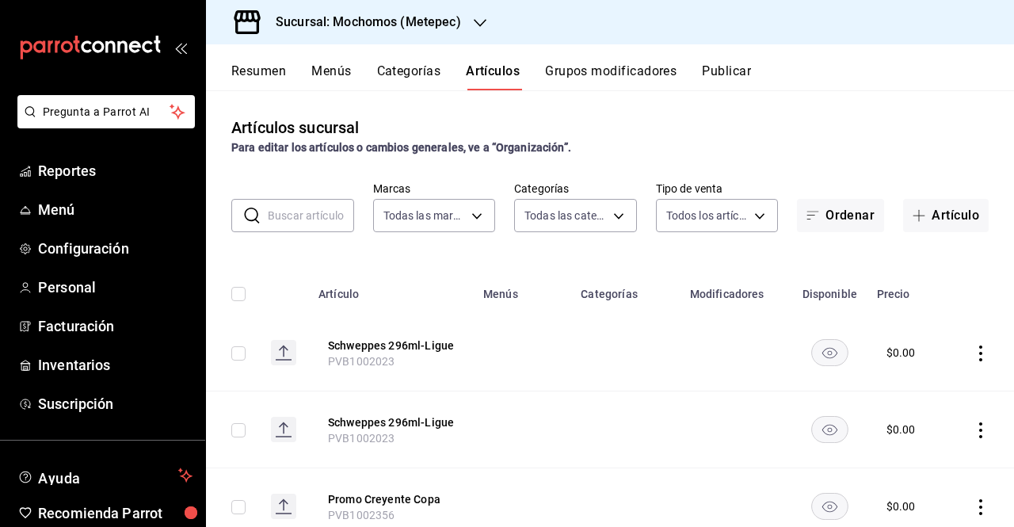
click at [735, 78] on button "Publicar" at bounding box center [726, 76] width 49 height 27
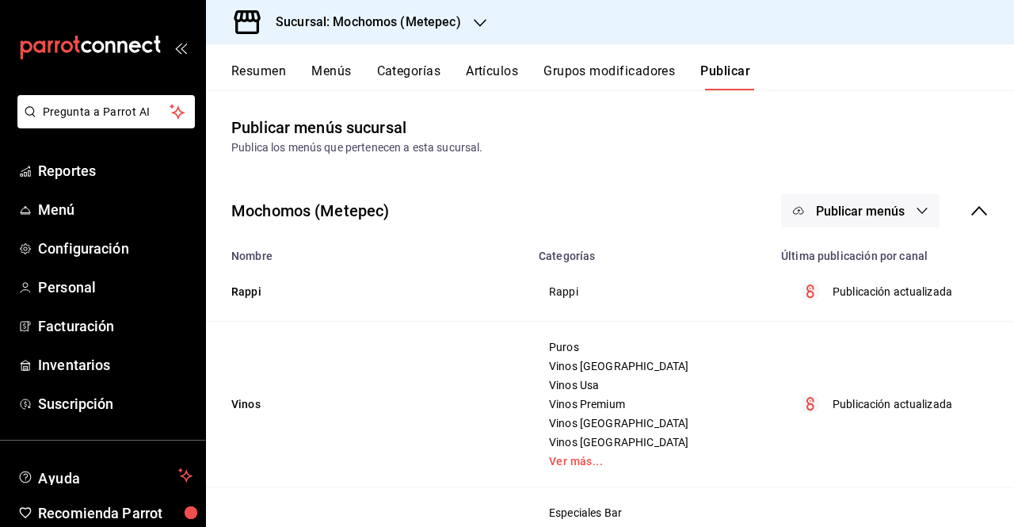
click at [873, 204] on span "Publicar menús" at bounding box center [860, 211] width 89 height 15
click at [845, 275] on li "Punto de venta" at bounding box center [850, 262] width 146 height 44
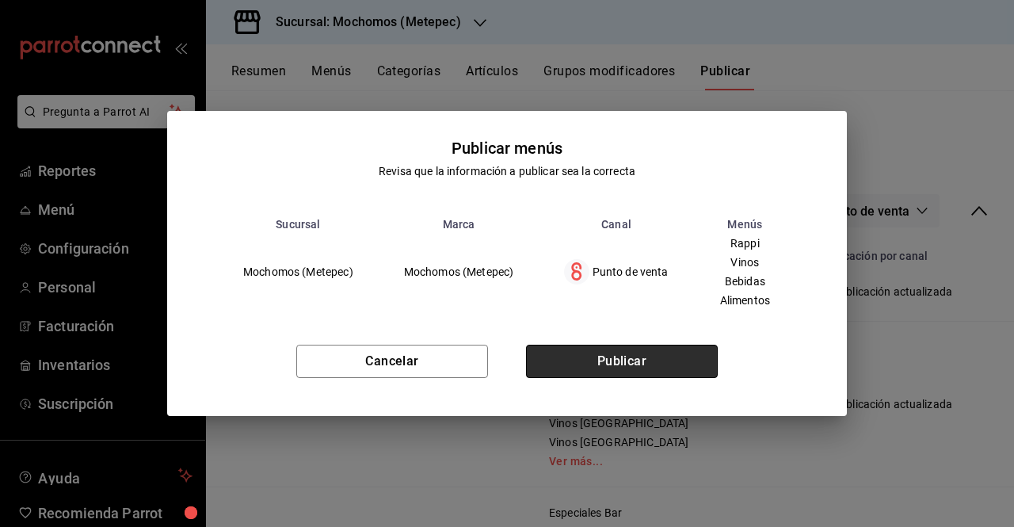
click at [697, 357] on button "Publicar" at bounding box center [622, 361] width 192 height 33
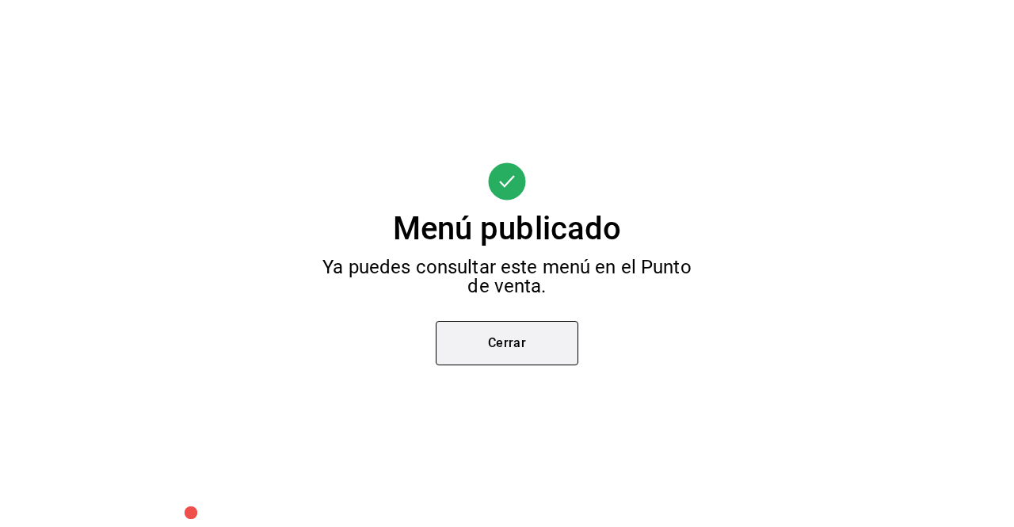
click at [541, 348] on button "Cerrar" at bounding box center [507, 343] width 143 height 44
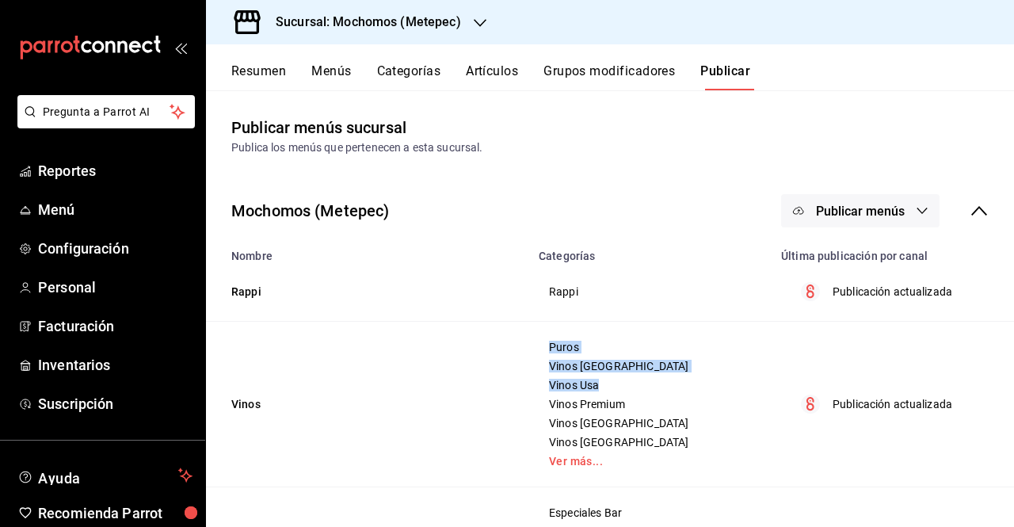
drag, startPoint x: 541, startPoint y: 348, endPoint x: 755, endPoint y: 387, distance: 216.7
click at [755, 387] on td "Puros Vinos [GEOGRAPHIC_DATA] Vinos [GEOGRAPHIC_DATA] Vinos Premium Vinos [GEOG…" at bounding box center [650, 405] width 243 height 166
click at [434, 80] on button "Categorías" at bounding box center [409, 76] width 64 height 27
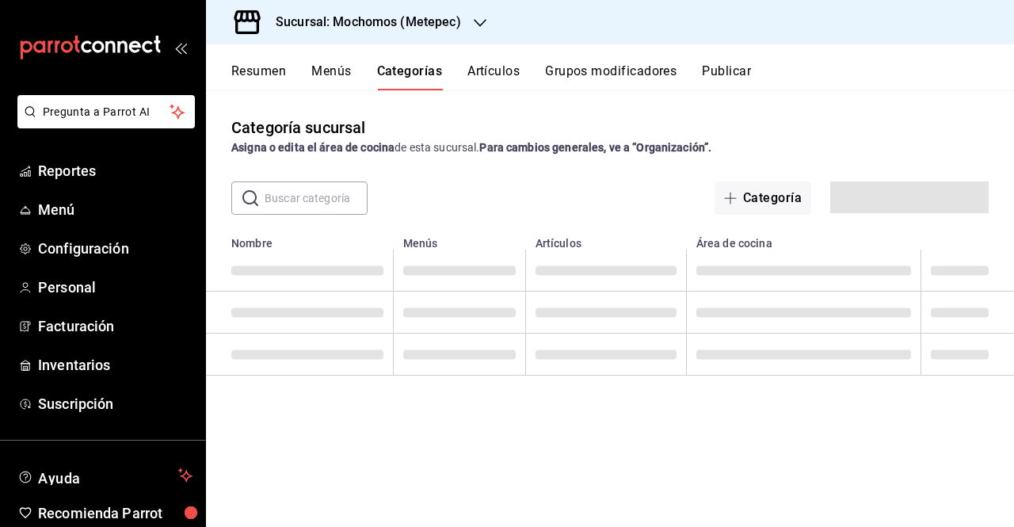
click at [454, 17] on h3 "Sucursal: Mochomos (Metepec)" at bounding box center [362, 22] width 198 height 19
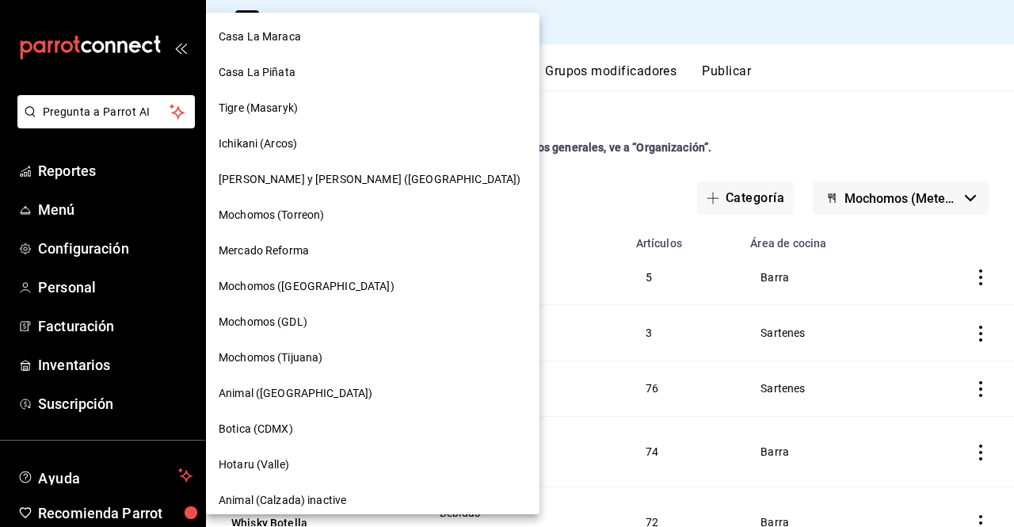
click at [319, 69] on div "Casa La Piñata" at bounding box center [373, 72] width 308 height 17
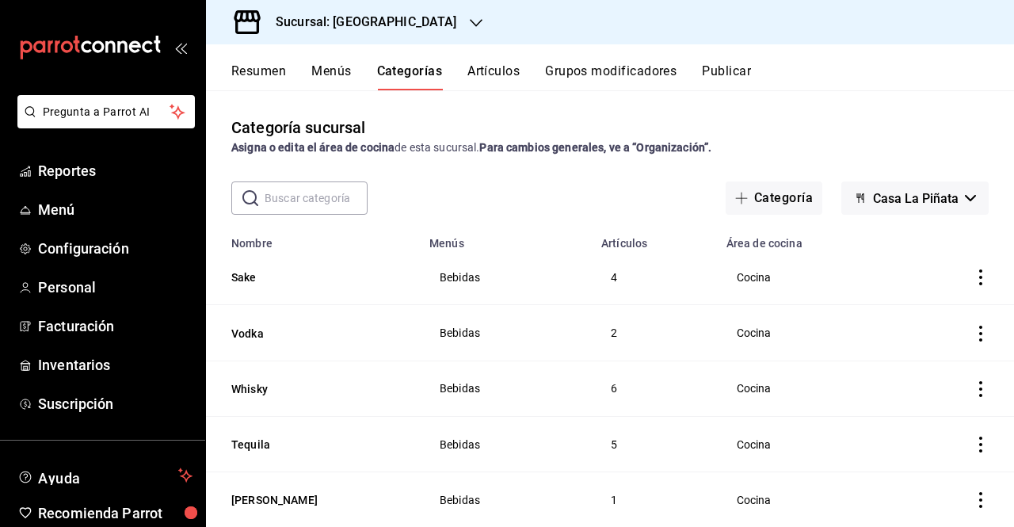
click at [495, 80] on button "Artículos" at bounding box center [494, 76] width 52 height 27
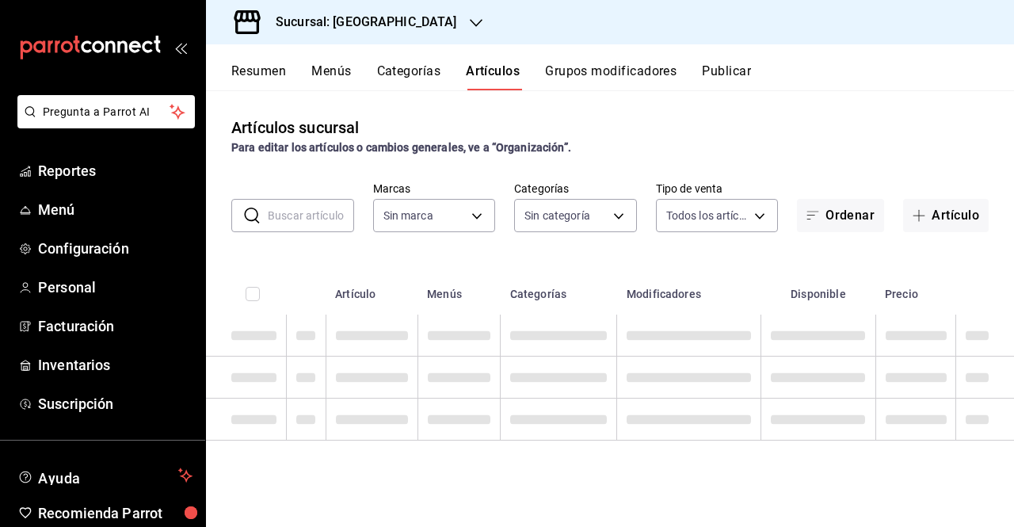
type input "18fd8c13-7b4d-4d51-bca4-54c7162e7755"
type input "d3aadcfb-9527-4ad9-960e-1a49af6822d5,a7d49338-7f98-4254-bf69-9ba15f2d56f7,7a3dc…"
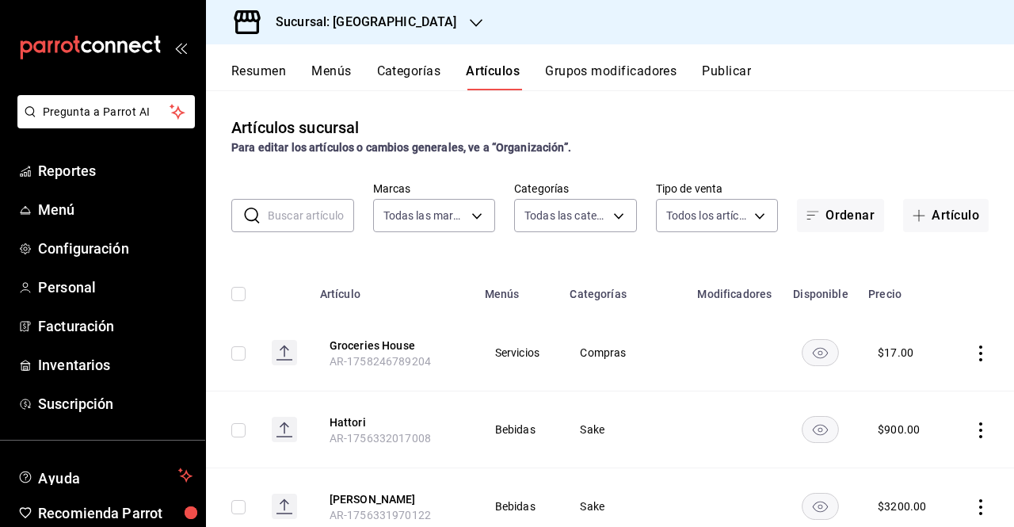
click at [629, 67] on button "Grupos modificadores" at bounding box center [611, 76] width 132 height 27
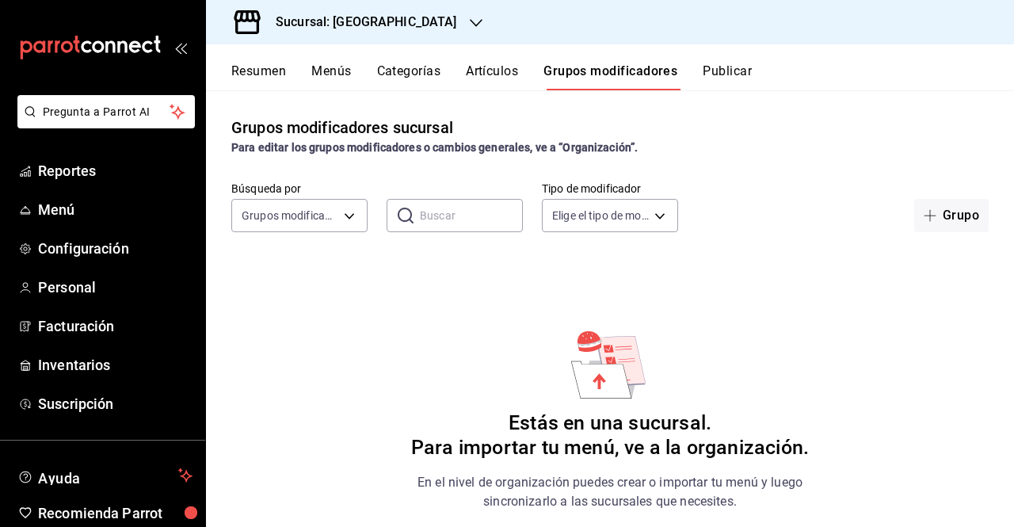
click at [494, 67] on button "Artículos" at bounding box center [492, 76] width 52 height 27
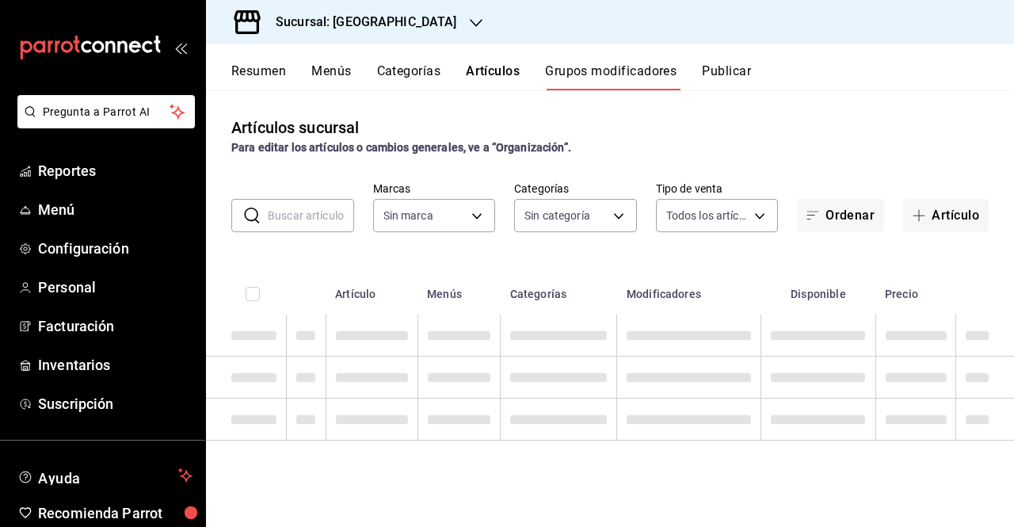
type input "18fd8c13-7b4d-4d51-bca4-54c7162e7755"
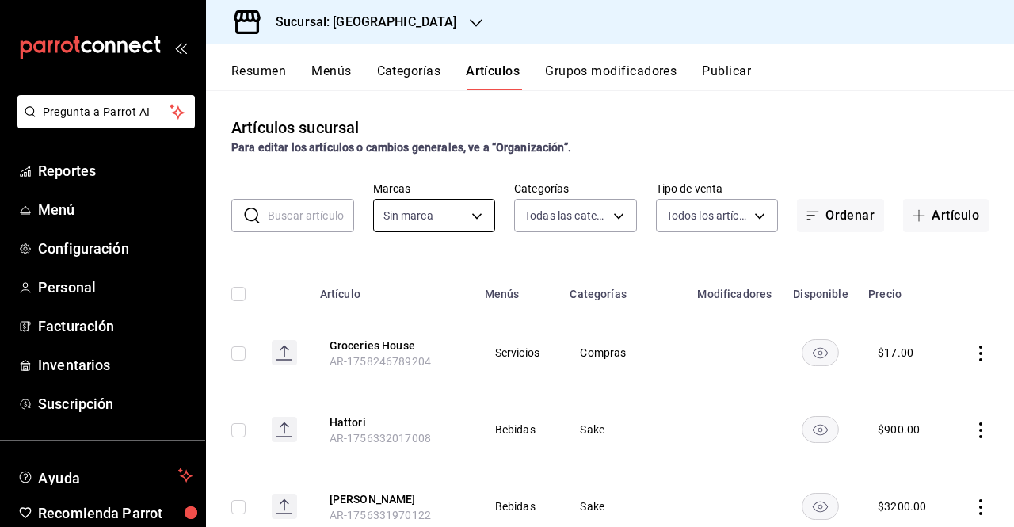
type input "d3aadcfb-9527-4ad9-960e-1a49af6822d5,a7d49338-7f98-4254-bf69-9ba15f2d56f7,7a3dc…"
type input "18fd8c13-7b4d-4d51-bca4-54c7162e7755"
click at [470, 27] on icon "button" at bounding box center [476, 23] width 13 height 13
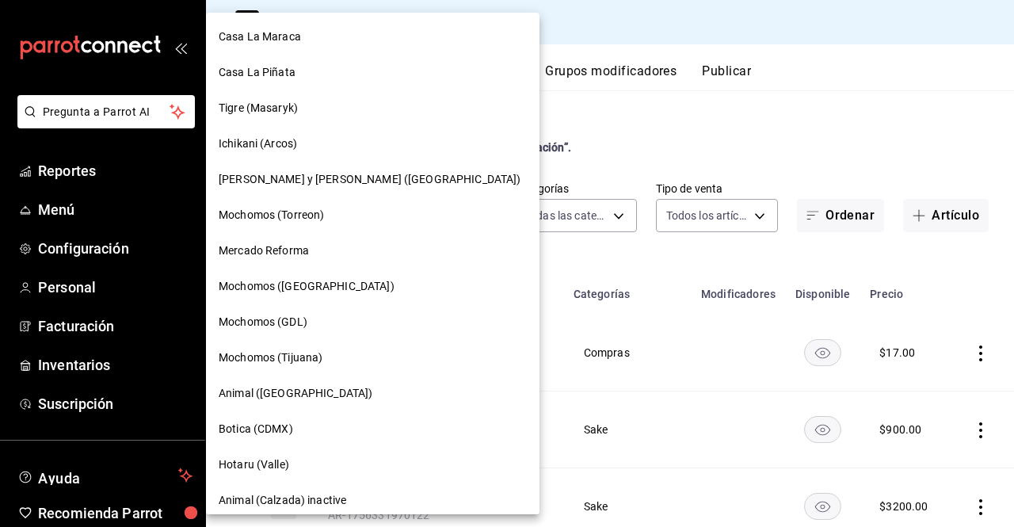
click at [593, 101] on div at bounding box center [507, 263] width 1014 height 527
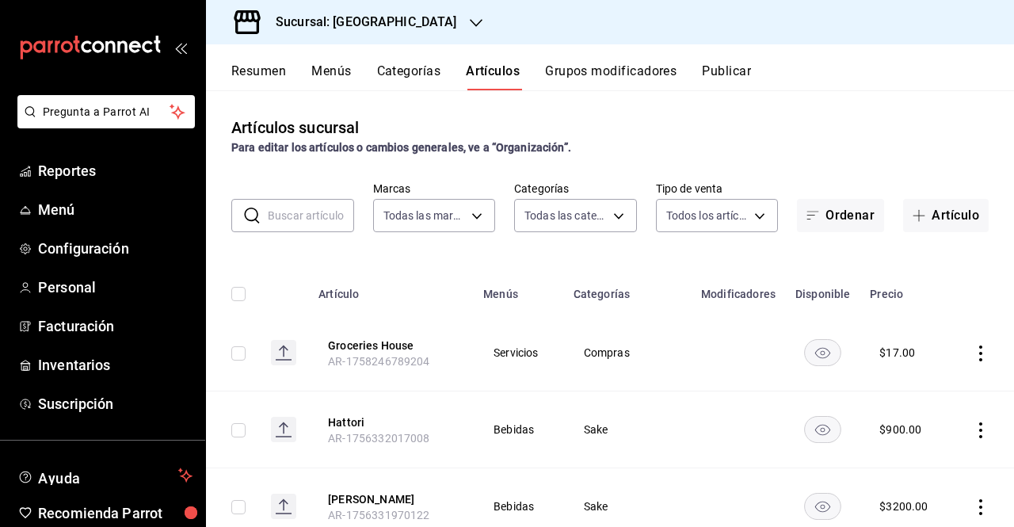
click at [426, 19] on div "Sucursal: [GEOGRAPHIC_DATA]" at bounding box center [354, 22] width 270 height 44
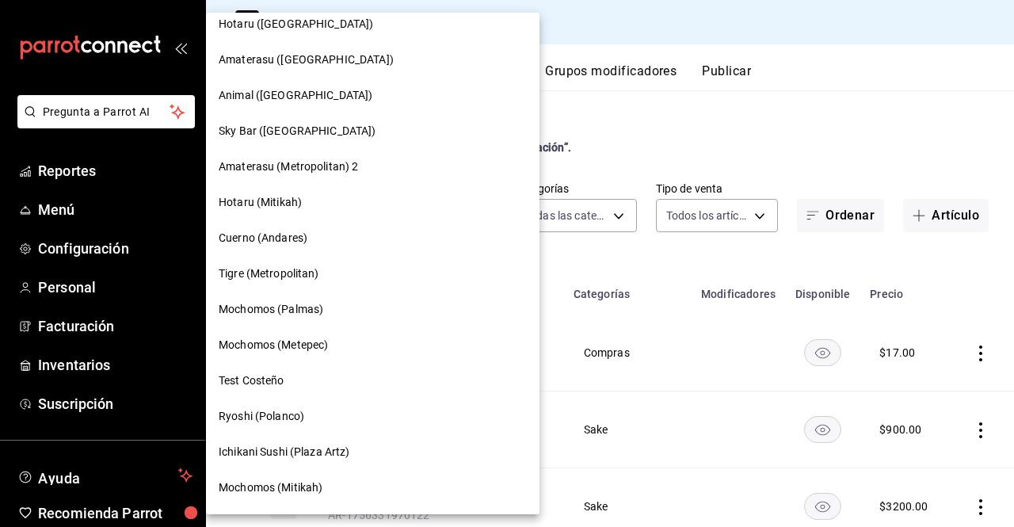
scroll to position [787, 0]
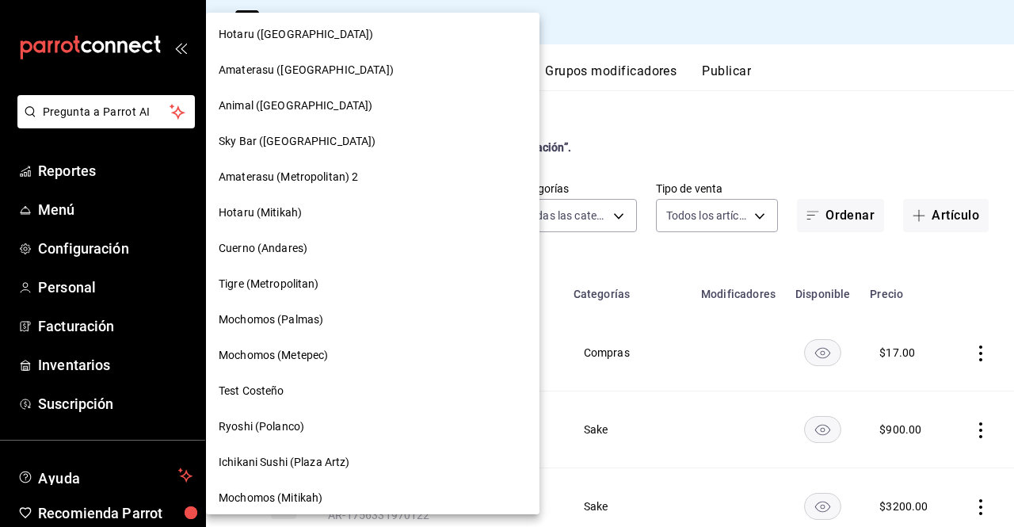
click at [368, 338] on div "Mochomos (Metepec)" at bounding box center [373, 356] width 334 height 36
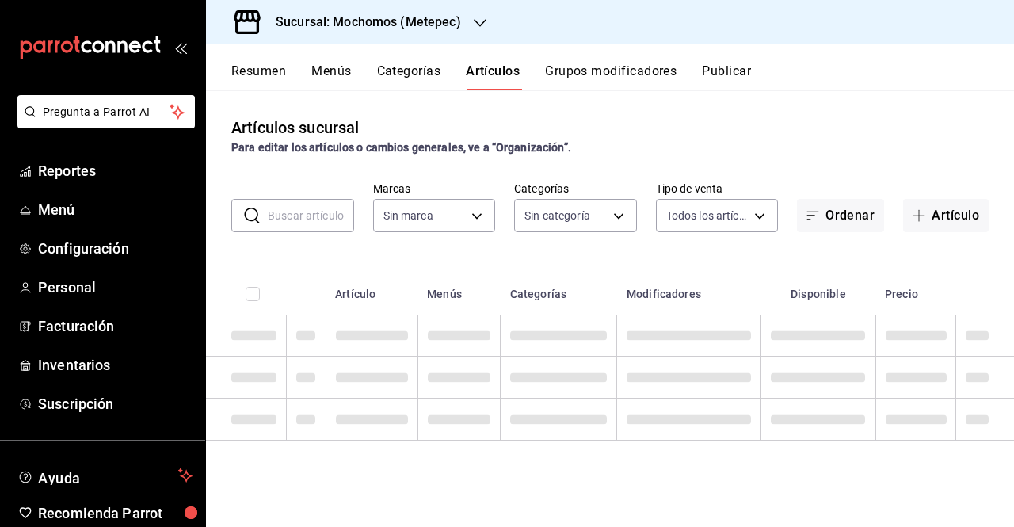
type input "c9cbc288-c827-488d-81f5-370afefb1912,46081463-7037-4dd2-a9ab-e56ff6a8fa7c,bf958…"
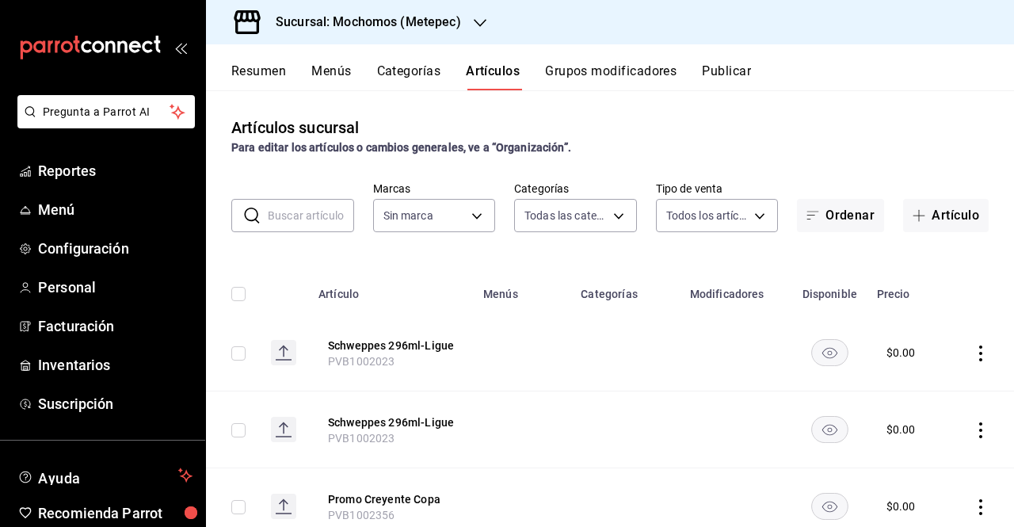
type input "2365f74e-aa6b-4392-bdf2-72765591bddf"
click at [460, 28] on h3 "Sucursal: Mochomos (Metepec)" at bounding box center [362, 22] width 198 height 19
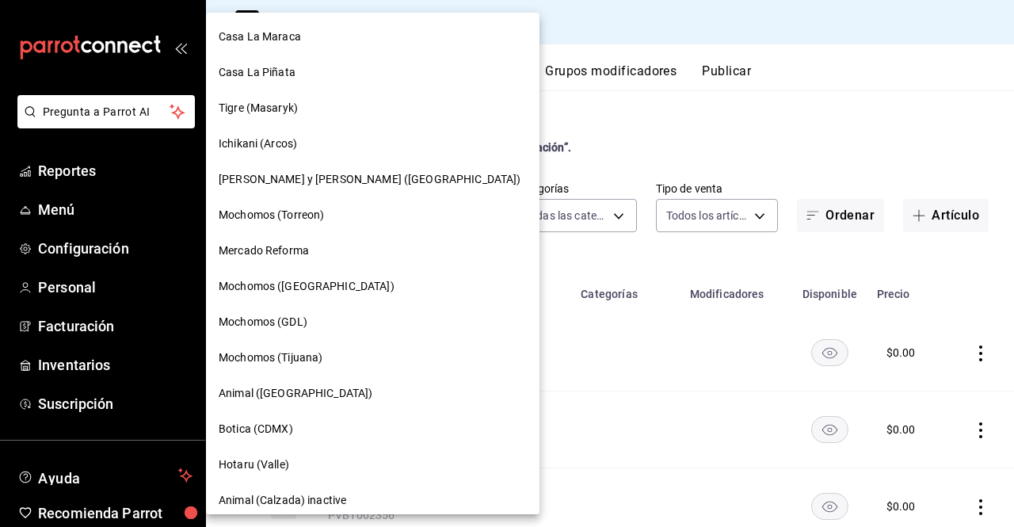
click at [460, 50] on div at bounding box center [507, 263] width 1014 height 527
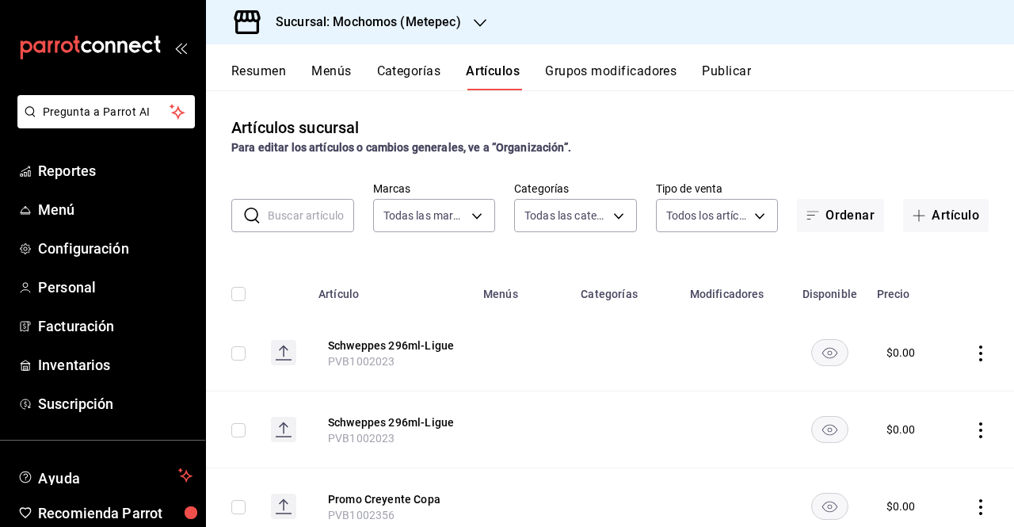
click at [464, 30] on div "Sucursal: Mochomos (Metepec)" at bounding box center [356, 22] width 274 height 44
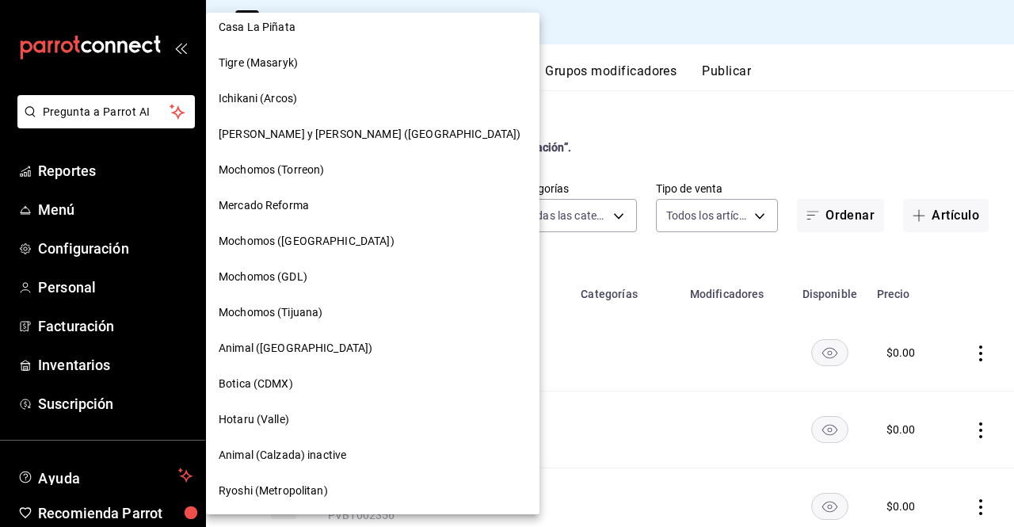
scroll to position [13, 0]
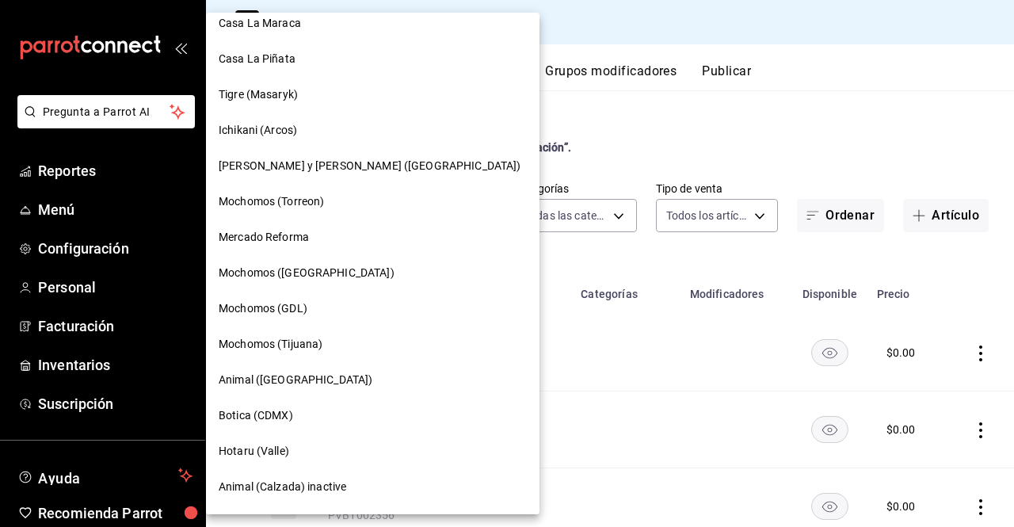
click at [320, 83] on div "Tigre (Masaryk)" at bounding box center [373, 95] width 334 height 36
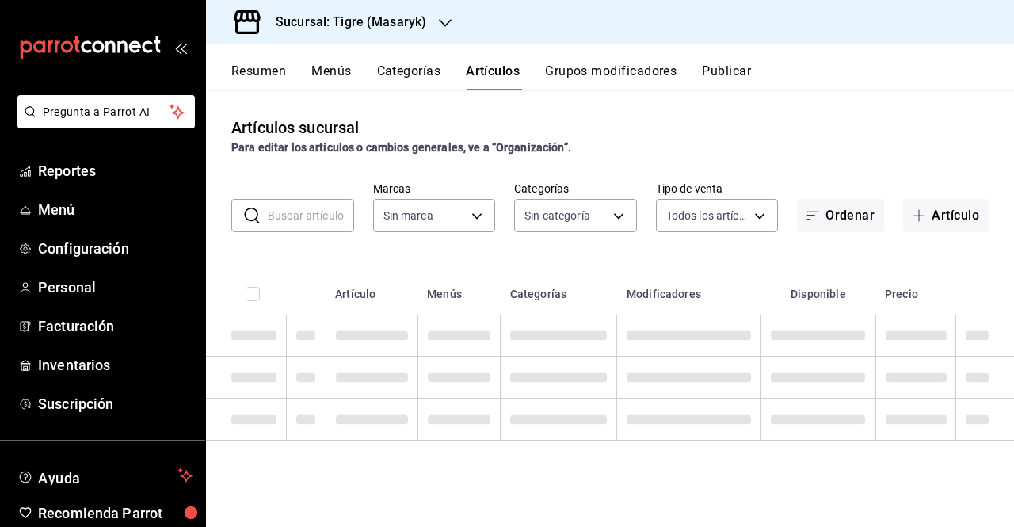
type input "7cd27861-1019-4265-ada8-0a6349b72ebc,77c47ebf-2aa7-4ca3-900f-d4e8133ed13d,d84ff…"
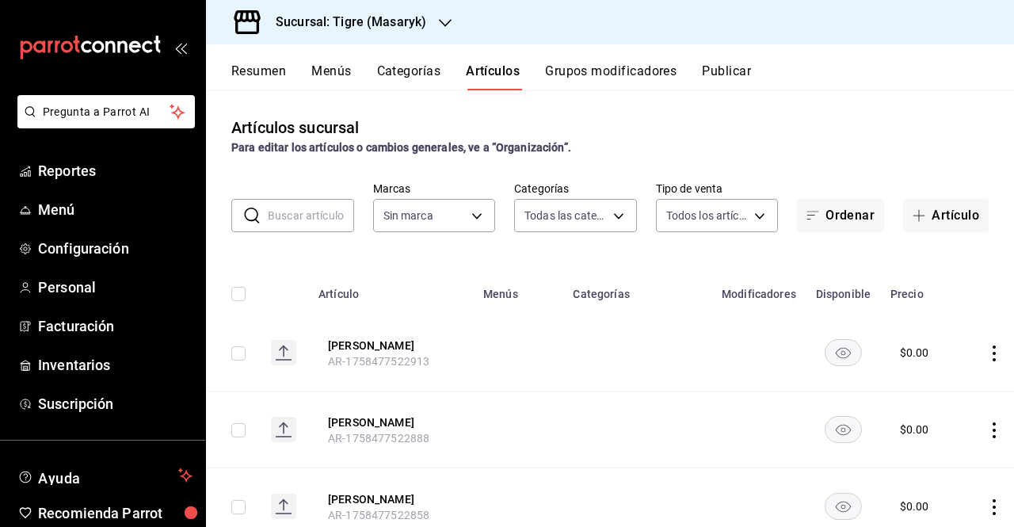
type input "0f86158e-2edf-4eb8-b958-7d07c808eb5c"
click at [311, 216] on input "text" at bounding box center [311, 216] width 86 height 32
paste input "SCHWEPPES 296 ML-LIGUE"
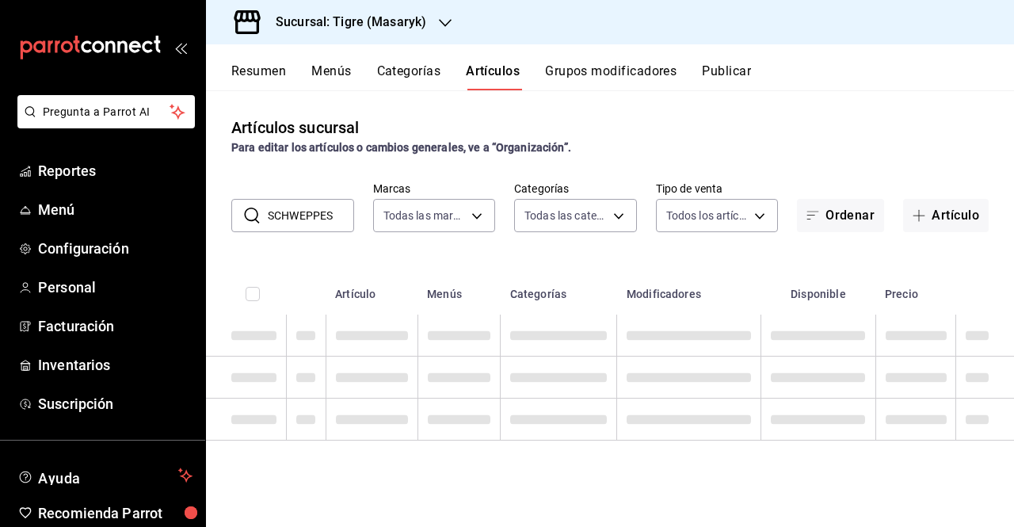
scroll to position [0, 0]
type input "S"
drag, startPoint x: 309, startPoint y: 217, endPoint x: 221, endPoint y: 230, distance: 88.9
click at [221, 230] on div "​ schw ​ Marcas Todas las marcas, Sin marca 0f86158e-2edf-4eb8-b958-7d07c808eb5…" at bounding box center [610, 206] width 808 height 51
paste input "PVB1002023"
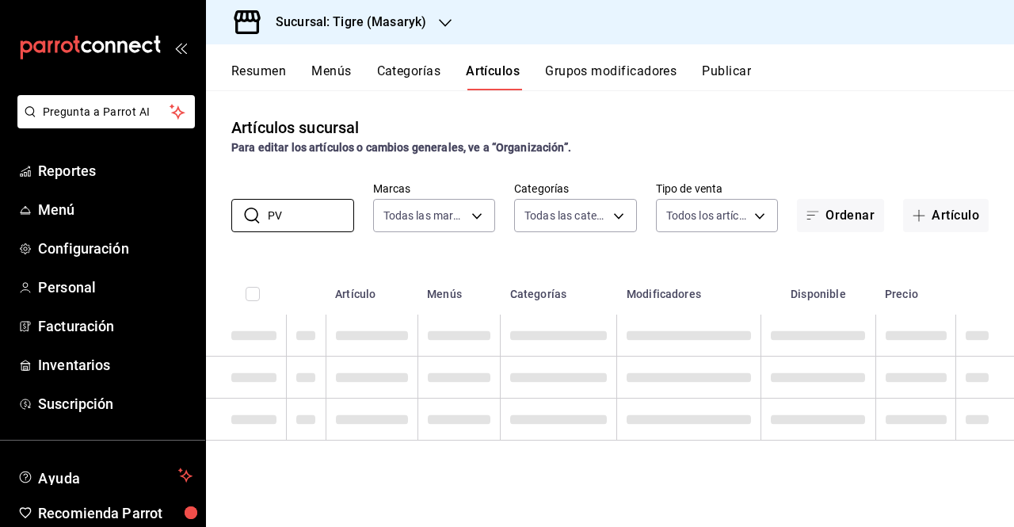
type input "P"
click at [669, 75] on button "Grupos modificadores" at bounding box center [611, 76] width 132 height 27
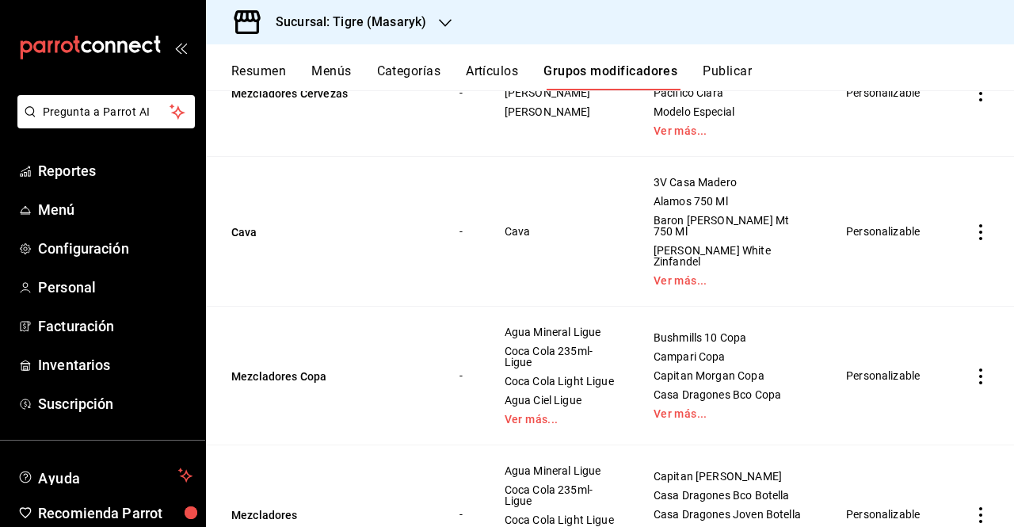
scroll to position [300, 0]
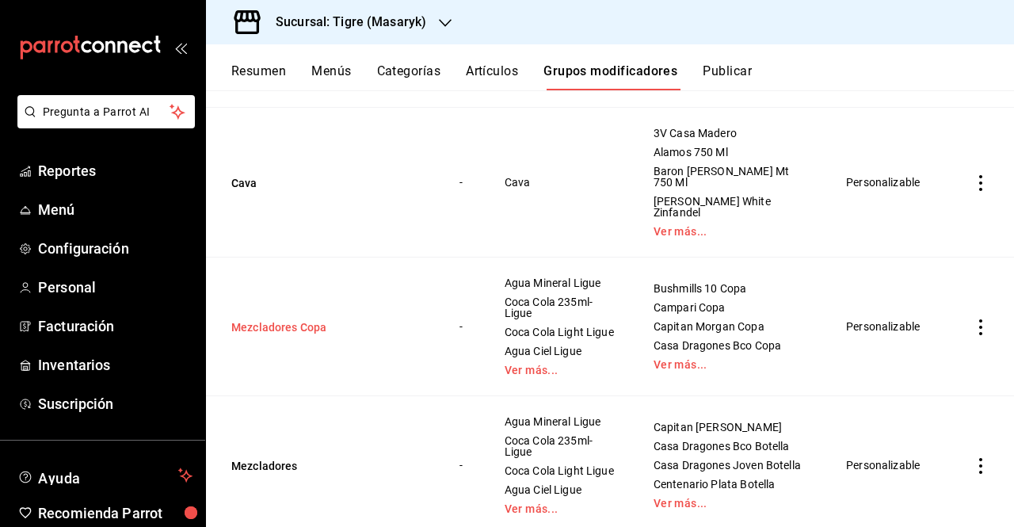
click at [303, 319] on button "Mezcladores Copa" at bounding box center [326, 327] width 190 height 16
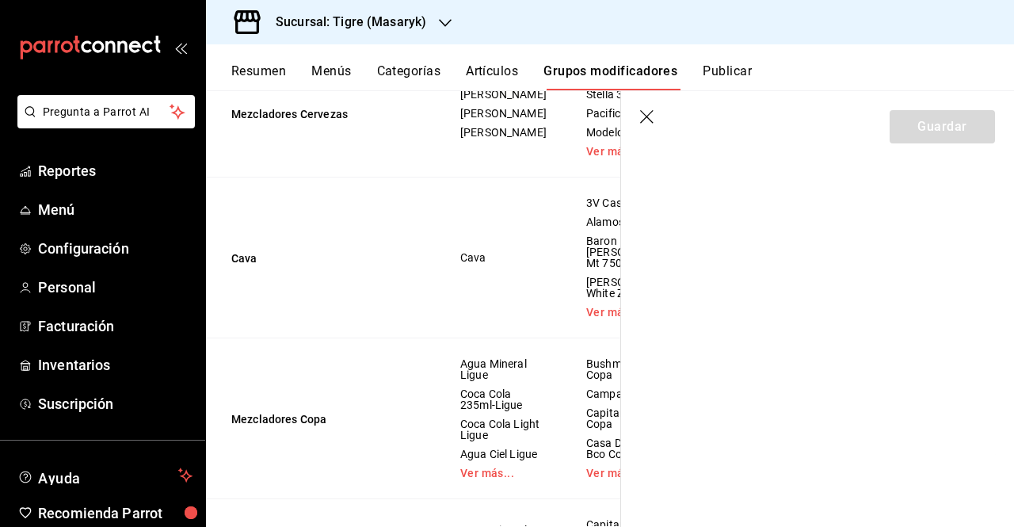
drag, startPoint x: 1014, startPoint y: 187, endPoint x: 1013, endPoint y: 225, distance: 38.1
click at [1013, 225] on section "Guardar" at bounding box center [817, 309] width 393 height 436
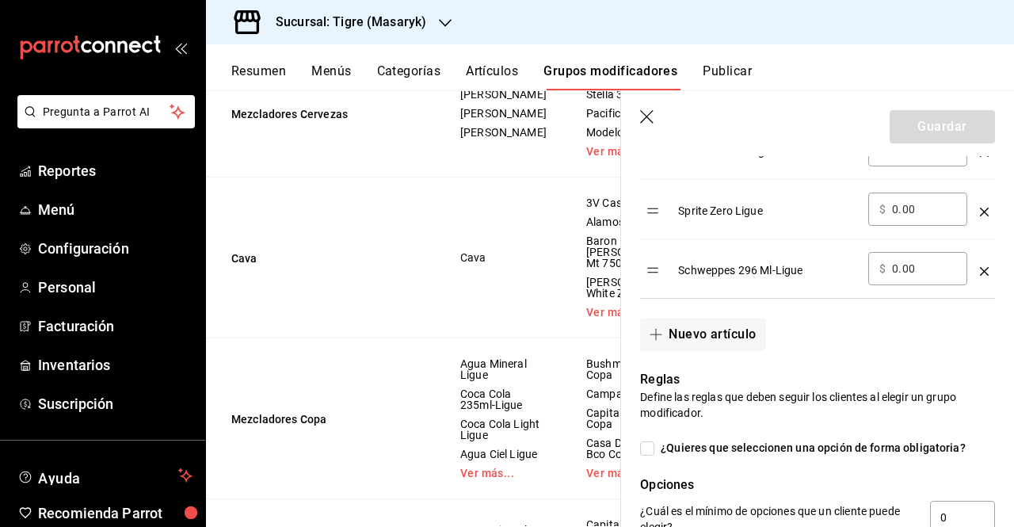
scroll to position [1055, 0]
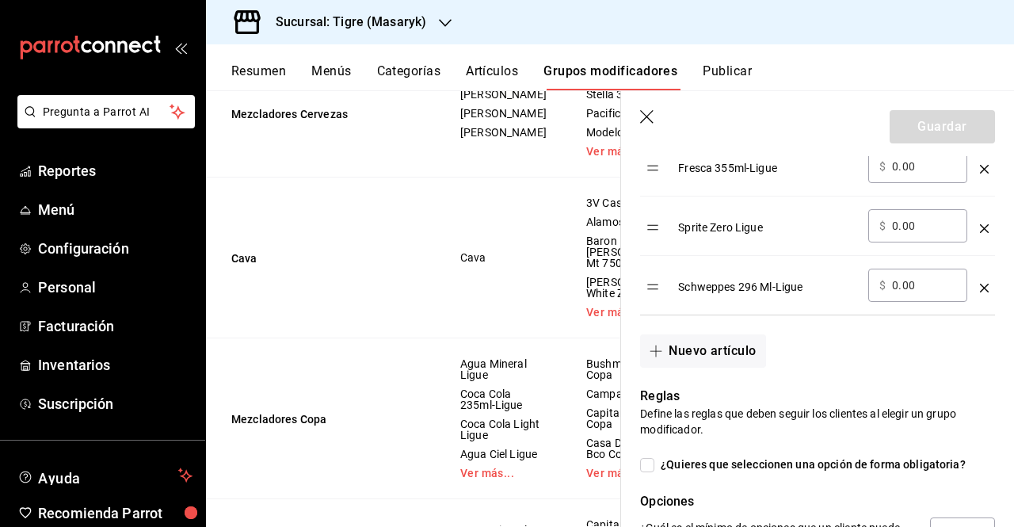
click at [645, 120] on icon "button" at bounding box center [648, 118] width 16 height 16
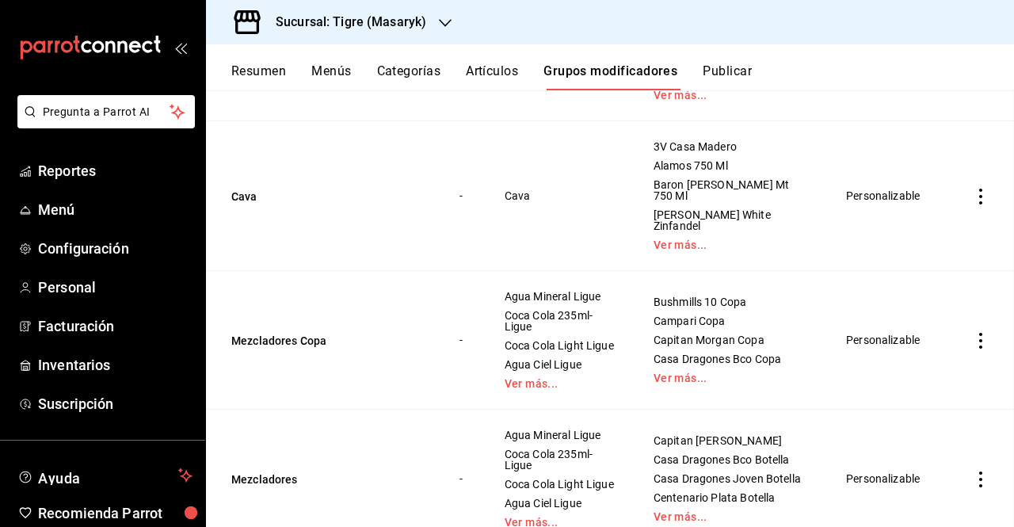
scroll to position [247, 0]
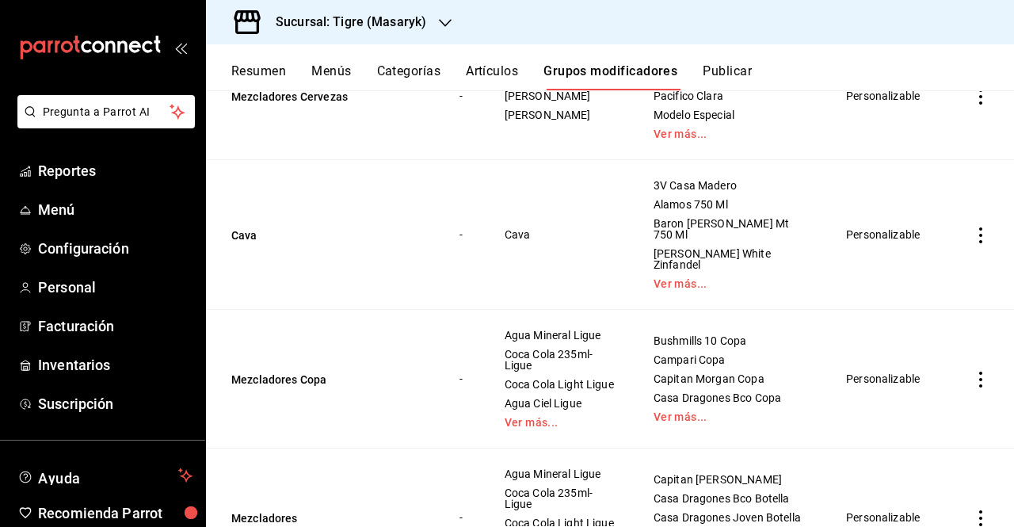
click at [310, 20] on h3 "Sucursal: Tigre (Masaryk)" at bounding box center [344, 22] width 163 height 19
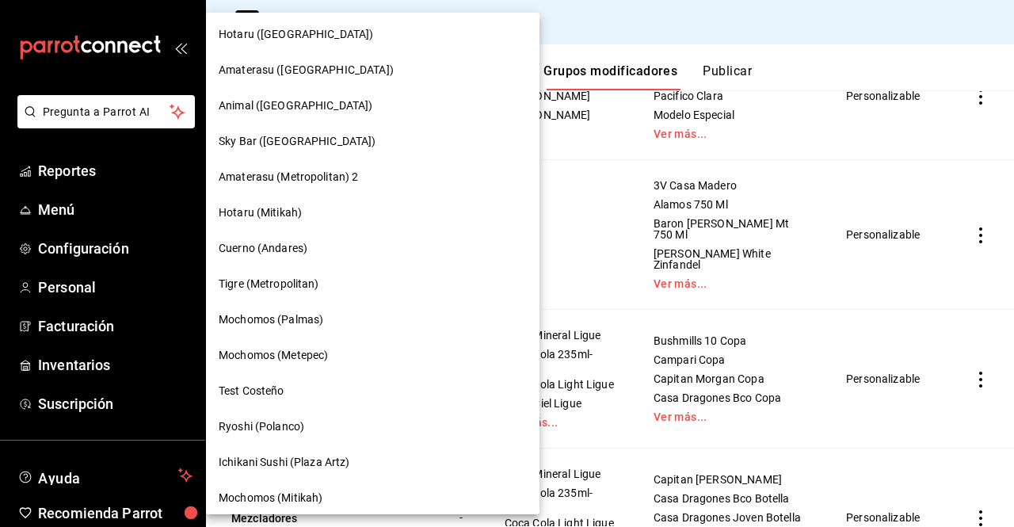
scroll to position [777, 0]
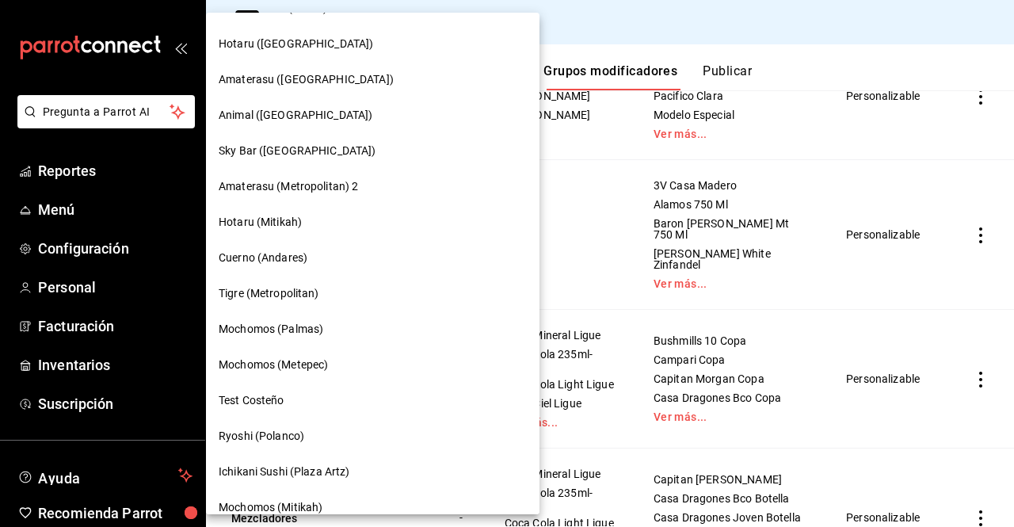
click at [459, 294] on div at bounding box center [507, 263] width 1014 height 527
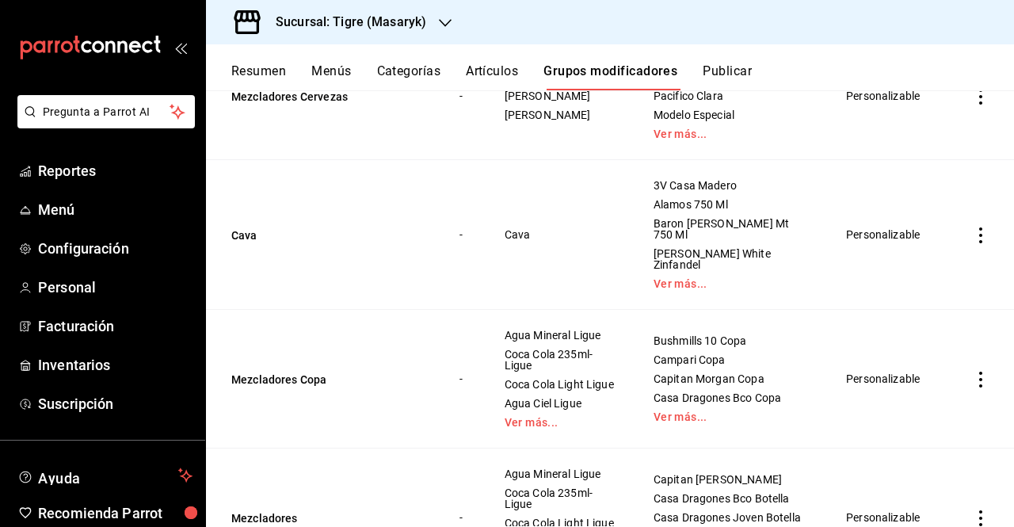
click at [338, 30] on h3 "Sucursal: Tigre (Masaryk)" at bounding box center [344, 22] width 163 height 19
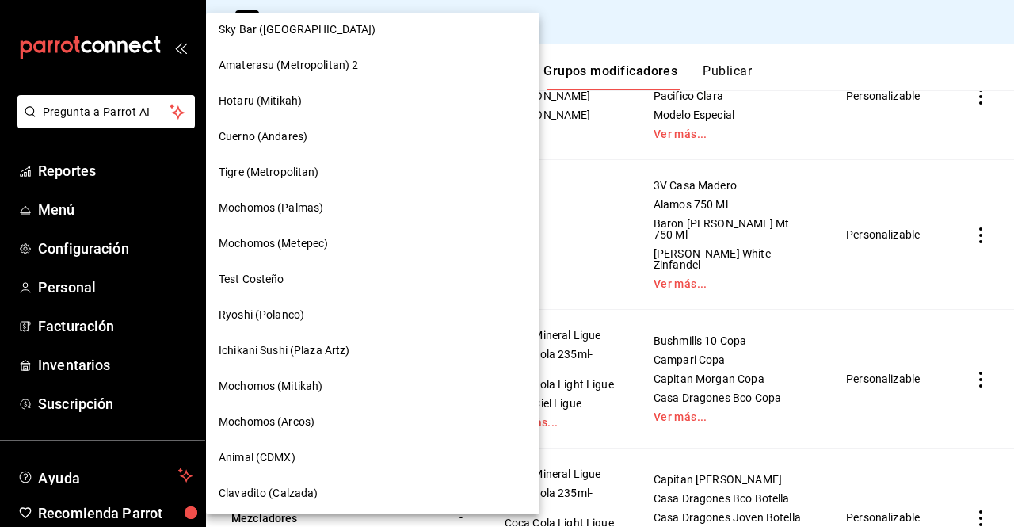
scroll to position [893, 0]
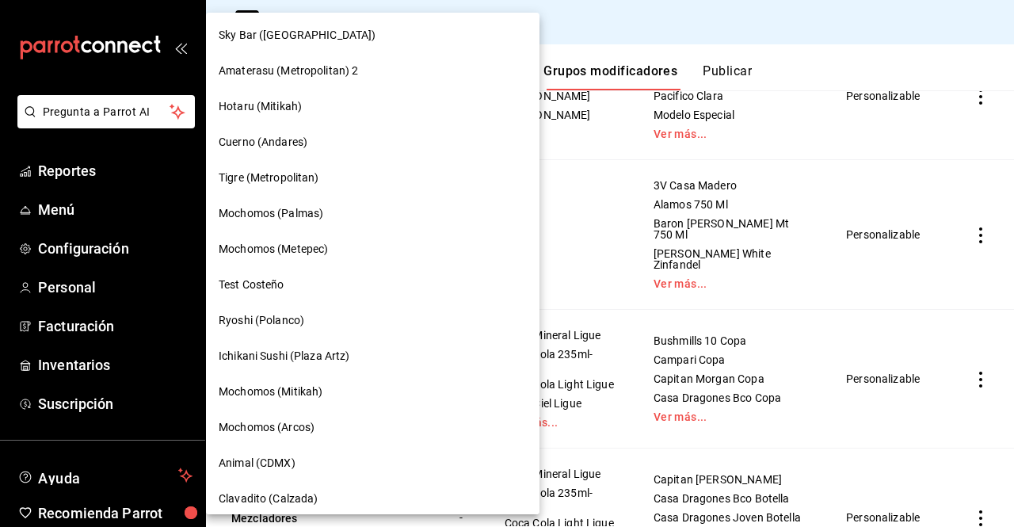
click at [342, 249] on div "Mochomos (Metepec)" at bounding box center [373, 249] width 308 height 17
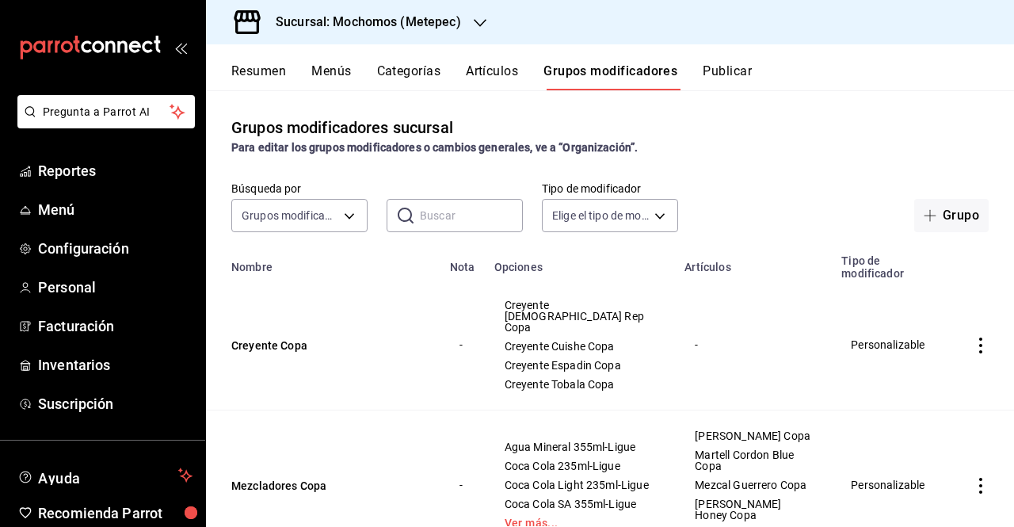
click at [357, 56] on div "Resumen Menús Categorías Artículos Grupos modificadores Publicar" at bounding box center [610, 67] width 808 height 46
click at [368, 65] on div "Resumen Menús Categorías Artículos Grupos modificadores Publicar" at bounding box center [622, 76] width 783 height 27
click at [382, 67] on button "Categorías" at bounding box center [409, 76] width 64 height 27
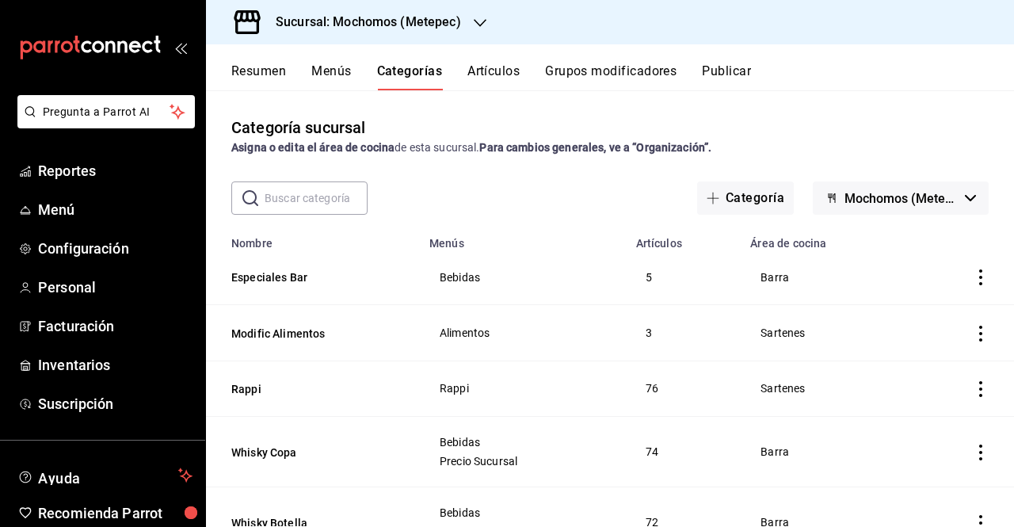
click at [477, 17] on icon "button" at bounding box center [480, 23] width 13 height 13
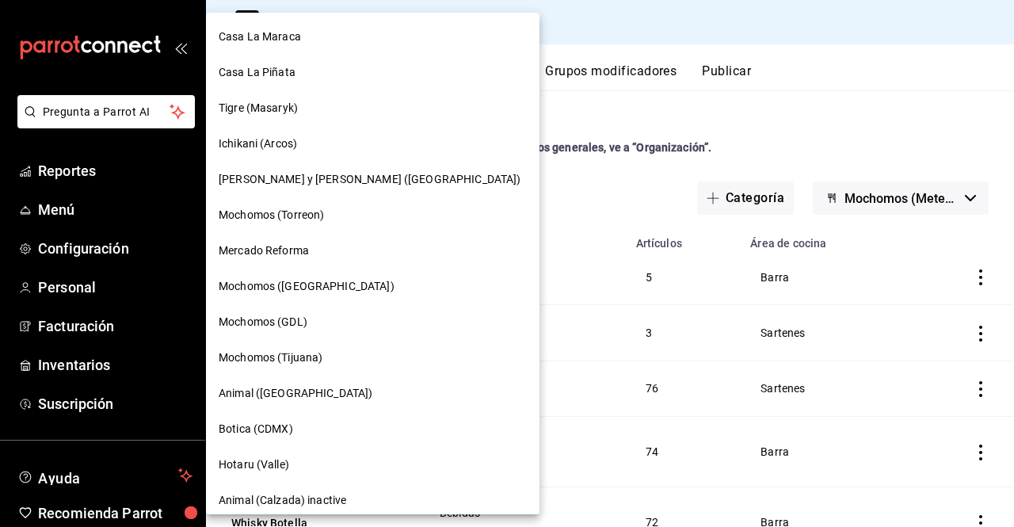
click at [514, 115] on div at bounding box center [507, 263] width 1014 height 527
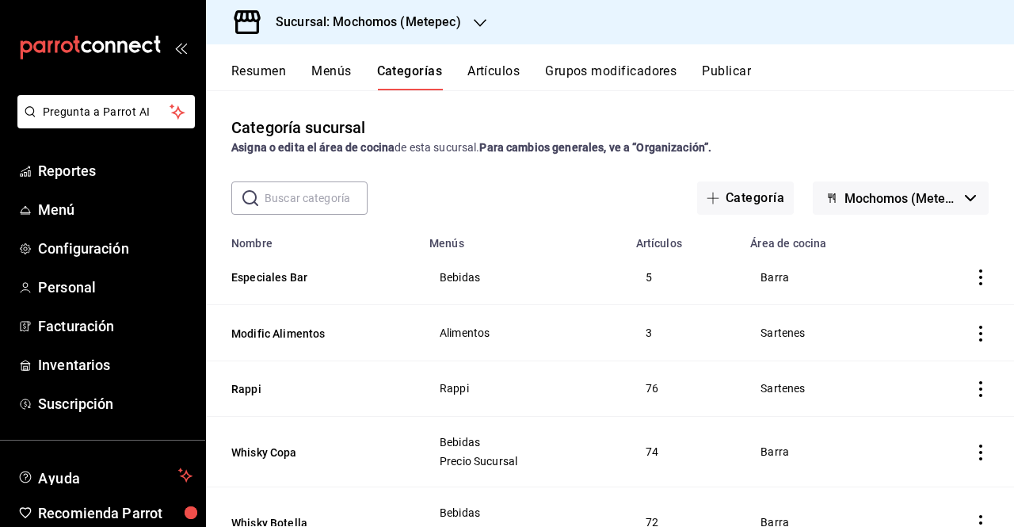
click at [320, 196] on input "text" at bounding box center [316, 198] width 103 height 32
click at [488, 86] on button "Artículos" at bounding box center [494, 76] width 52 height 27
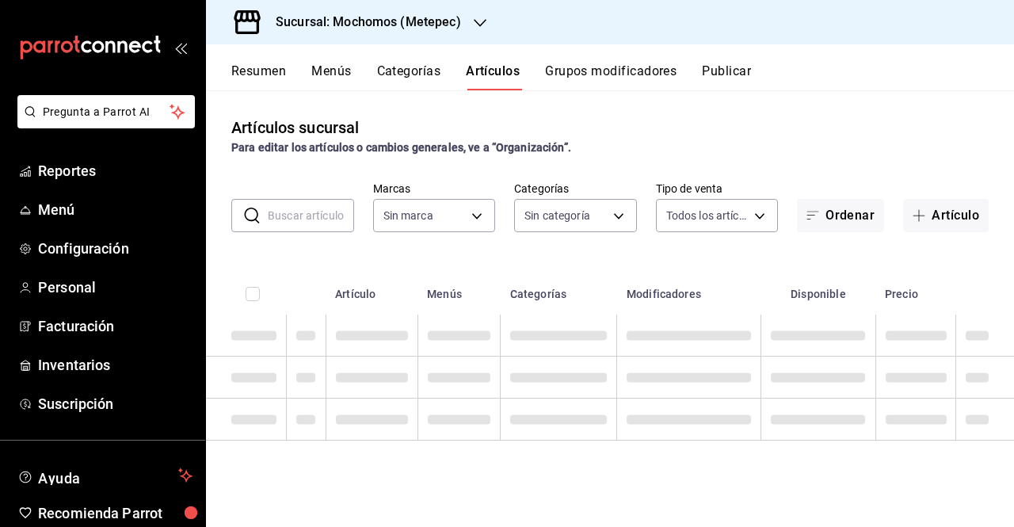
click at [330, 205] on input "text" at bounding box center [311, 216] width 86 height 32
paste input "PVA1000402"
type input "PVA1000402"
type input "2365f74e-aa6b-4392-bdf2-72765591bddf"
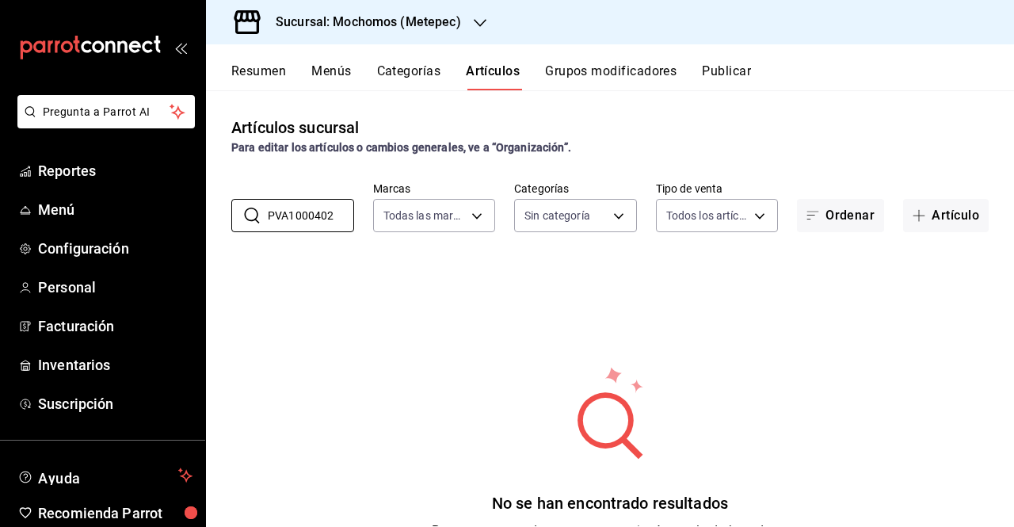
click at [480, 33] on div "Sucursal: Mochomos (Metepec)" at bounding box center [356, 22] width 274 height 44
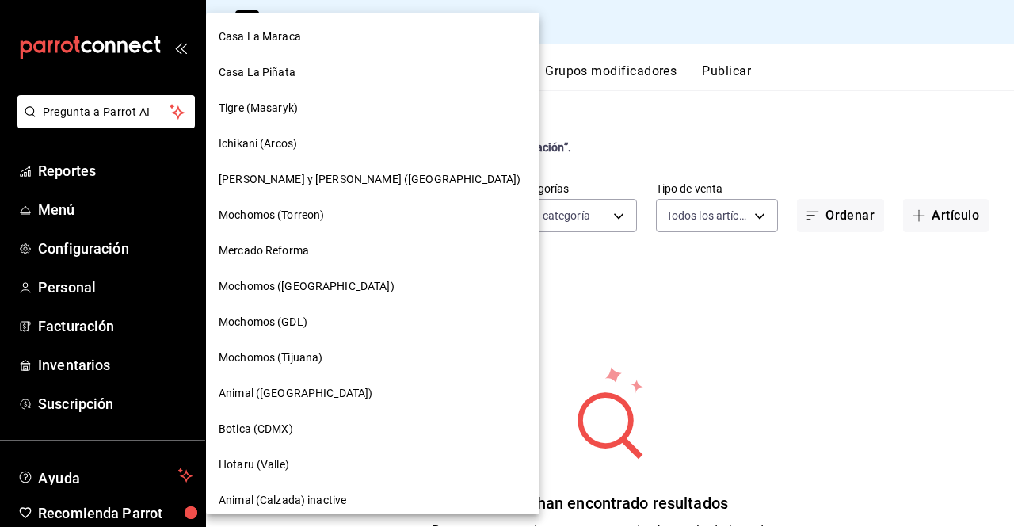
click at [279, 294] on span "Mochomos ([GEOGRAPHIC_DATA])" at bounding box center [307, 286] width 176 height 17
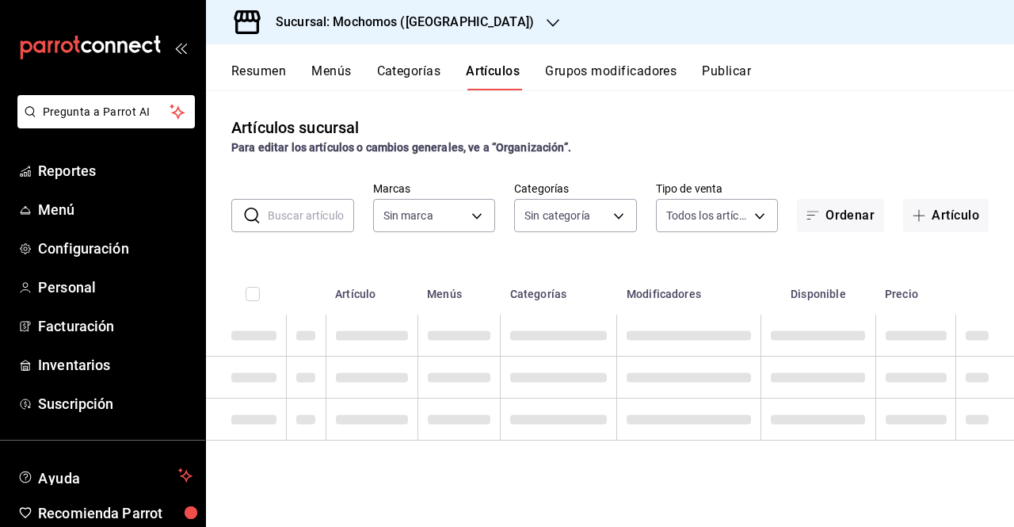
click at [338, 225] on input "text" at bounding box center [311, 216] width 86 height 32
type input "2d195258-a112-483e-9c41-0e6351594330,d48f3e9a-3ab1-4b8f-8ab3-d3938f1810f2,a94d4…"
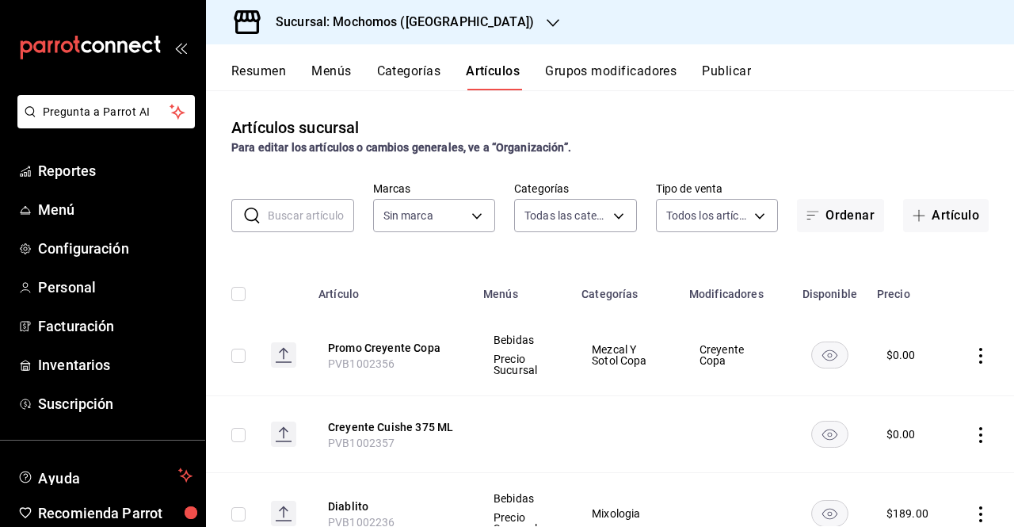
drag, startPoint x: 338, startPoint y: 225, endPoint x: 309, endPoint y: 220, distance: 29.1
click at [309, 220] on input "text" at bounding box center [311, 216] width 86 height 32
paste input "PVA1000402"
type input "PVA1000402"
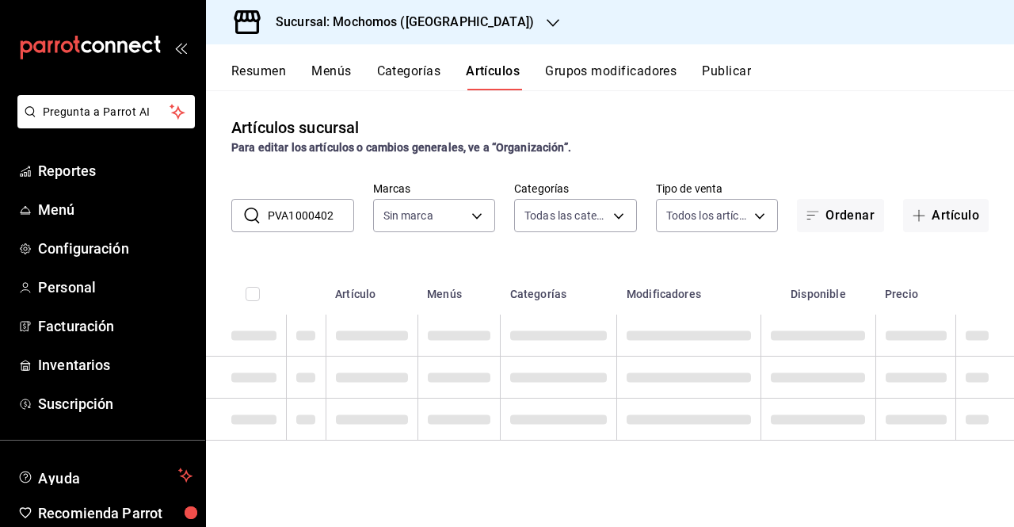
type input "562d5b5b-21a2-4ace-a941-66278f4a6c49"
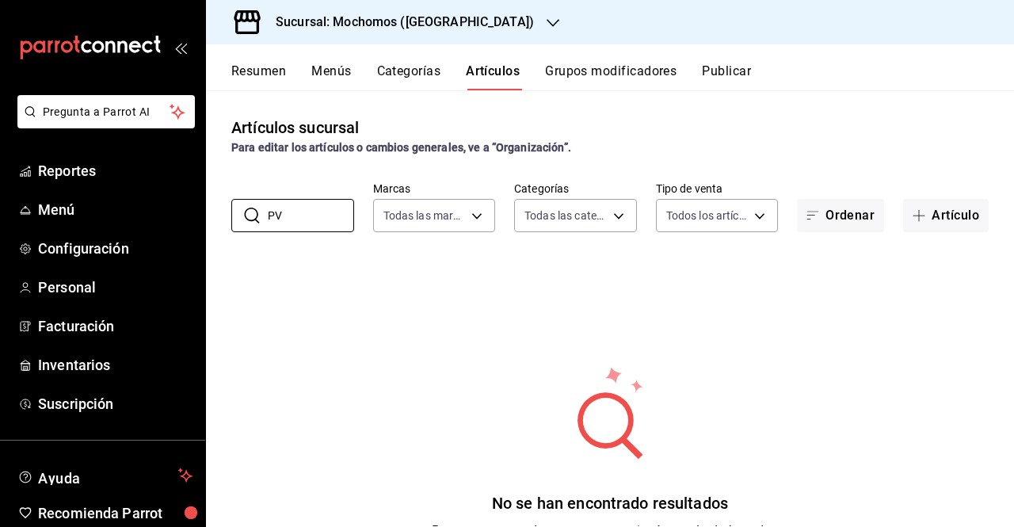
type input "P"
click at [735, 277] on div "No se han encontrado resultados Parece que no podemos encontrar ningún resultad…" at bounding box center [610, 462] width 808 height 396
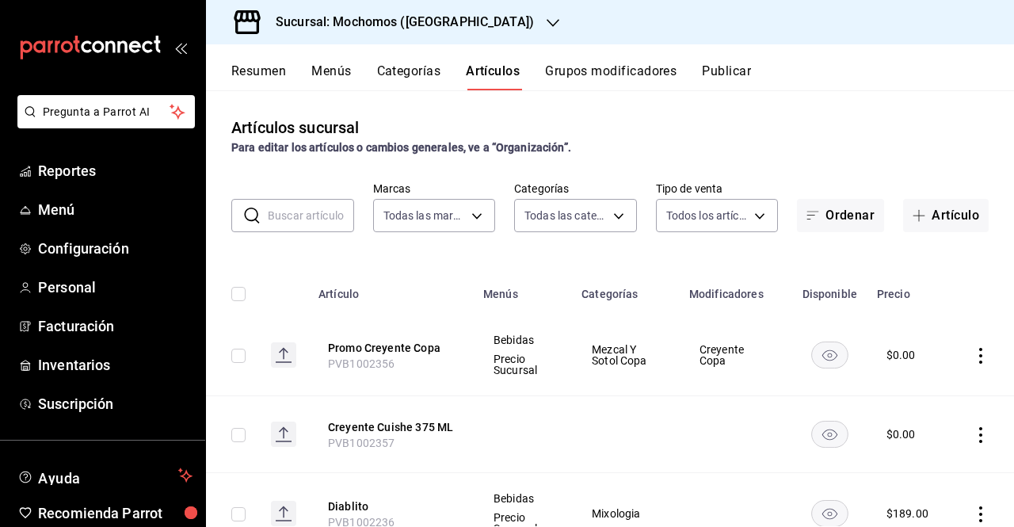
click at [476, 32] on div "Sucursal: Mochomos (Chihuahua)" at bounding box center [392, 22] width 347 height 44
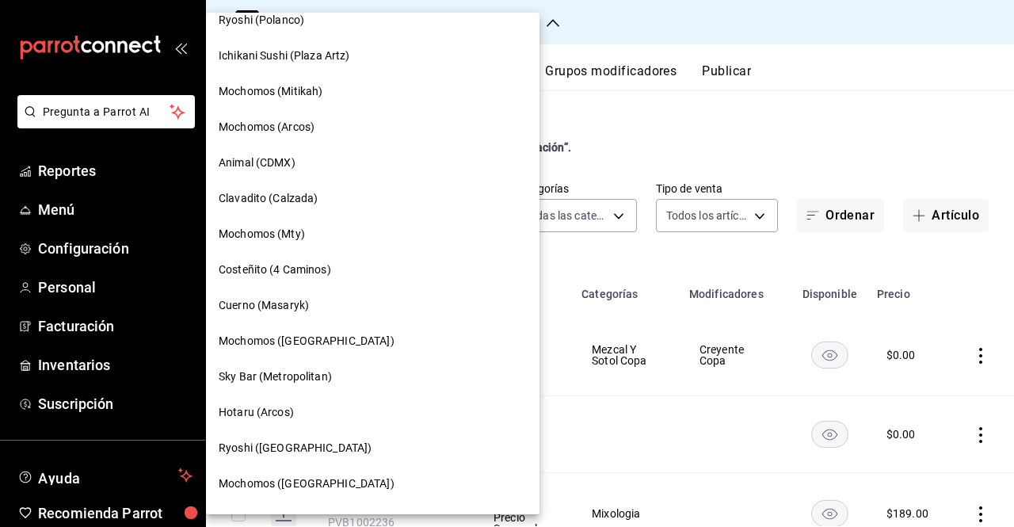
scroll to position [1198, 0]
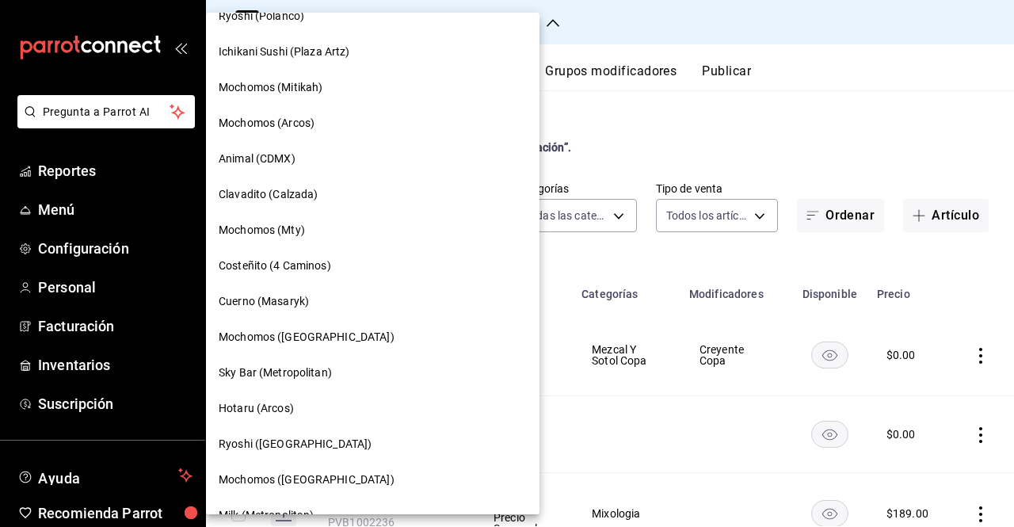
click at [311, 223] on div "Mochomos (Mty)" at bounding box center [373, 230] width 308 height 17
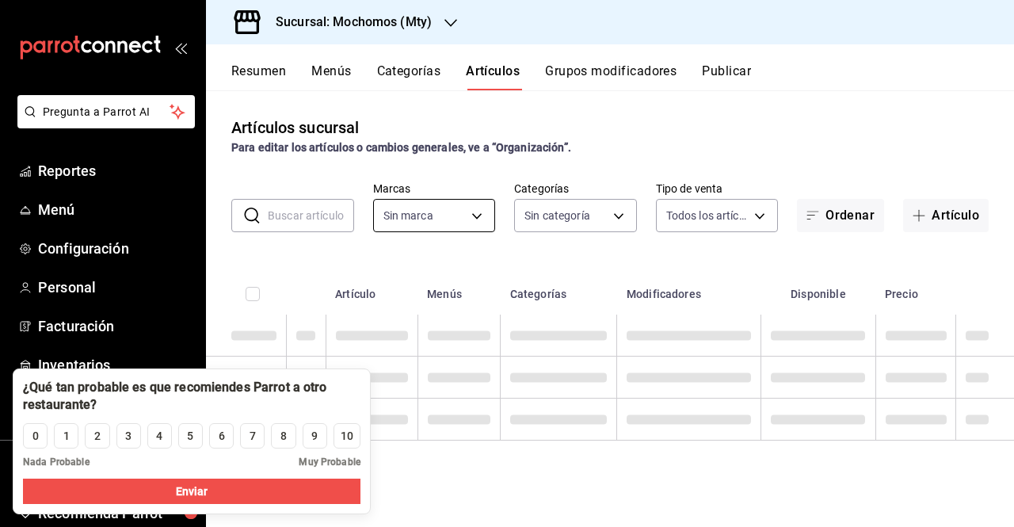
click at [450, 231] on body "Pregunta a Parrot AI Reportes Menú Configuración Personal Facturación Inventari…" at bounding box center [507, 263] width 1014 height 527
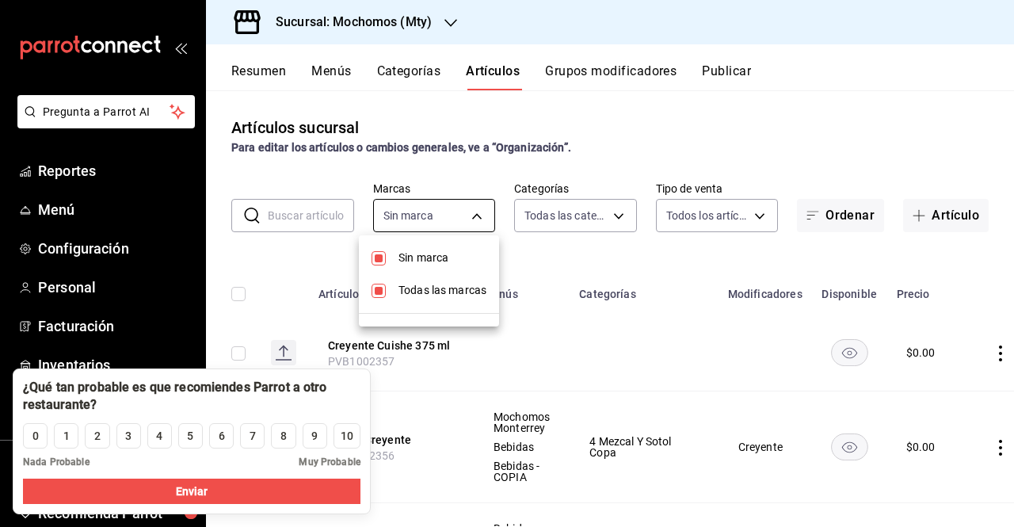
type input "ca062f0f-28a6-4a2e-835a-bf626b46f614,ff02f0f8-cf27-4ea8-b513-1d5c0356e4fc,aaf97…"
drag, startPoint x: 445, startPoint y: 227, endPoint x: 388, endPoint y: 185, distance: 71.5
click at [388, 185] on div at bounding box center [507, 263] width 1014 height 527
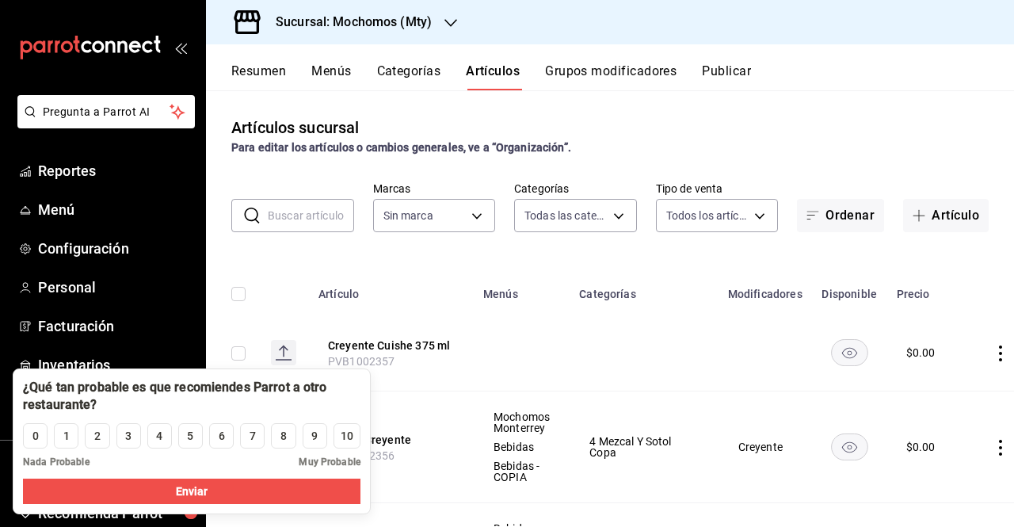
click at [341, 174] on div "Artículos sucursal Para editar los artículos o cambios generales, ve a “Organiz…" at bounding box center [610, 308] width 808 height 436
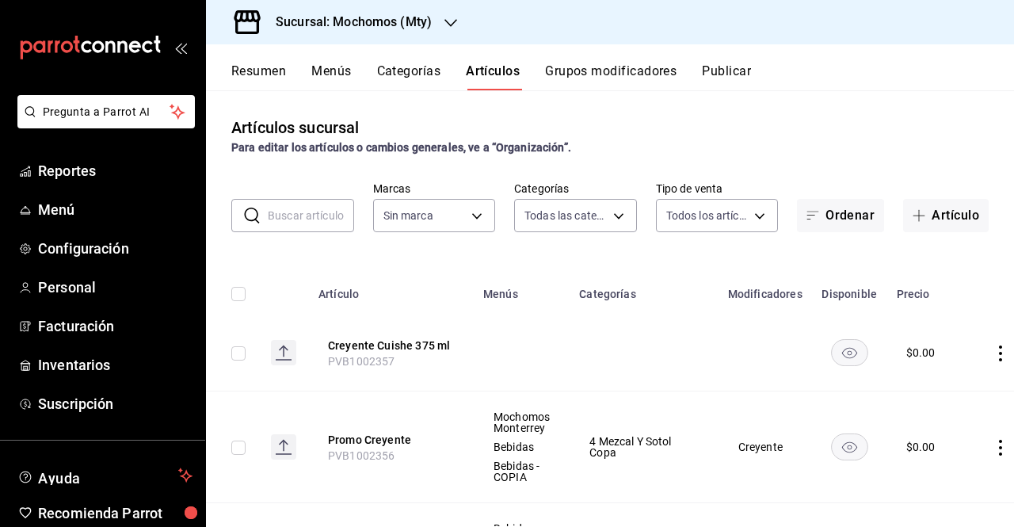
type input "b352ad34-a903-4246-b8b1-197398375429"
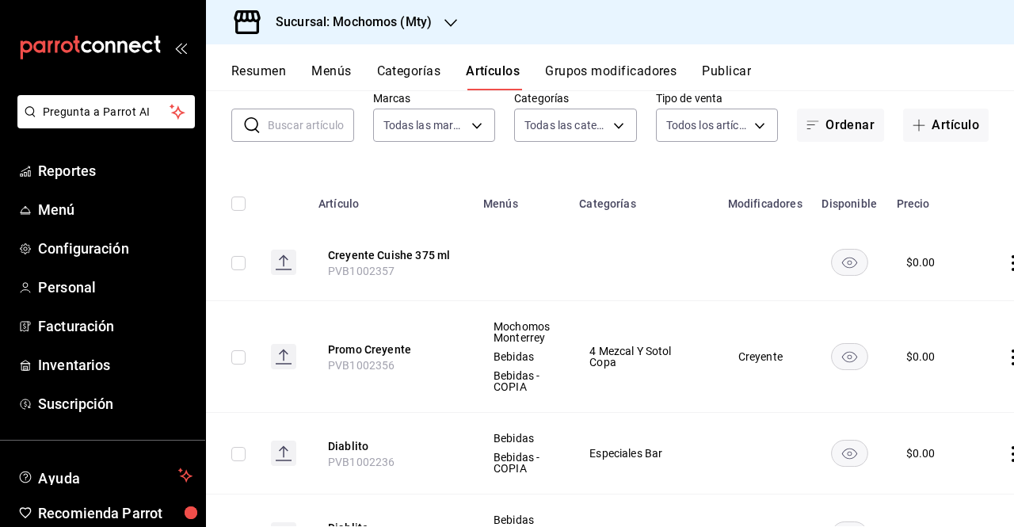
scroll to position [0, 0]
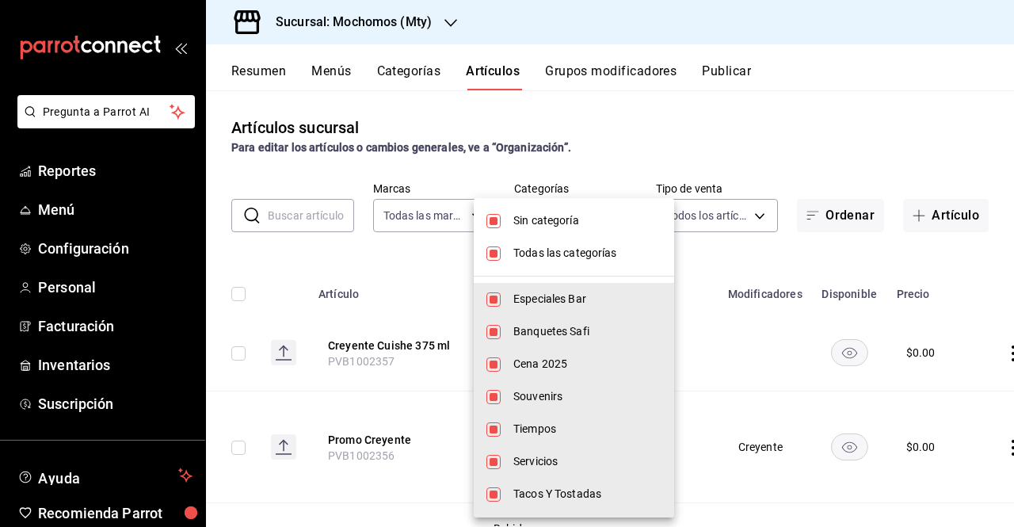
click at [553, 220] on body "Pregunta a Parrot AI Reportes Menú Configuración Personal Facturación Inventari…" at bounding box center [507, 263] width 1014 height 527
click at [571, 215] on span "Sin categoría" at bounding box center [588, 220] width 148 height 17
checkbox input "false"
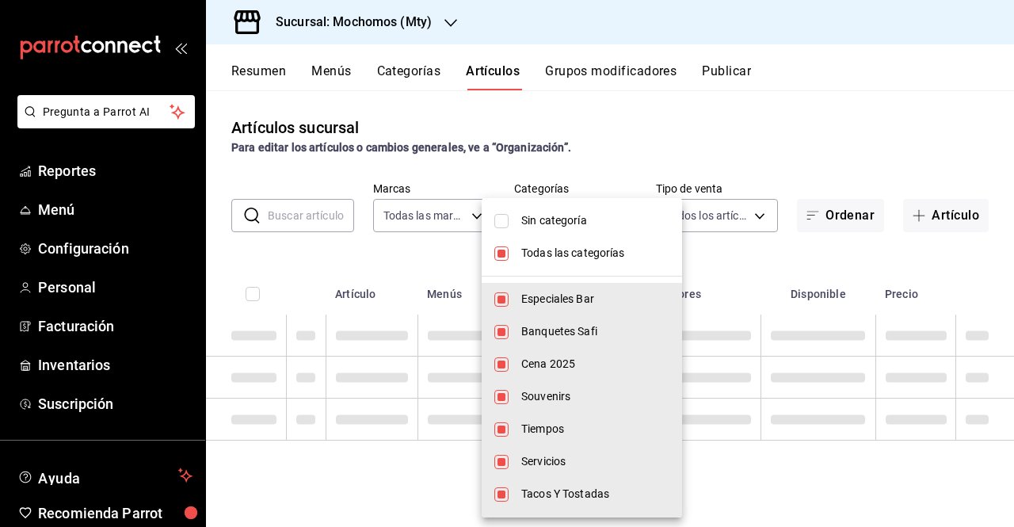
click at [552, 255] on span "Todas las categorías" at bounding box center [596, 253] width 148 height 17
checkbox input "false"
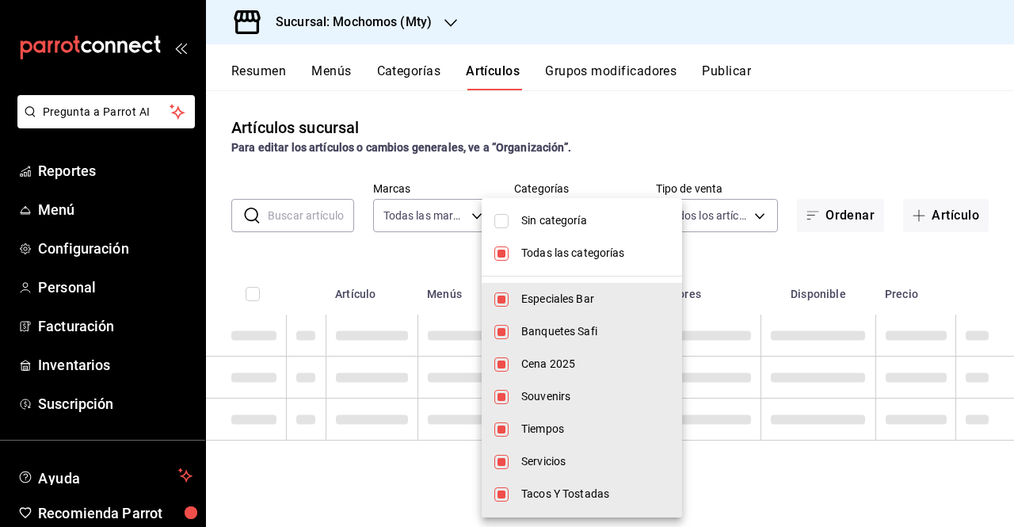
checkbox input "false"
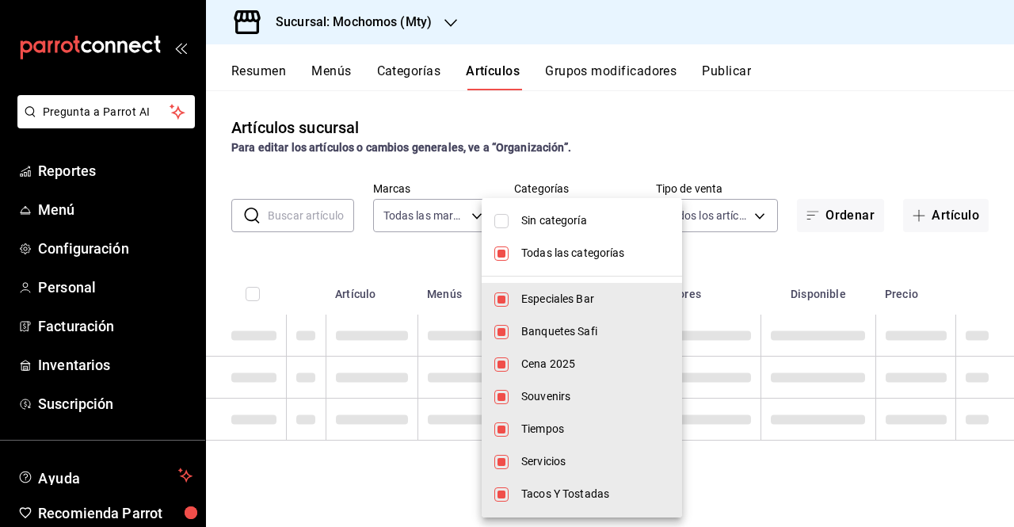
checkbox input "false"
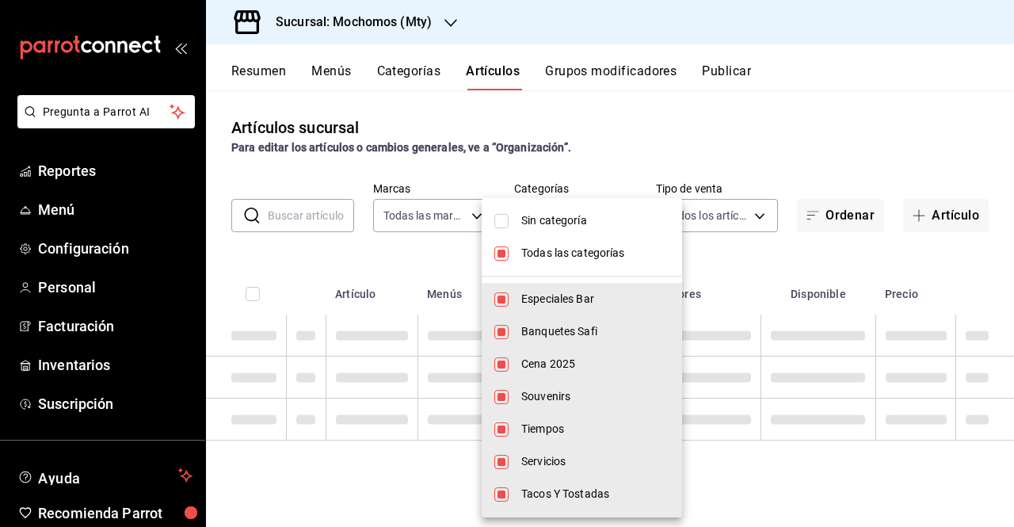
checkbox input "false"
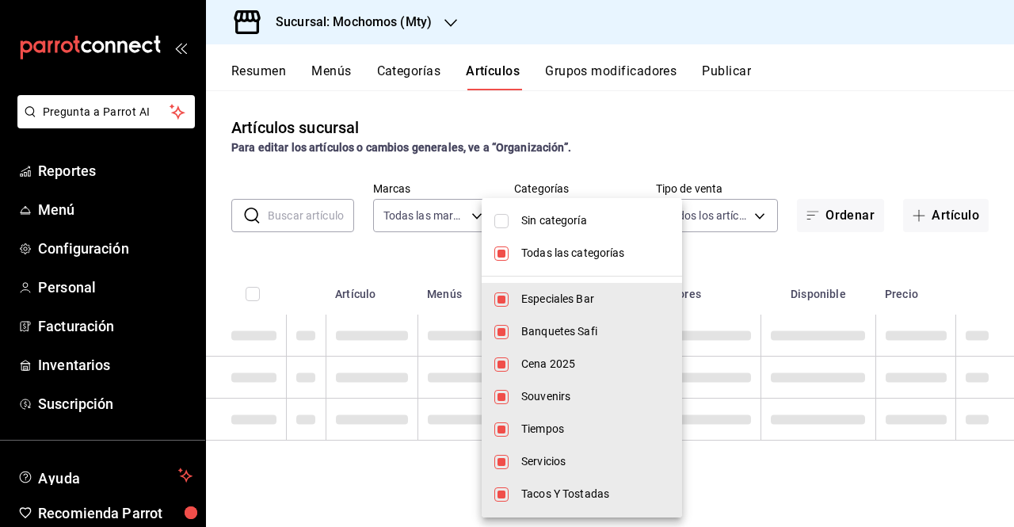
checkbox input "false"
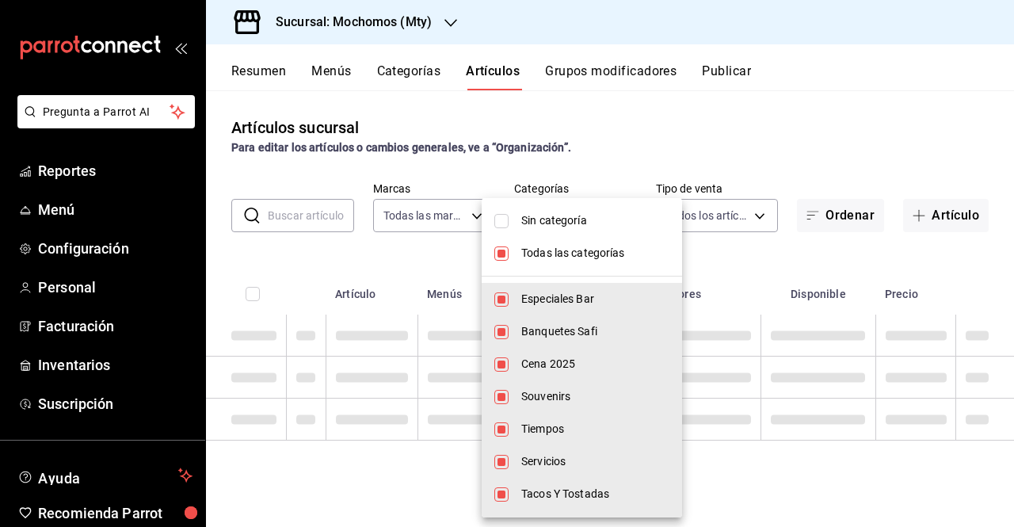
checkbox input "false"
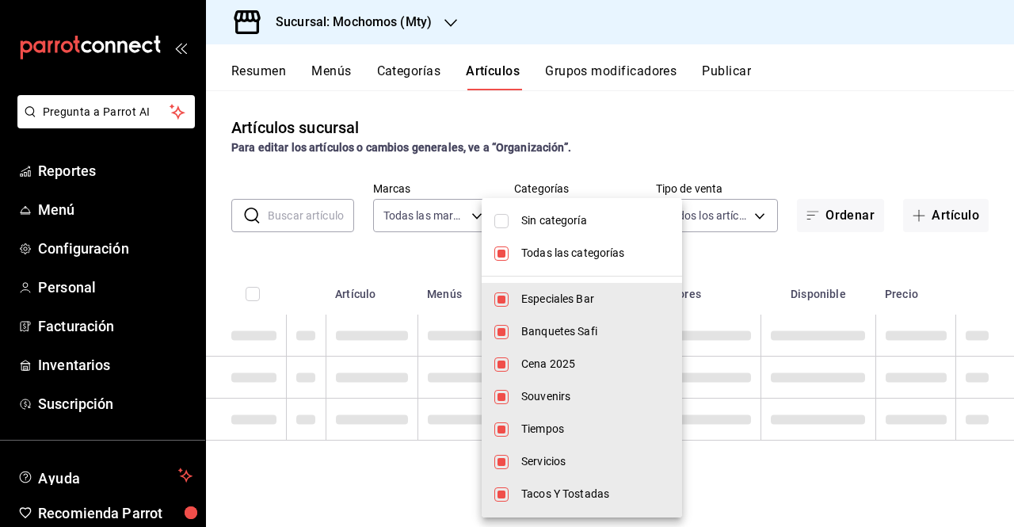
checkbox input "false"
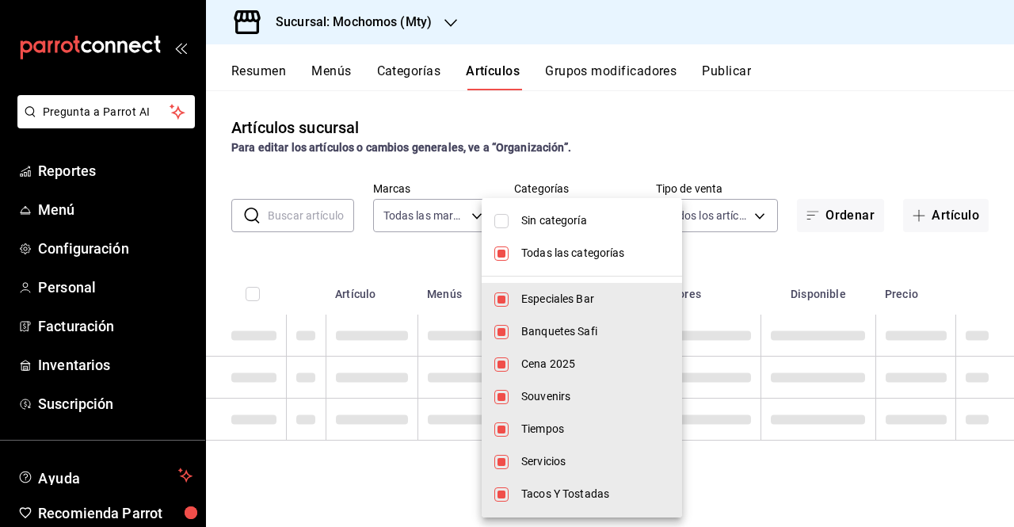
checkbox input "false"
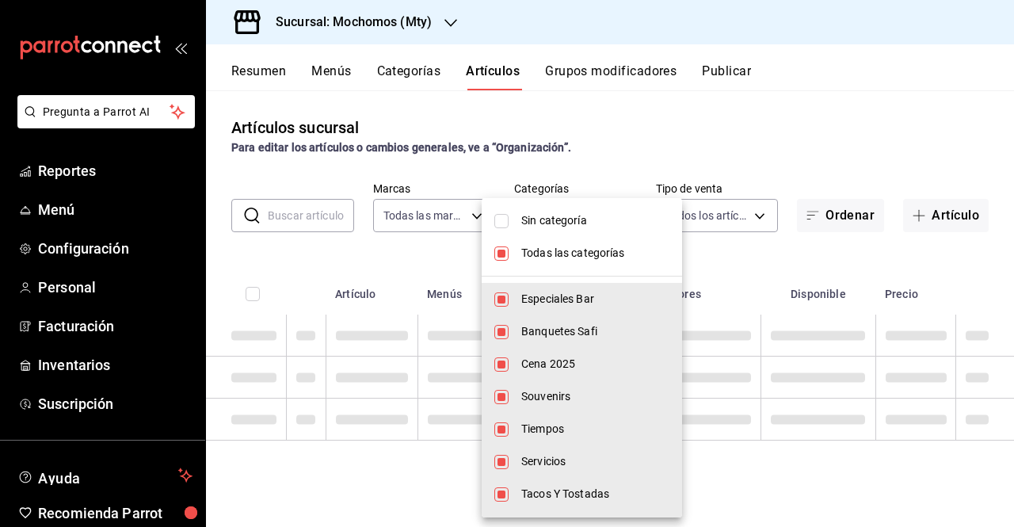
checkbox input "false"
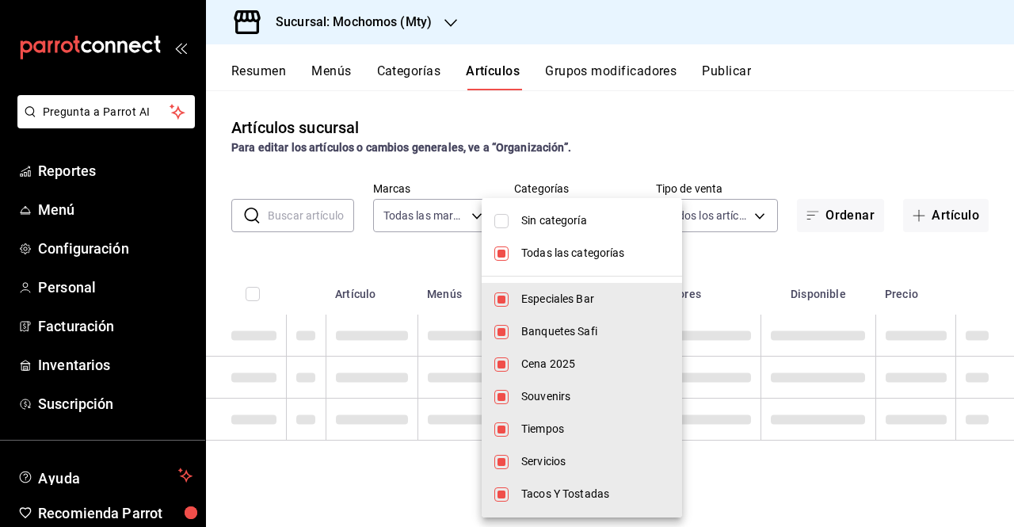
checkbox input "false"
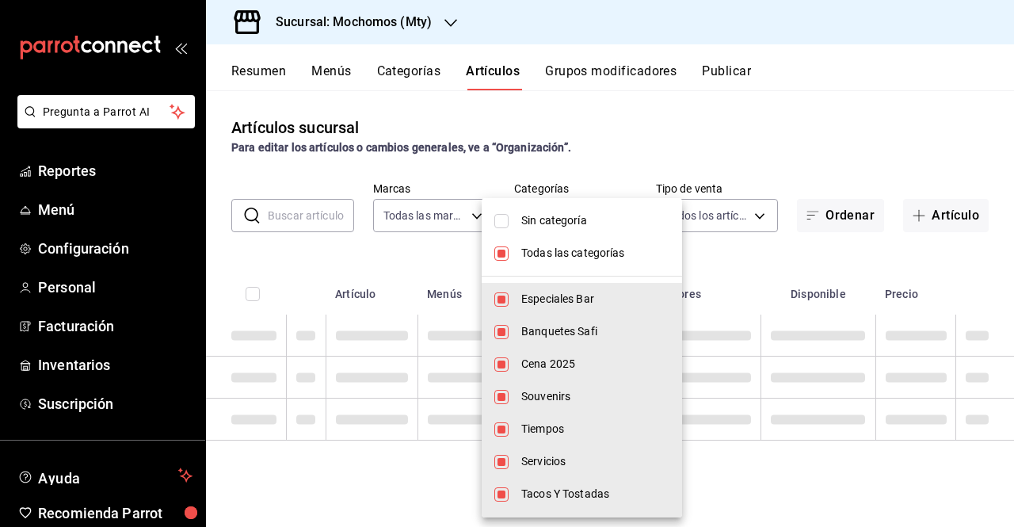
checkbox input "false"
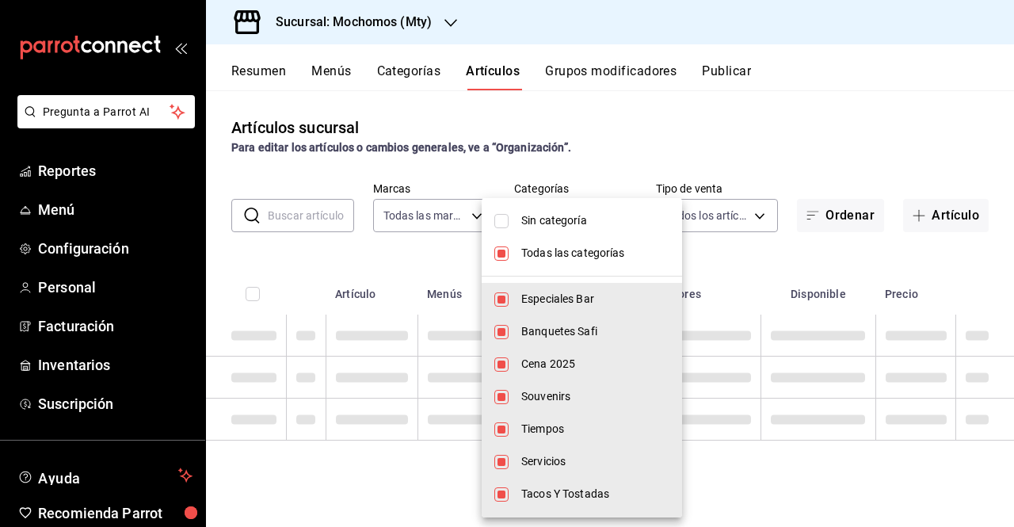
checkbox input "false"
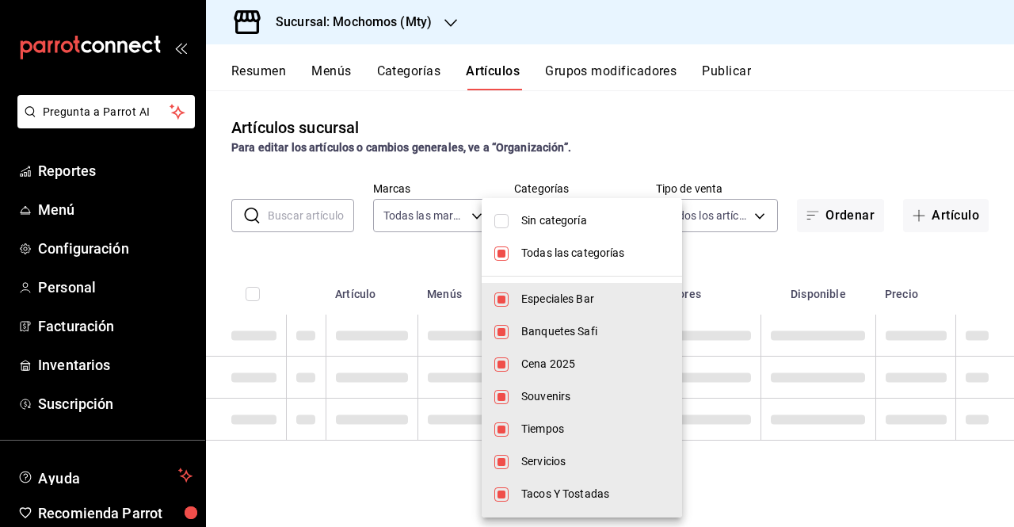
checkbox input "false"
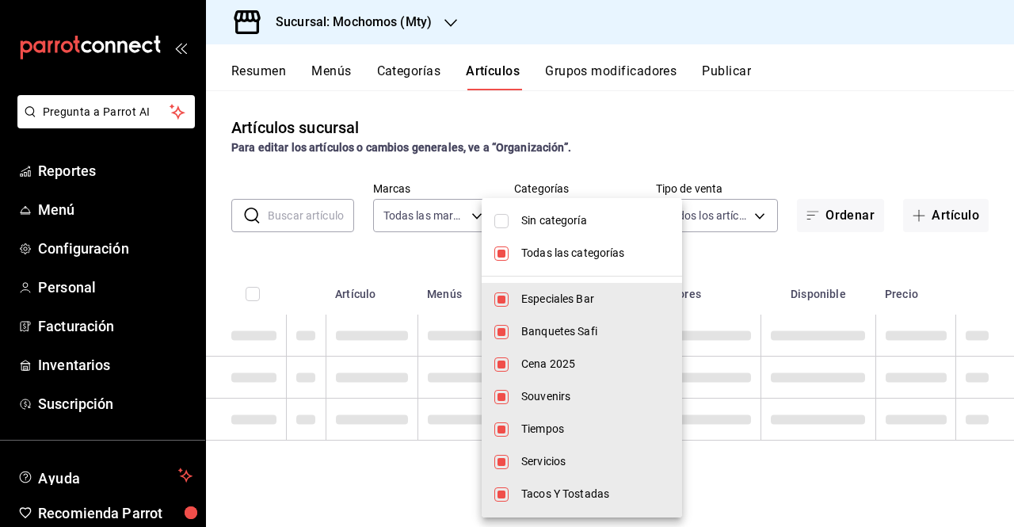
checkbox input "false"
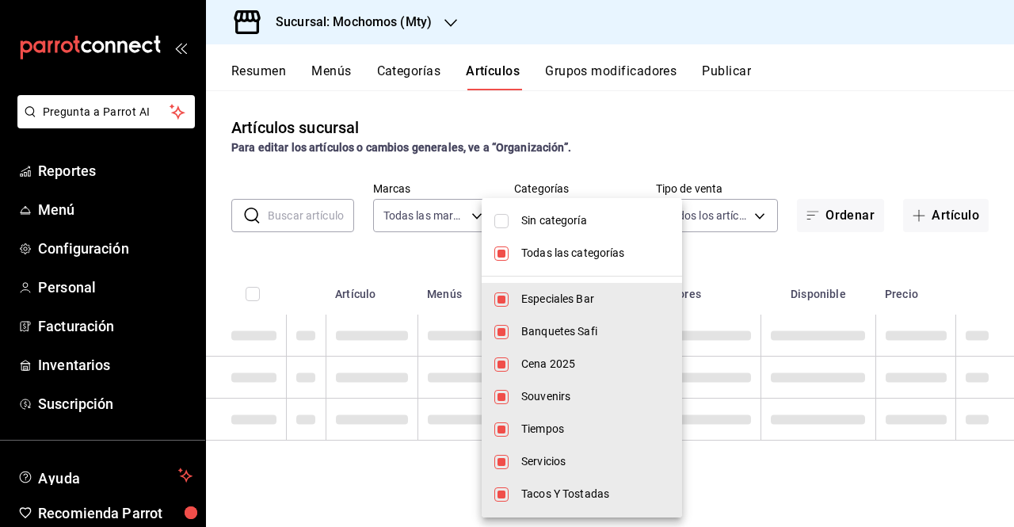
checkbox input "false"
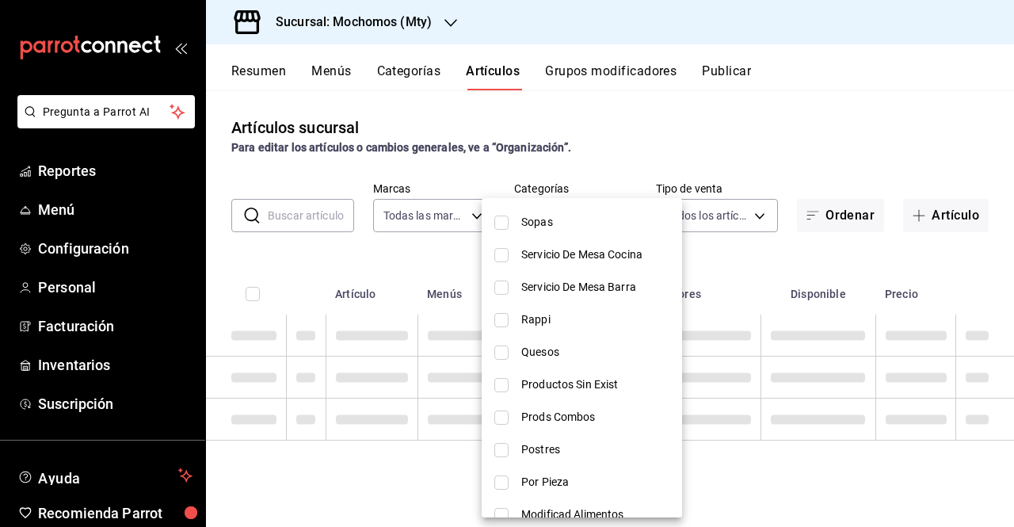
scroll to position [295, 0]
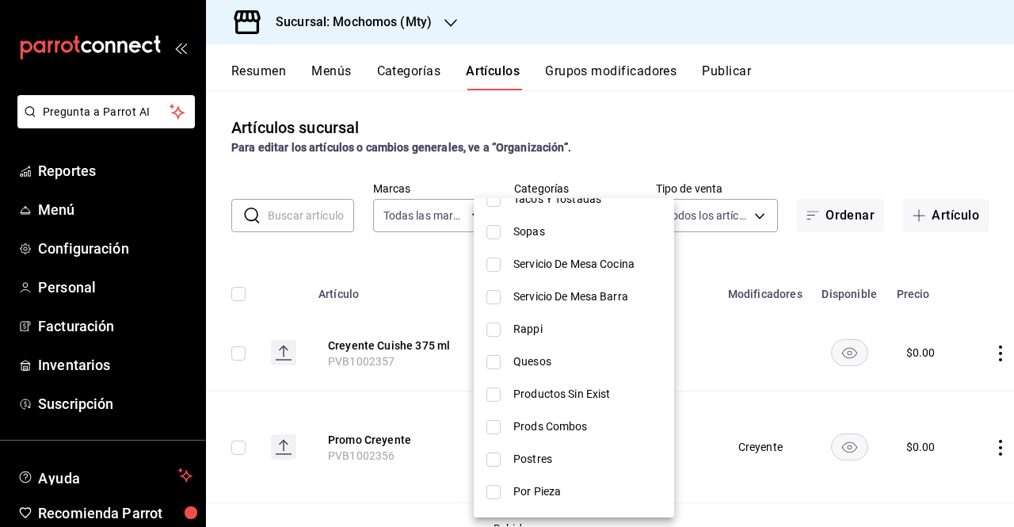
click at [686, 254] on div at bounding box center [507, 263] width 1014 height 527
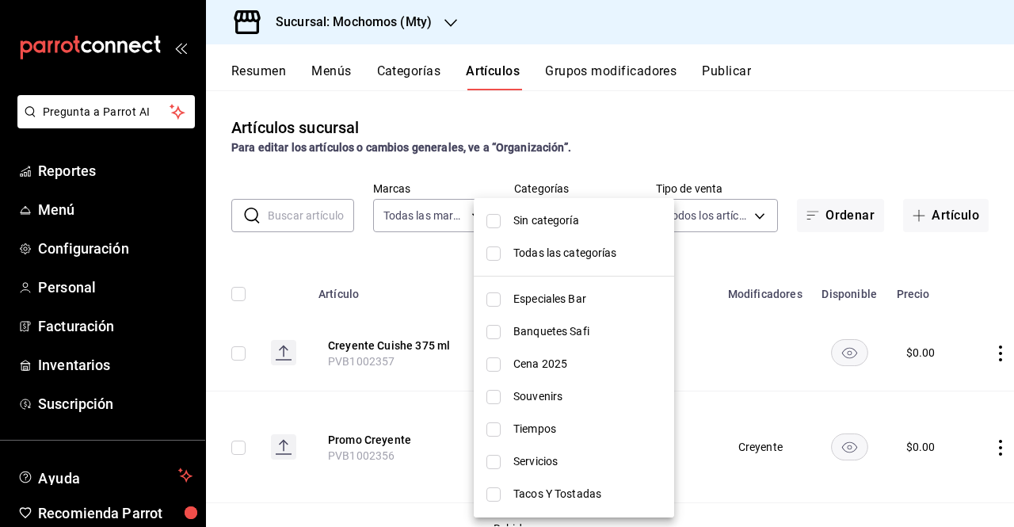
click at [620, 229] on body "Pregunta a Parrot AI Reportes Menú Configuración Personal Facturación Inventari…" at bounding box center [507, 263] width 1014 height 527
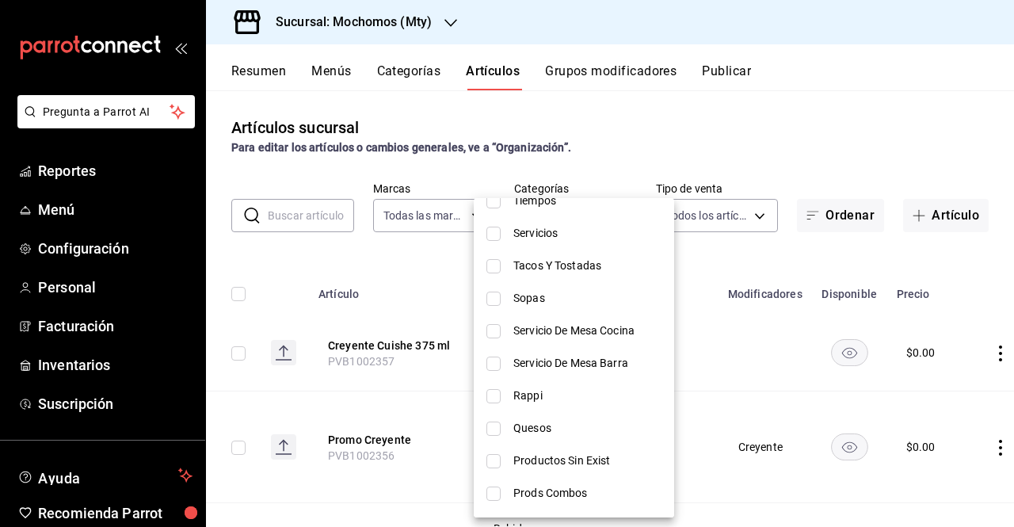
scroll to position [210, 0]
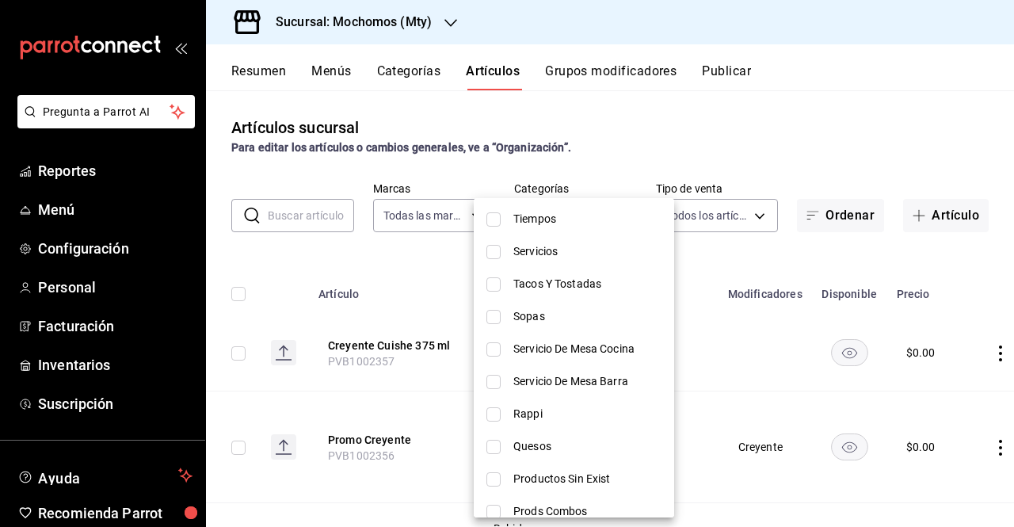
click at [545, 310] on span "Sopas" at bounding box center [588, 316] width 148 height 17
type input "9490ce83-574e-43d9-8459-1ef40399e86b"
checkbox input "true"
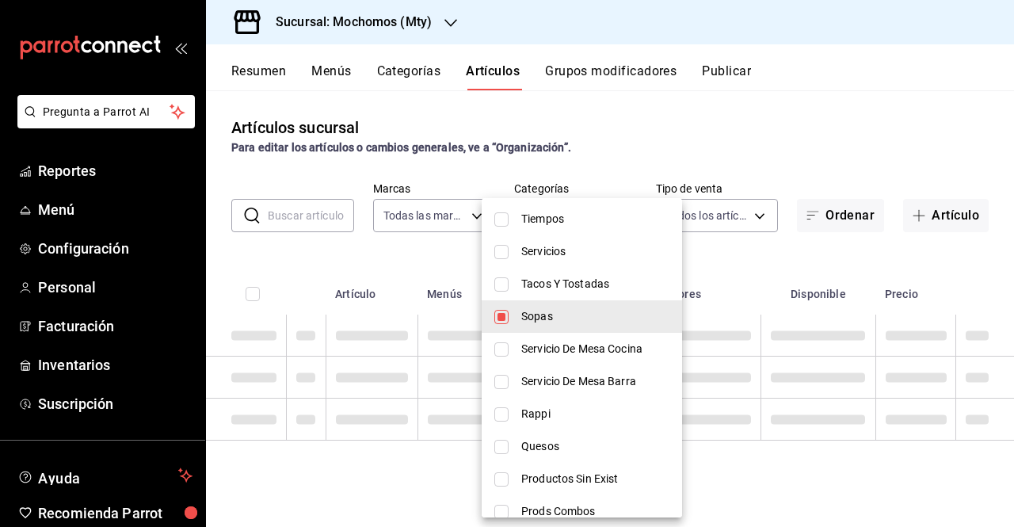
click at [609, 285] on span "Tacos Y Tostadas" at bounding box center [596, 284] width 148 height 17
type input "9490ce83-574e-43d9-8459-1ef40399e86b,601cca7d-fc70-4eb8-b96b-da7a4ae64553"
checkbox input "true"
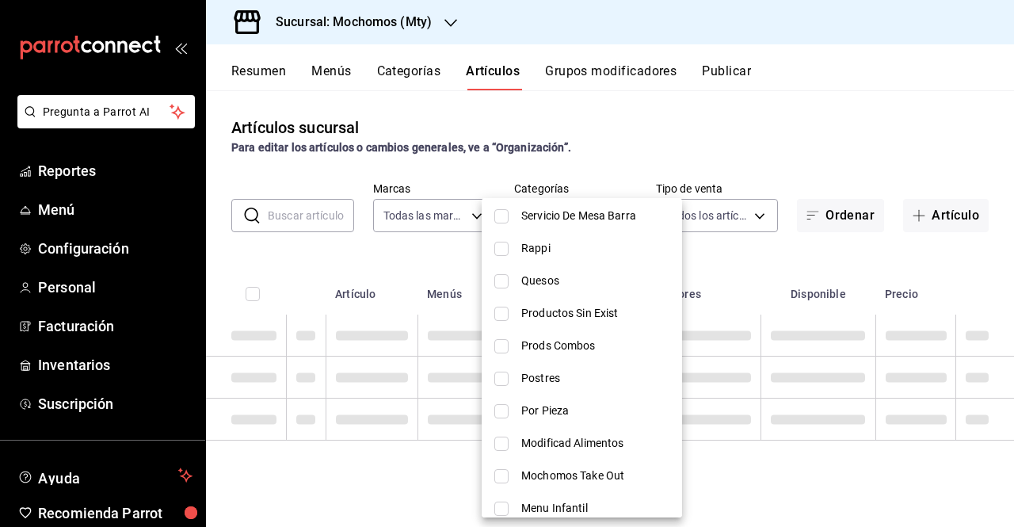
scroll to position [447, 0]
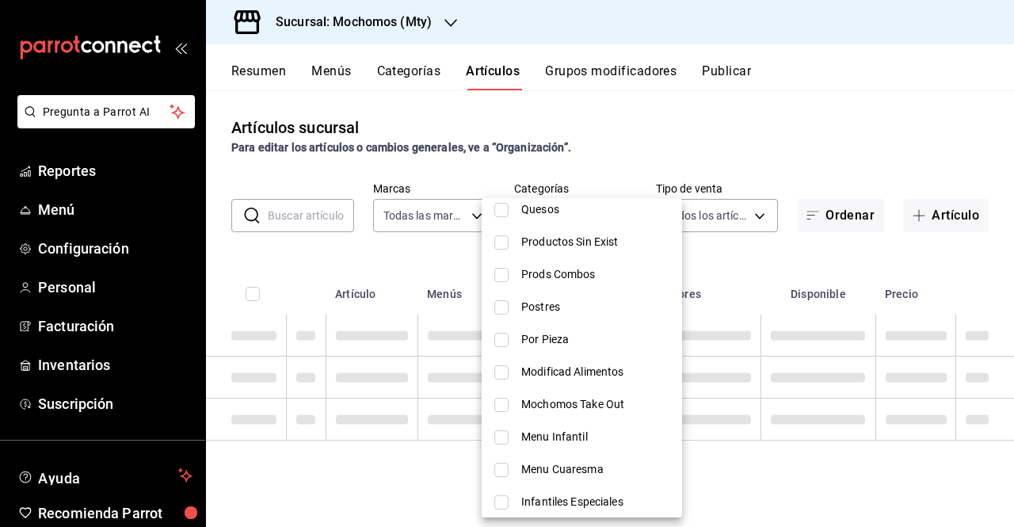
click at [583, 364] on span "Modificad Alimentos" at bounding box center [596, 372] width 148 height 17
type input "9490ce83-574e-43d9-8459-1ef40399e86b,601cca7d-fc70-4eb8-b96b-da7a4ae64553,86ad0…"
checkbox input "true"
click at [560, 350] on li "Por Pieza" at bounding box center [582, 339] width 201 height 32
type input "9490ce83-574e-43d9-8459-1ef40399e86b,601cca7d-fc70-4eb8-b96b-da7a4ae64553,86ad0…"
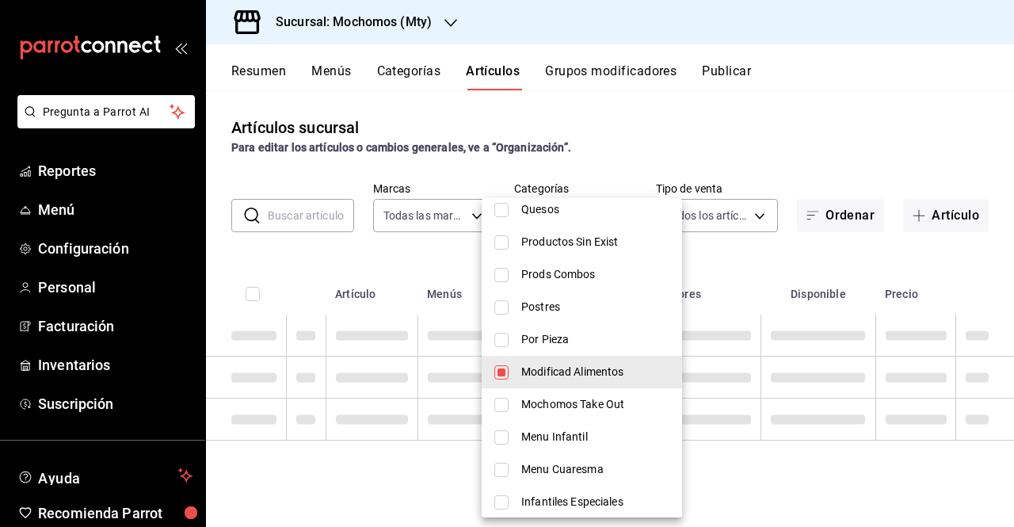
checkbox input "true"
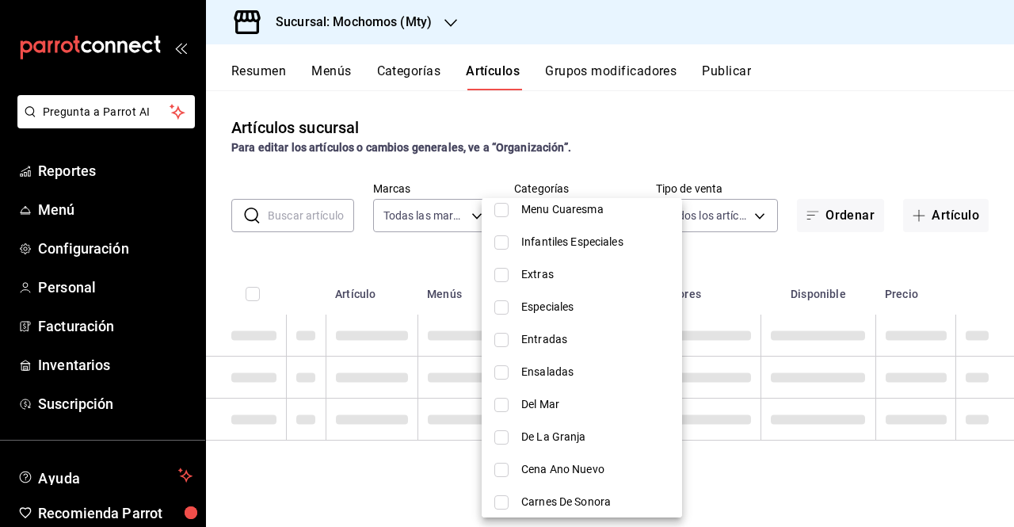
scroll to position [716, 0]
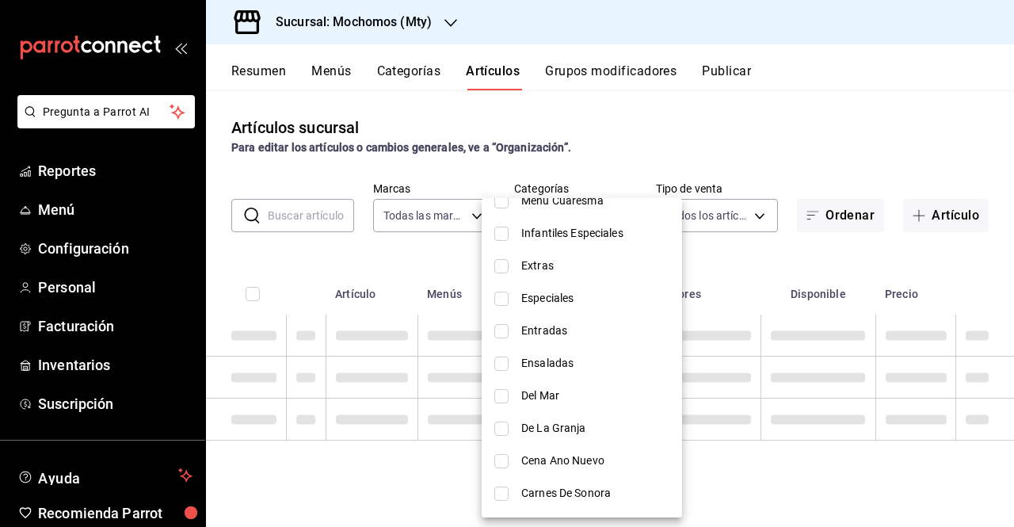
click at [575, 332] on span "Entradas" at bounding box center [596, 331] width 148 height 17
type input "9490ce83-574e-43d9-8459-1ef40399e86b,601cca7d-fc70-4eb8-b96b-da7a4ae64553,86ad0…"
checkbox input "true"
click at [550, 304] on span "Especiales" at bounding box center [596, 298] width 148 height 17
type input "9490ce83-574e-43d9-8459-1ef40399e86b,601cca7d-fc70-4eb8-b96b-da7a4ae64553,86ad0…"
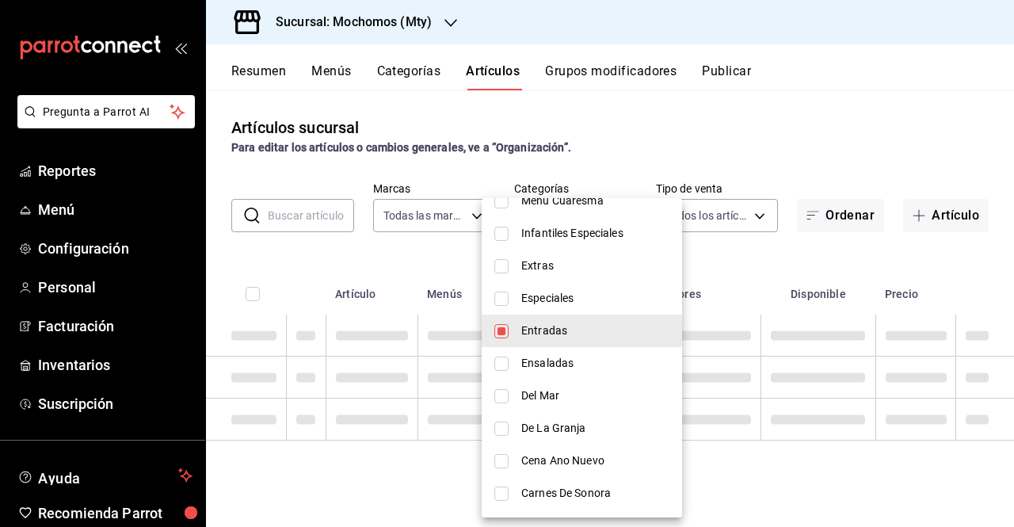
checkbox input "true"
click at [553, 368] on span "Ensaladas" at bounding box center [596, 363] width 148 height 17
type input "9490ce83-574e-43d9-8459-1ef40399e86b,601cca7d-fc70-4eb8-b96b-da7a4ae64553,86ad0…"
checkbox input "true"
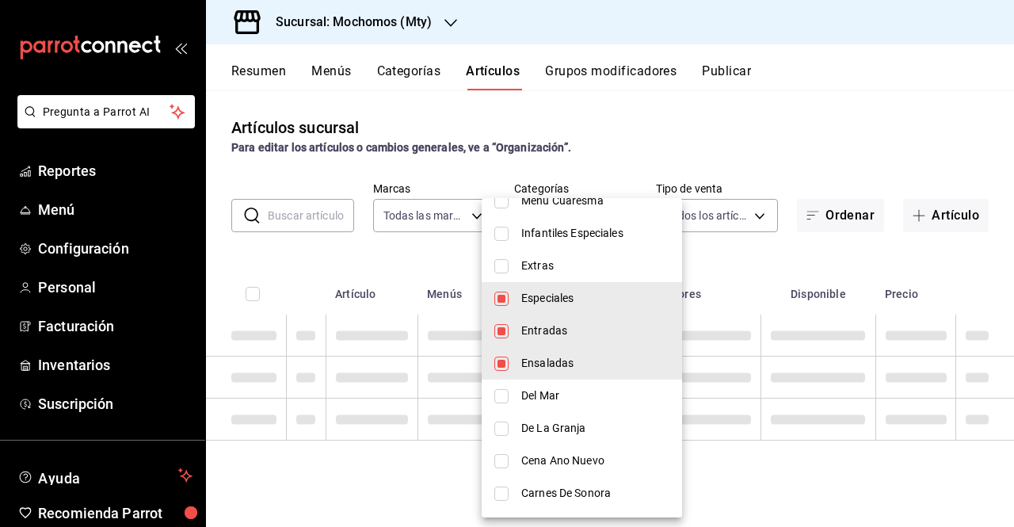
click at [591, 381] on li "Del Mar" at bounding box center [582, 396] width 201 height 32
type input "9490ce83-574e-43d9-8459-1ef40399e86b,601cca7d-fc70-4eb8-b96b-da7a4ae64553,86ad0…"
checkbox input "false"
click at [572, 421] on span "De La Granja" at bounding box center [596, 428] width 148 height 17
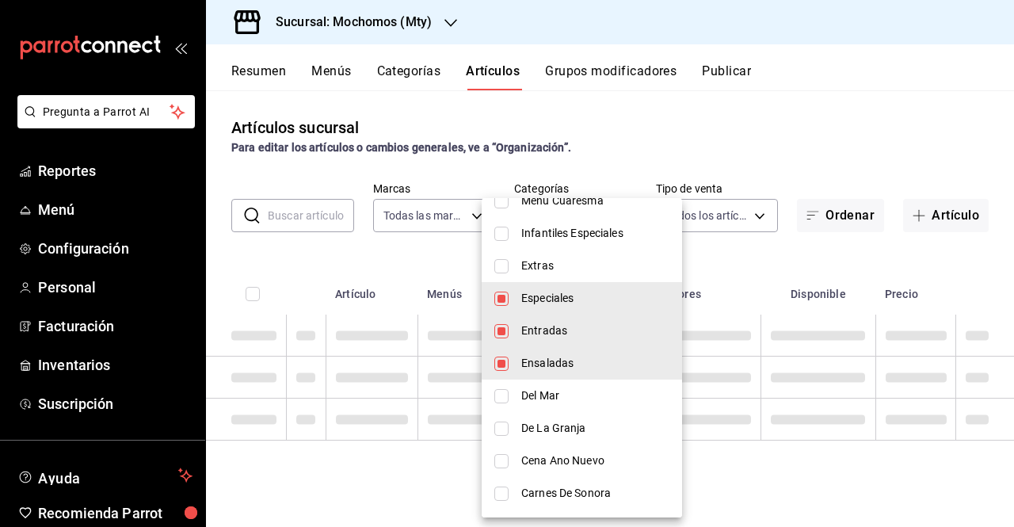
type input "9490ce83-574e-43d9-8459-1ef40399e86b,601cca7d-fc70-4eb8-b96b-da7a4ae64553,86ad0…"
checkbox input "true"
click at [515, 407] on li "Del Mar" at bounding box center [582, 396] width 201 height 32
type input "9490ce83-574e-43d9-8459-1ef40399e86b,601cca7d-fc70-4eb8-b96b-da7a4ae64553,86ad0…"
checkbox input "true"
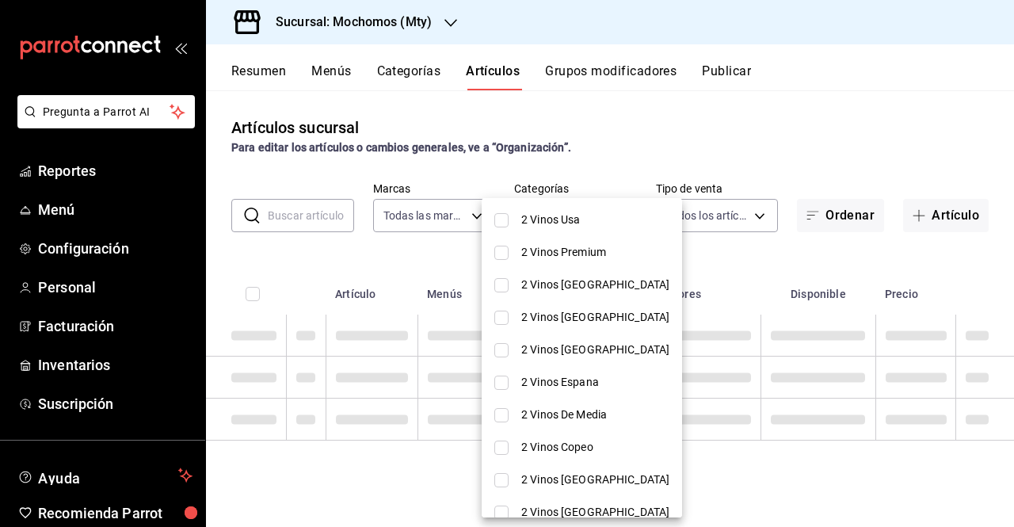
scroll to position [2143, 0]
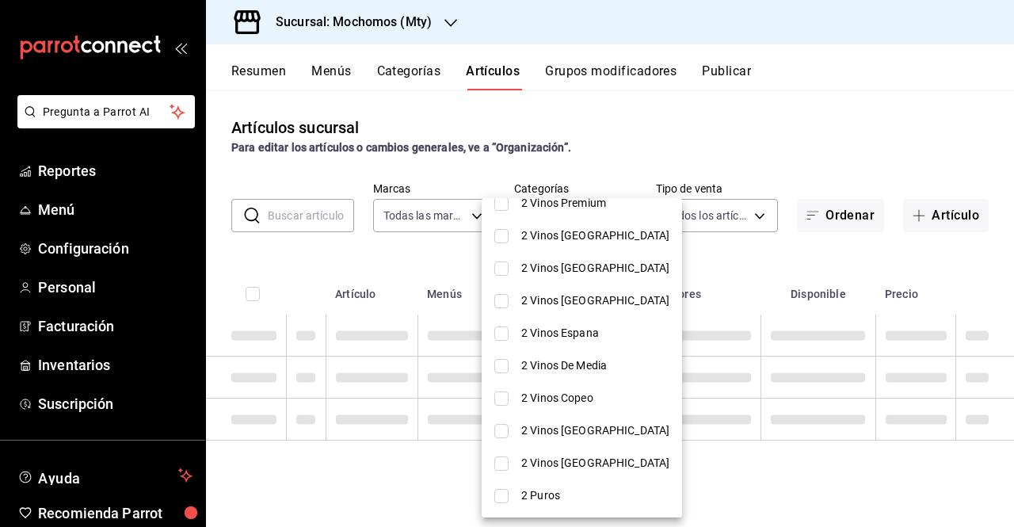
click at [750, 221] on div at bounding box center [507, 263] width 1014 height 527
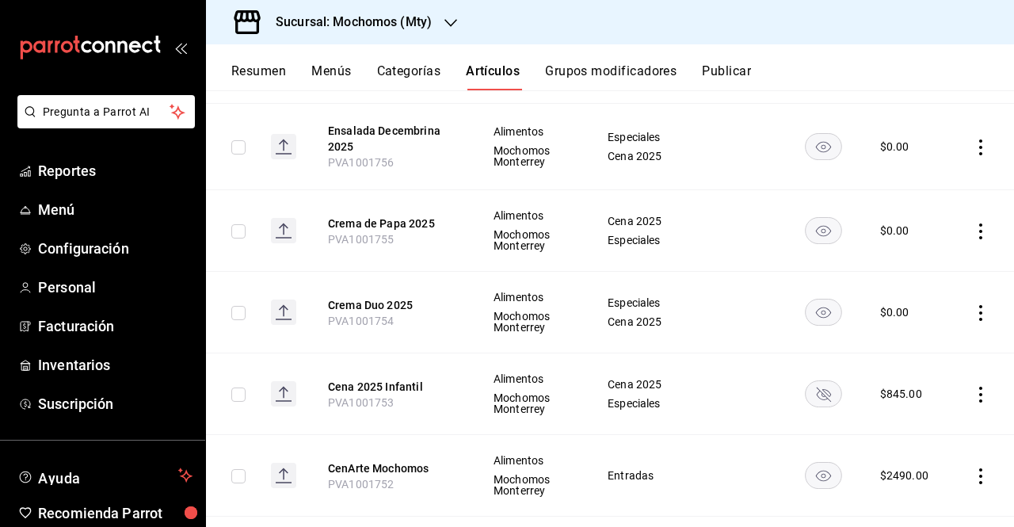
scroll to position [1899, 0]
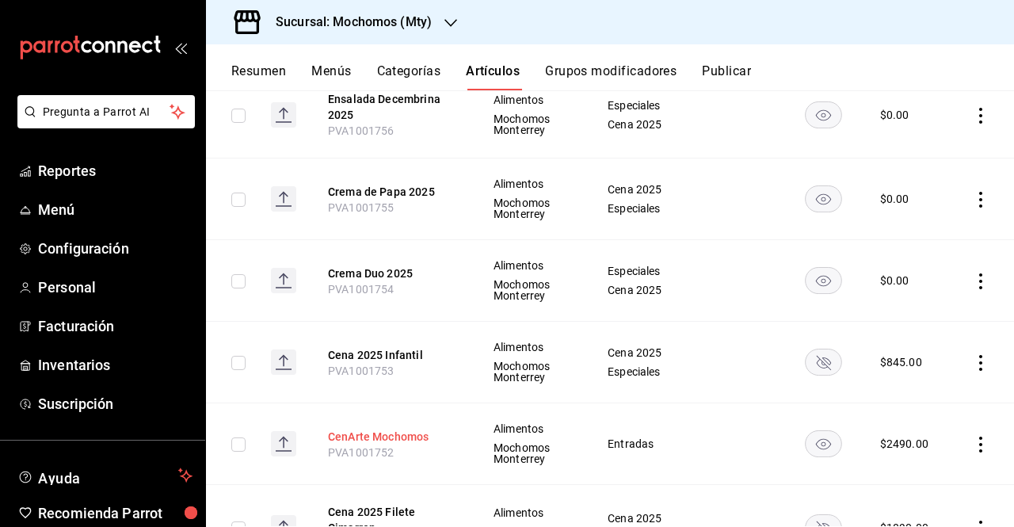
click at [399, 429] on button "CenArte Mochomos" at bounding box center [391, 437] width 127 height 16
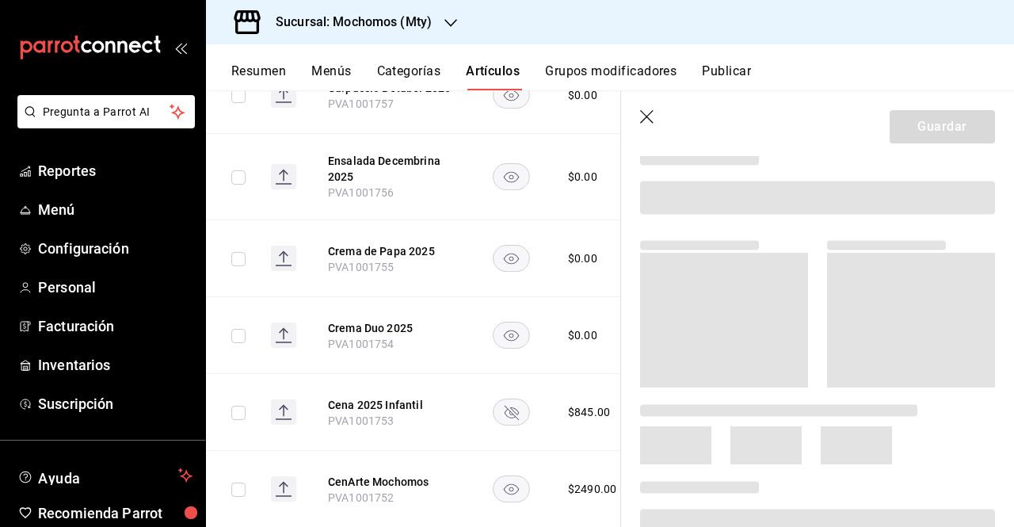
scroll to position [86, 0]
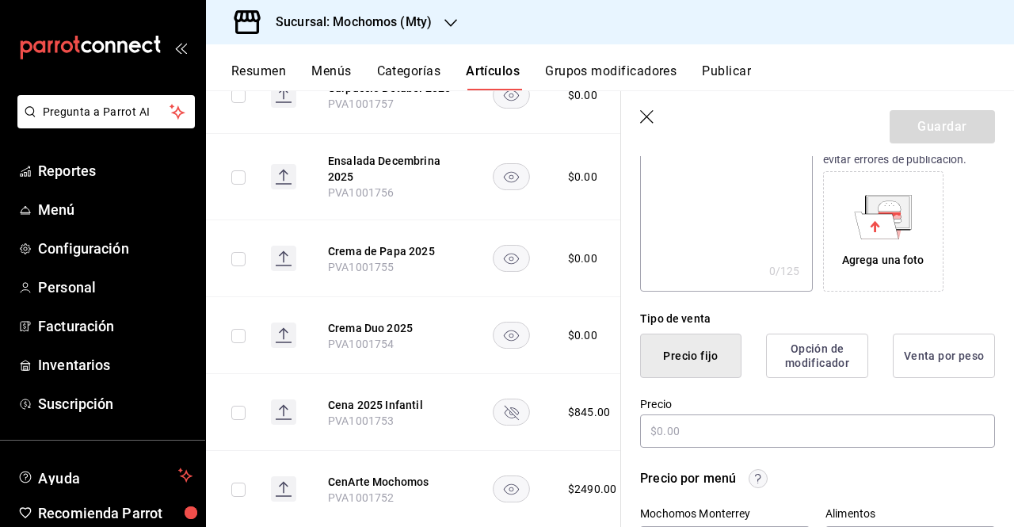
type input "$2490.00"
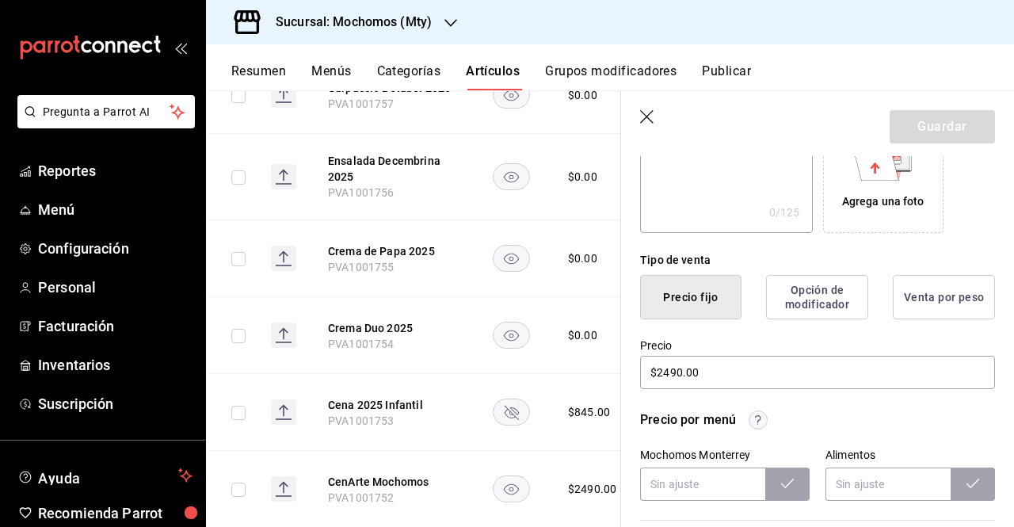
scroll to position [293, 0]
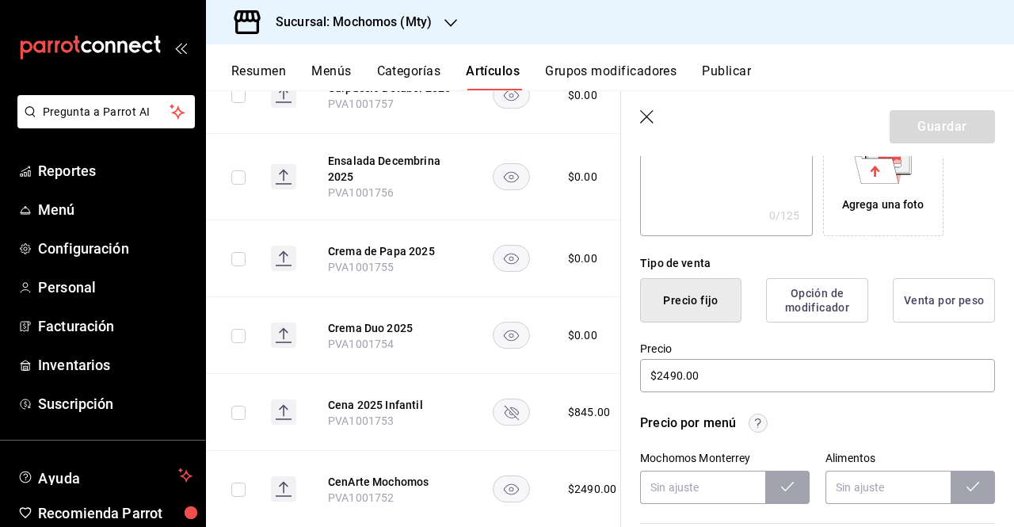
click at [650, 110] on icon "button" at bounding box center [648, 118] width 16 height 16
